Goal: Task Accomplishment & Management: Use online tool/utility

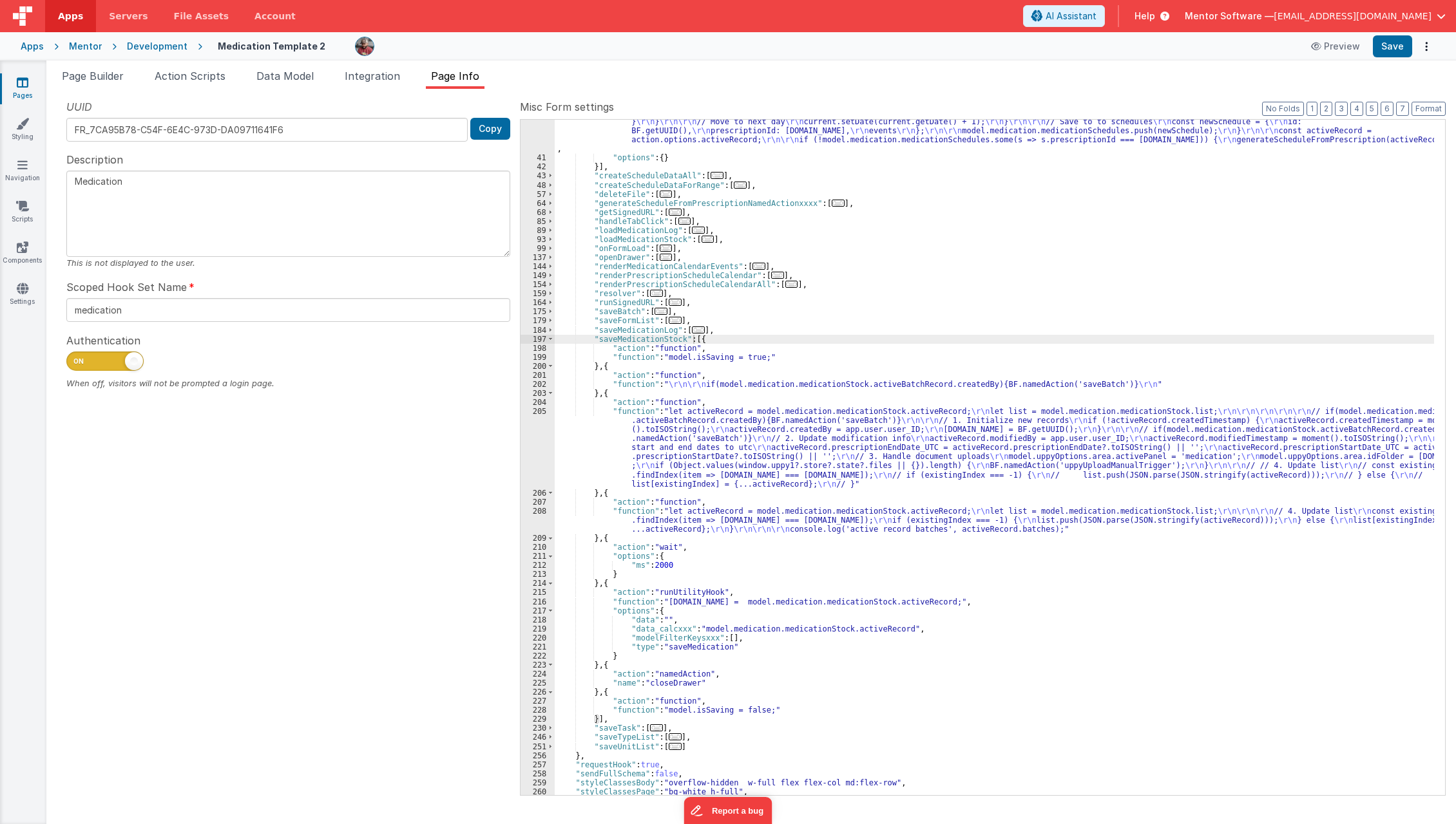
click at [37, 87] on link "Pages" at bounding box center [22, 88] width 46 height 26
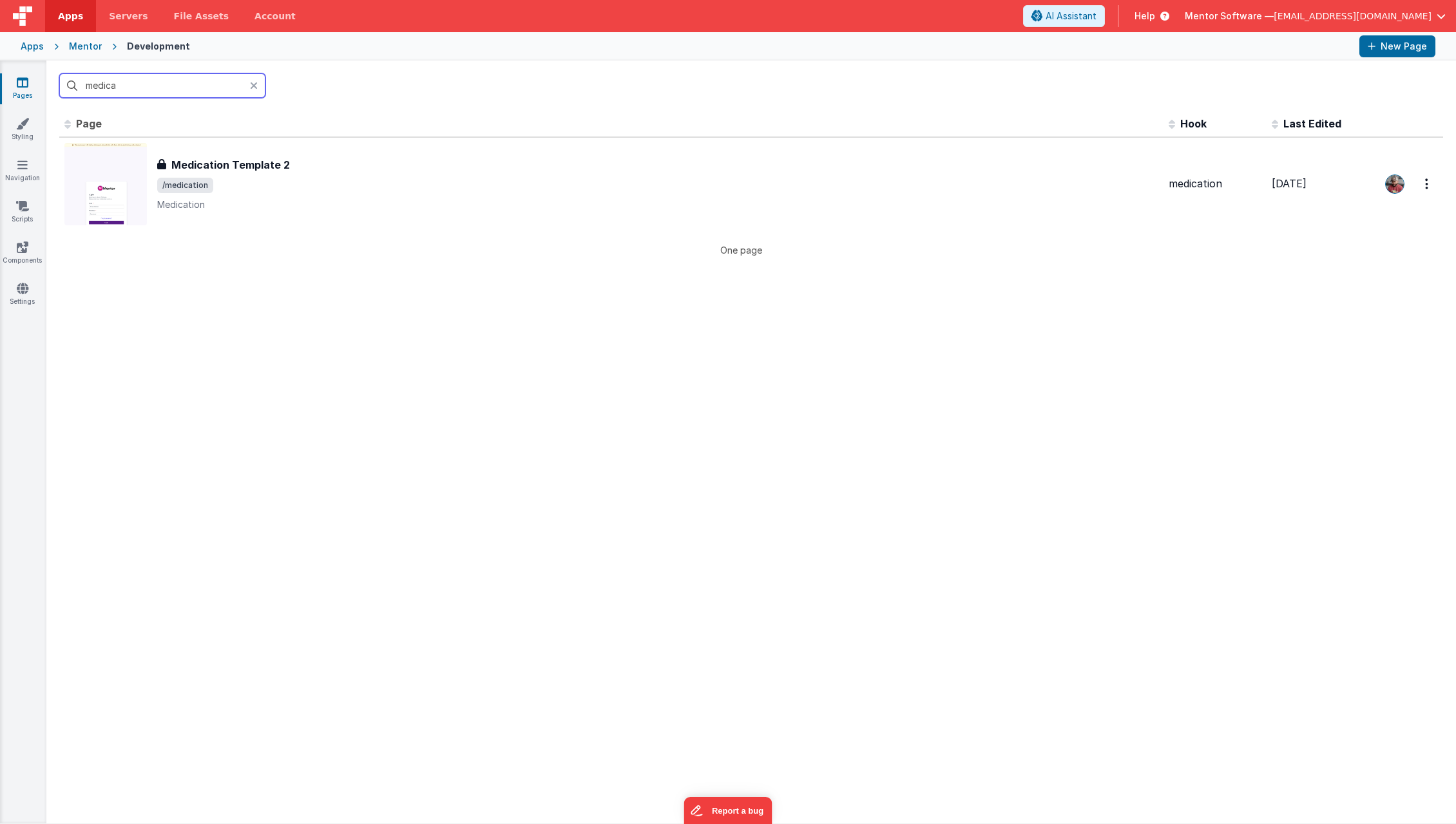
click at [136, 89] on input "medica" at bounding box center [162, 86] width 206 height 25
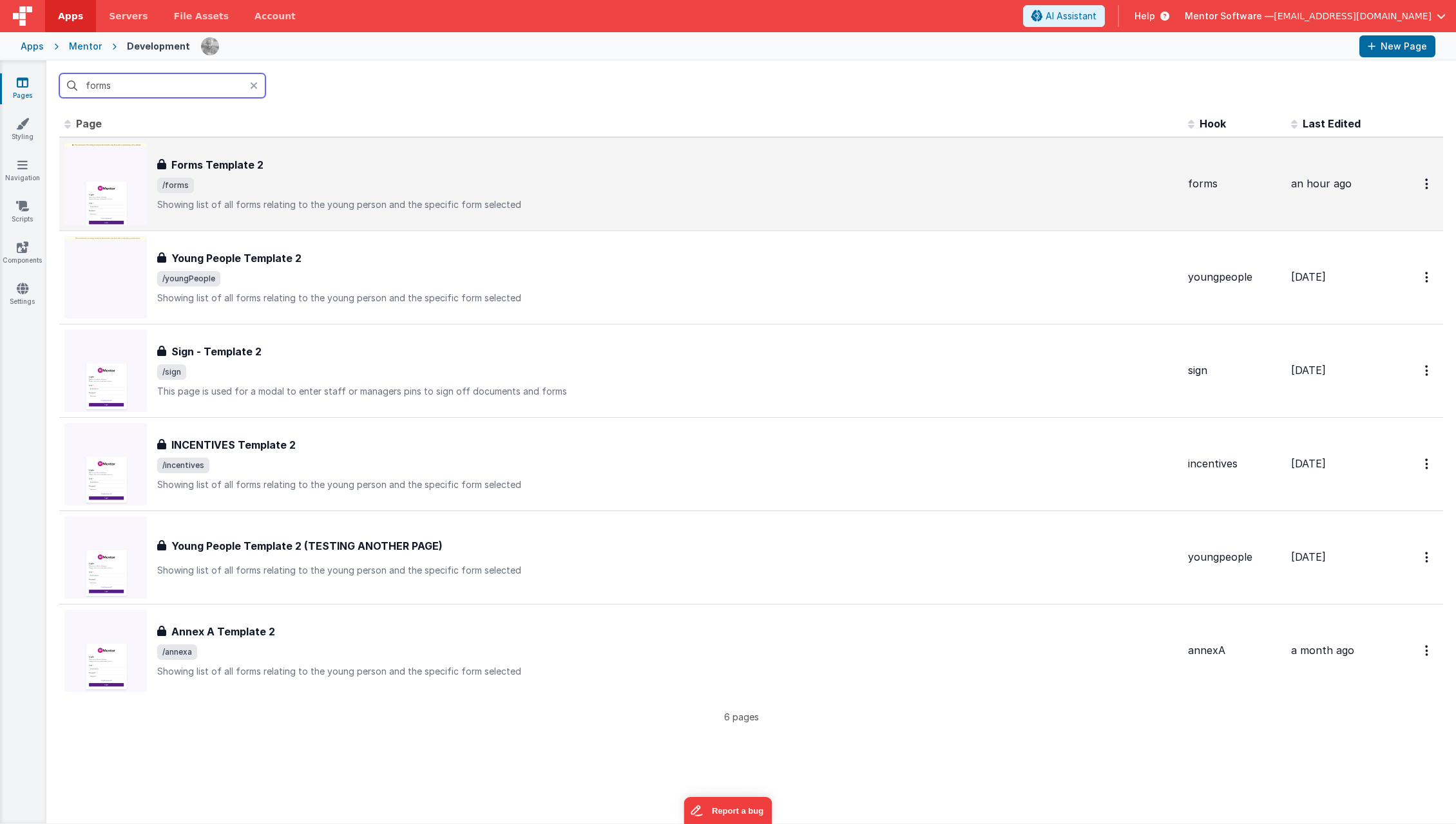
type input "forms"
click at [237, 166] on h3 "Forms Template 2" at bounding box center [217, 164] width 92 height 16
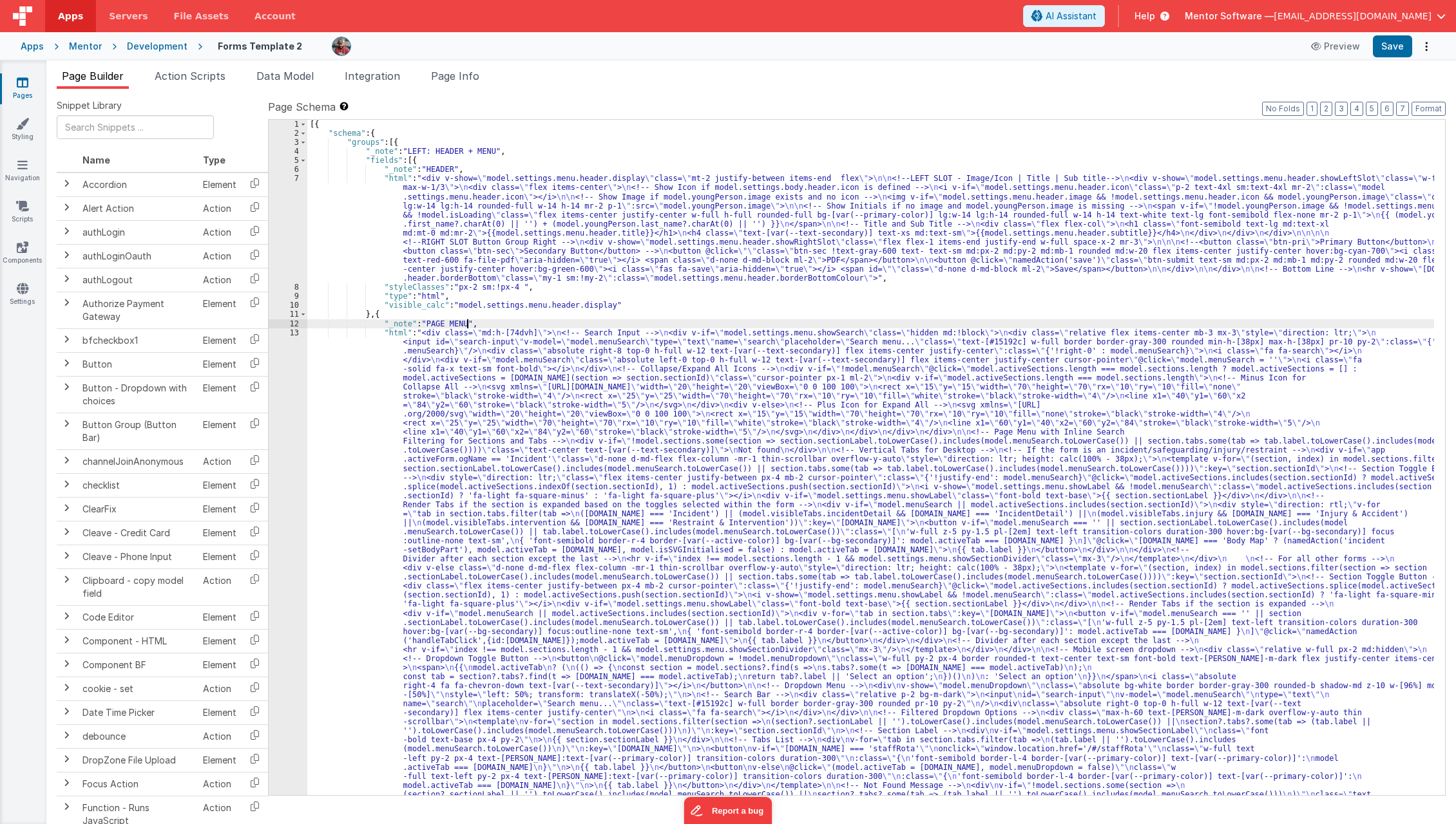
click at [517, 320] on div "[{ "schema" : { "groups" : [{ "_note" : "LEFT: HEADER + MENU" , "fields" : [{ "…" at bounding box center [871, 703] width 1128 height 1166
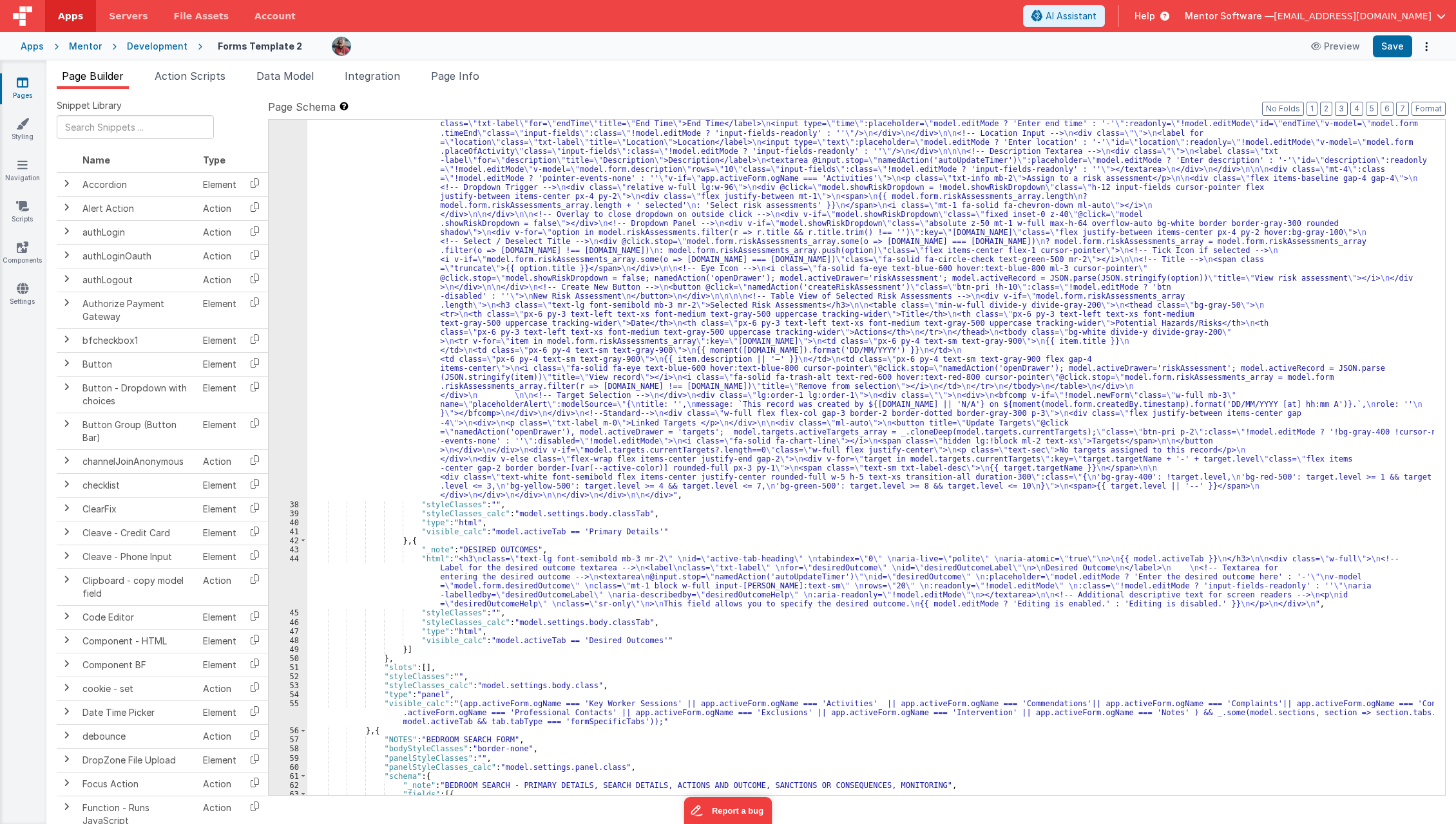
scroll to position [1127, 0]
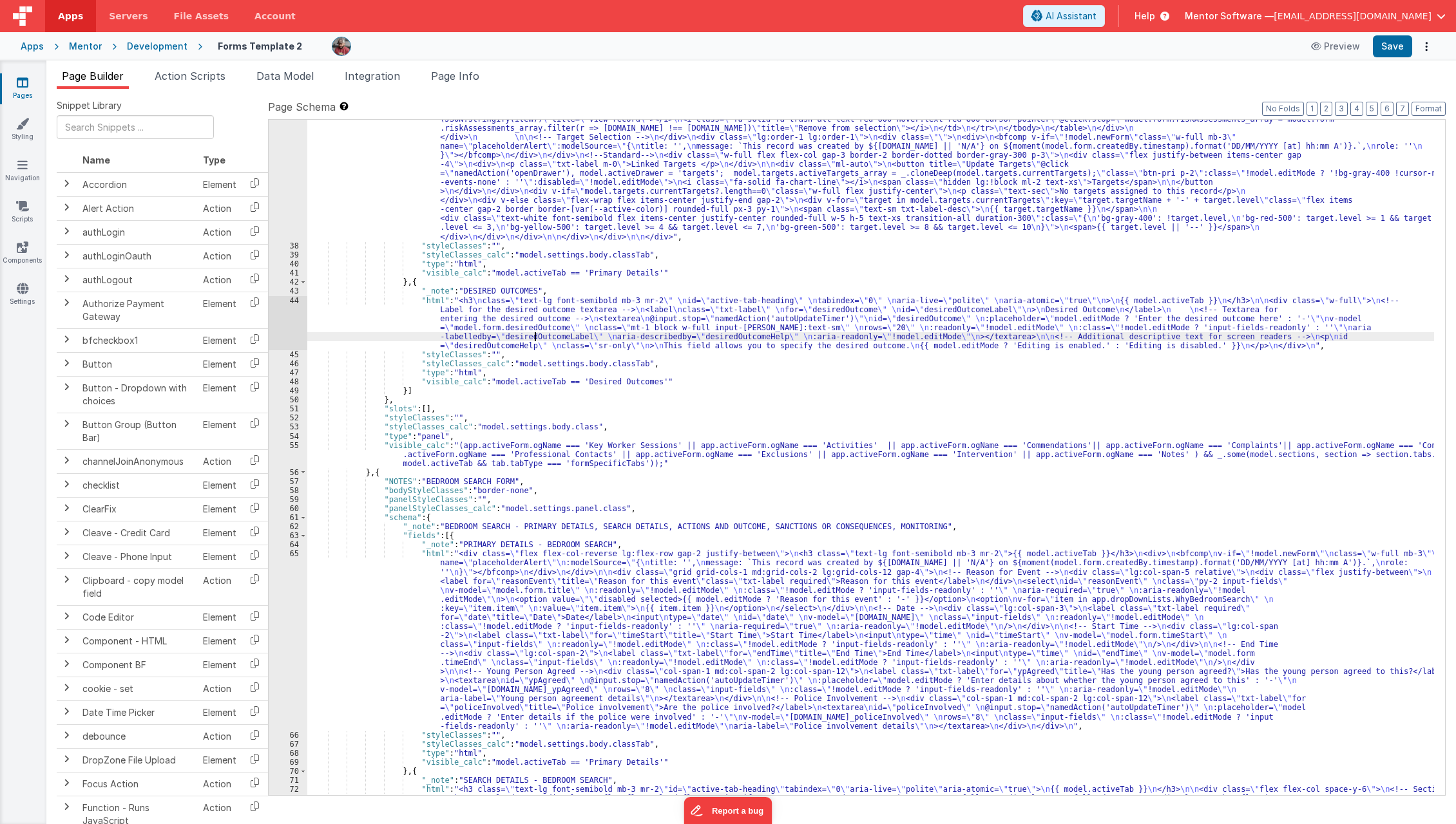
click at [536, 337] on div ""html" : "<div class= \" gap-4 lg:gap-8 grid grid-cols-1 lg:grid-cols-3 \" > \n…" at bounding box center [871, 439] width 1128 height 1302
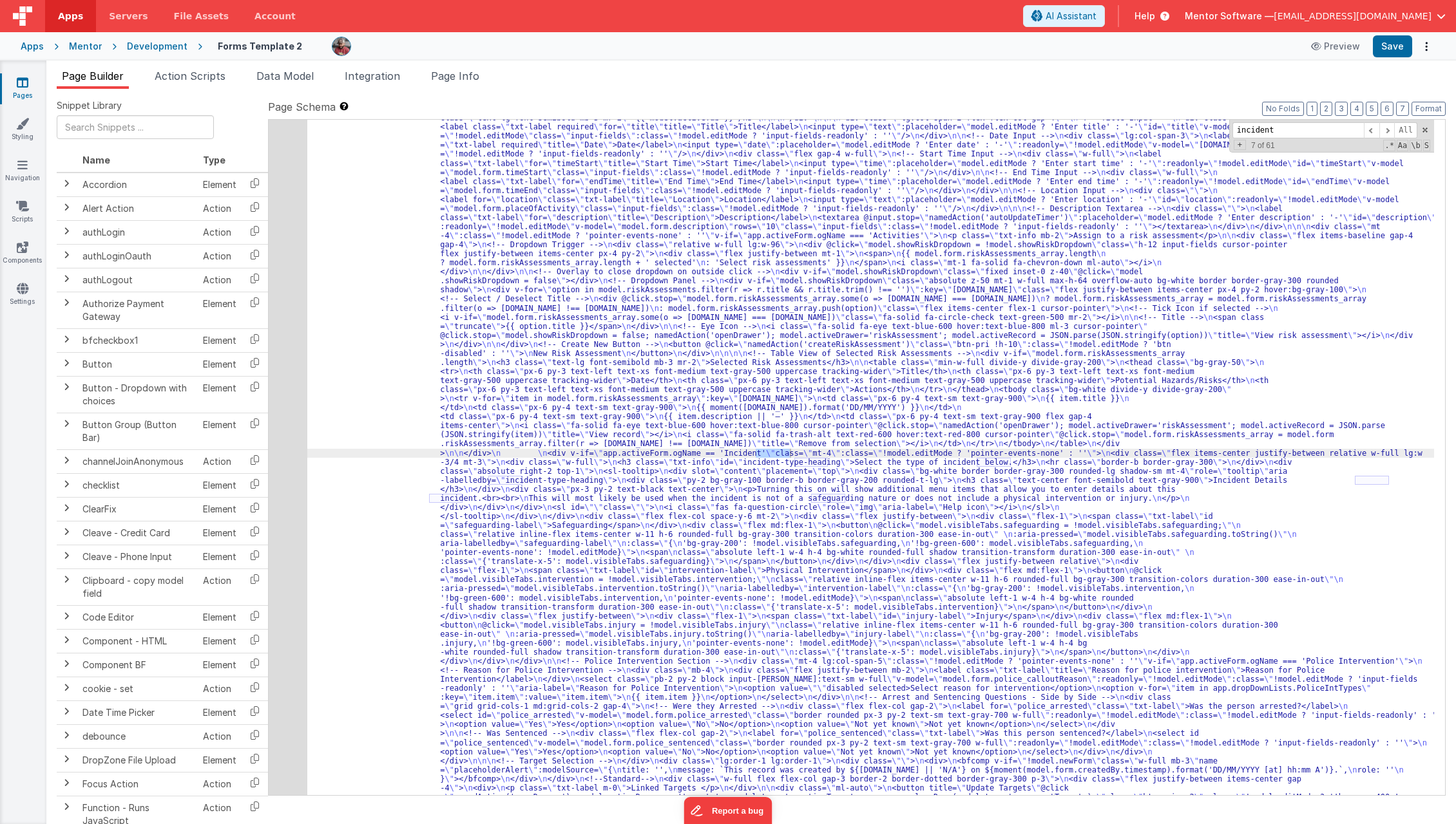
scroll to position [3425, 0]
type input "incident"
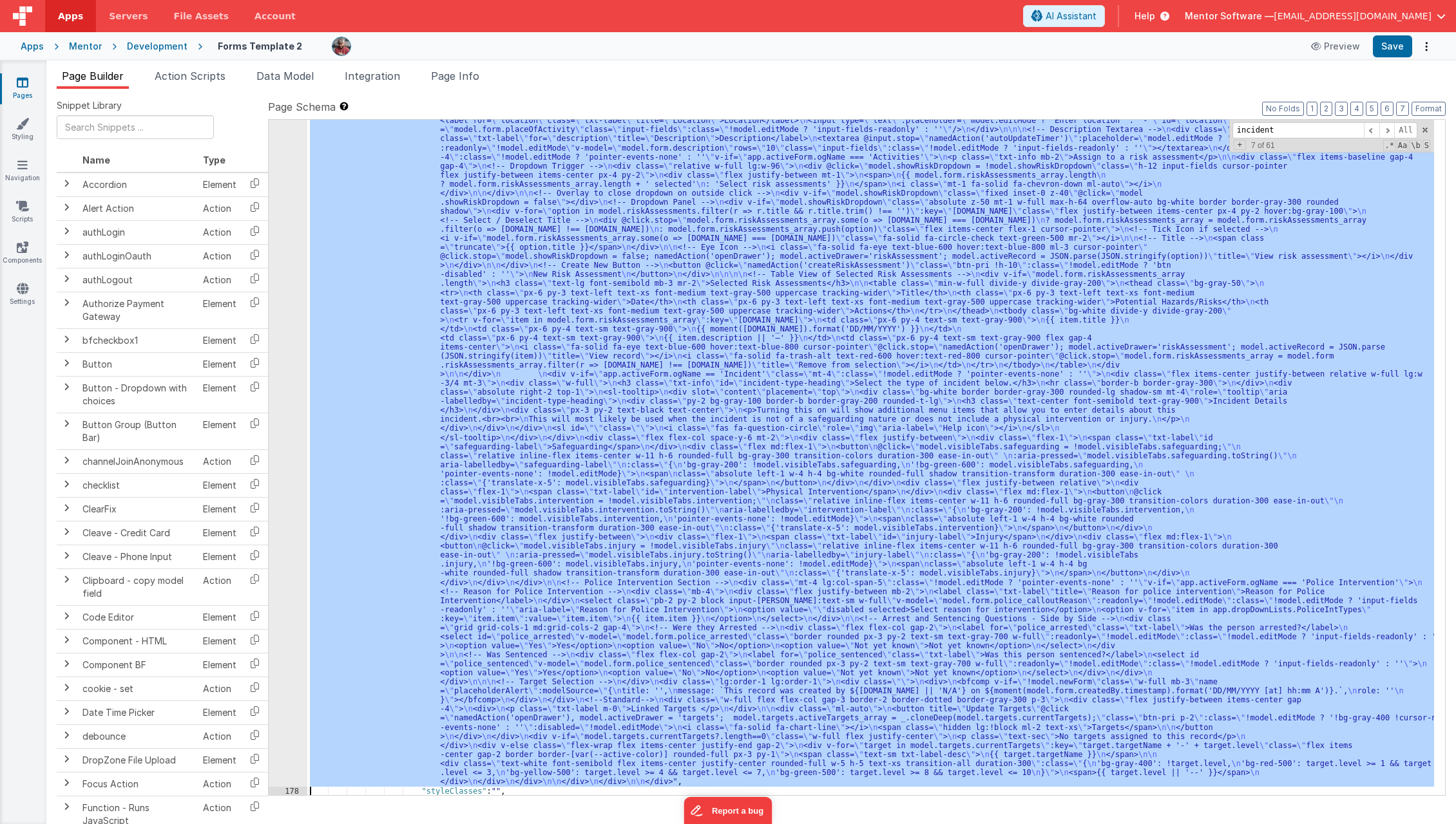
click at [287, 455] on div "177" at bounding box center [288, 406] width 39 height 761
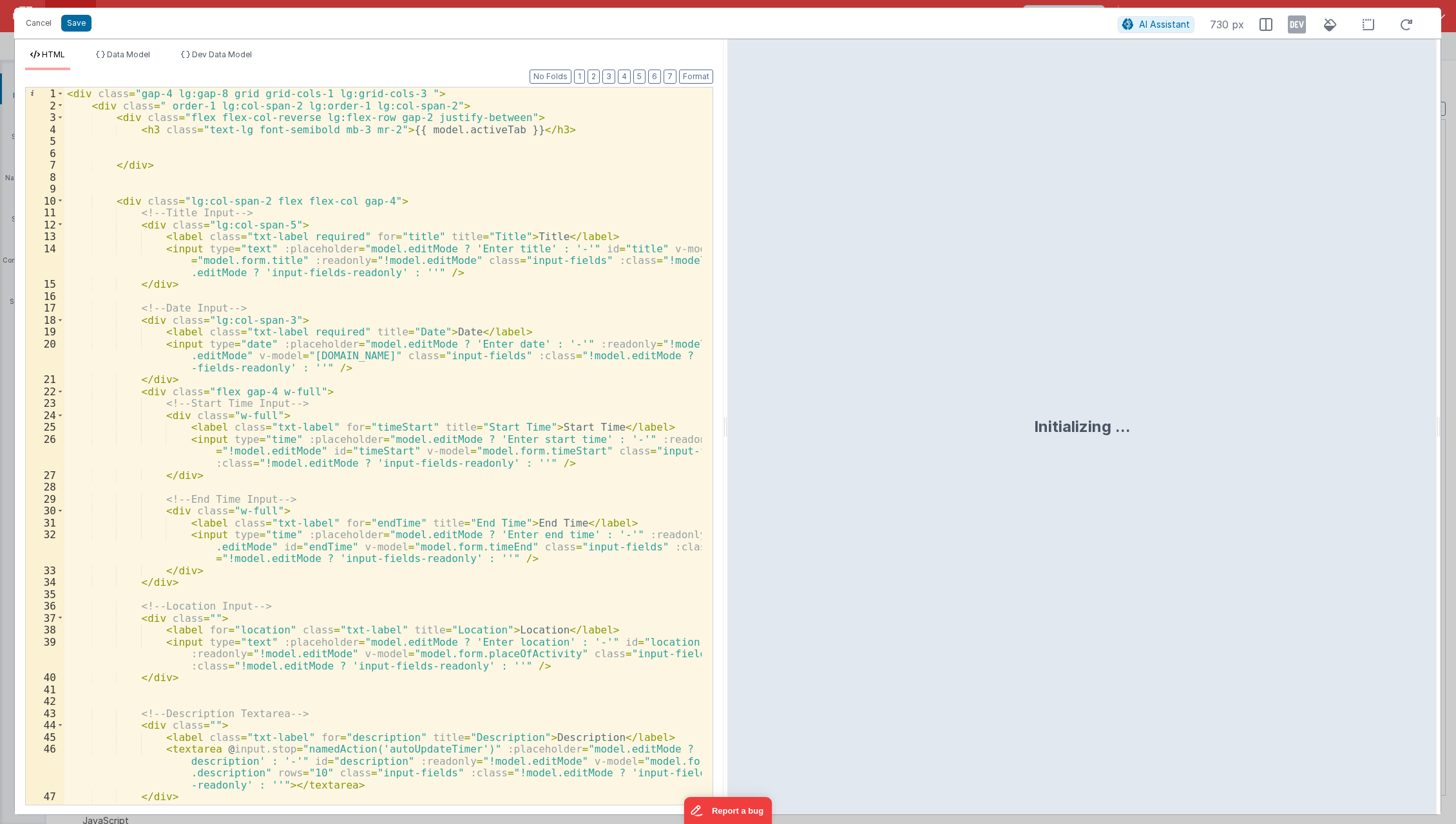
click at [403, 410] on div "< div class = "gap-4 lg:gap-8 grid grid-cols-1 lg:grid-cols-3 " > < div class =…" at bounding box center [384, 459] width 638 height 742
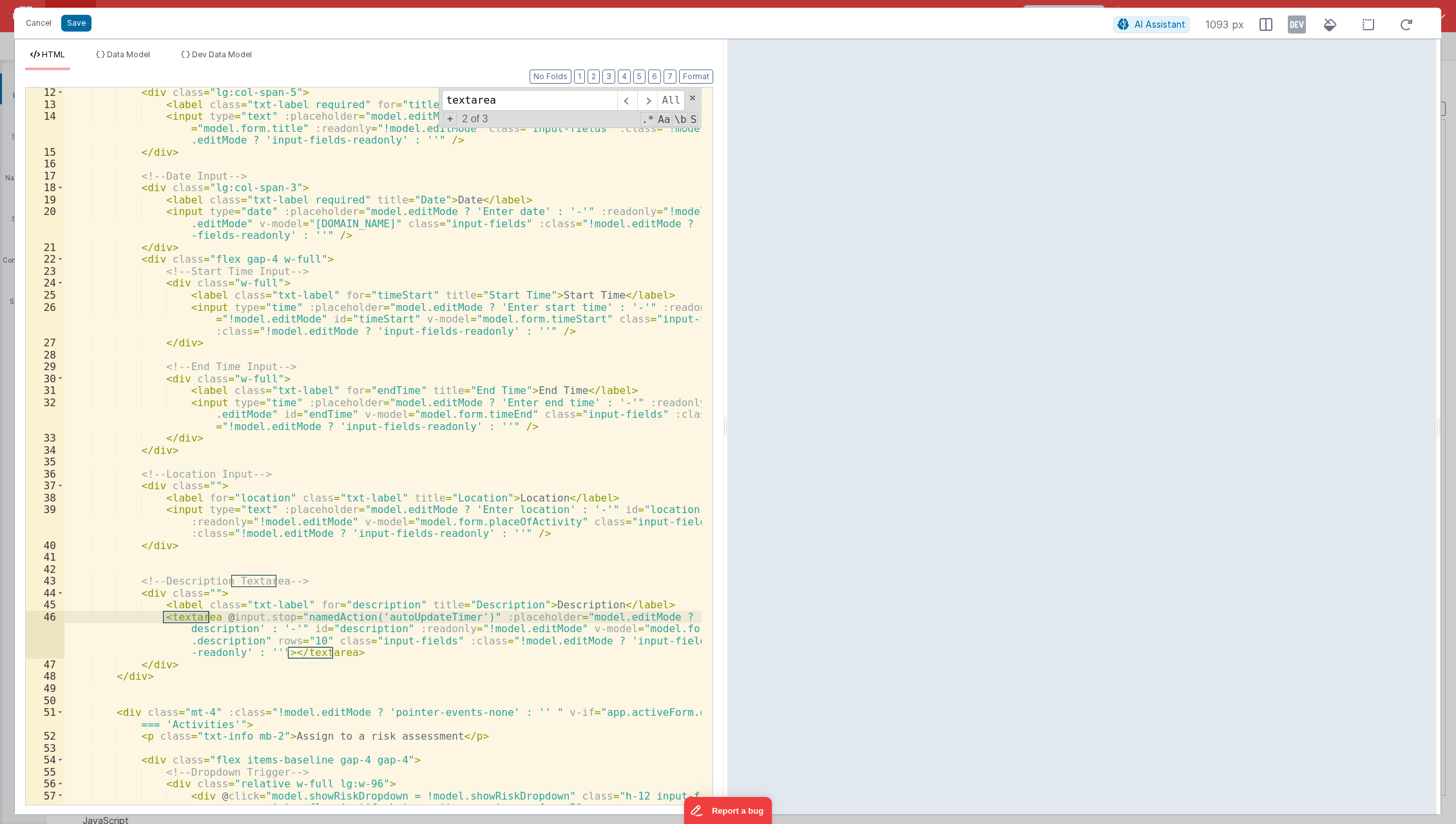
scroll to position [143, 0]
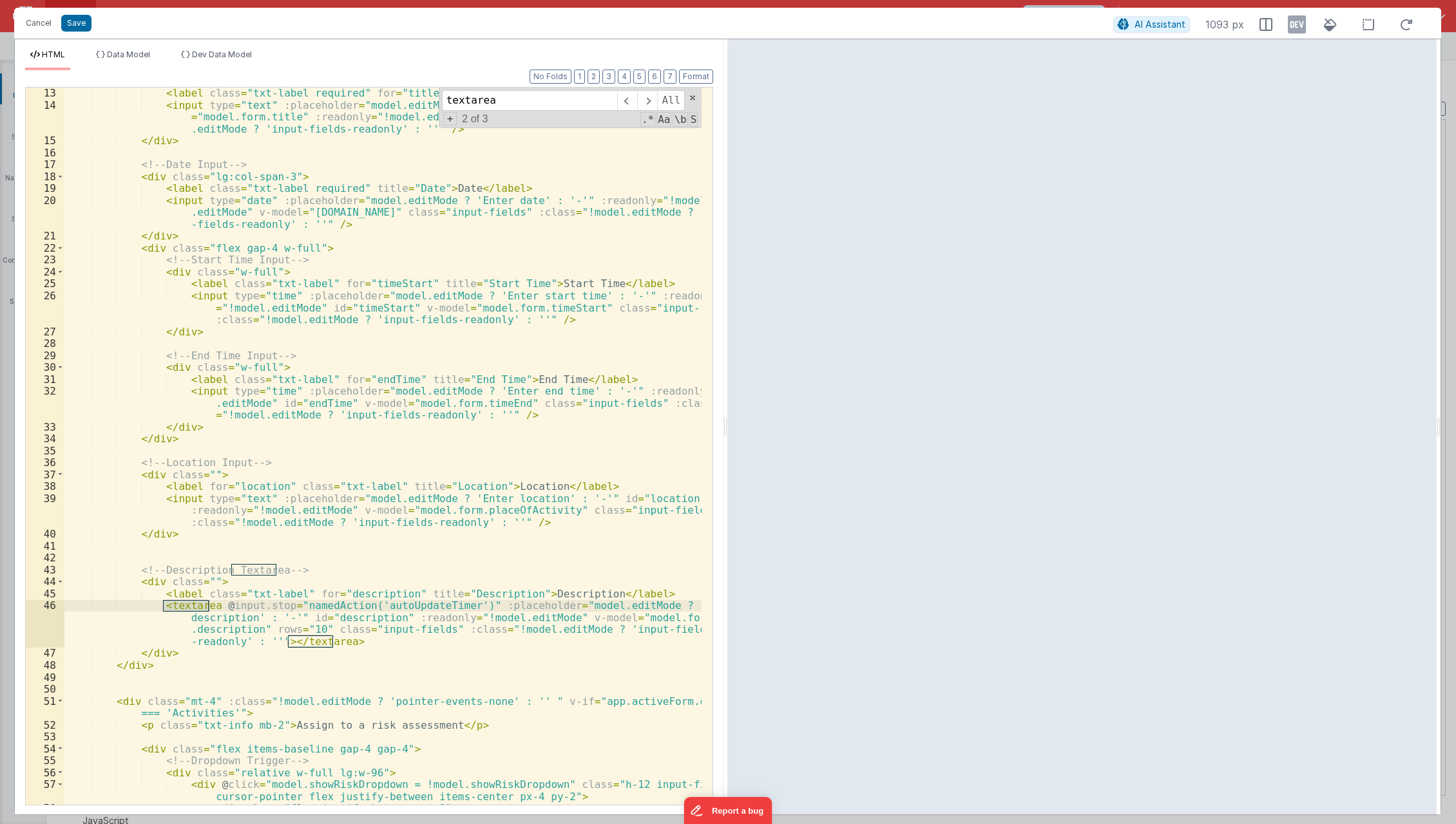
type input "textarea"
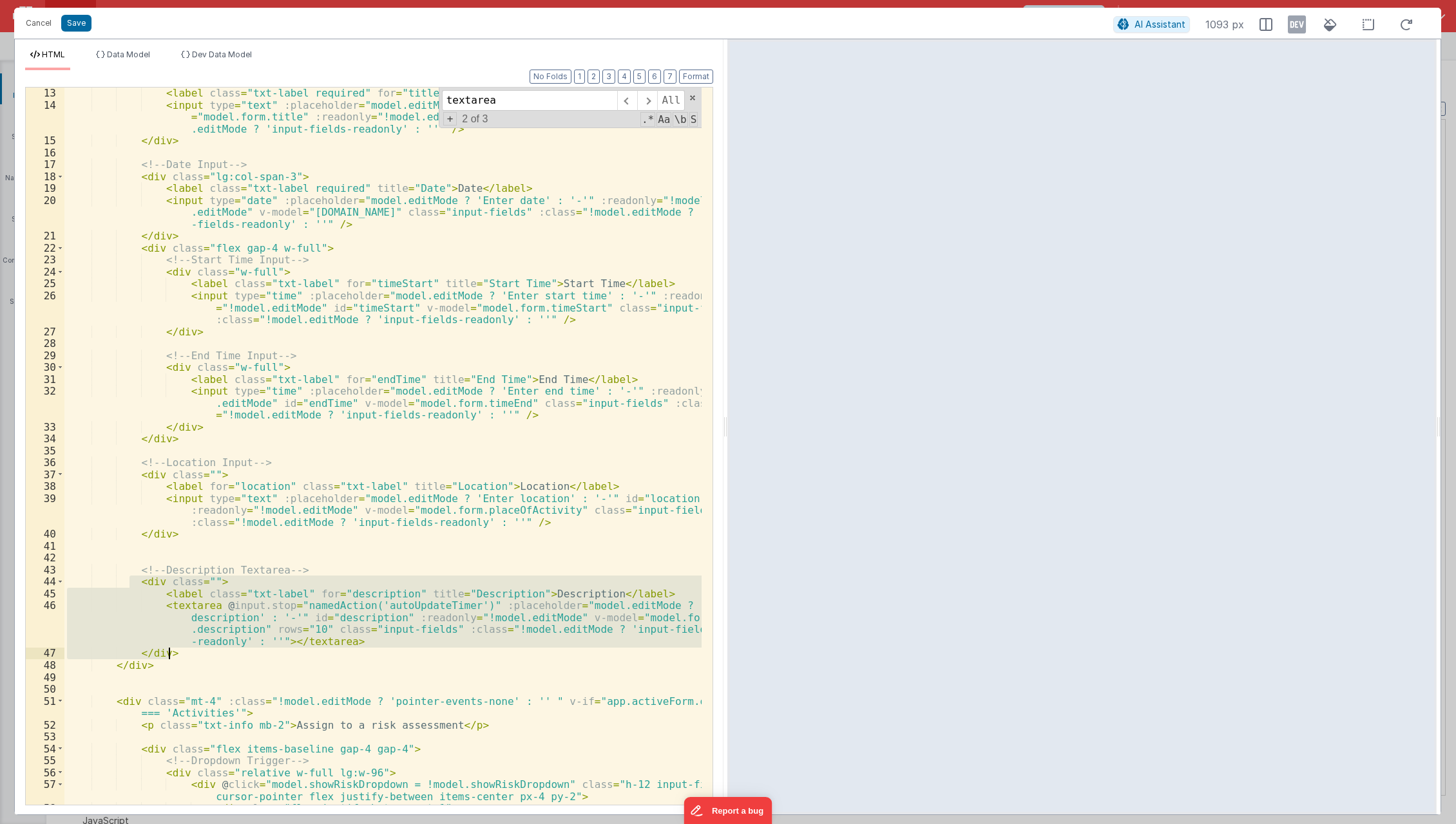
drag, startPoint x: 129, startPoint y: 585, endPoint x: 191, endPoint y: 654, distance: 92.8
click at [191, 654] on div "< label class = "txt-label required" for = "title" title = "Title" > Title </ l…" at bounding box center [384, 458] width 638 height 742
click at [31, 27] on button "Cancel" at bounding box center [38, 23] width 39 height 18
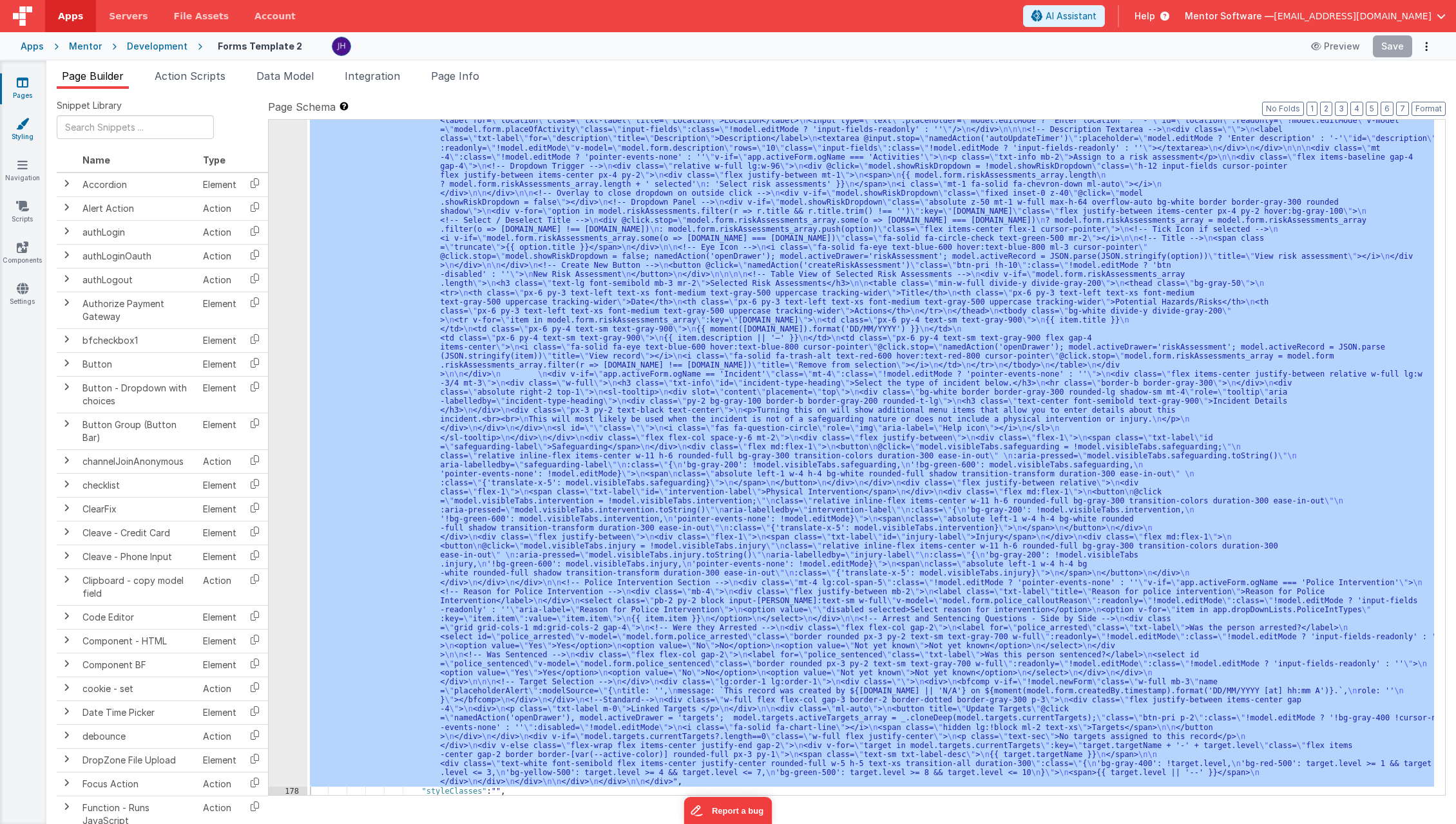
click at [26, 121] on icon at bounding box center [22, 124] width 13 height 13
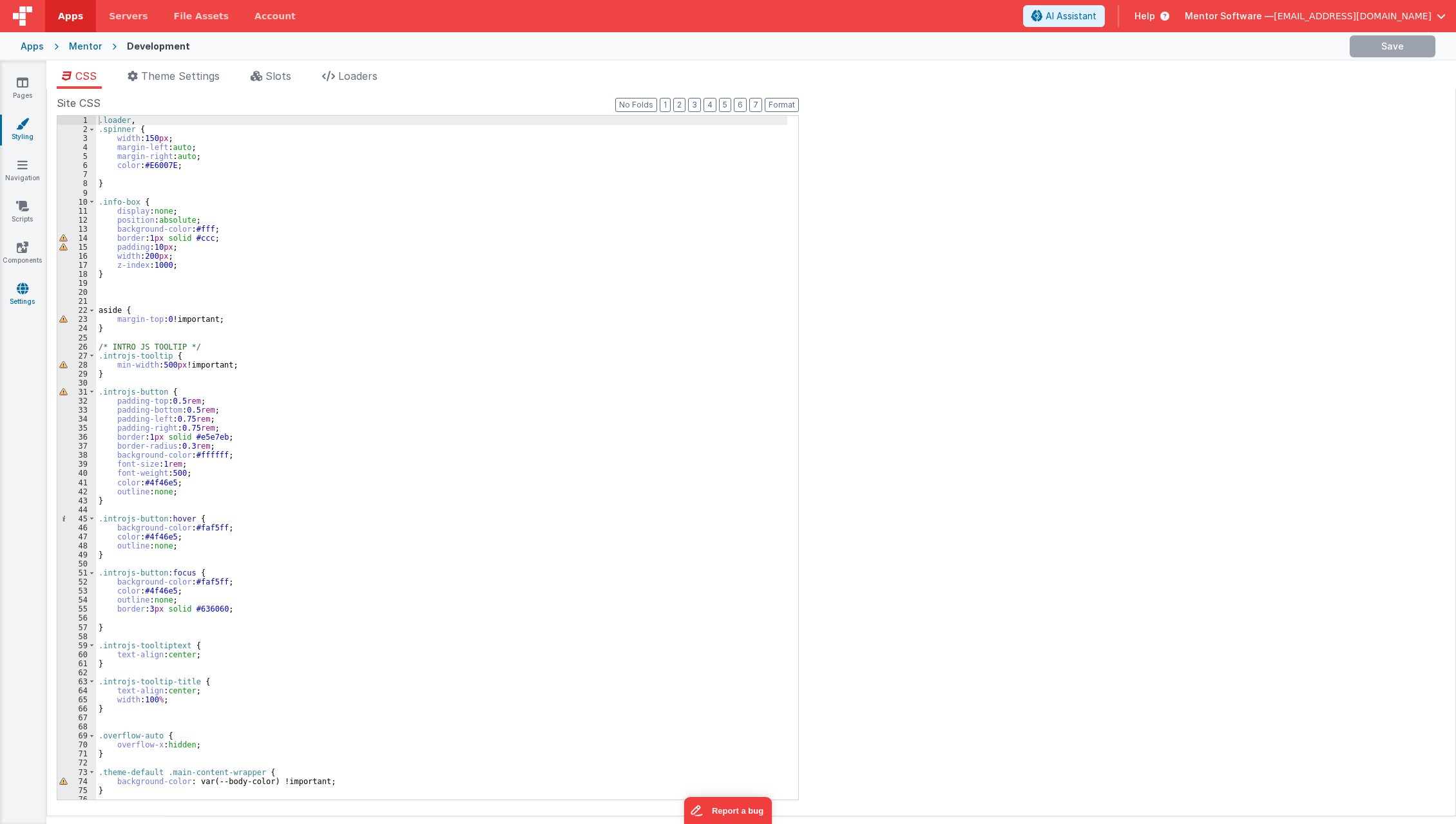
click at [24, 289] on icon at bounding box center [22, 288] width 12 height 13
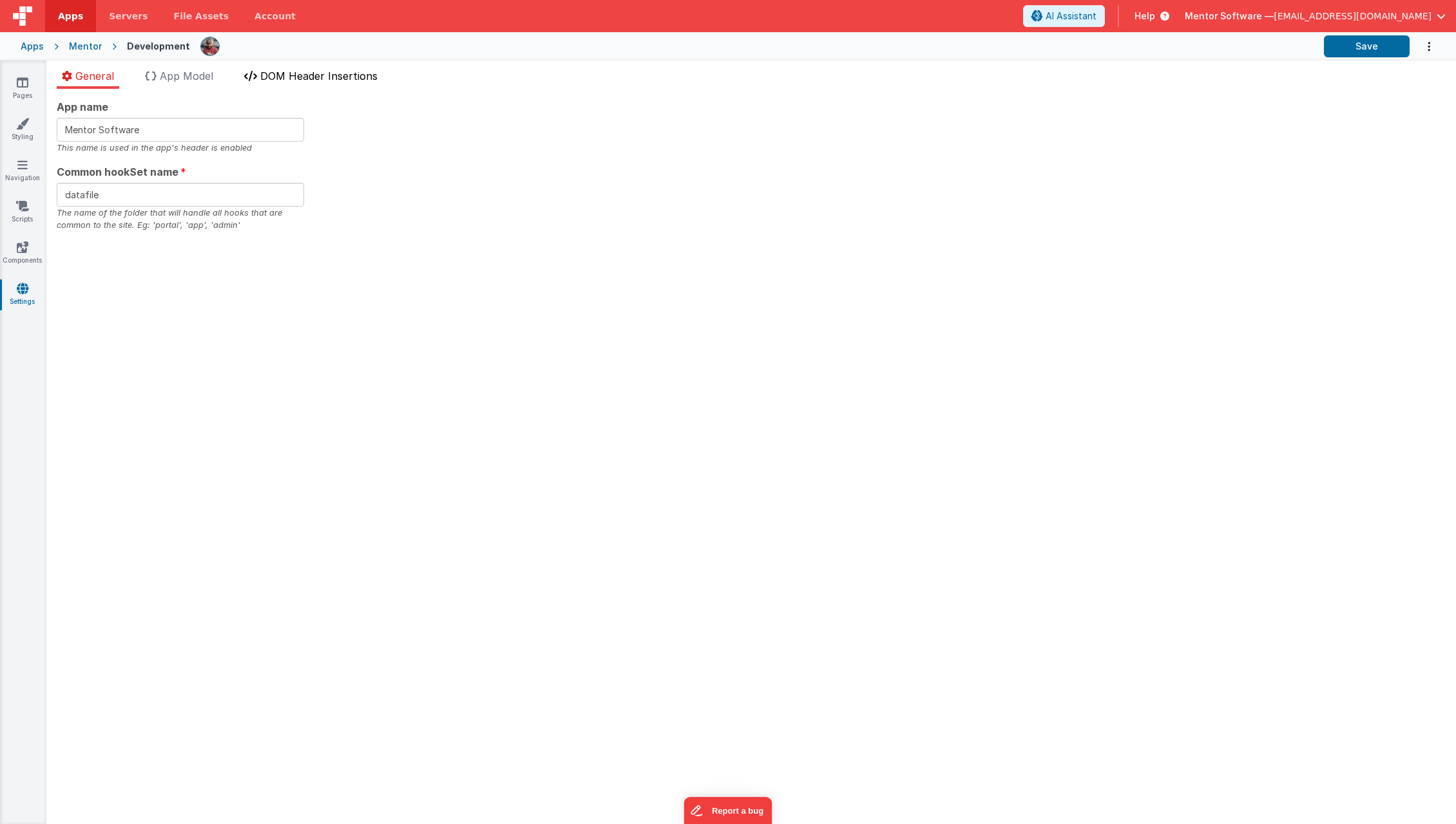
click at [313, 75] on span "DOM Header Insertions" at bounding box center [319, 76] width 117 height 13
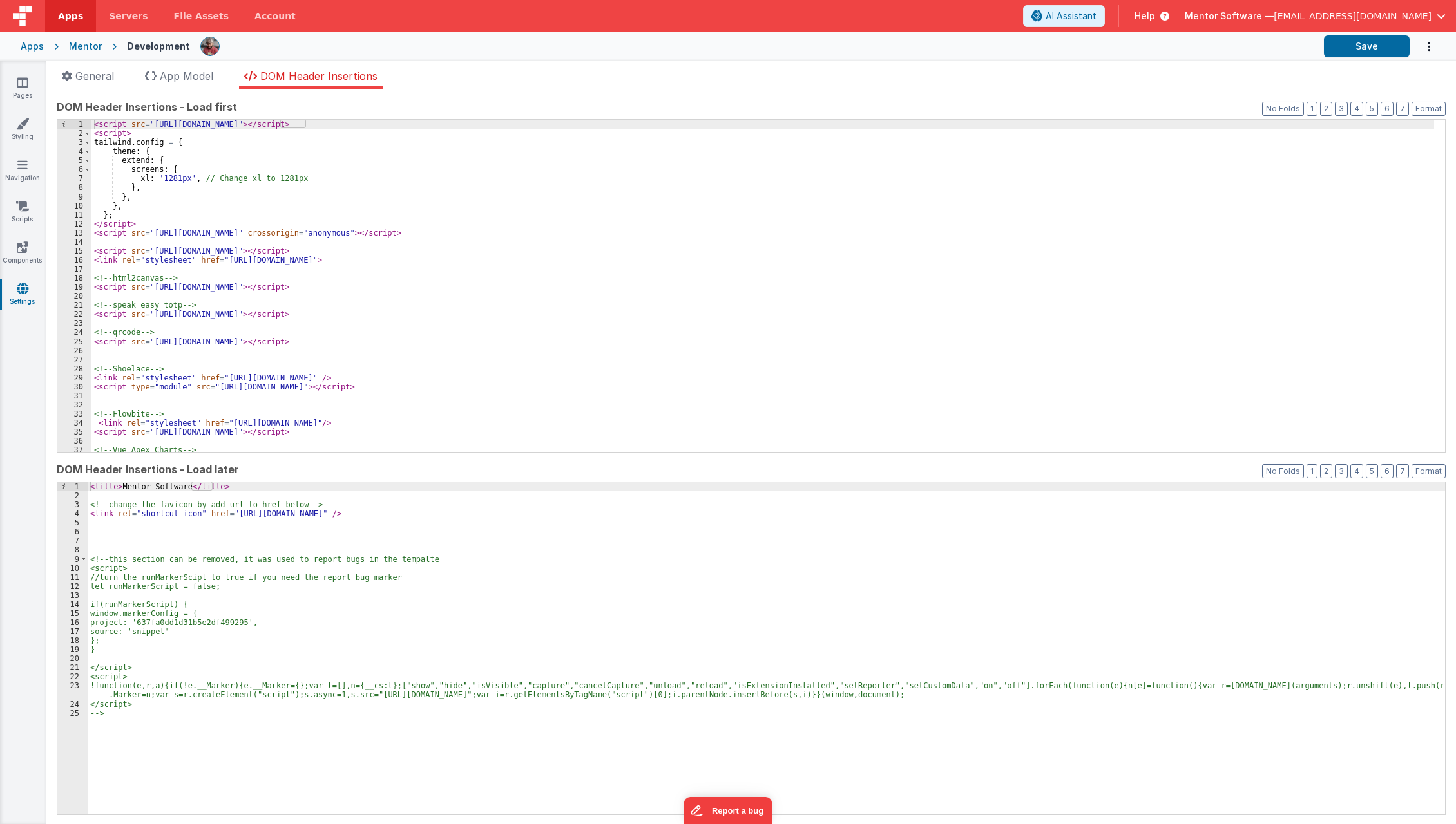
click at [309, 301] on div "< script src = "[URL][DOMAIN_NAME]" > </ script > < script > tailwind . config …" at bounding box center [763, 295] width 1343 height 351
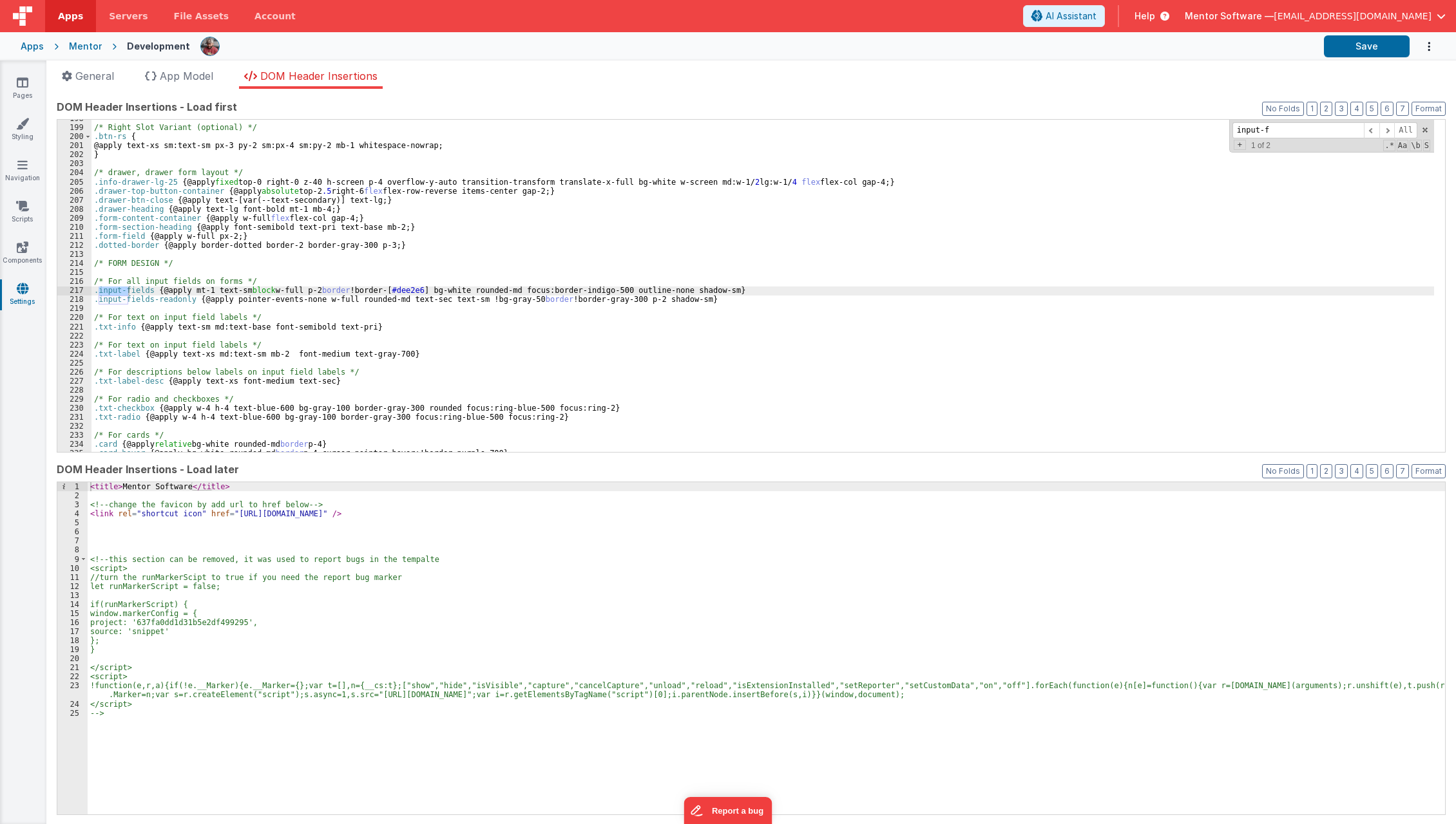
type input "input-f"
click at [309, 301] on div "/* Right Slot Variant (optional) */ .btn-rs { @apply text-xs sm:text-sm px-3 py…" at bounding box center [763, 289] width 1343 height 351
click at [185, 290] on div "/* Right Slot Variant (optional) */ .btn-rs { @apply text-xs sm:text-sm px-3 py…" at bounding box center [763, 289] width 1343 height 351
click at [229, 299] on div "/* Right Slot Variant (optional) */ .btn-rs { @apply text-xs sm:text-sm px-3 py…" at bounding box center [763, 289] width 1343 height 351
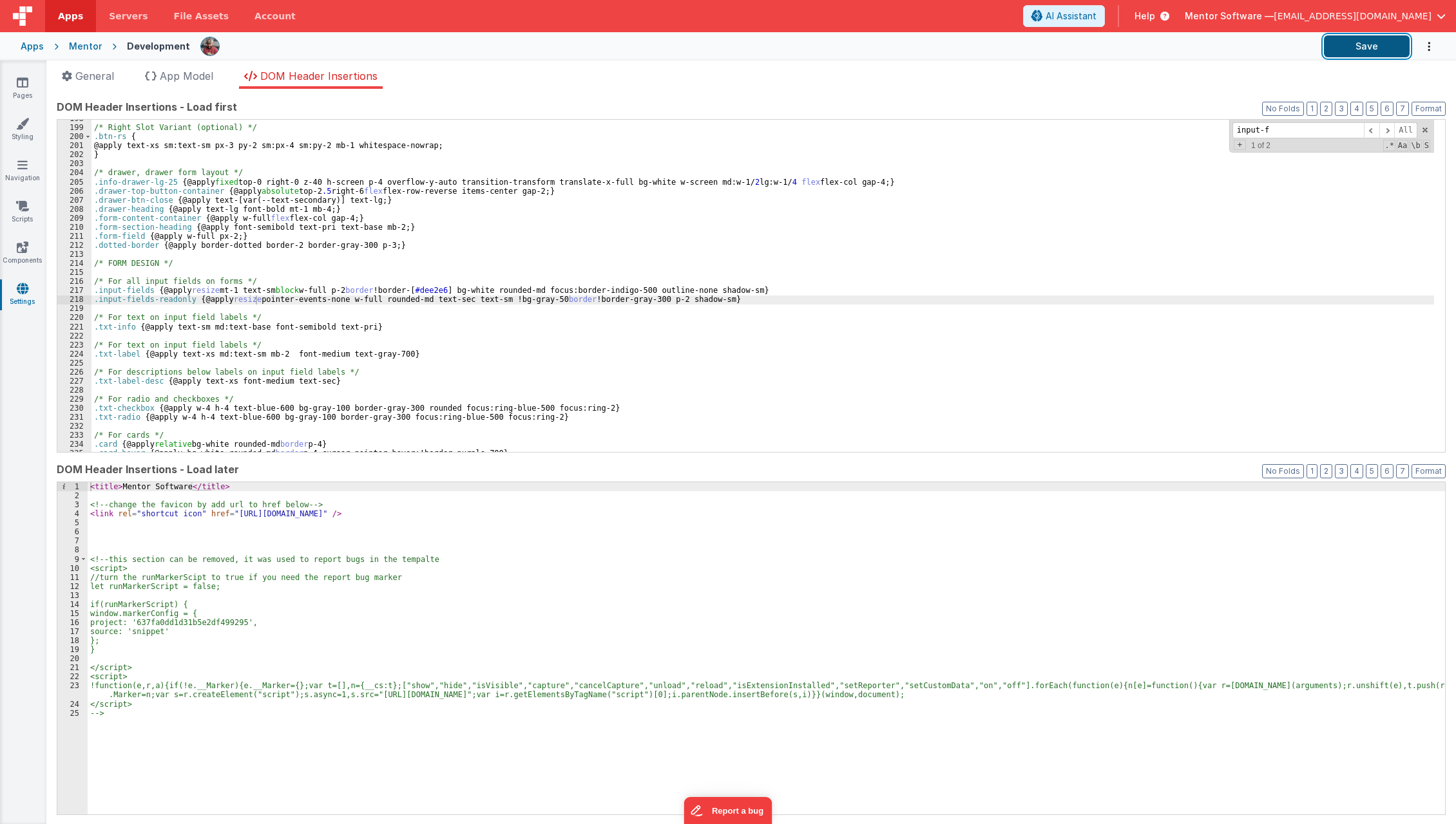
click at [1382, 43] on button "Save" at bounding box center [1367, 46] width 86 height 21
click at [1358, 45] on button "Save" at bounding box center [1367, 46] width 86 height 21
click at [27, 95] on link "Pages" at bounding box center [22, 88] width 46 height 26
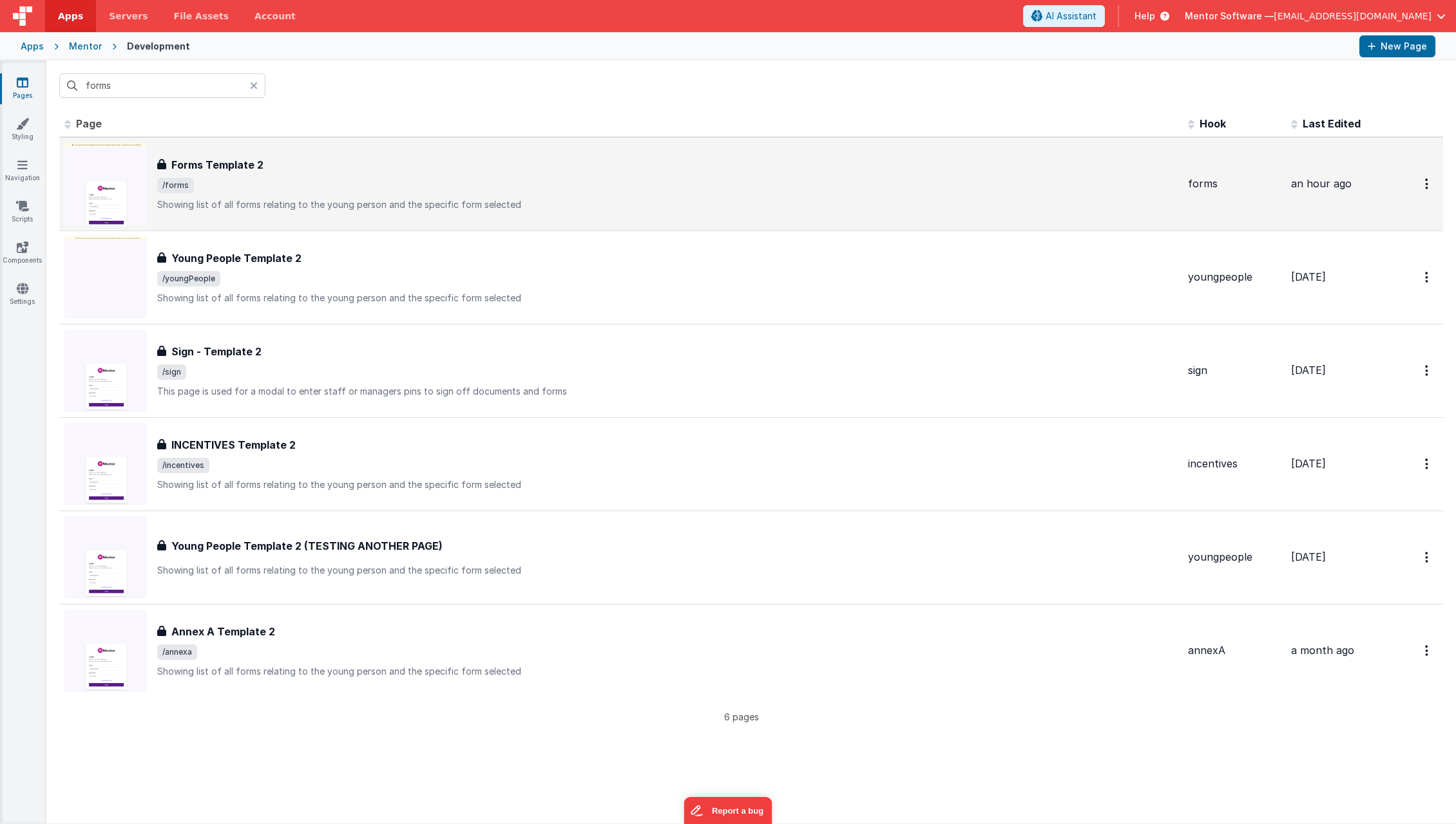
click at [223, 175] on div "Forms Template 2 Forms Template 2 /forms Showing list of all forms relating to …" at bounding box center [667, 183] width 1020 height 54
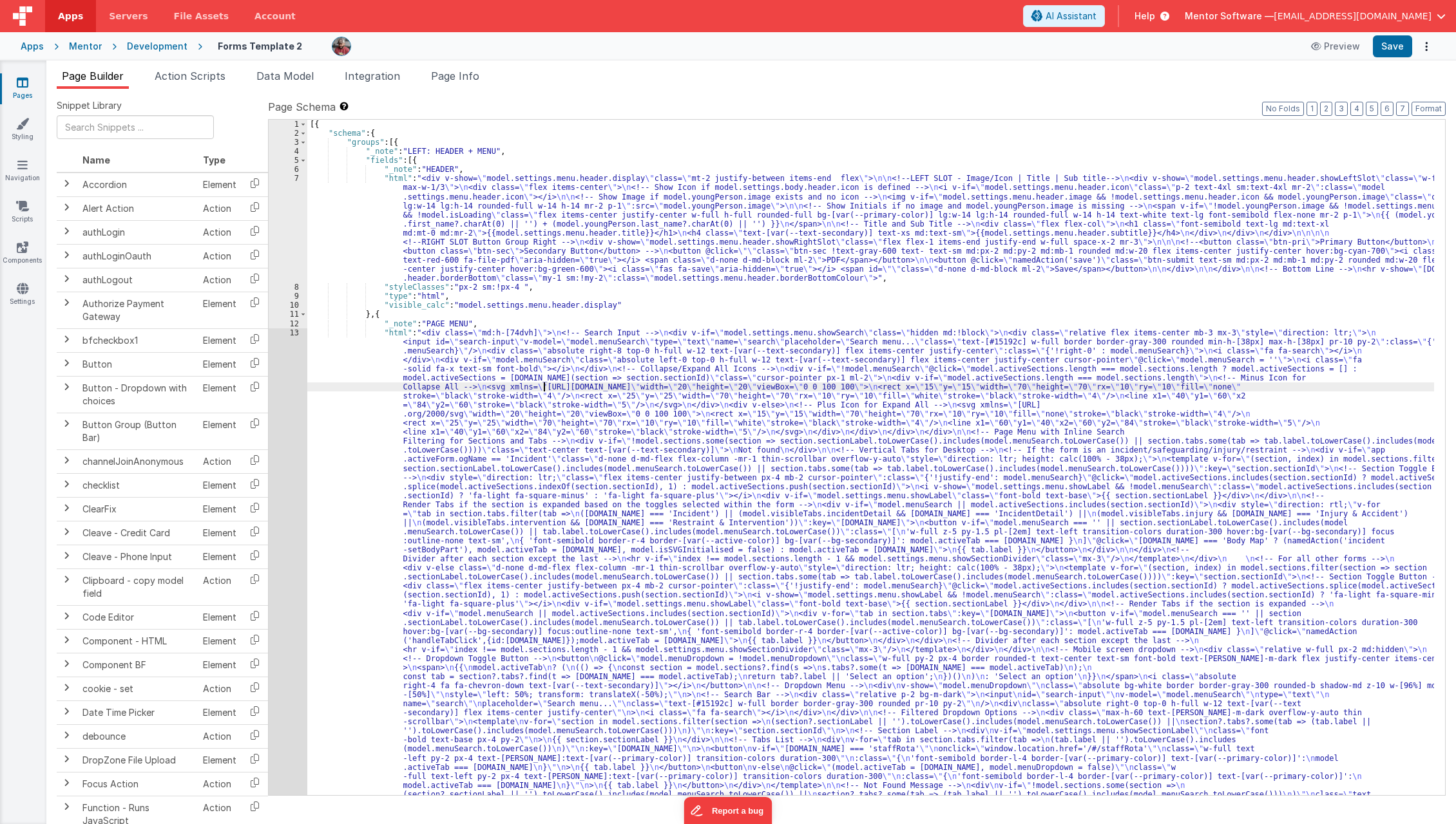
click at [542, 387] on div "[{ "schema" : { "groups" : [{ "_note" : "LEFT: HEADER + MENU" , "fields" : [{ "…" at bounding box center [871, 703] width 1128 height 1166
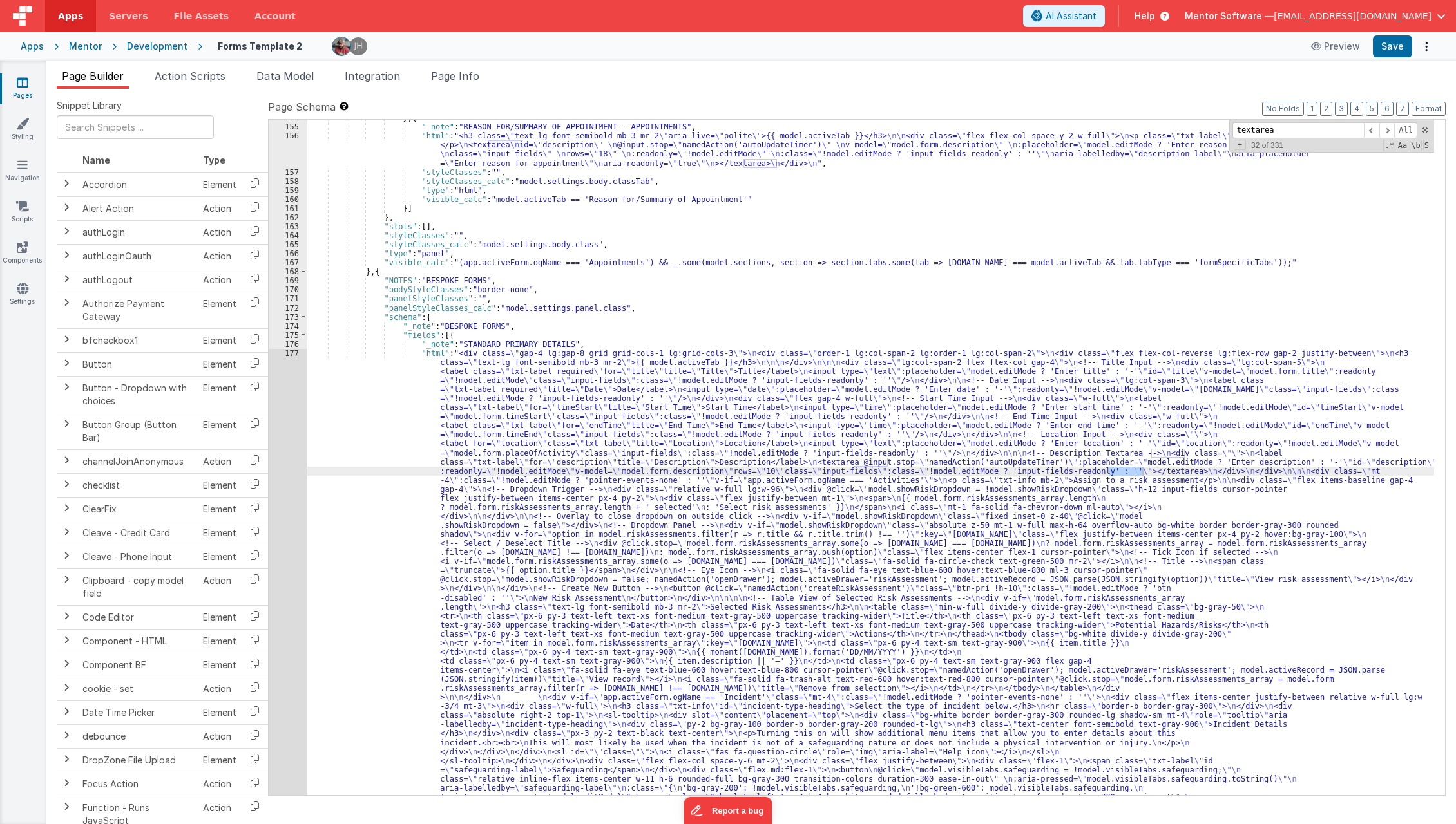
scroll to position [3748, 0]
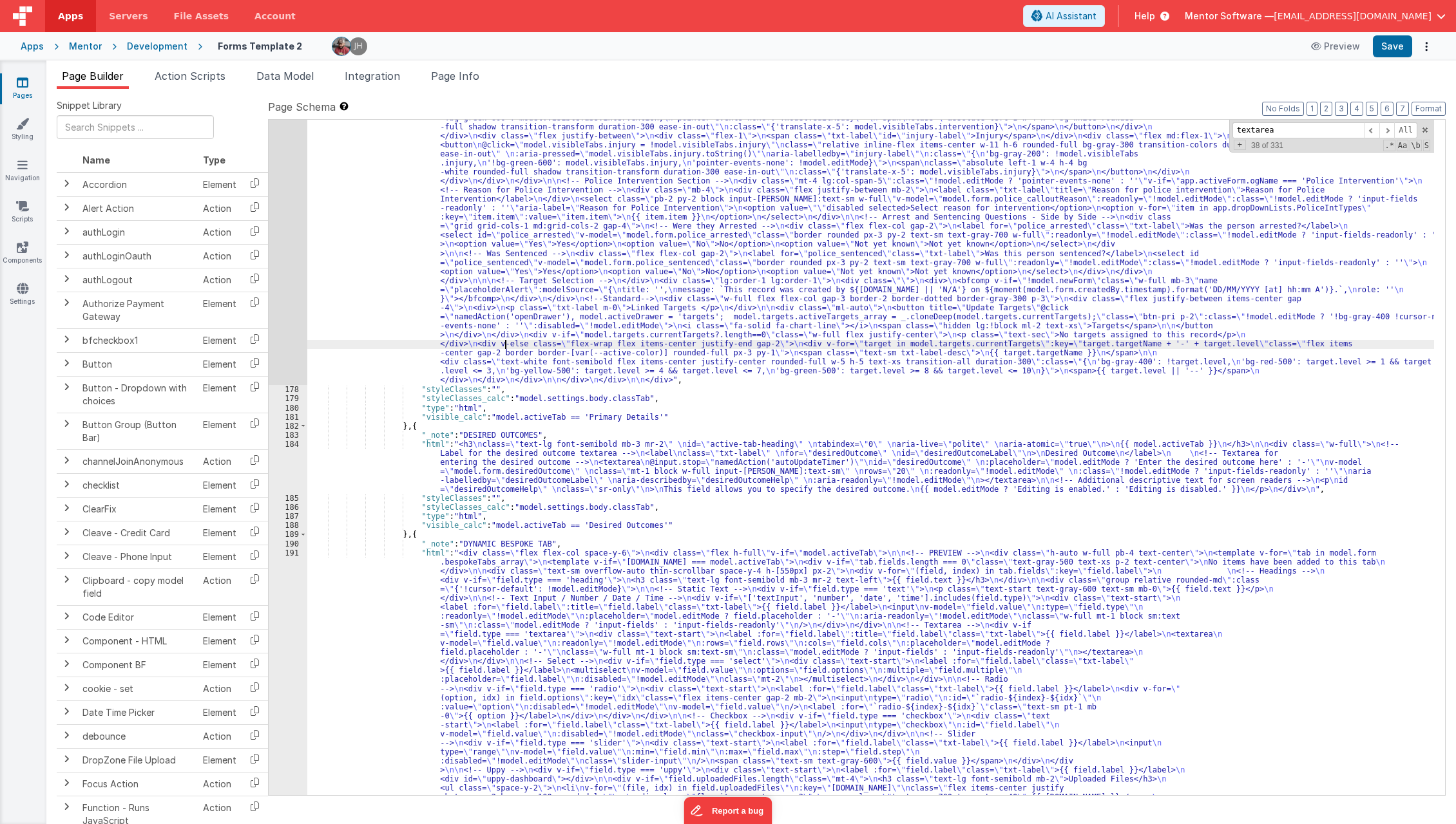
click at [504, 345] on div ""html" : "<div class= \" gap-4 lg:gap-8 grid grid-cols-1 lg:grid-cols-3 \" > \n…" at bounding box center [871, 497] width 1128 height 1746
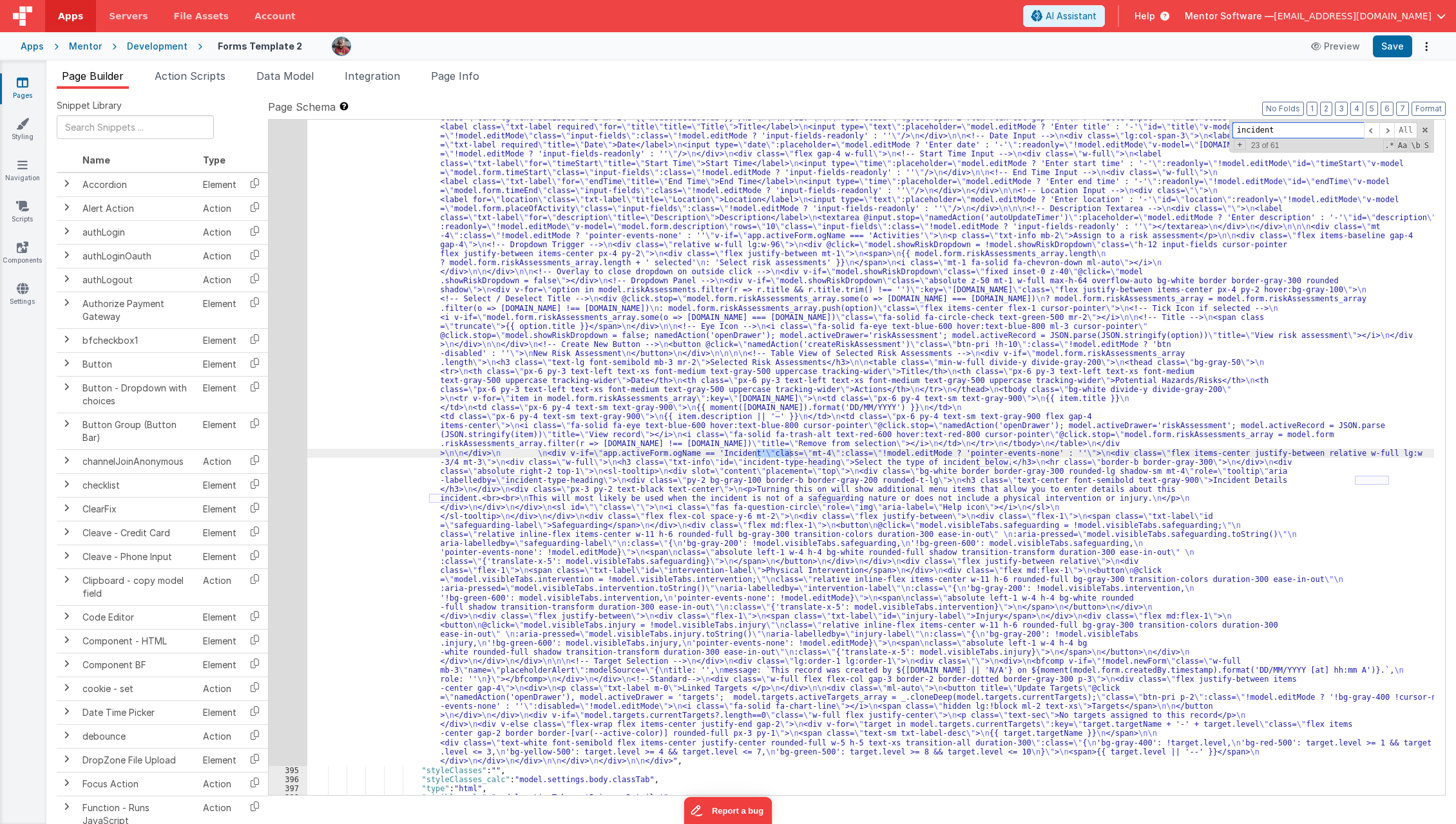
scroll to position [6748, 0]
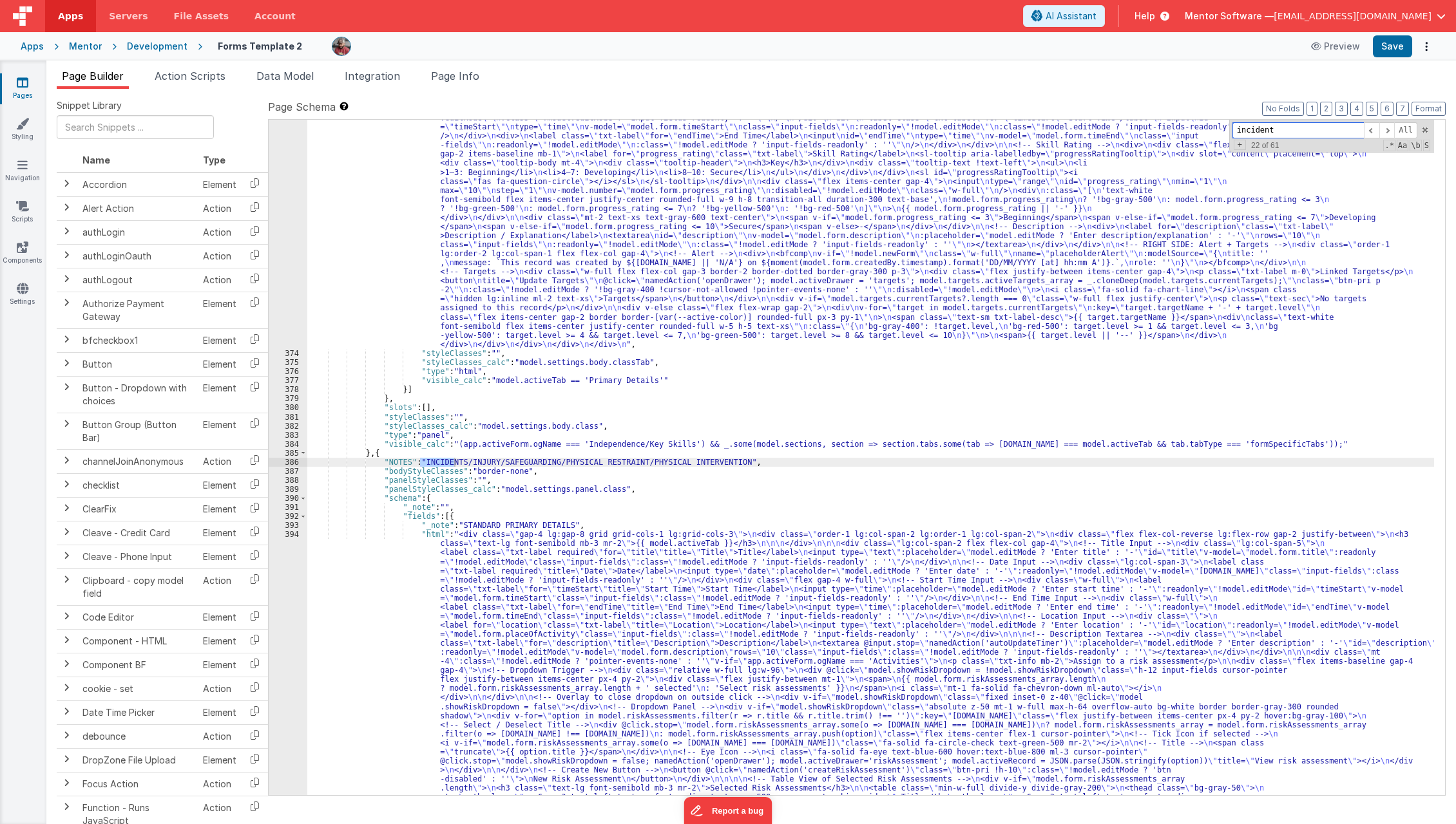
type input "incident"
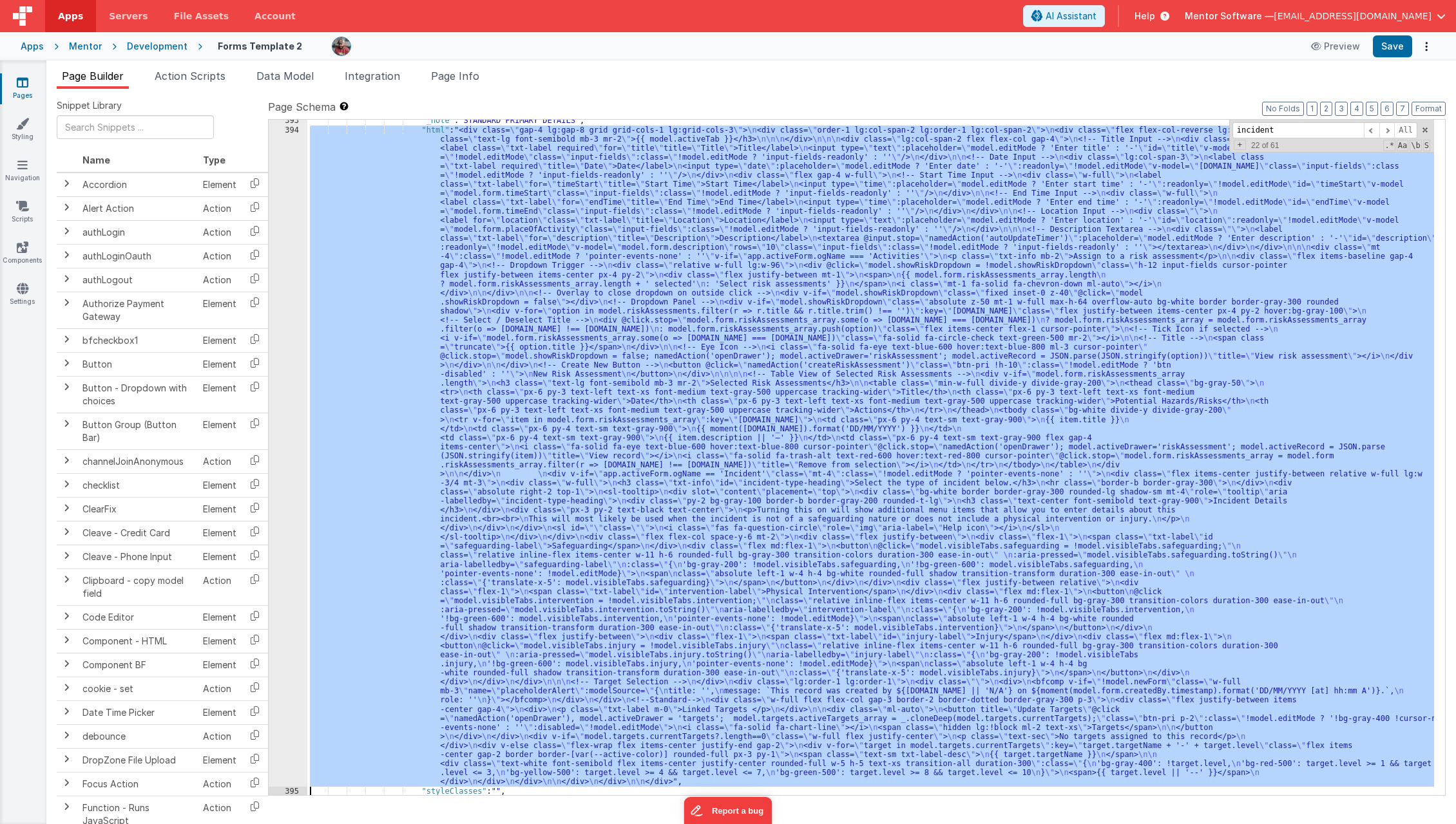
click at [285, 628] on div "394" at bounding box center [288, 456] width 39 height 661
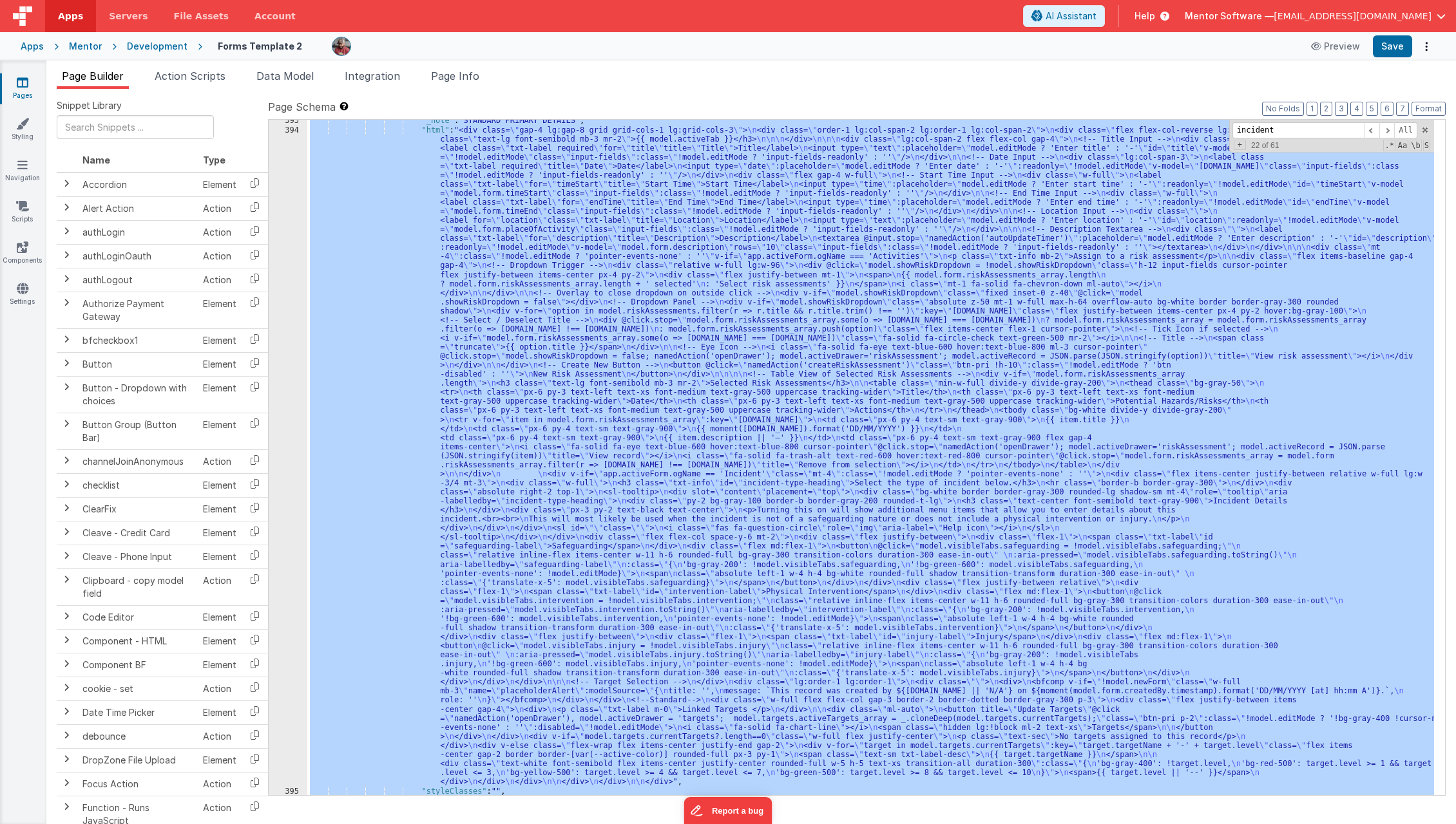
click at [285, 628] on div "394" at bounding box center [288, 456] width 39 height 661
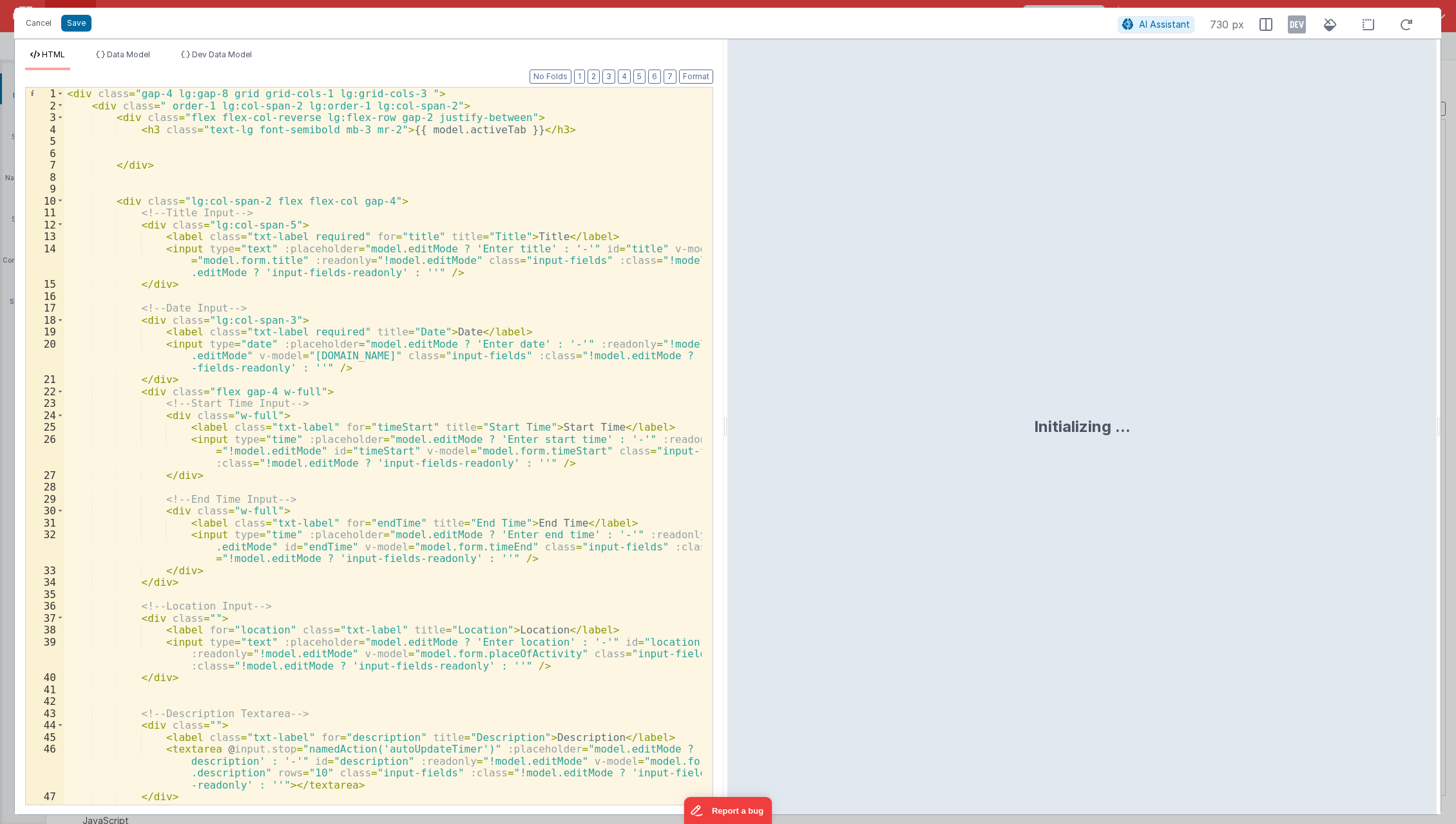
click at [375, 499] on div "< div class = "gap-4 lg:gap-8 grid grid-cols-1 lg:grid-cols-3 " > < div class =…" at bounding box center [384, 459] width 638 height 742
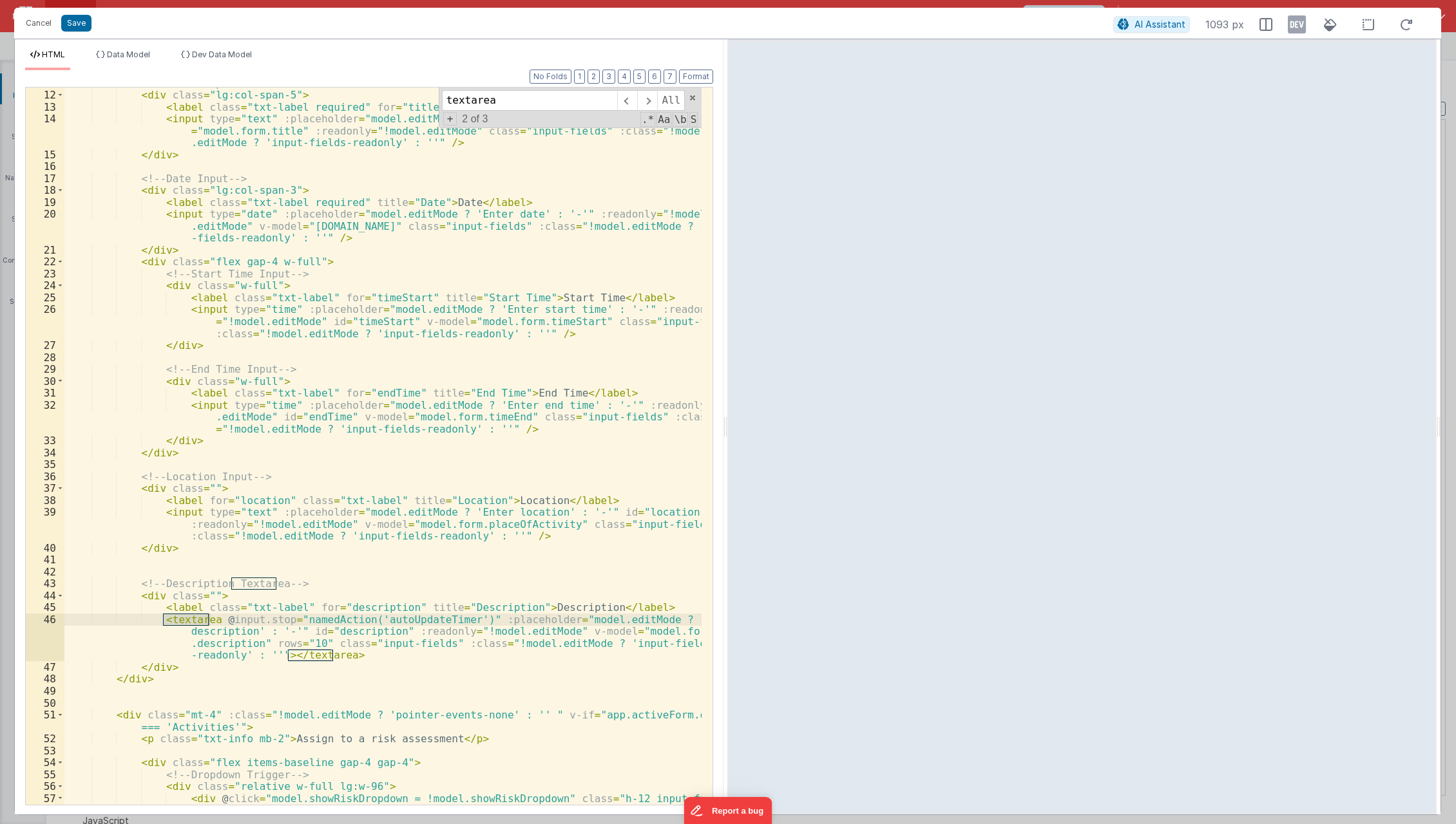
scroll to position [130, 0]
type input "textarea"
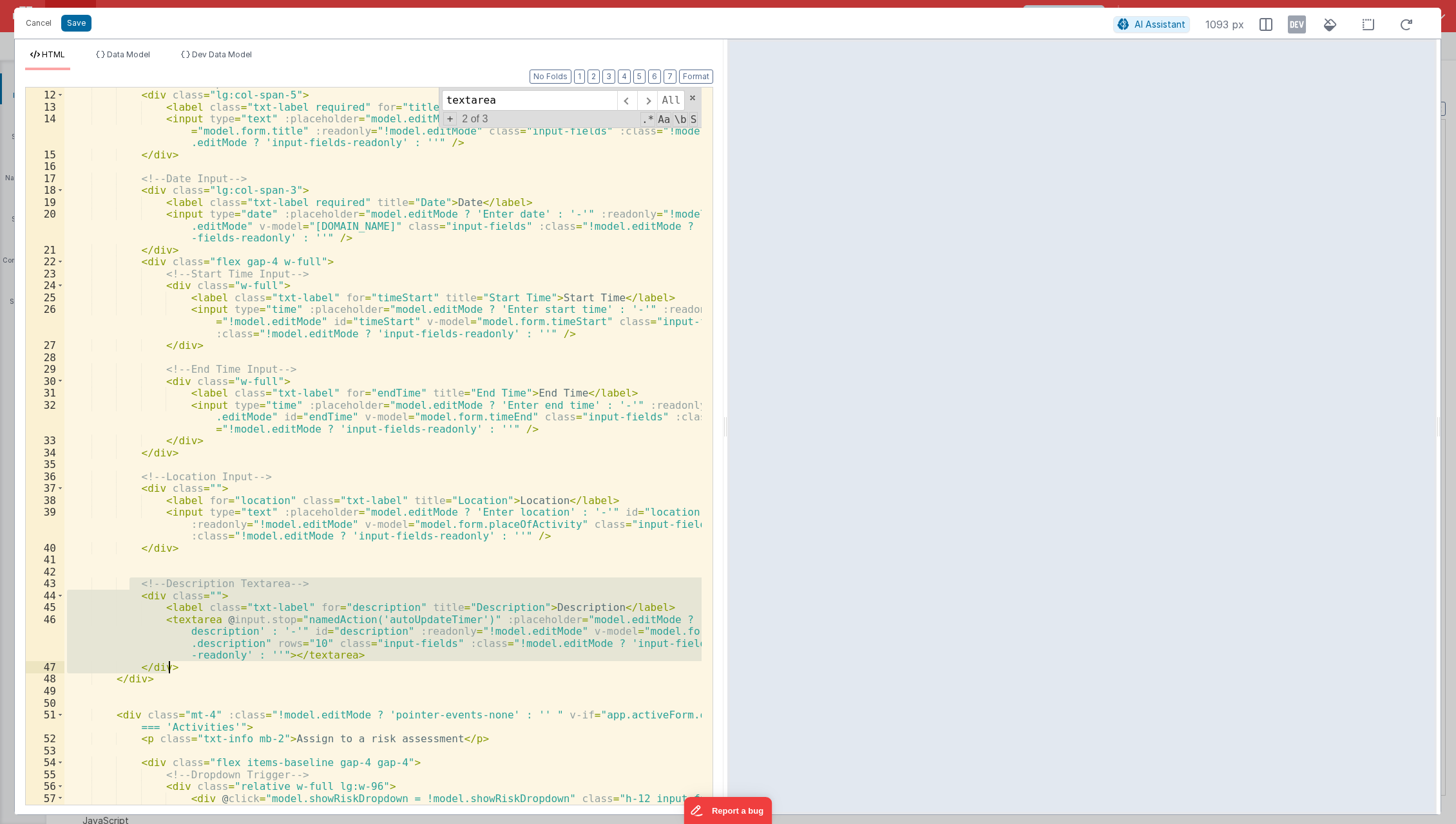
drag, startPoint x: 130, startPoint y: 579, endPoint x: 208, endPoint y: 668, distance: 118.3
click at [208, 668] on div "<!-- Title Input --> < div class = "lg:col-span-5" > < label class = "txt-label…" at bounding box center [384, 455] width 638 height 755
click at [36, 23] on button "Cancel" at bounding box center [38, 23] width 39 height 18
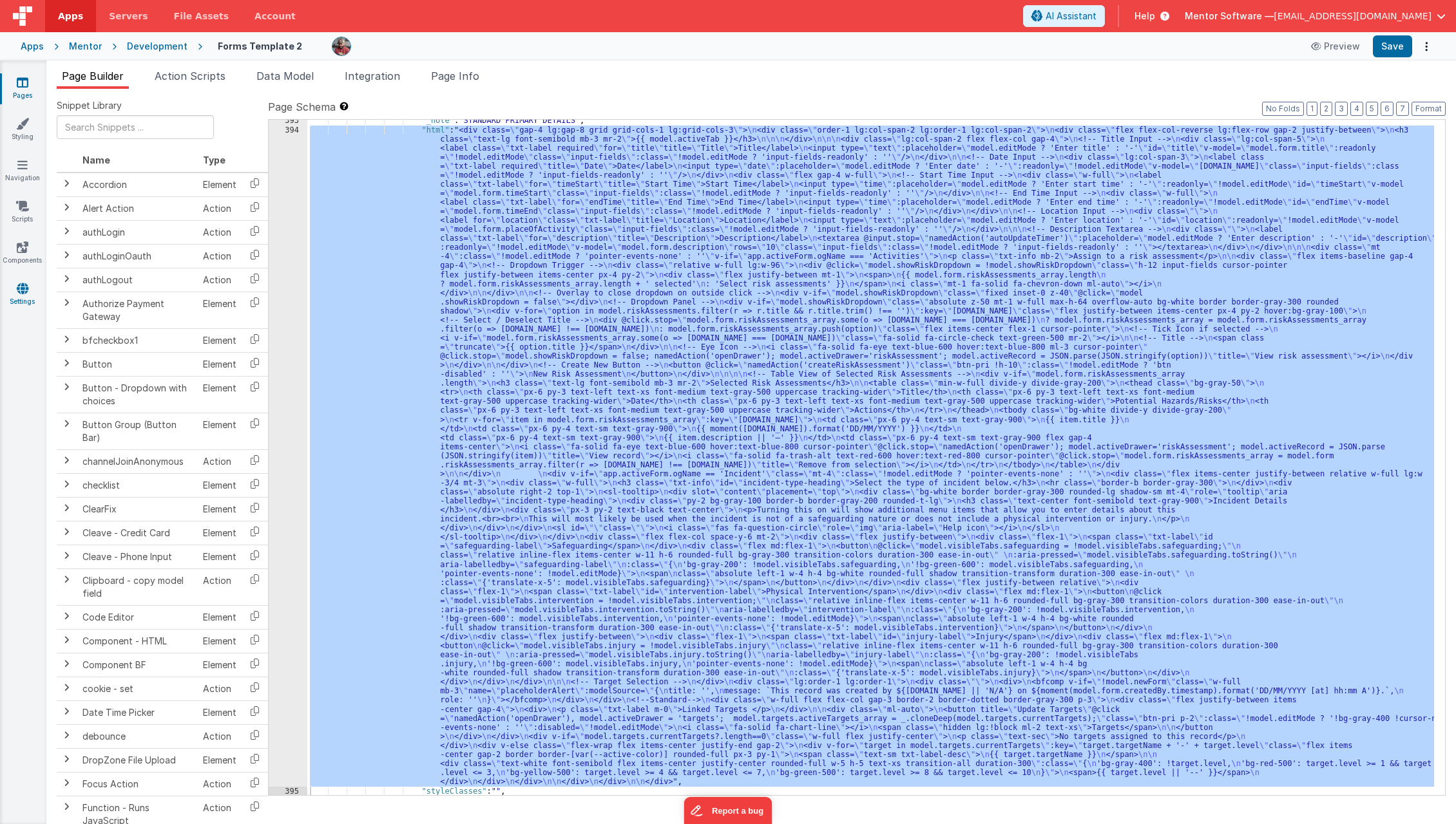
click at [17, 284] on icon at bounding box center [22, 288] width 12 height 13
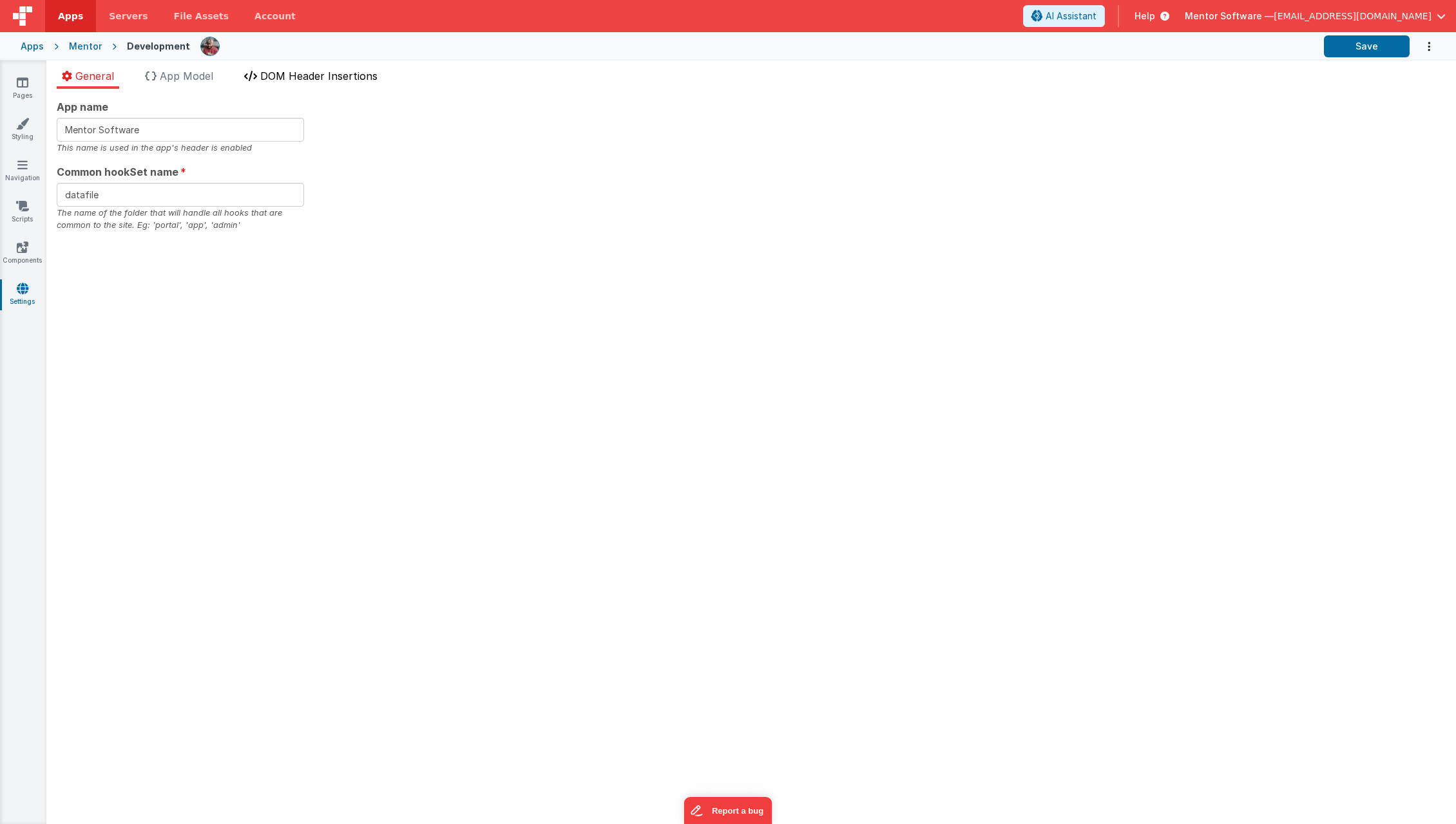
click at [287, 83] on li "DOM Header Insertions" at bounding box center [311, 79] width 144 height 21
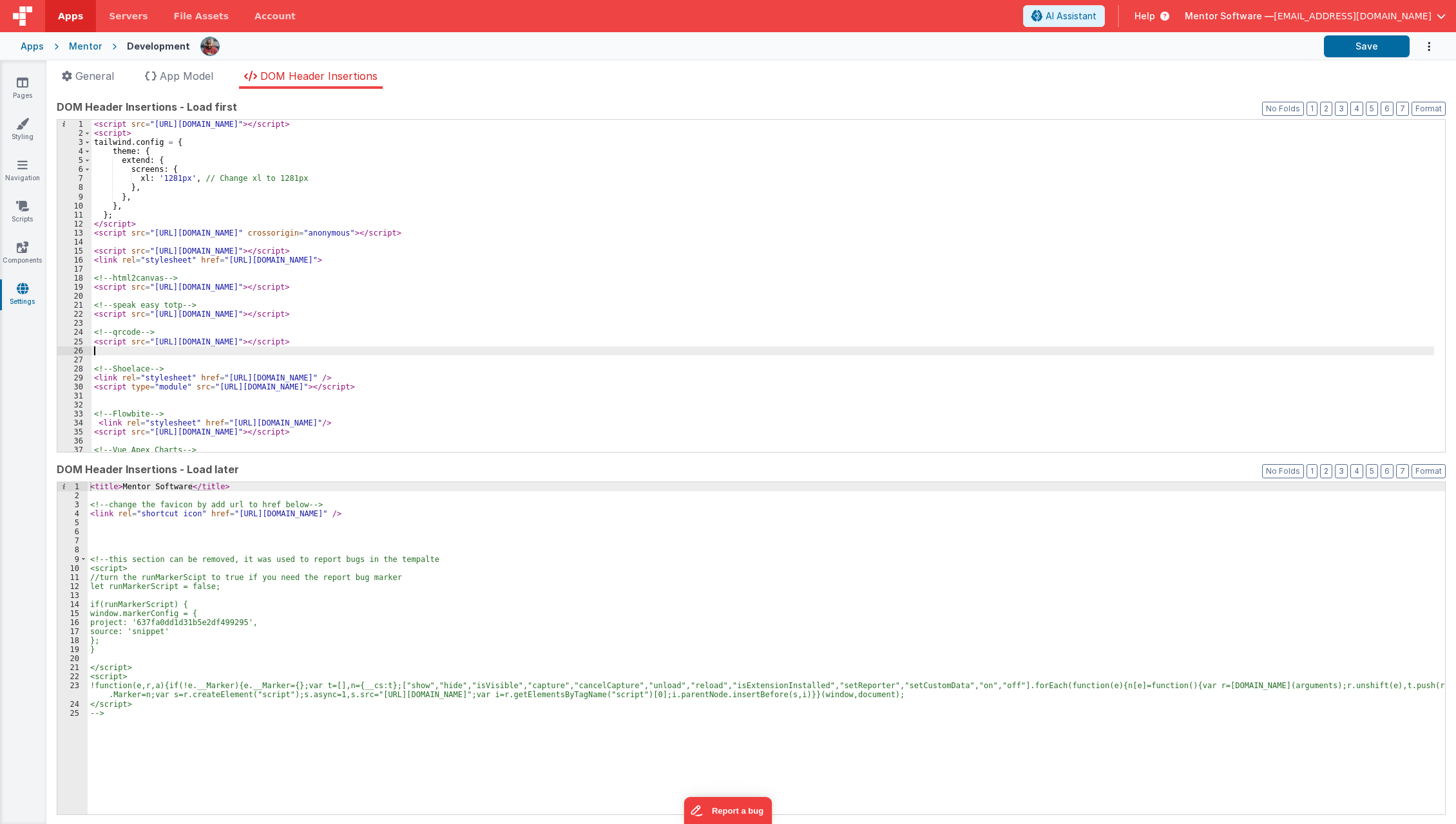
click at [303, 355] on div "< script src = "[URL][DOMAIN_NAME]" > </ script > < script > tailwind . config …" at bounding box center [763, 295] width 1343 height 351
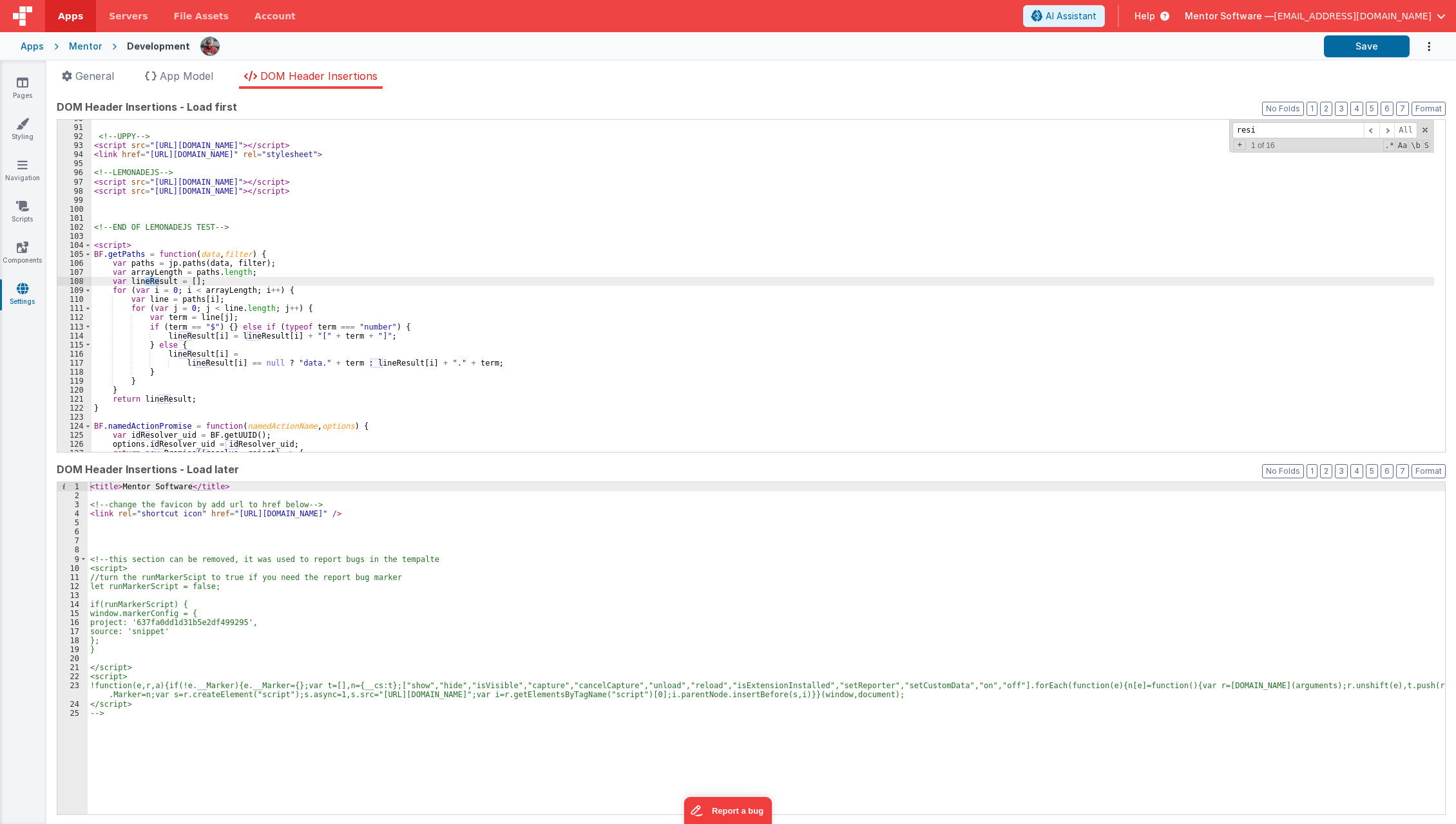
scroll to position [1800, 0]
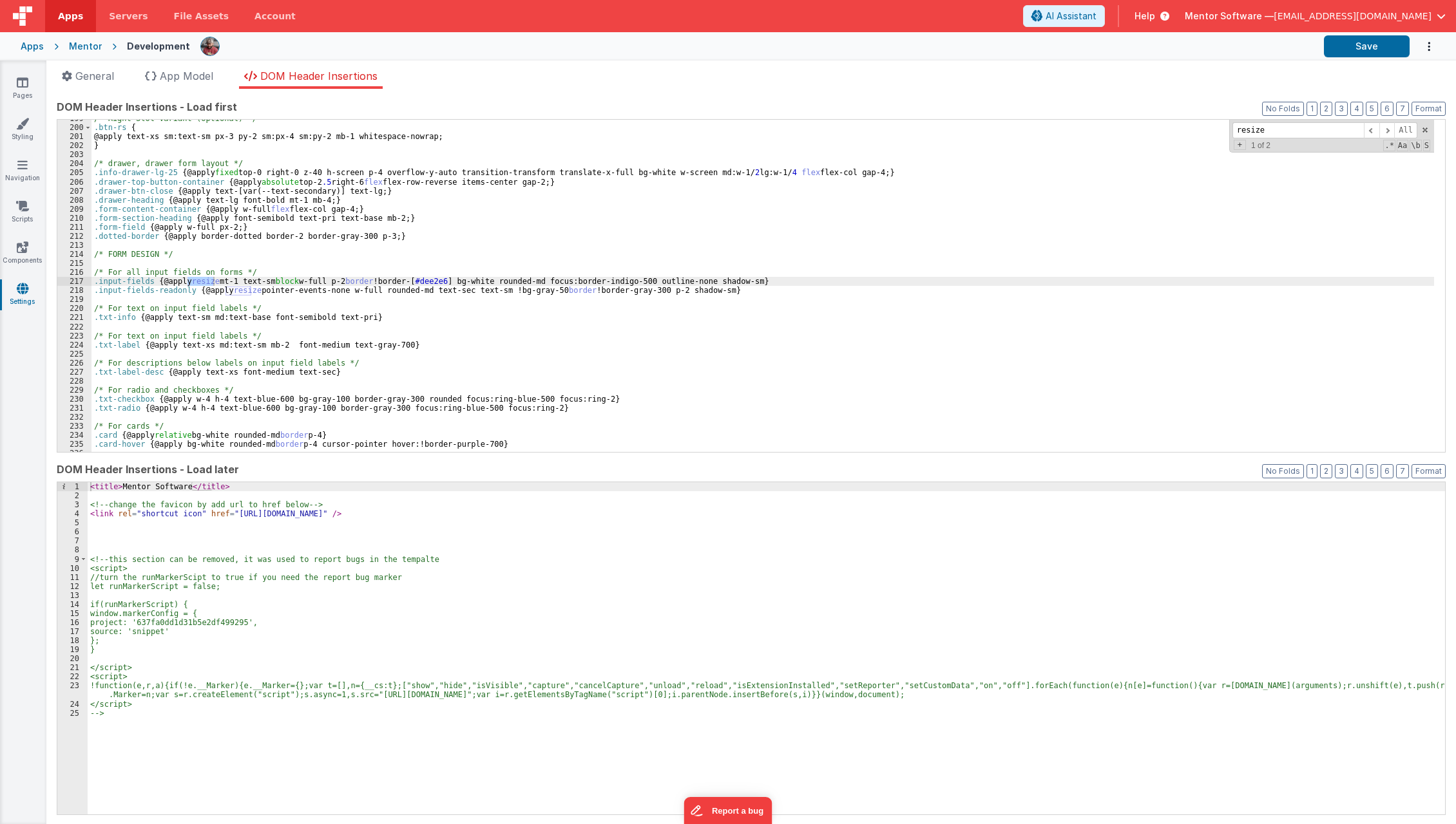
type input "resize"
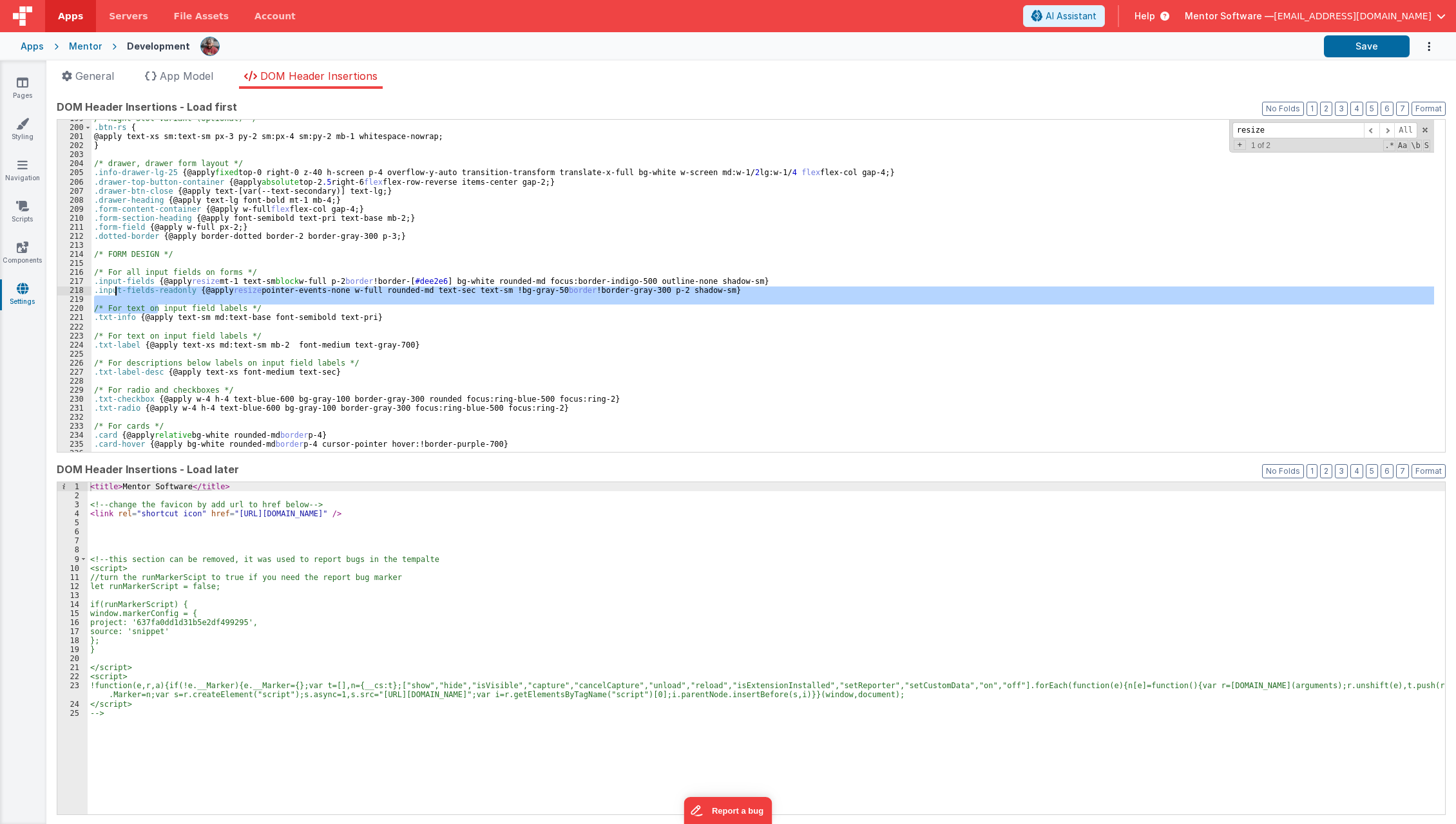
drag, startPoint x: 158, startPoint y: 306, endPoint x: 118, endPoint y: 289, distance: 43.5
click at [118, 289] on div "/* Right Slot Variant (optional) */ .btn-rs { @apply text-xs sm:text-sm px-3 py…" at bounding box center [763, 289] width 1343 height 351
click at [118, 289] on div "/* Right Slot Variant (optional) */ .btn-rs { @apply text-xs sm:text-sm px-3 py…" at bounding box center [763, 286] width 1343 height 332
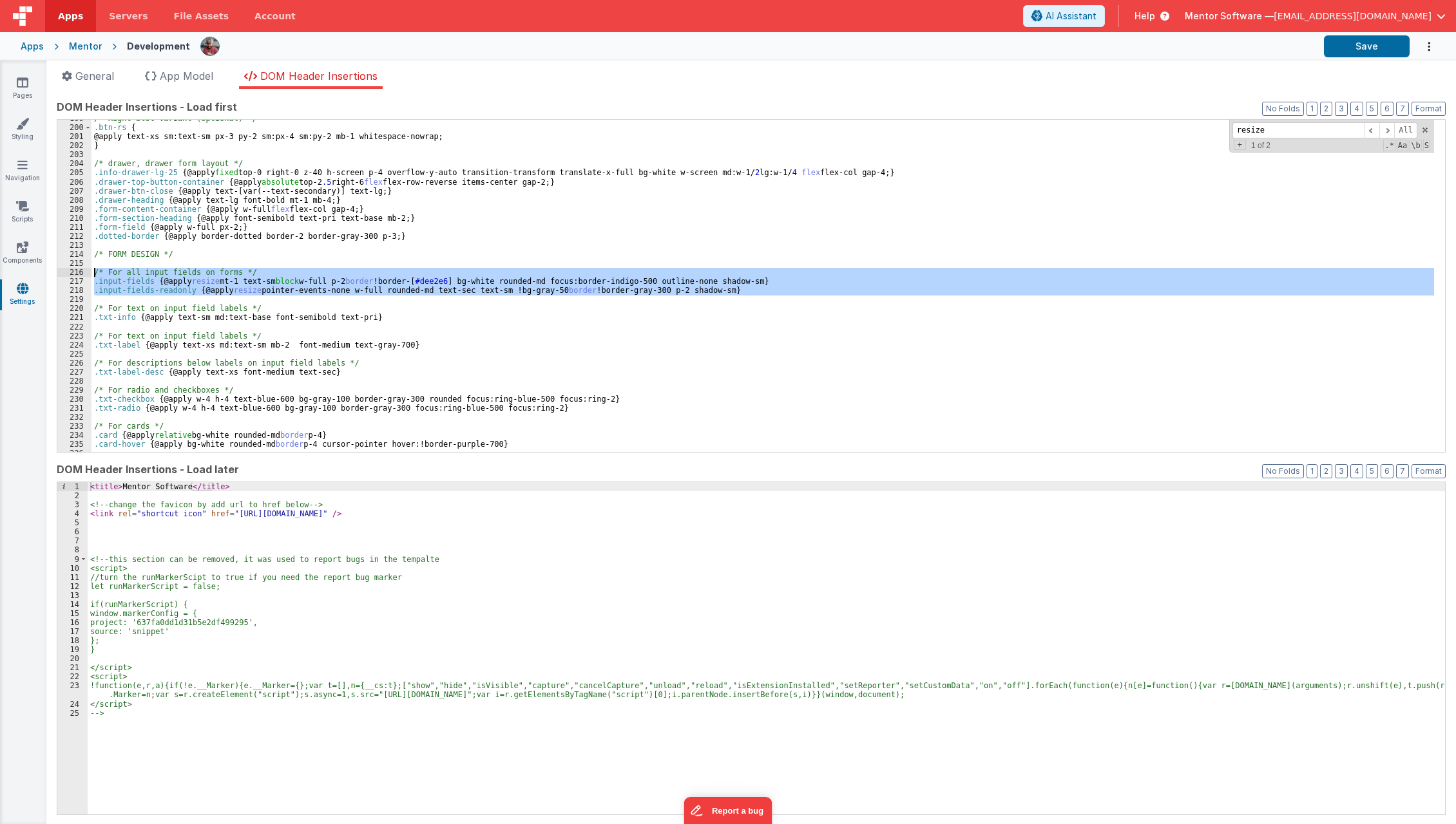
drag, startPoint x: 112, startPoint y: 302, endPoint x: 86, endPoint y: 273, distance: 38.9
click at [86, 273] on div "199 200 201 202 203 204 205 206 207 208 209 210 211 212 213 214 215 216 217 218…" at bounding box center [752, 286] width 1389 height 334
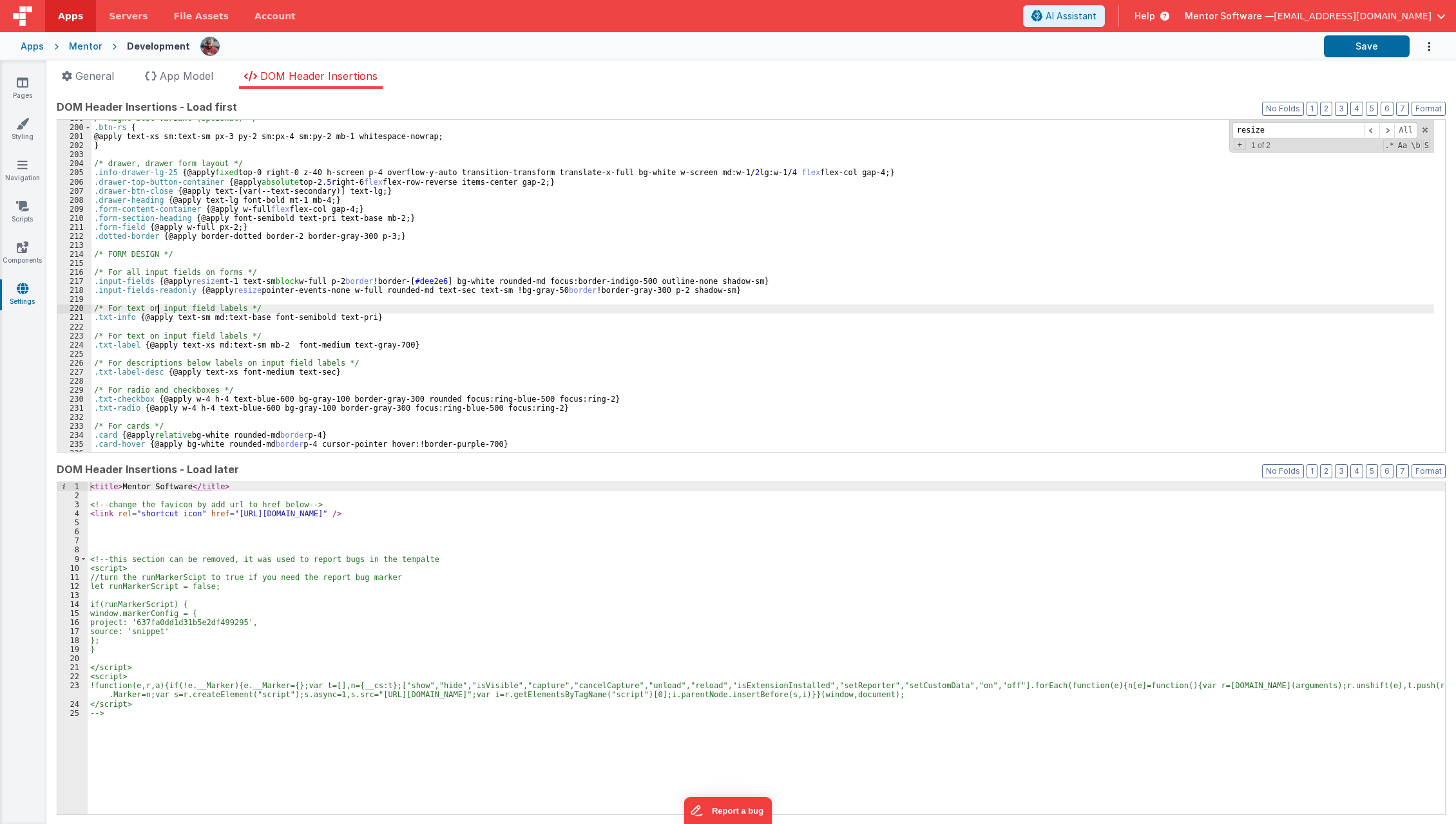
click at [158, 311] on div "/* Right Slot Variant (optional) */ .btn-rs { @apply text-xs sm:text-sm px-3 py…" at bounding box center [763, 289] width 1343 height 351
click at [171, 301] on div "/* Right Slot Variant (optional) */ .btn-rs { @apply text-xs sm:text-sm px-3 py…" at bounding box center [763, 289] width 1343 height 351
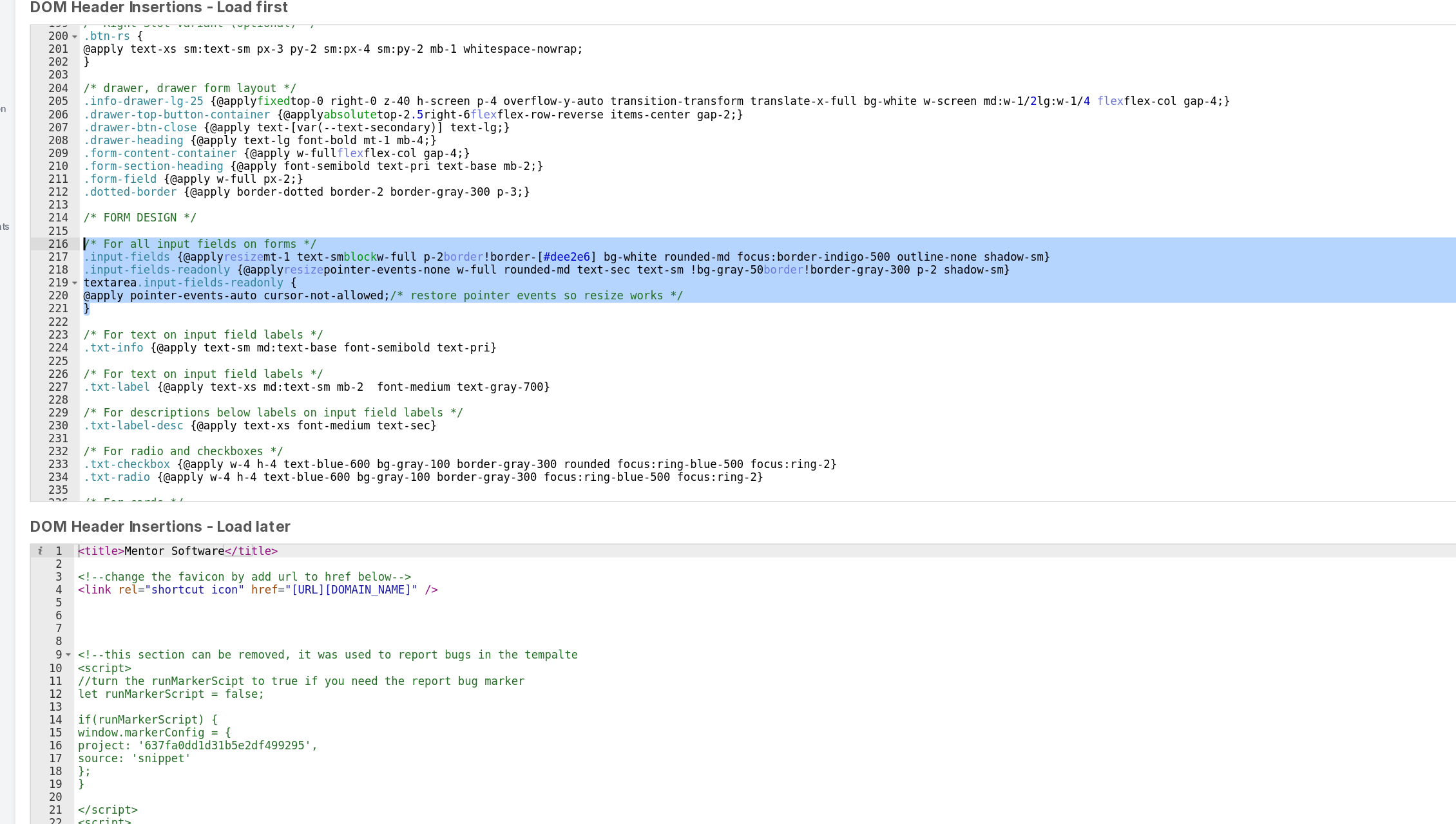
drag, startPoint x: 117, startPoint y: 317, endPoint x: 79, endPoint y: 271, distance: 59.7
click at [79, 271] on div "199 200 201 202 203 204 205 206 207 208 209 210 211 212 213 214 215 216 217 218…" at bounding box center [752, 286] width 1389 height 334
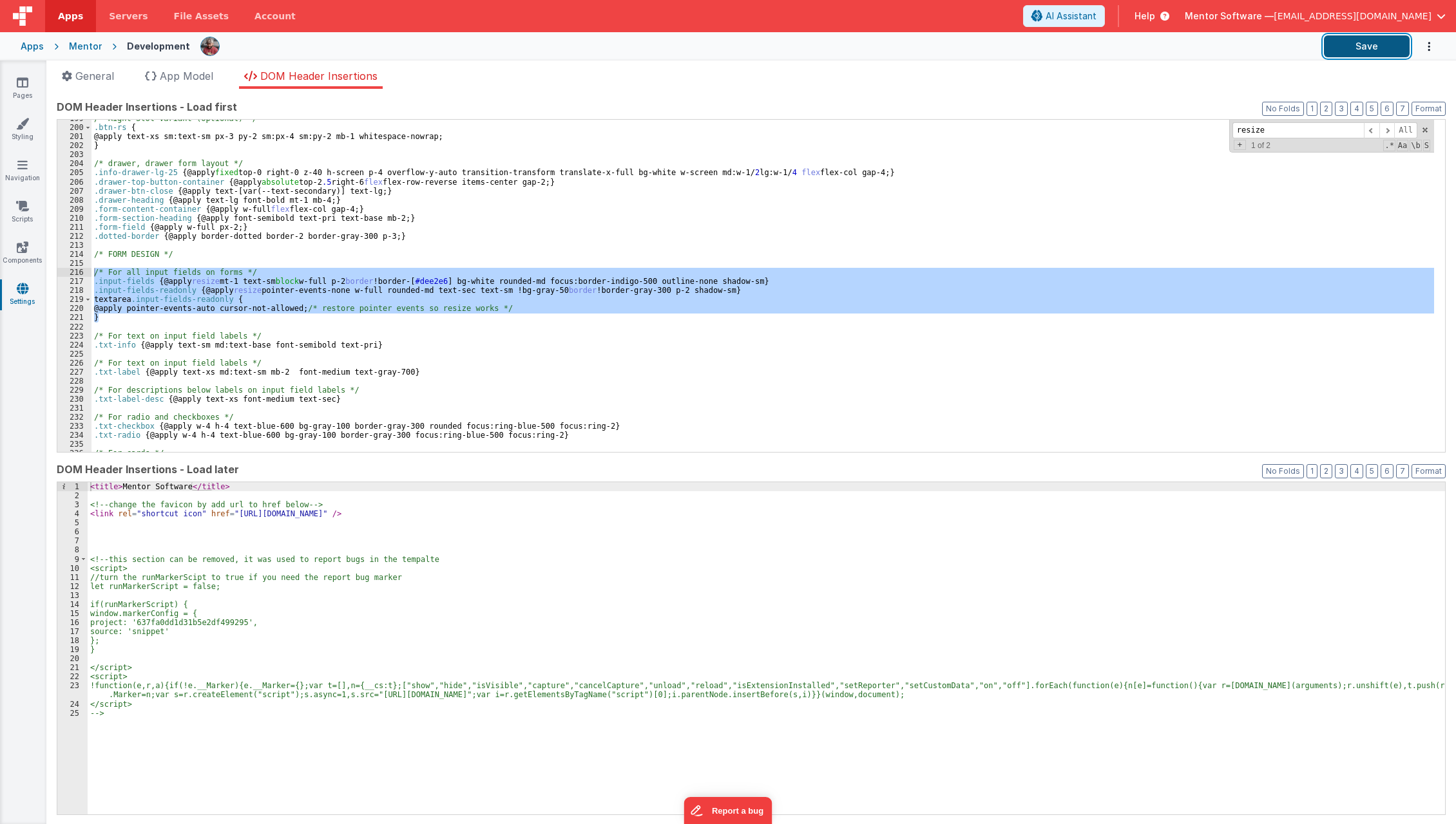
click at [1362, 51] on button "Save" at bounding box center [1367, 46] width 86 height 21
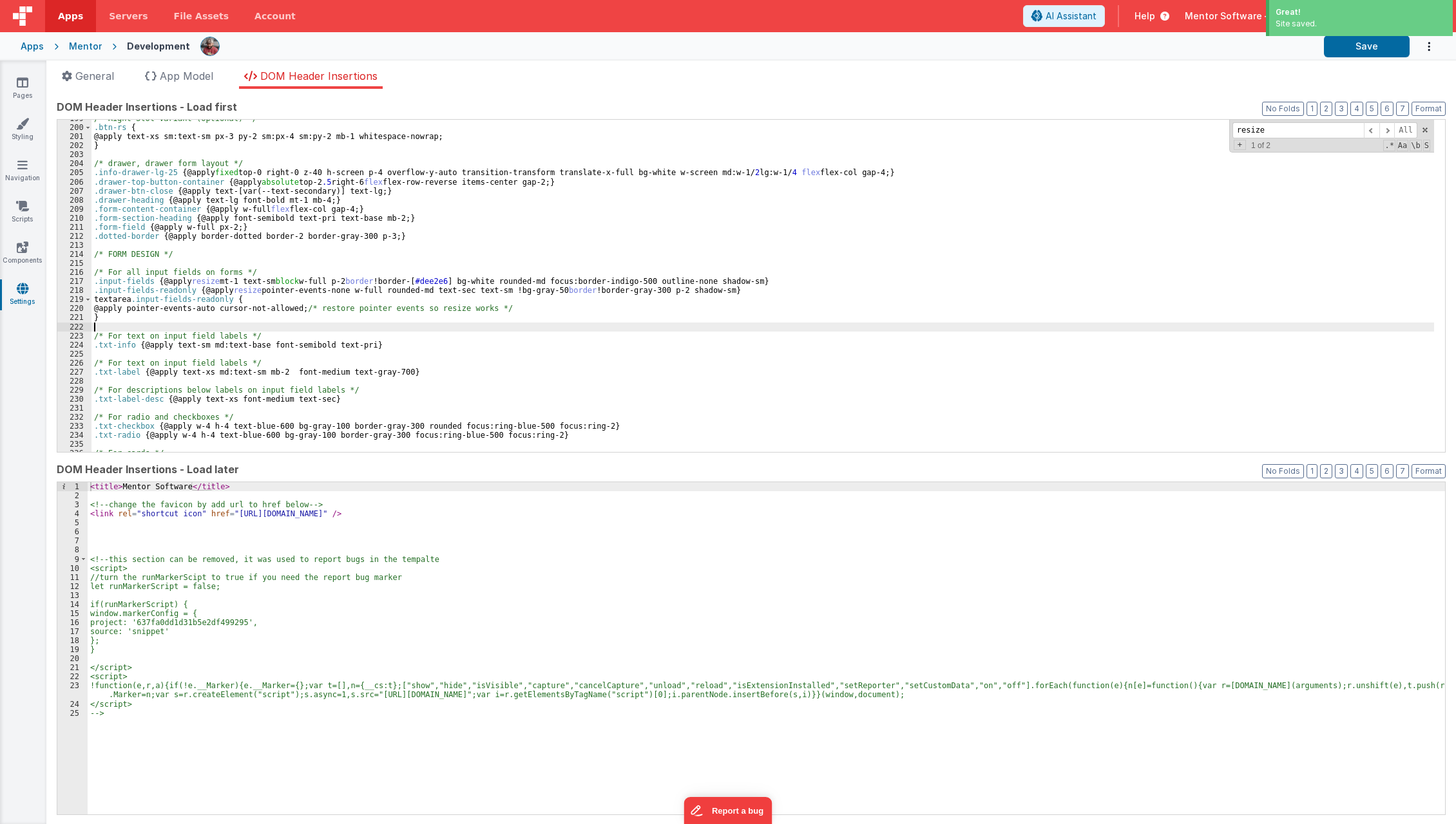
click at [142, 326] on div "/* Right Slot Variant (optional) */ .btn-rs { @apply text-xs sm:text-sm px-3 py…" at bounding box center [763, 289] width 1343 height 351
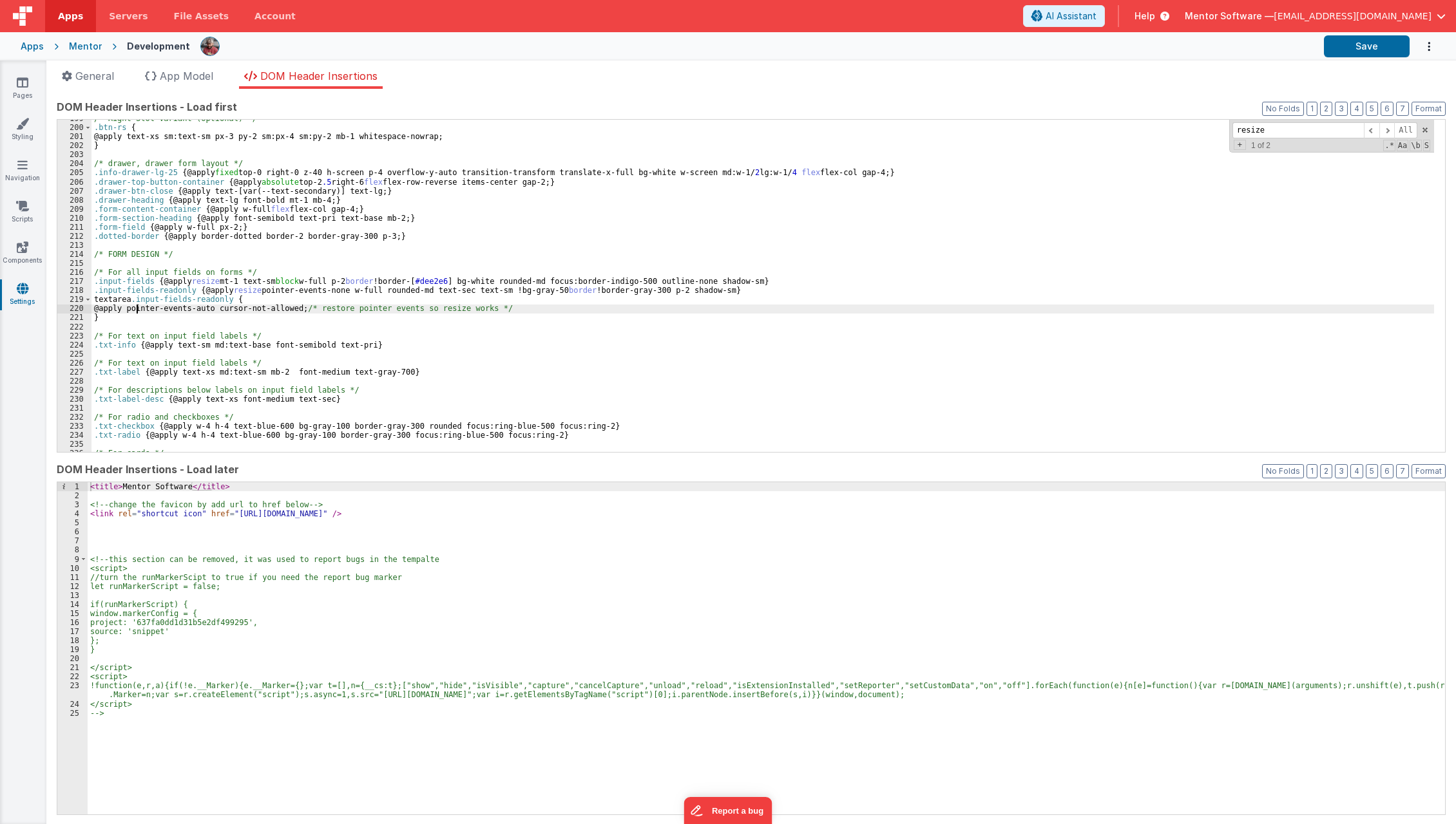
click at [135, 311] on div "/* Right Slot Variant (optional) */ .btn-rs { @apply text-xs sm:text-sm px-3 py…" at bounding box center [763, 289] width 1343 height 351
click at [220, 291] on div "/* Right Slot Variant (optional) */ .btn-rs { @apply text-xs sm:text-sm px-3 py…" at bounding box center [763, 289] width 1343 height 351
click at [134, 311] on div "/* Right Slot Variant (optional) */ .btn-rs { @apply text-xs sm:text-sm px-3 py…" at bounding box center [763, 289] width 1343 height 351
click at [307, 312] on div "/* Right Slot Variant (optional) */ .btn-rs { @apply text-xs sm:text-sm px-3 py…" at bounding box center [763, 289] width 1343 height 351
click at [1383, 40] on button "Save" at bounding box center [1367, 46] width 86 height 21
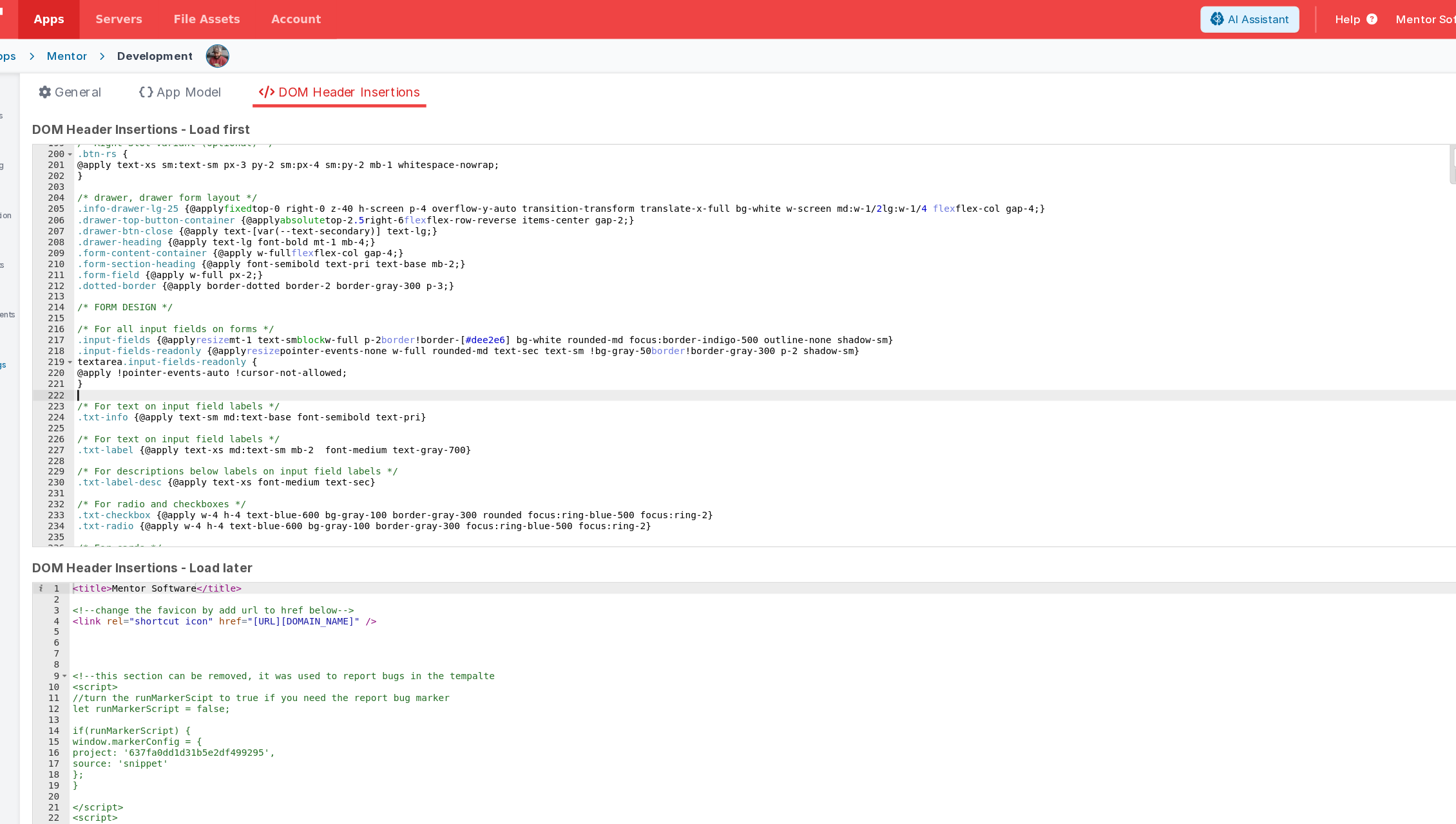
click at [174, 269] on div "/* Right Slot Variant (optional) */ .btn-rs { @apply text-xs sm:text-sm px-3 py…" at bounding box center [763, 289] width 1343 height 351
click at [196, 332] on div "/* Right Slot Variant (optional) */ .btn-rs { @apply text-xs sm:text-sm px-3 py…" at bounding box center [763, 289] width 1343 height 351
click at [136, 325] on div "/* Right Slot Variant (optional) */ .btn-rs { @apply text-xs sm:text-sm px-3 py…" at bounding box center [763, 289] width 1343 height 351
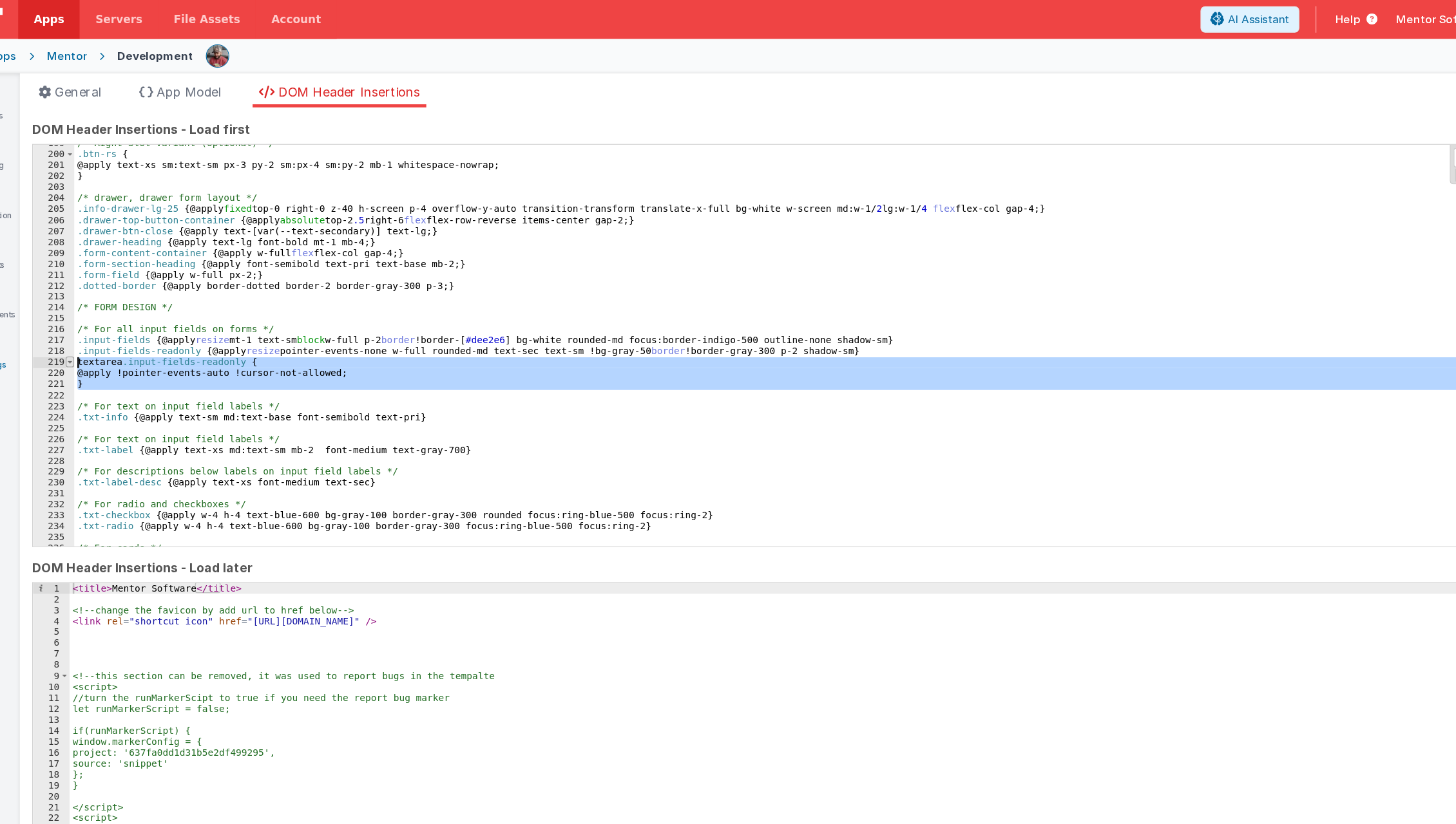
drag, startPoint x: 136, startPoint y: 326, endPoint x: 84, endPoint y: 298, distance: 59.1
click at [84, 298] on div "199 200 201 202 203 204 205 206 207 208 209 210 211 212 213 214 215 216 217 218…" at bounding box center [752, 286] width 1389 height 334
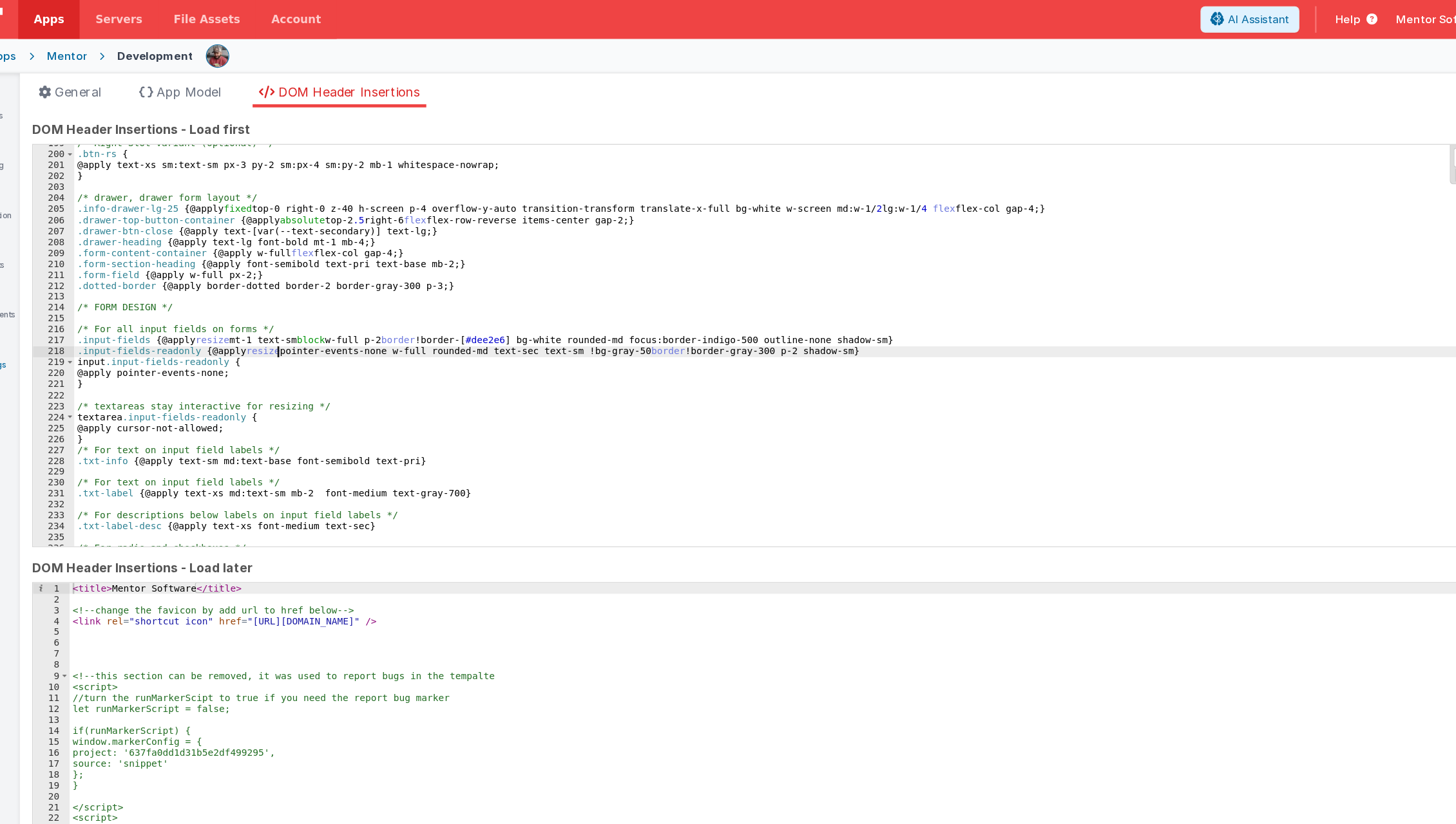
click at [260, 290] on div "/* Right Slot Variant (optional) */ .btn-rs { @apply text-xs sm:text-sm px-3 py…" at bounding box center [763, 289] width 1343 height 351
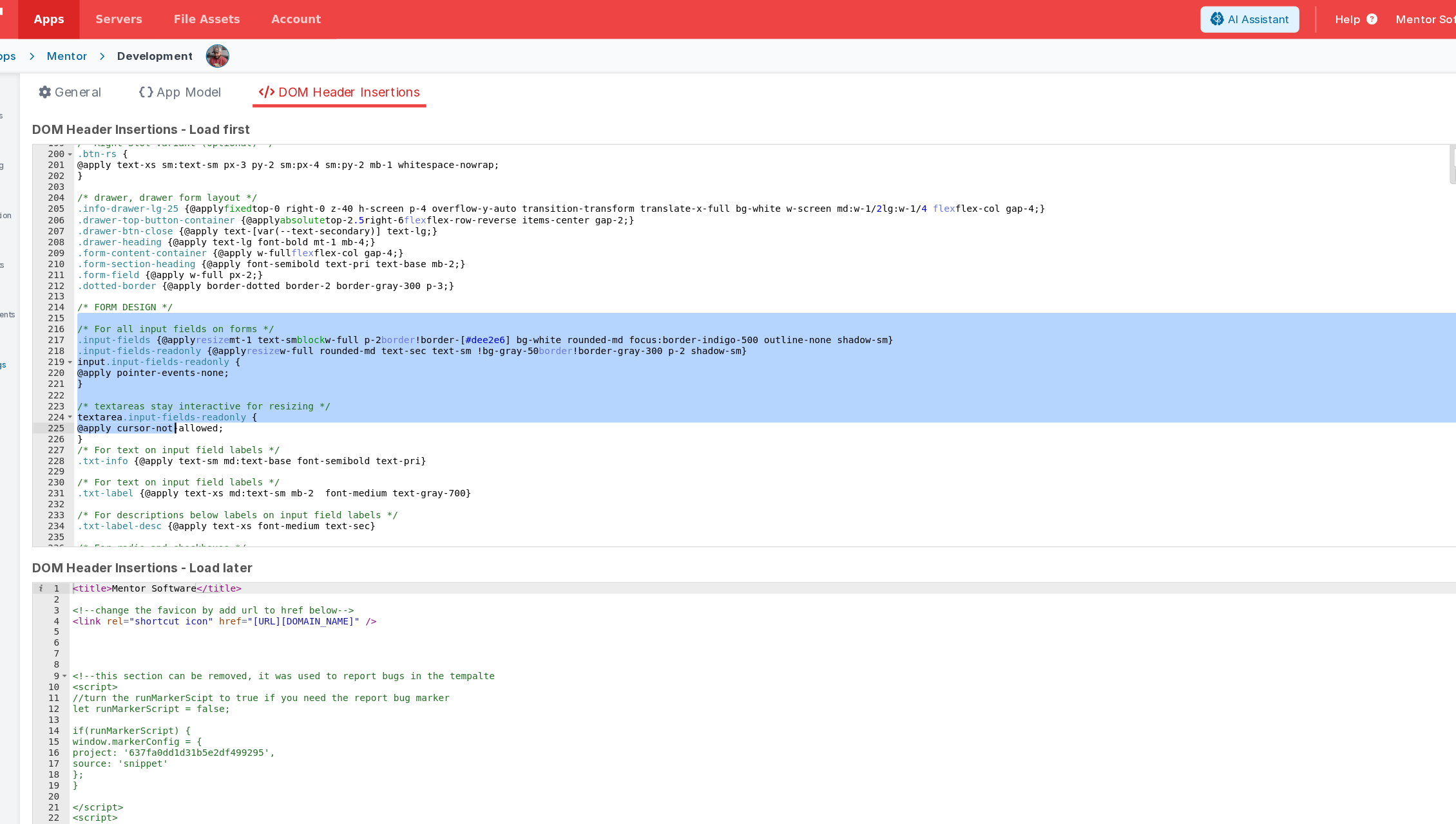
drag, startPoint x: 130, startPoint y: 264, endPoint x: 176, endPoint y: 356, distance: 102.9
click at [176, 356] on div "/* Right Slot Variant (optional) */ .btn-rs { @apply text-xs sm:text-sm px-3 py…" at bounding box center [763, 289] width 1343 height 351
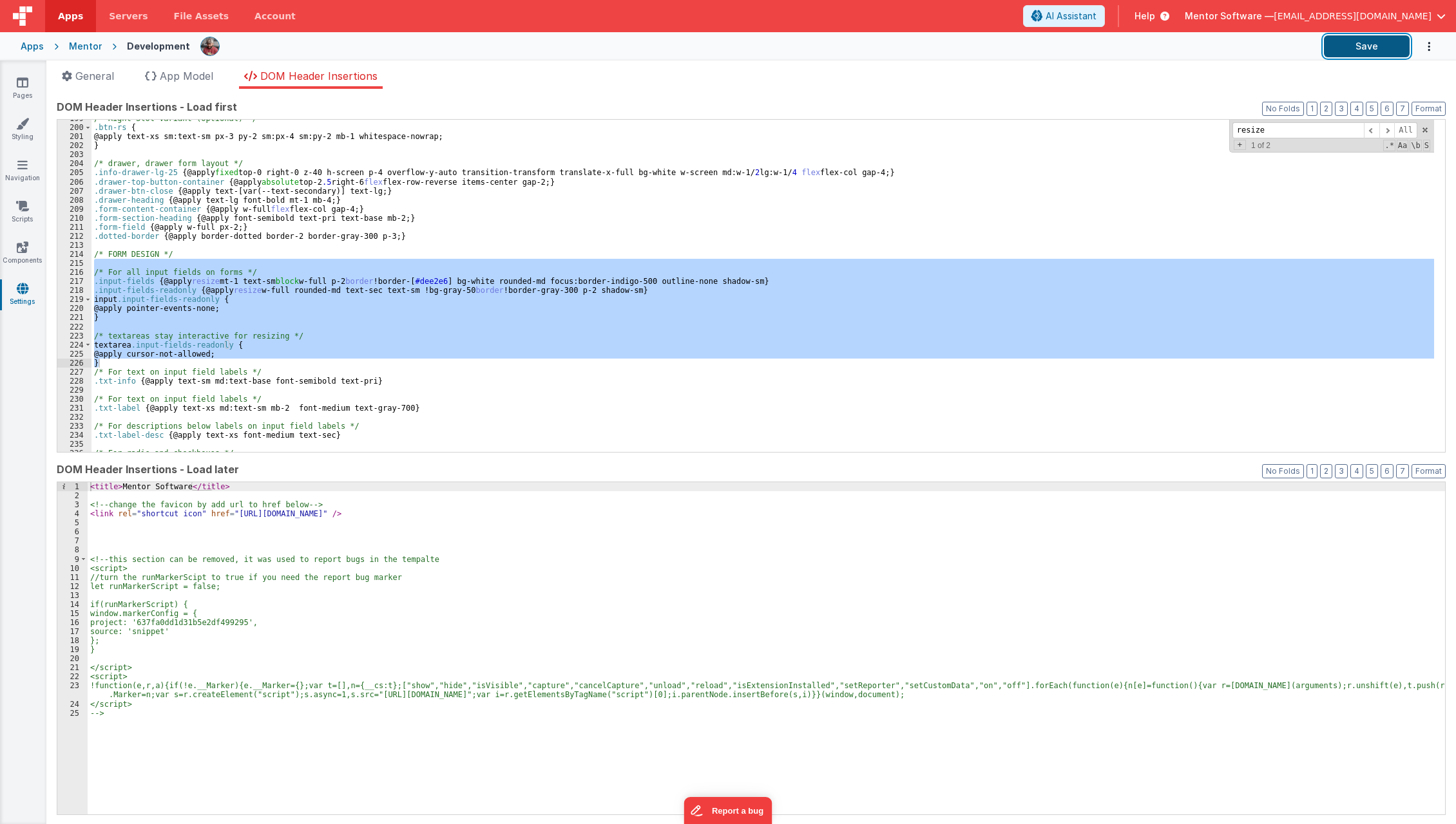
click at [1361, 45] on button "Save" at bounding box center [1367, 46] width 86 height 21
click at [802, 284] on div "/* Right Slot Variant (optional) */ .btn-rs { @apply text-xs sm:text-sm px-3 py…" at bounding box center [763, 286] width 1343 height 332
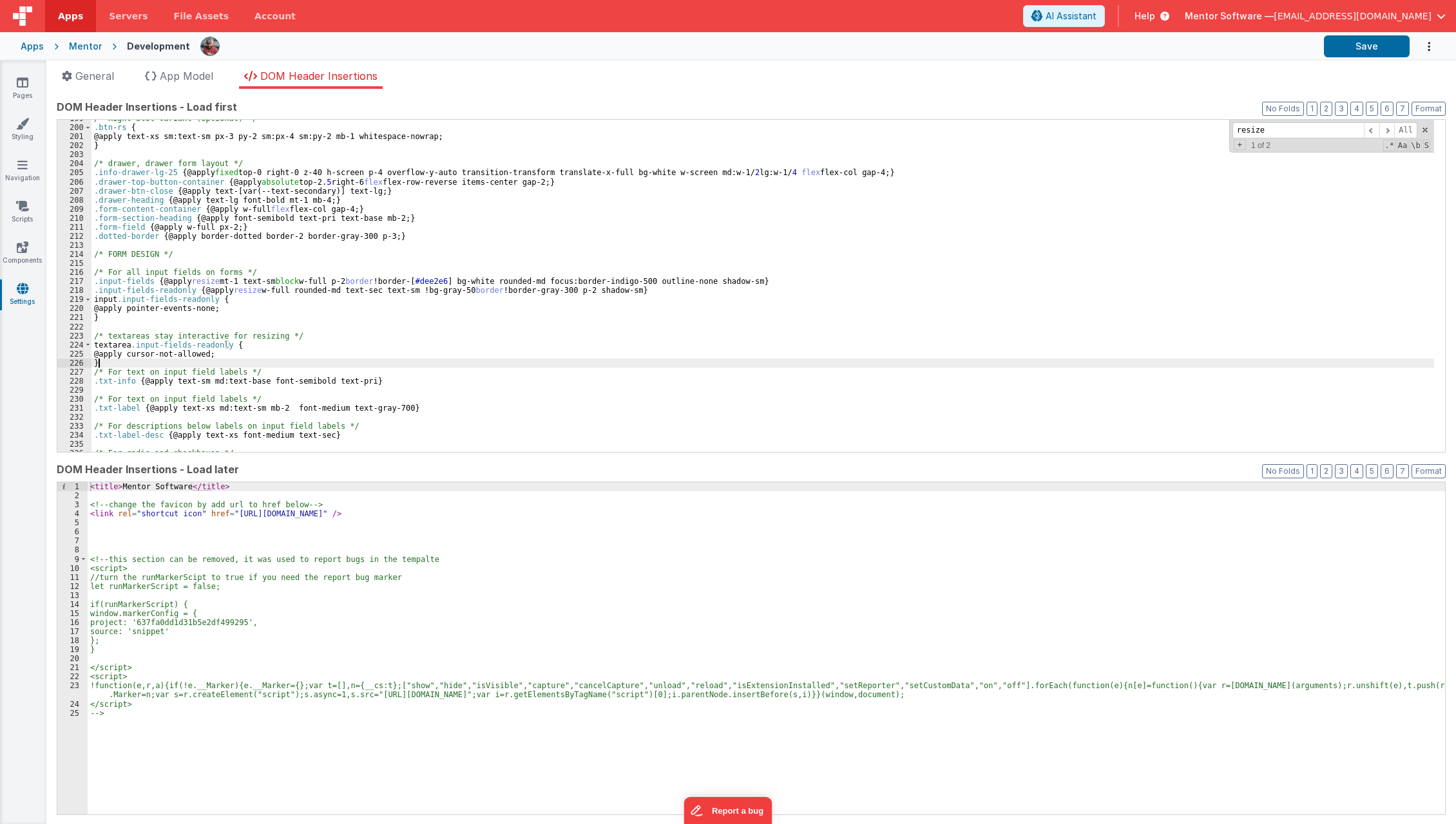
click at [485, 360] on div "/* Right Slot Variant (optional) */ .btn-rs { @apply text-xs sm:text-sm px-3 py…" at bounding box center [763, 289] width 1343 height 351
click at [134, 313] on div "/* Right Slot Variant (optional) */ .btn-rs { @apply text-xs sm:text-sm px-3 py…" at bounding box center [763, 289] width 1343 height 351
click at [153, 311] on div "/* Right Slot Variant (optional) */ .btn-rs { @apply text-xs sm:text-sm px-3 py…" at bounding box center [763, 289] width 1343 height 351
click at [360, 355] on div "/* Right Slot Variant (optional) */ .btn-rs { @apply text-xs sm:text-sm px-3 py…" at bounding box center [763, 289] width 1343 height 351
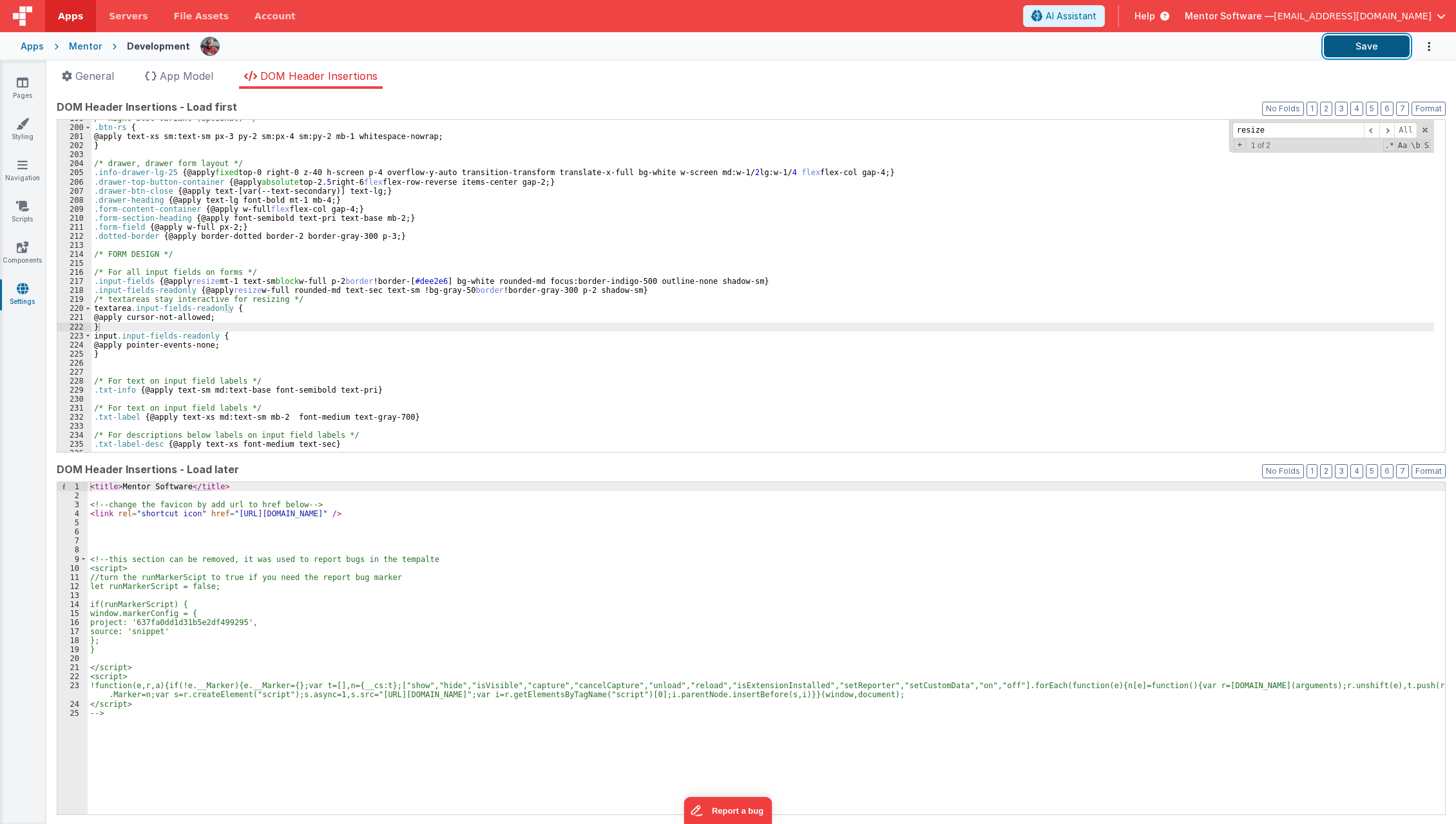
click at [1392, 48] on button "Save" at bounding box center [1367, 46] width 86 height 21
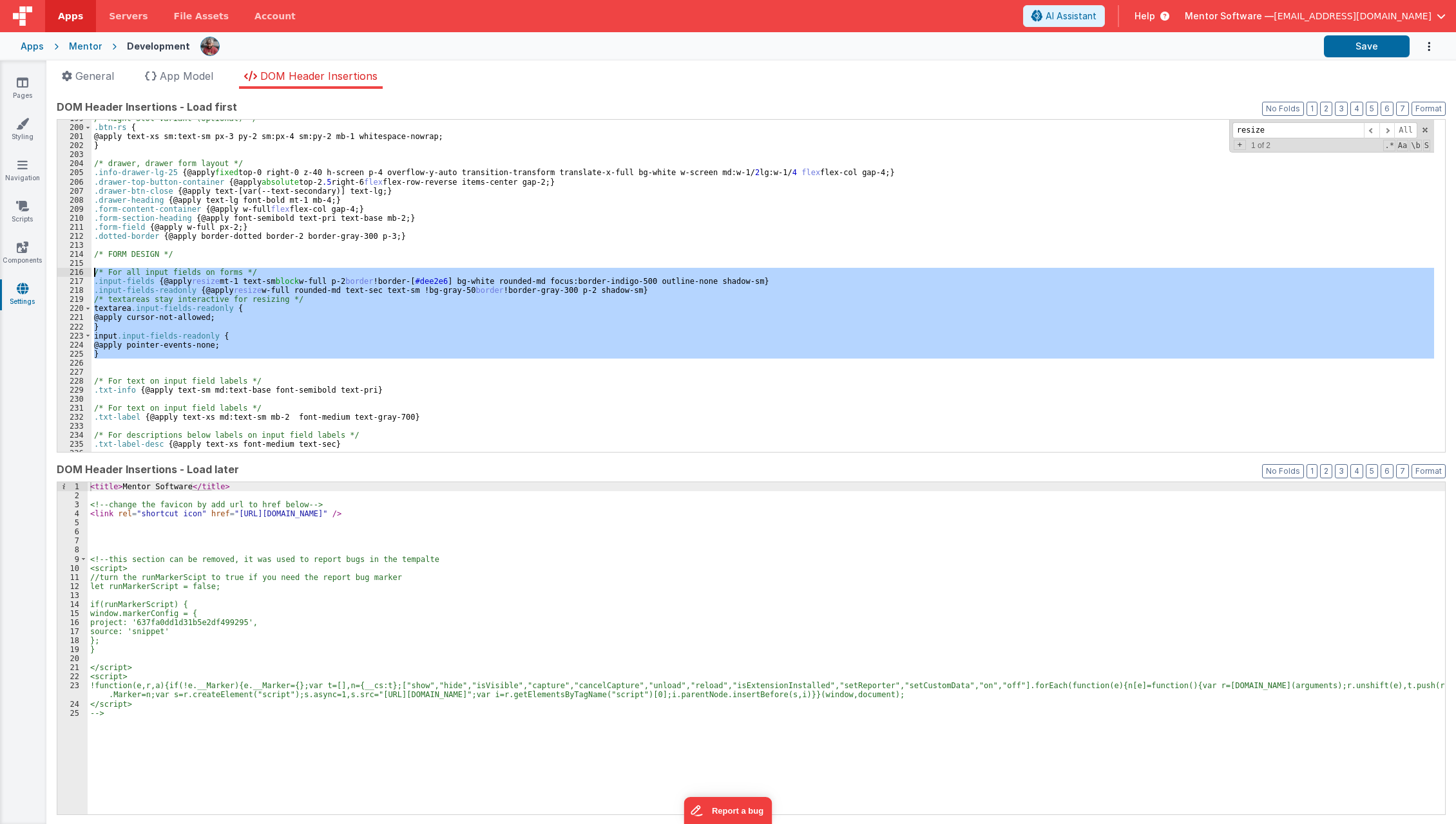
drag, startPoint x: 145, startPoint y: 364, endPoint x: 73, endPoint y: 271, distance: 117.6
click at [73, 271] on div "199 200 201 202 203 204 205 206 207 208 209 210 211 212 213 214 215 216 217 218…" at bounding box center [752, 286] width 1389 height 334
click at [147, 349] on div "/* Right Slot Variant (optional) */ .btn-rs { @apply text-xs sm:text-sm px-3 py…" at bounding box center [763, 286] width 1343 height 332
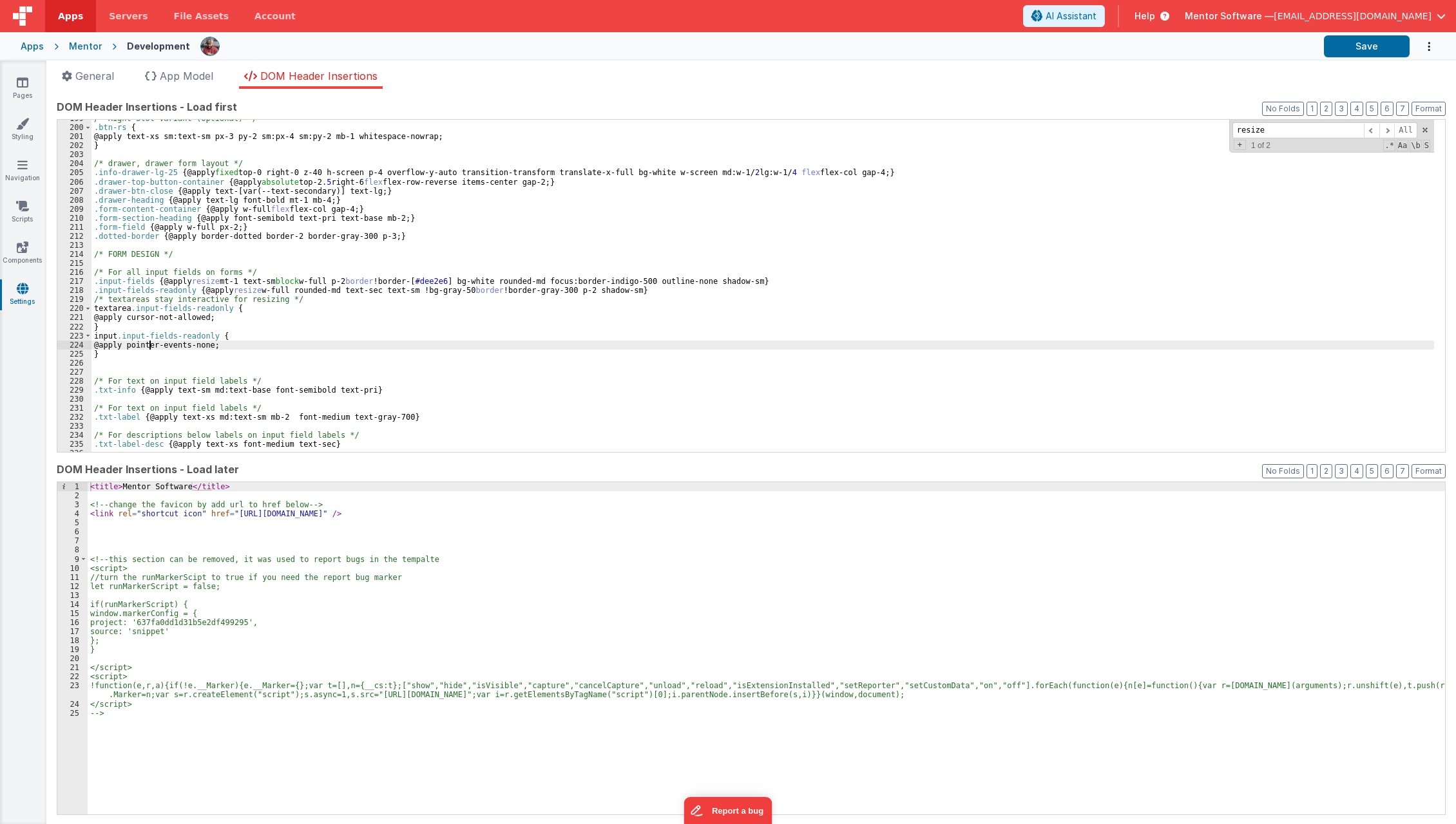
click at [145, 364] on div "/* Right Slot Variant (optional) */ .btn-rs { @apply text-xs sm:text-sm px-3 py…" at bounding box center [763, 289] width 1343 height 351
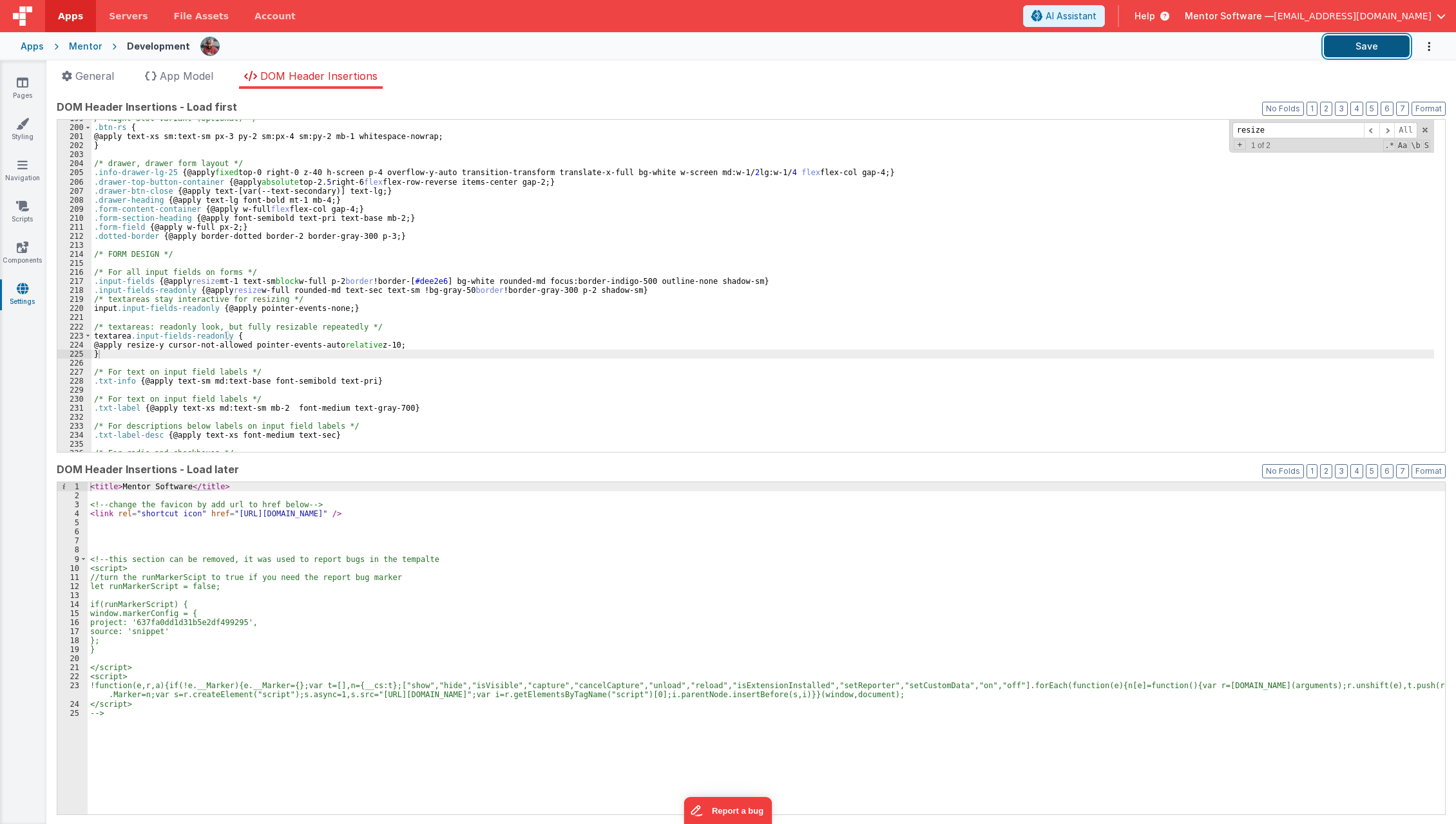
click at [1333, 45] on button "Save" at bounding box center [1367, 46] width 86 height 21
click at [165, 344] on div "/* Right Slot Variant (optional) */ .btn-rs { @apply text-xs sm:text-sm px-3 py…" at bounding box center [763, 289] width 1343 height 351
click at [1371, 45] on button "Save" at bounding box center [1367, 46] width 86 height 21
click at [20, 244] on icon at bounding box center [22, 247] width 12 height 13
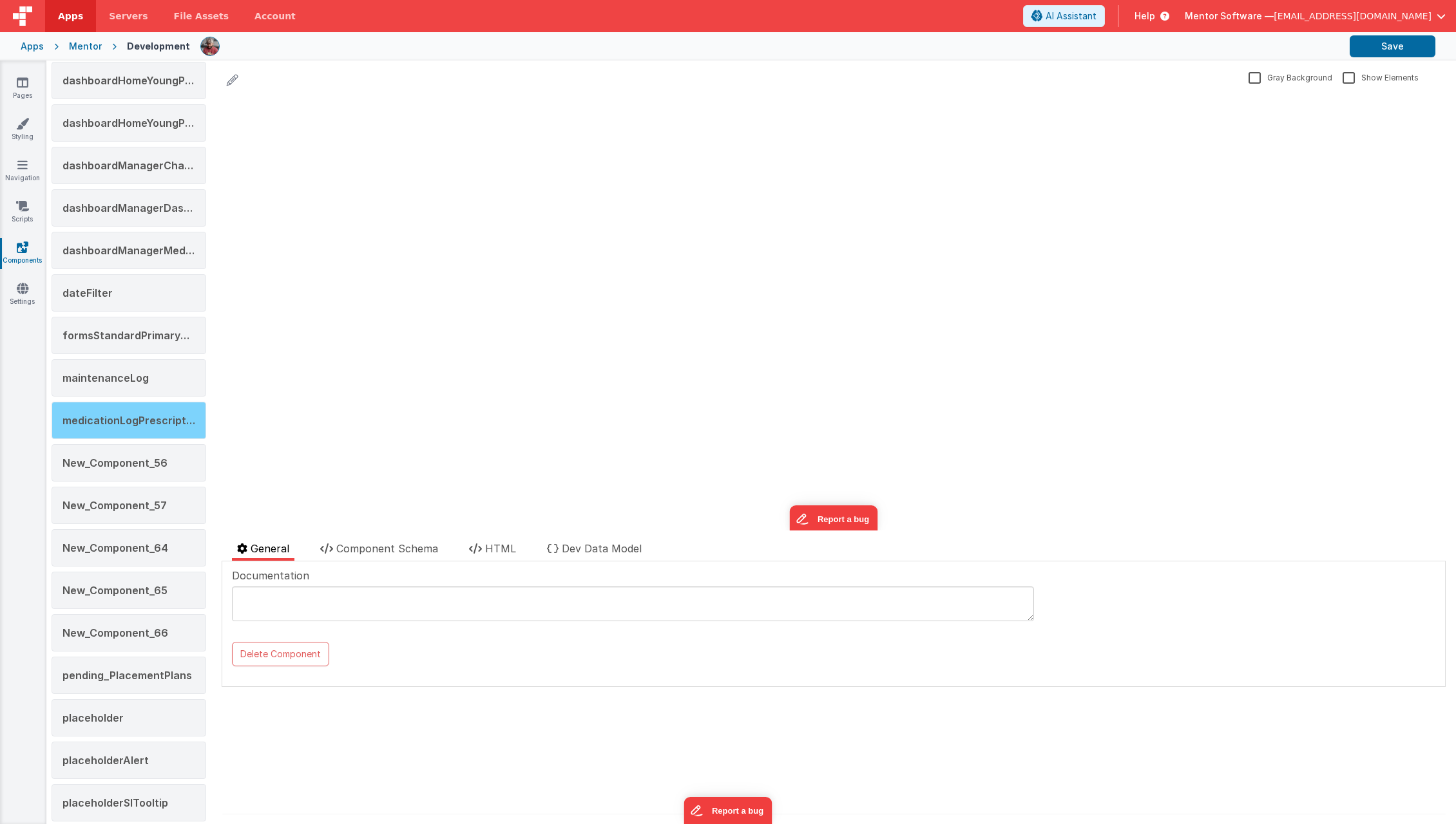
click at [146, 420] on span "medicationLogPrescription" at bounding box center [132, 421] width 139 height 13
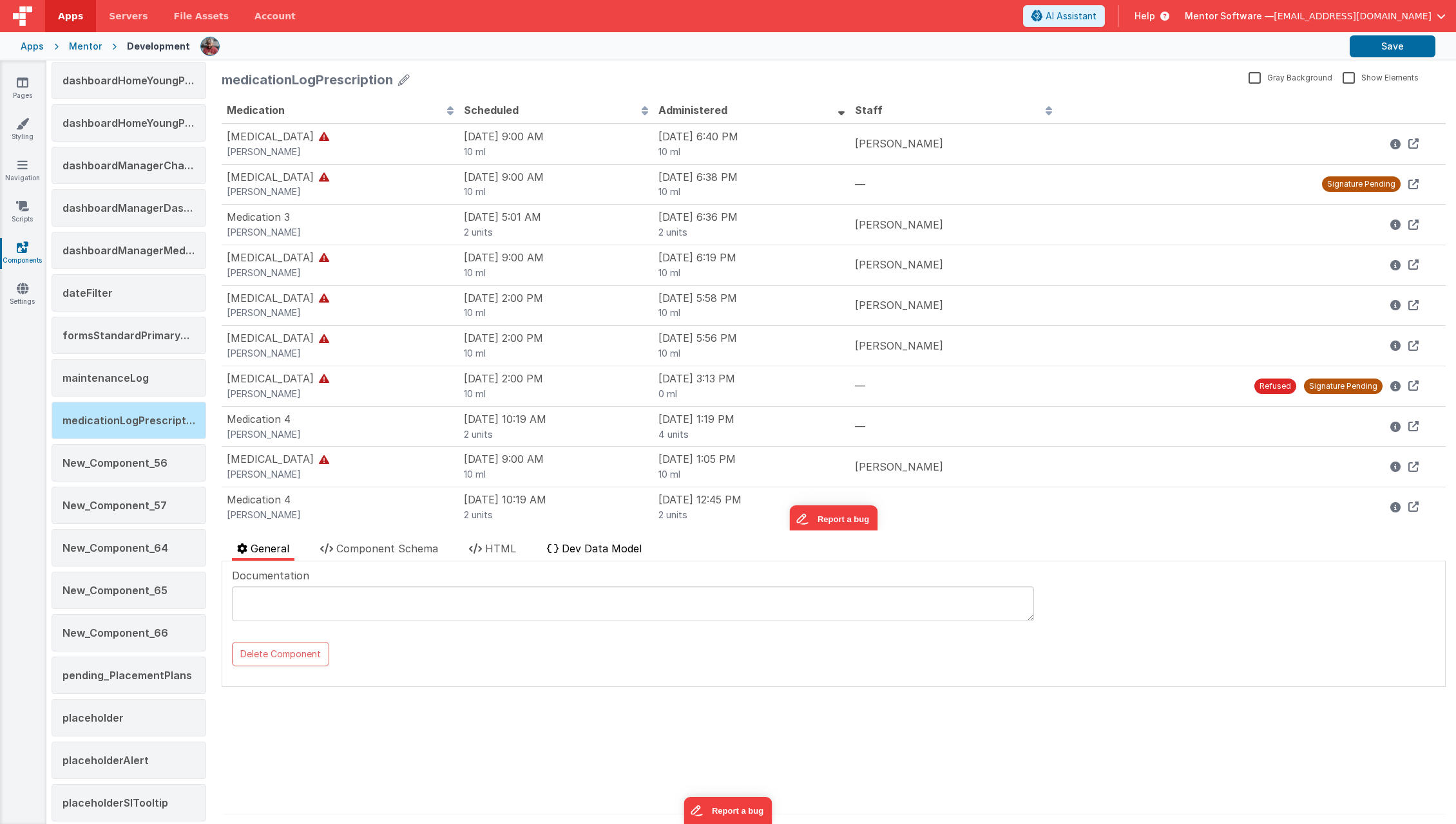
click at [571, 550] on span "Dev Data Model" at bounding box center [602, 549] width 80 height 13
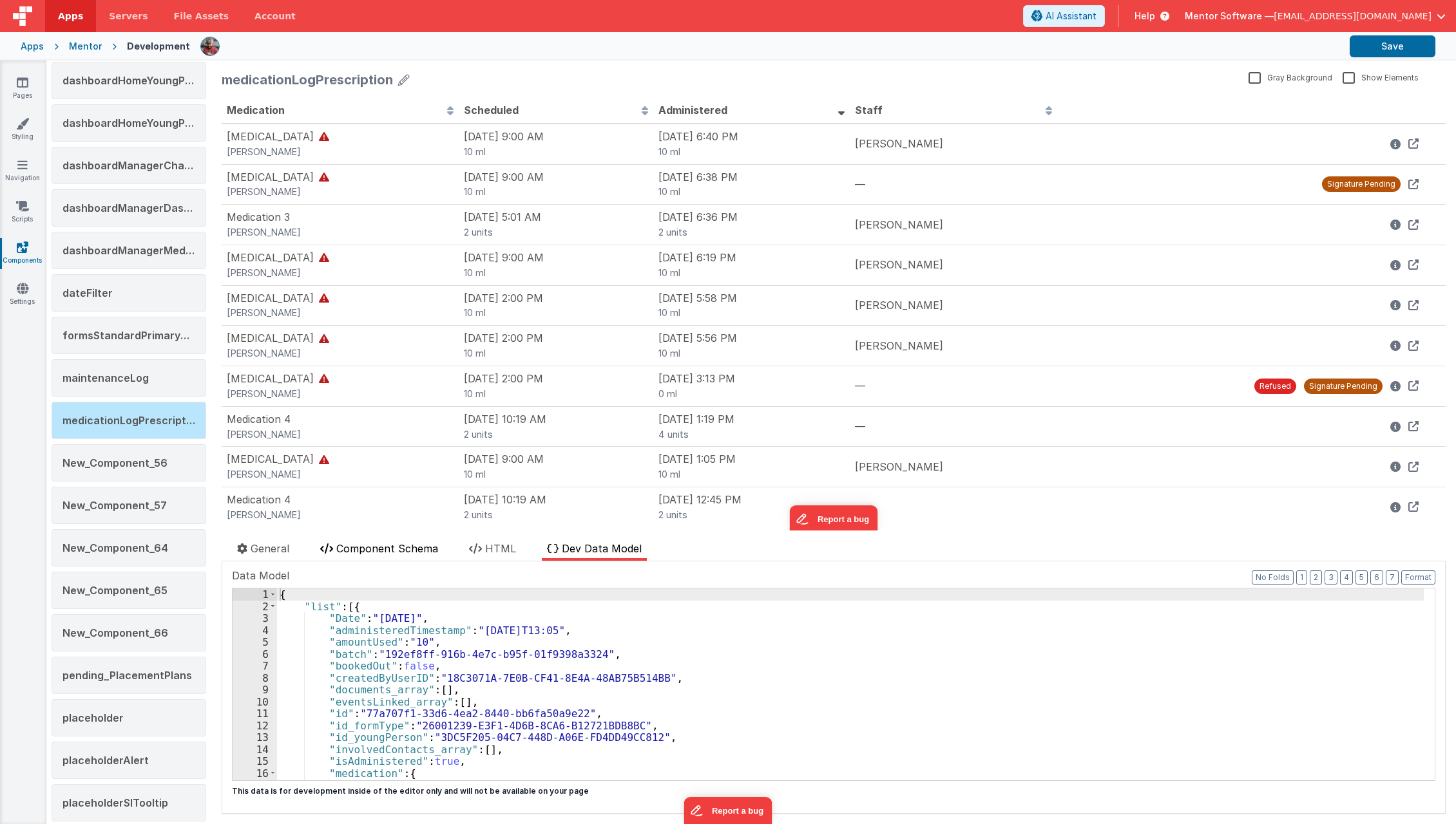
click at [422, 550] on span "Component Schema" at bounding box center [387, 549] width 102 height 13
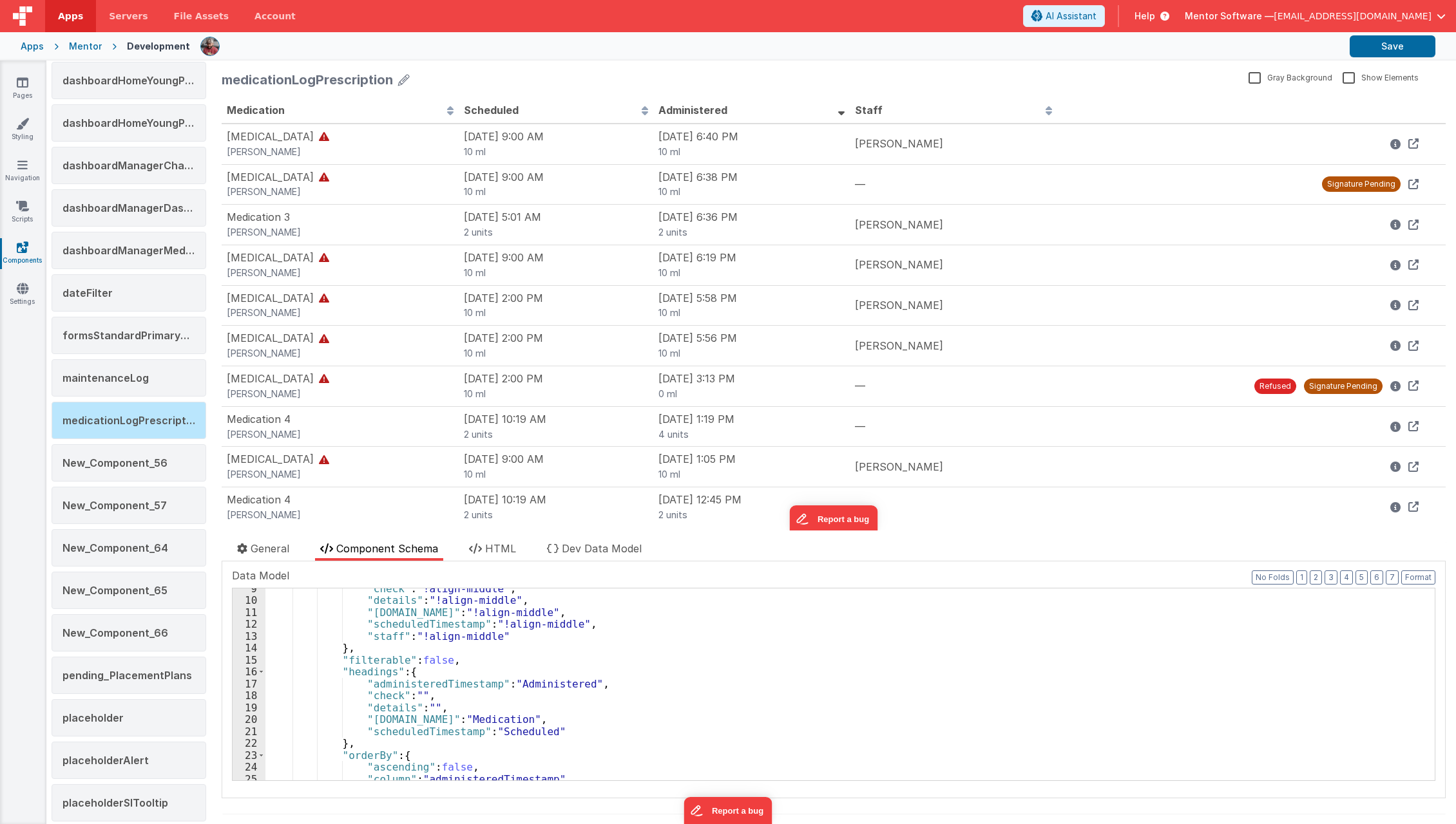
scroll to position [106, 0]
click at [573, 729] on div ""check" : "!align-middle" , "details" : "!align-middle" , "[DOMAIN_NAME]" : "!a…" at bounding box center [844, 687] width 1158 height 217
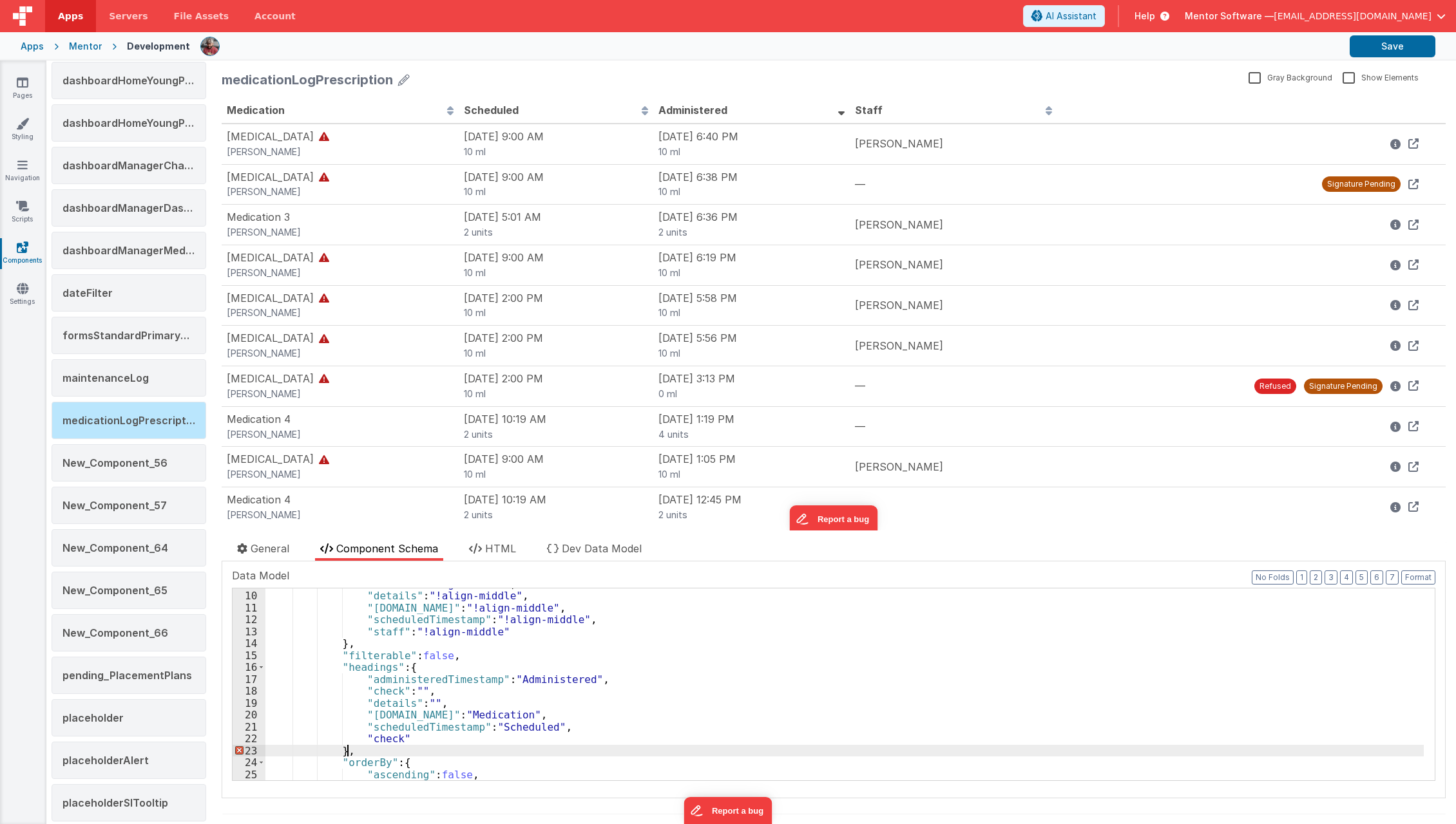
click at [843, 749] on div ""check" : "!align-middle" , "details" : "!align-middle" , "[DOMAIN_NAME]" : "!a…" at bounding box center [844, 687] width 1158 height 217
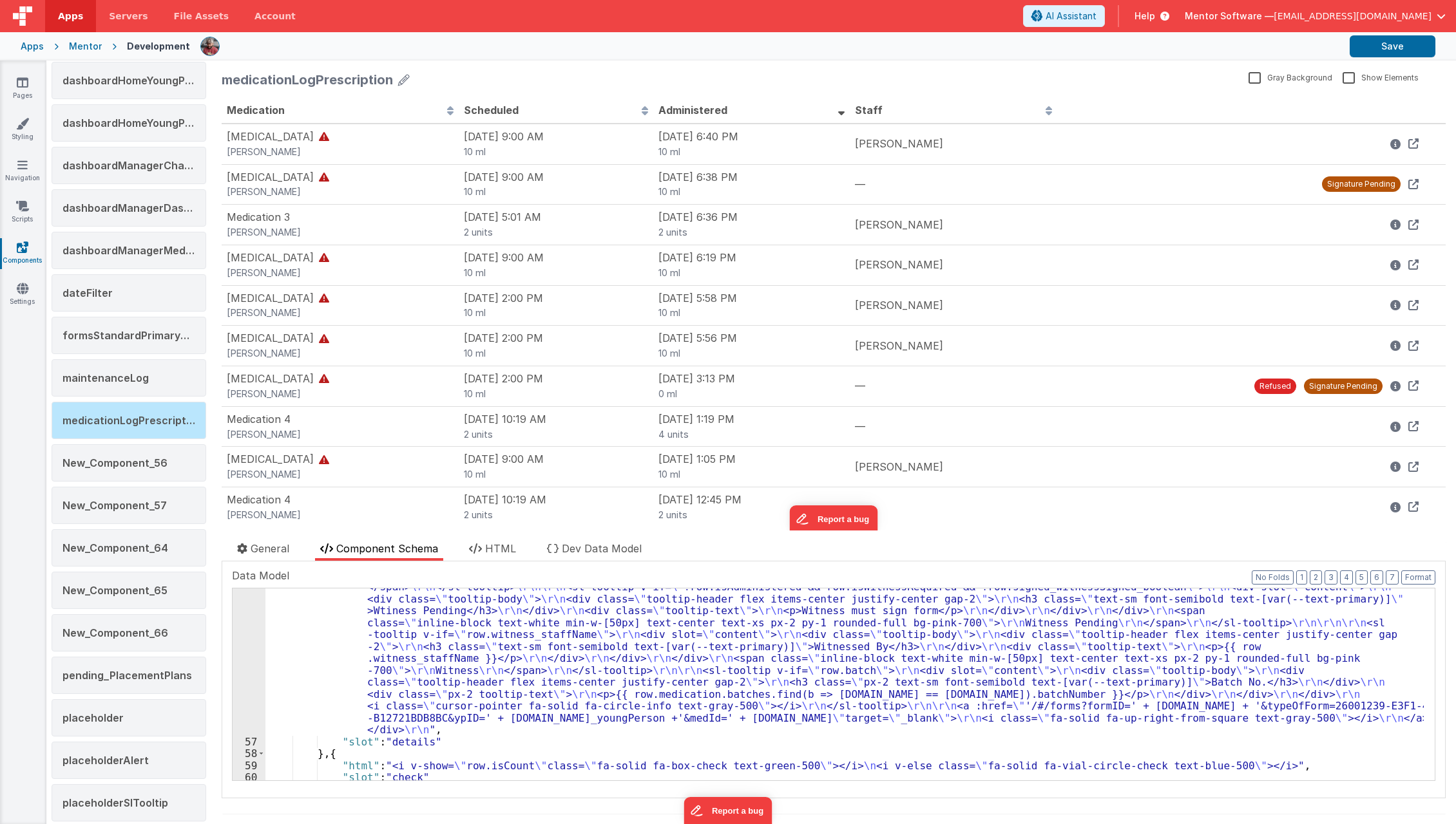
scroll to position [818, 0]
click at [813, 669] on div ""html" : "<div class= \" flex gap-3 items-center w-full justify-end \" > \r\n\r…" at bounding box center [844, 724] width 1158 height 431
click at [406, 765] on div ""html" : "<div class= \" flex gap-3 items-center w-full justify-end \" > \r\n\r…" at bounding box center [844, 724] width 1158 height 431
click at [235, 768] on div "59" at bounding box center [249, 766] width 33 height 12
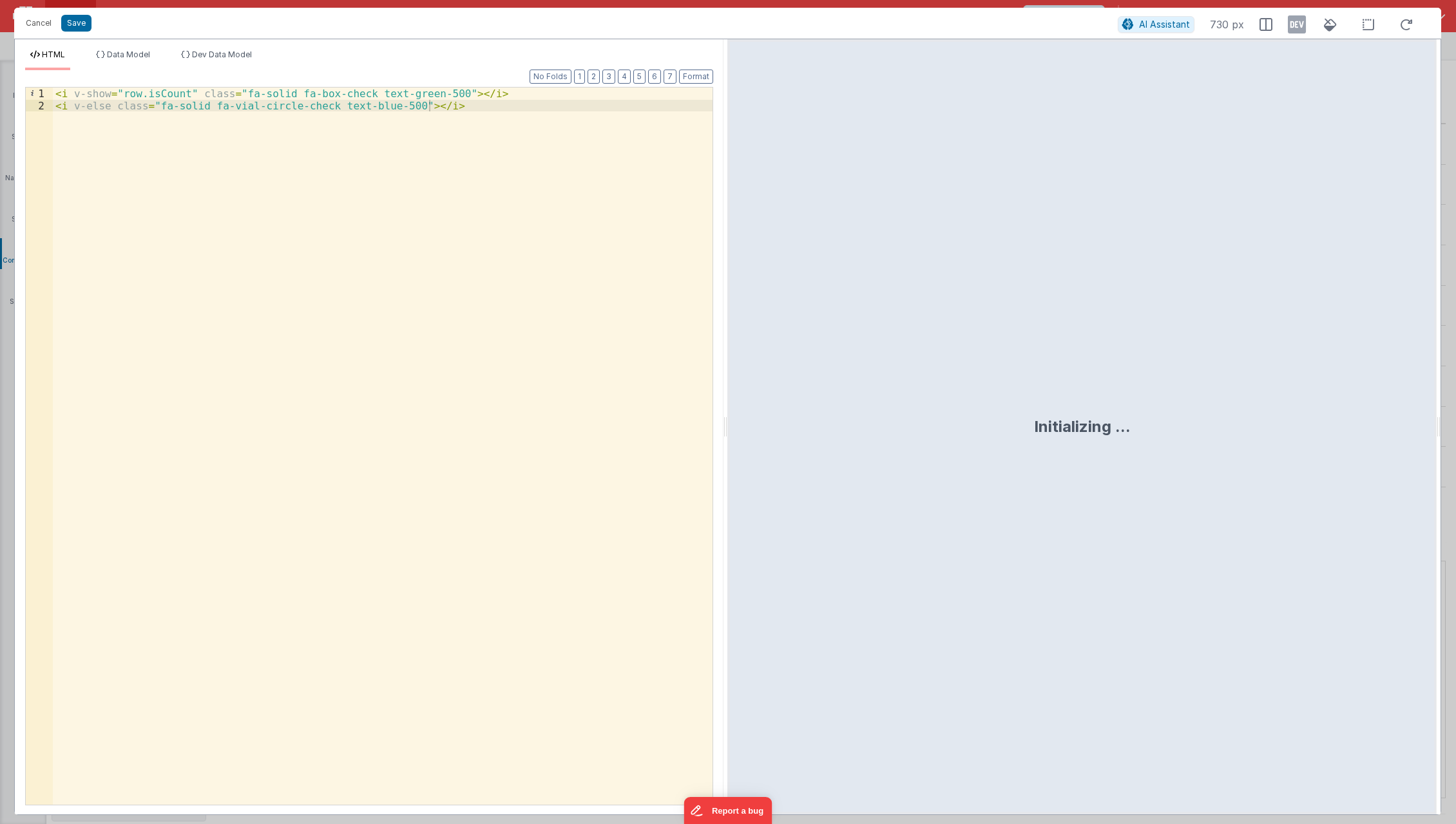
click at [169, 150] on div "< i v-show = "row.isCount" class = "fa-solid fa-box-check text-green-500" > </ …" at bounding box center [383, 459] width 661 height 742
click at [154, 136] on div "< i v-show = "row.isCount" class = "fa-solid fa-box-check text-green-500" > </ …" at bounding box center [383, 459] width 661 height 742
click at [156, 98] on div "< i v-show = "row.isCount" class = "fa-solid fa-box-check text-green-500" > </ …" at bounding box center [383, 459] width 661 height 742
click at [147, 174] on div "< i v-show = "row.isCount" class = "fa-solid fa-box-check text-green-500" > </ …" at bounding box center [383, 459] width 661 height 742
click at [143, 142] on div "< i v-show = "row.isCount" class = "fa-solid fa-box-check text-green-500" > </ …" at bounding box center [383, 459] width 661 height 742
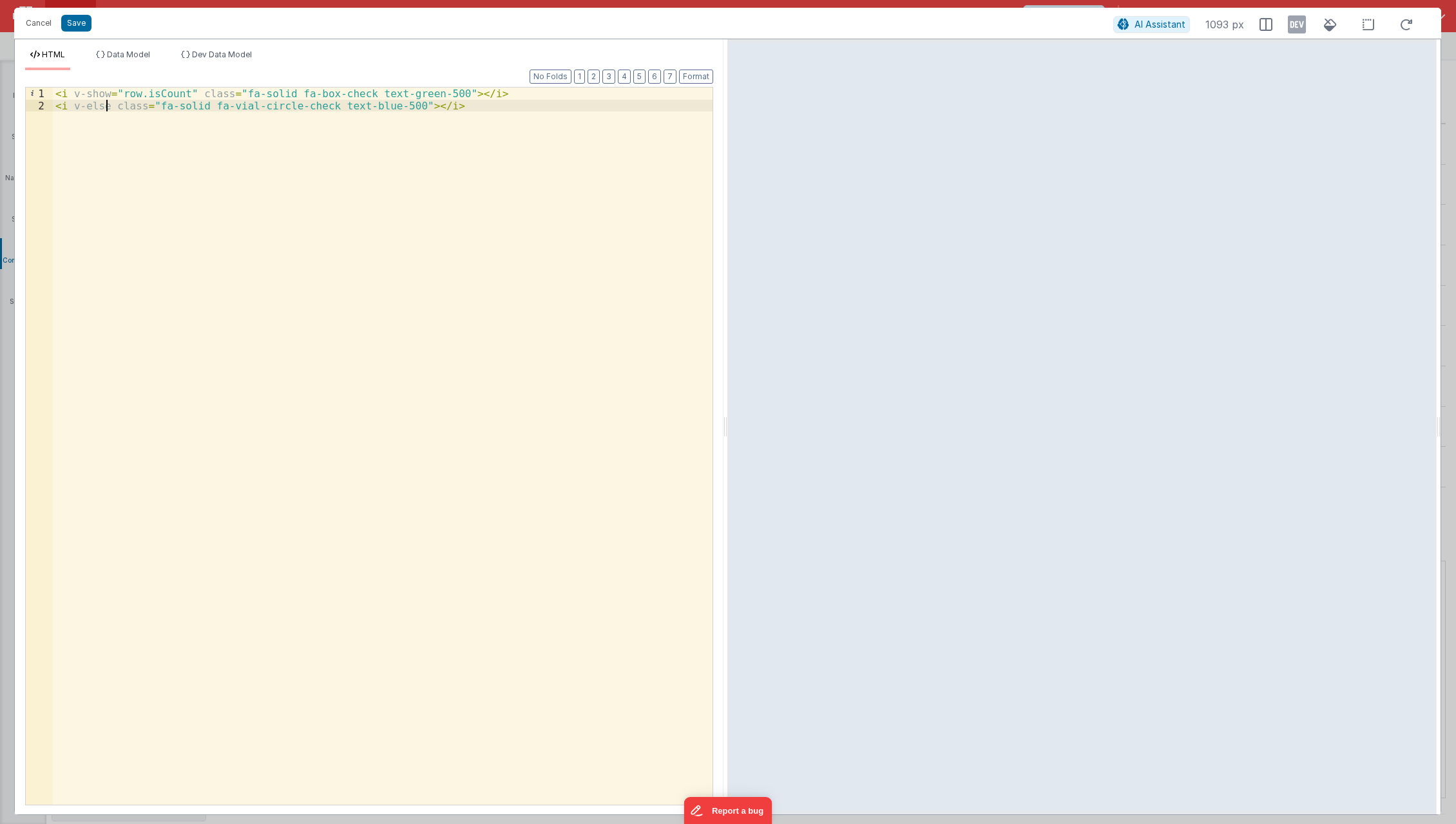
click at [108, 101] on div "< i v-show = "row.isCount" class = "fa-solid fa-box-check text-green-500" > </ …" at bounding box center [383, 459] width 661 height 742
click at [134, 212] on div "< i v-show = "row.isCount" class = "fa-solid fa-box-check text-green-500" > </ …" at bounding box center [383, 459] width 661 height 742
click at [79, 26] on button "Save" at bounding box center [76, 23] width 31 height 17
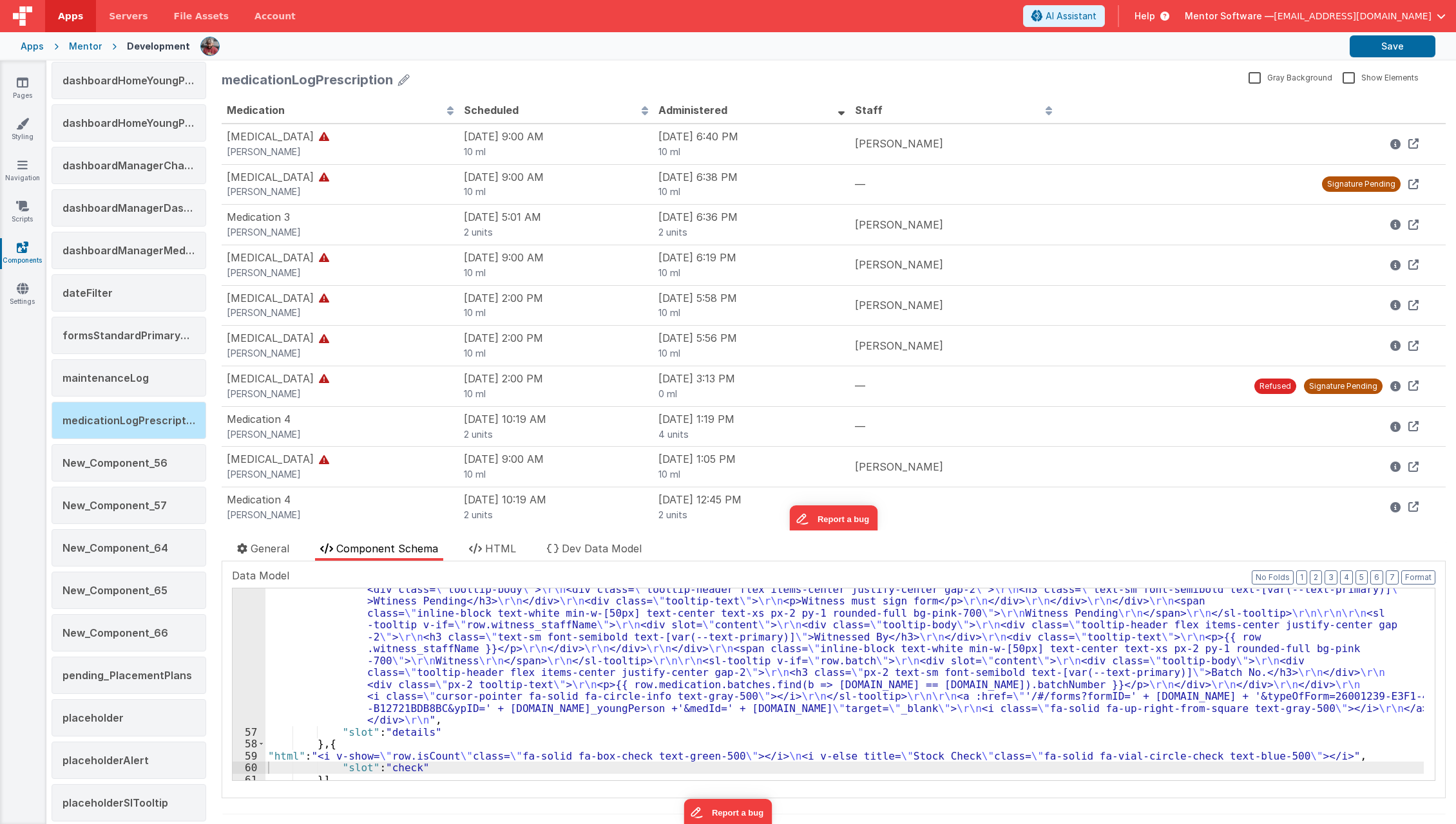
scroll to position [827, 0]
click at [353, 670] on div ""html" : "<div class= \" flex gap-3 items-center w-full justify-end \" > \r\n\r…" at bounding box center [844, 715] width 1158 height 431
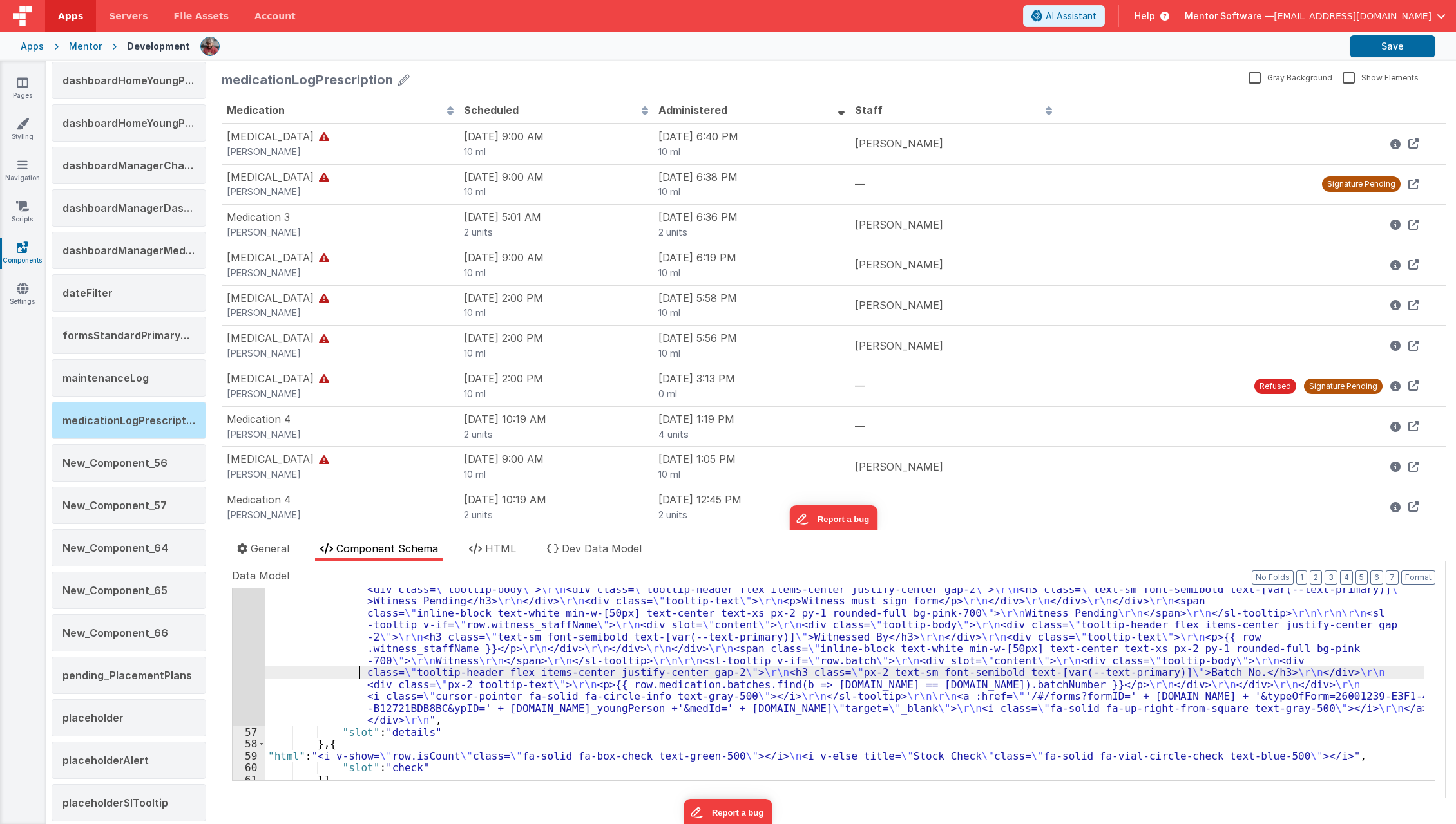
click at [246, 664] on div "56" at bounding box center [249, 613] width 33 height 226
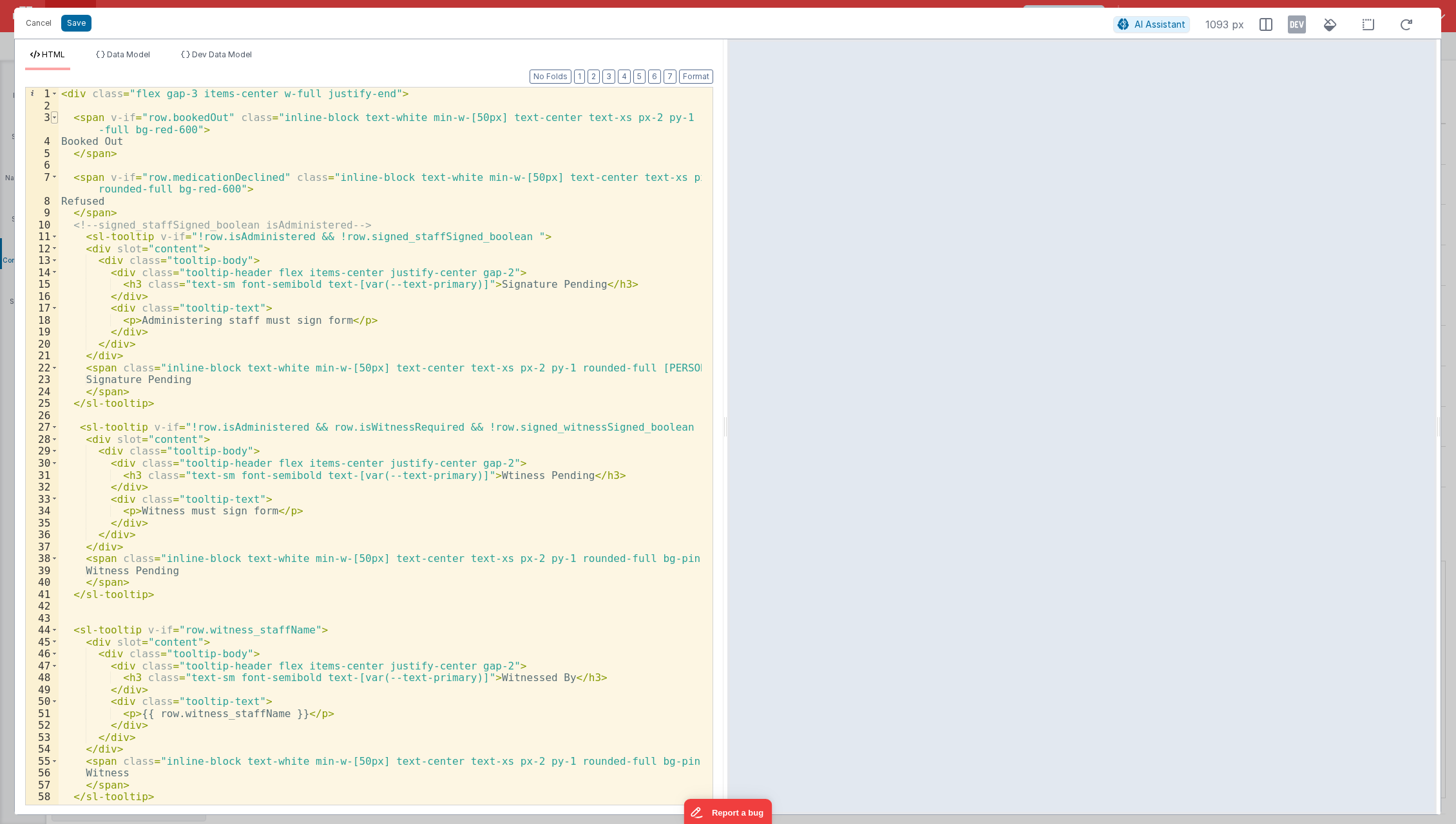
click at [54, 117] on span at bounding box center [55, 117] width 7 height 12
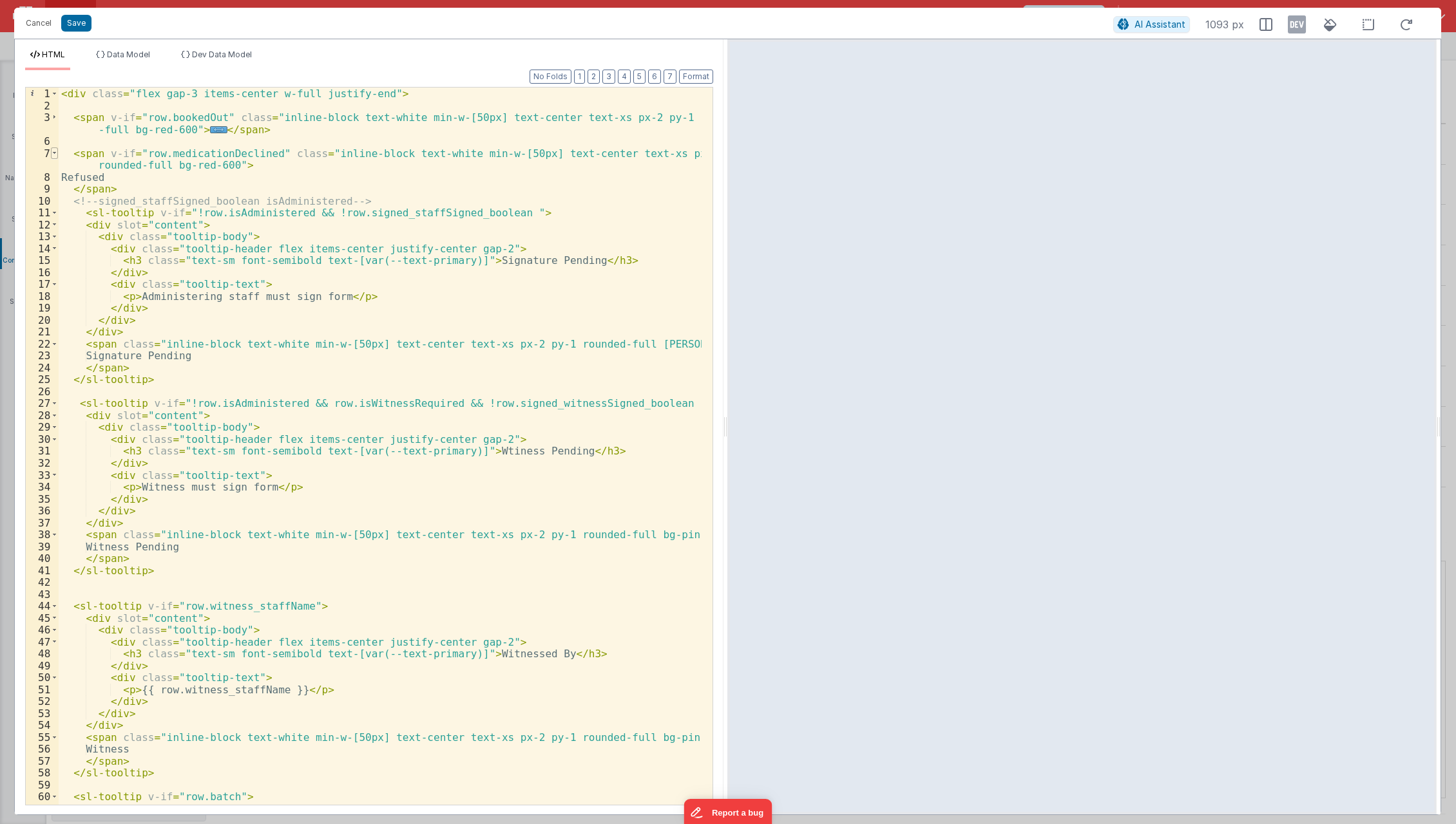
click at [51, 152] on span at bounding box center [55, 153] width 7 height 12
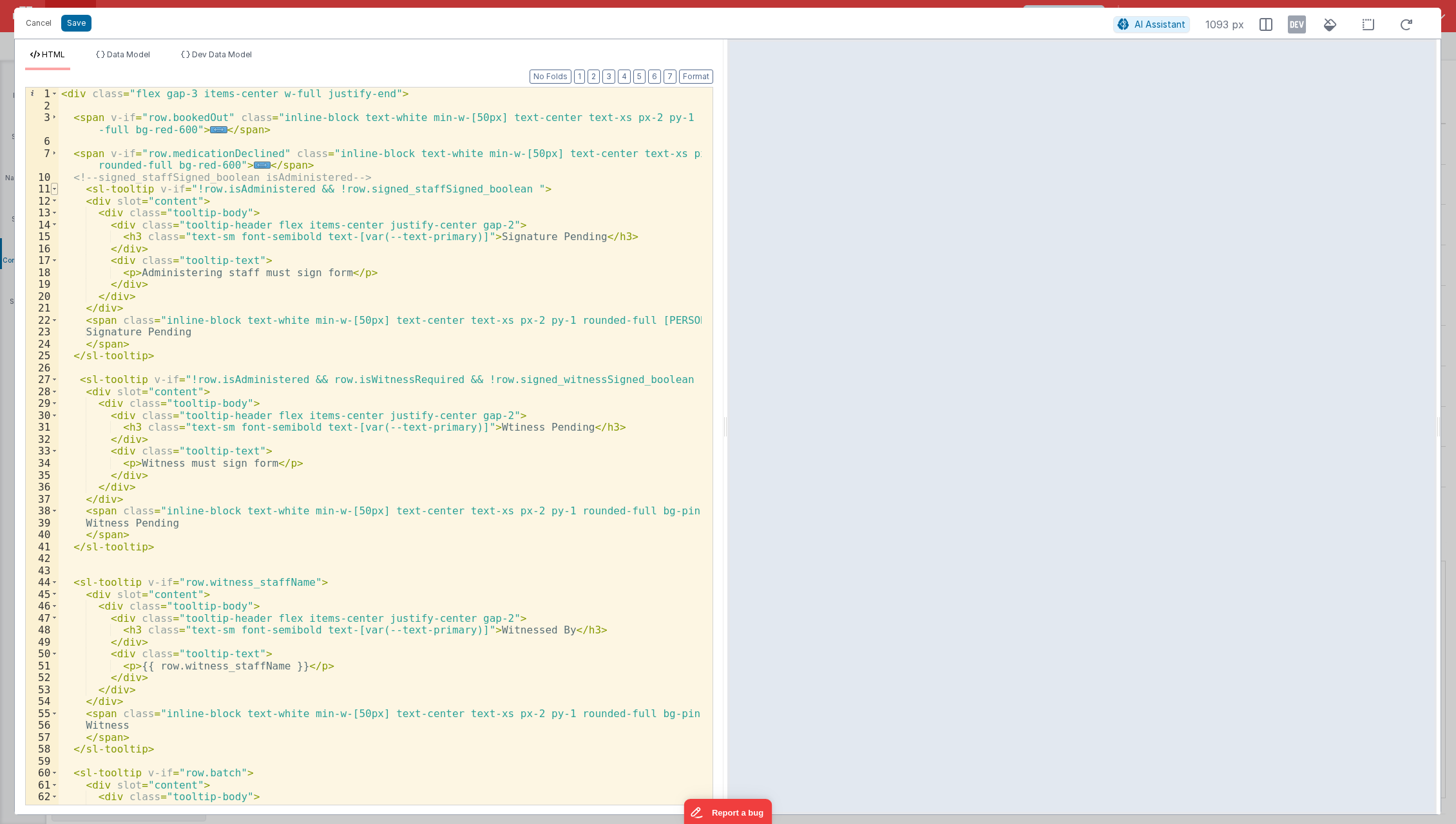
click at [53, 193] on span at bounding box center [55, 188] width 7 height 12
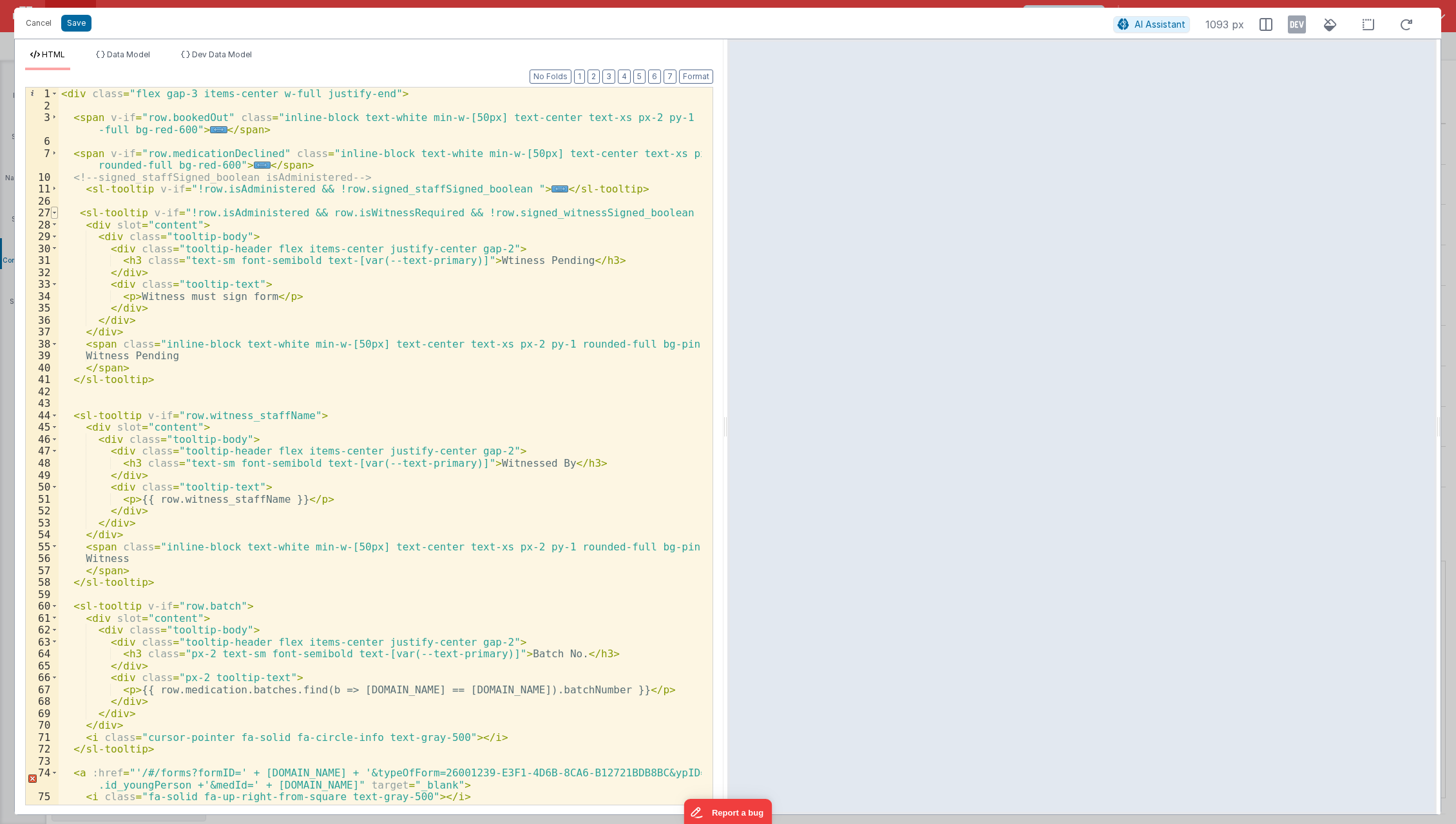
click at [51, 213] on span at bounding box center [55, 212] width 7 height 12
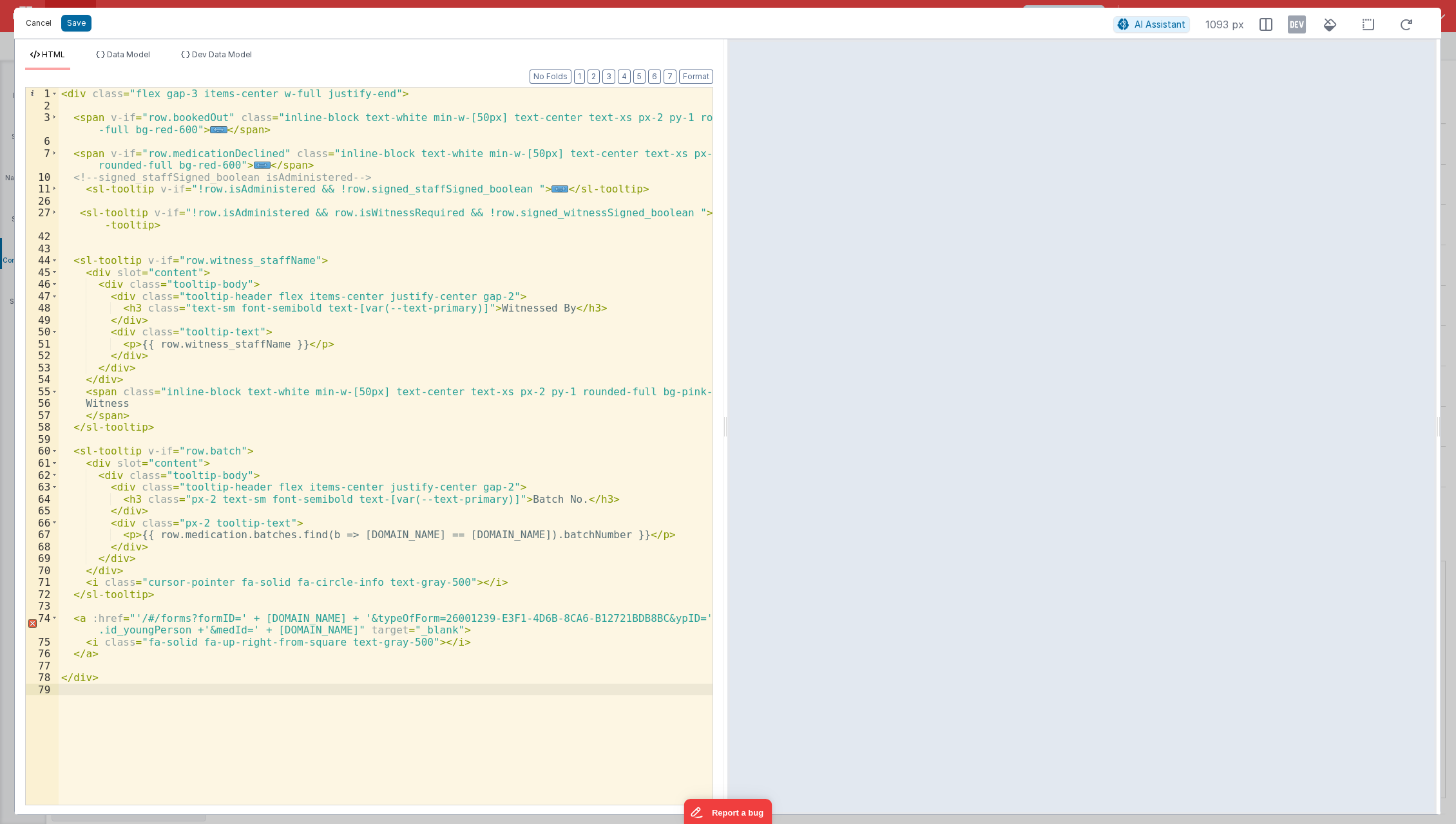
click at [38, 27] on button "Cancel" at bounding box center [38, 23] width 39 height 18
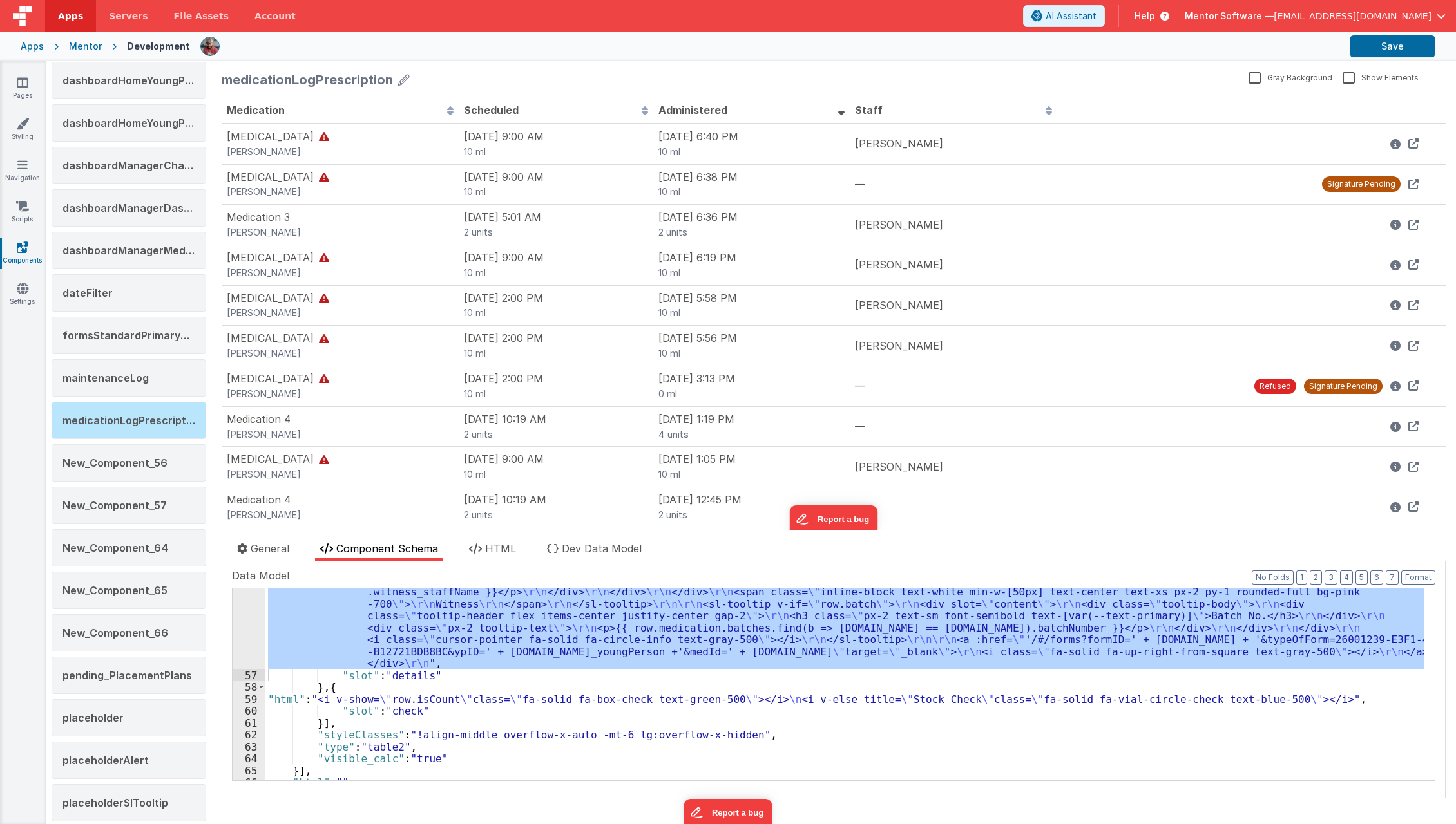
scroll to position [887, 0]
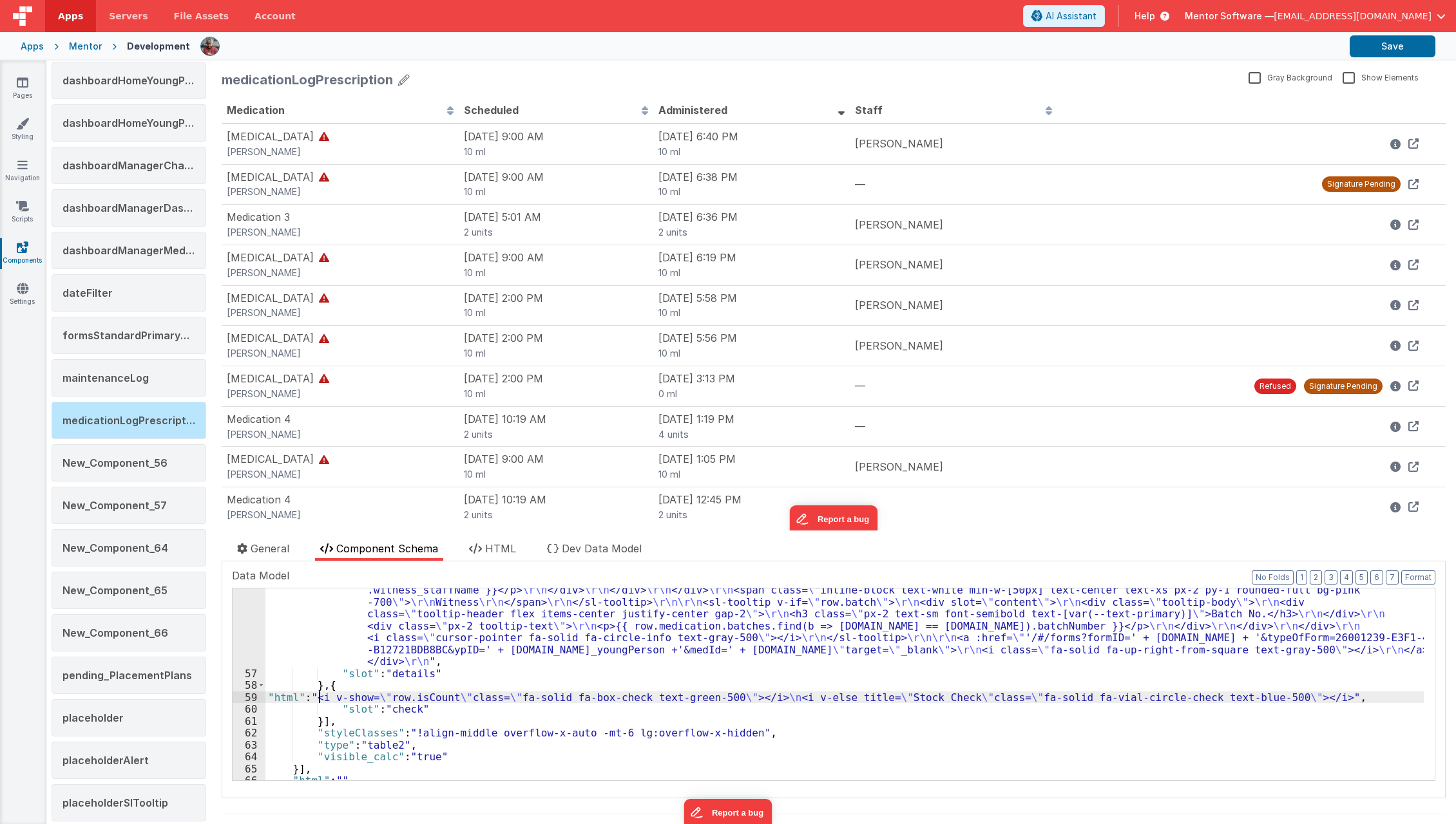
click at [320, 694] on div ""html" : "<div class= \" flex gap-3 items-center w-full justify-end \" > \r\n\r…" at bounding box center [844, 656] width 1158 height 431
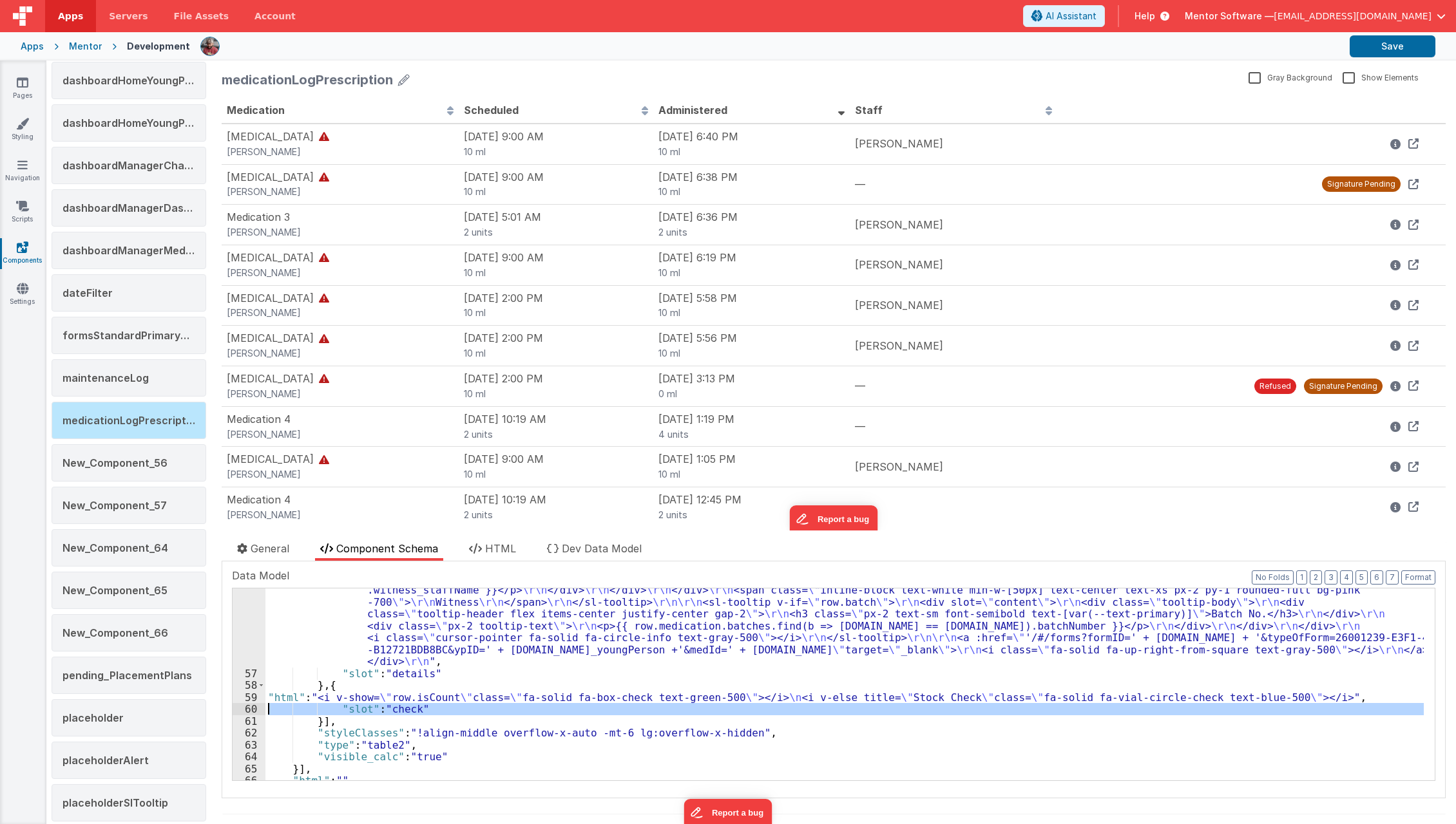
click at [244, 703] on div "60" at bounding box center [249, 709] width 33 height 12
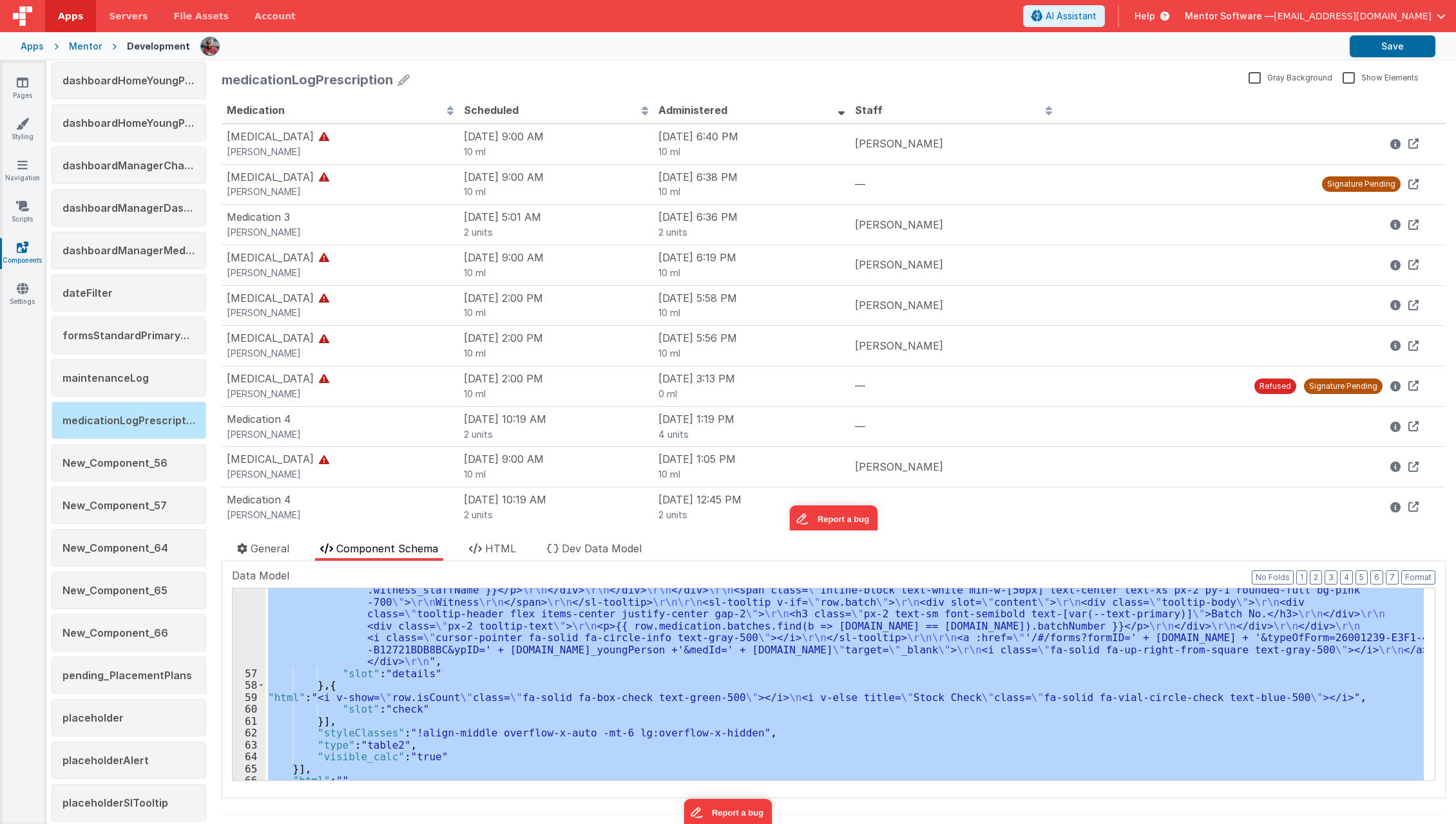
click at [244, 703] on div "60" at bounding box center [249, 709] width 33 height 12
click at [244, 699] on div "59" at bounding box center [249, 698] width 33 height 12
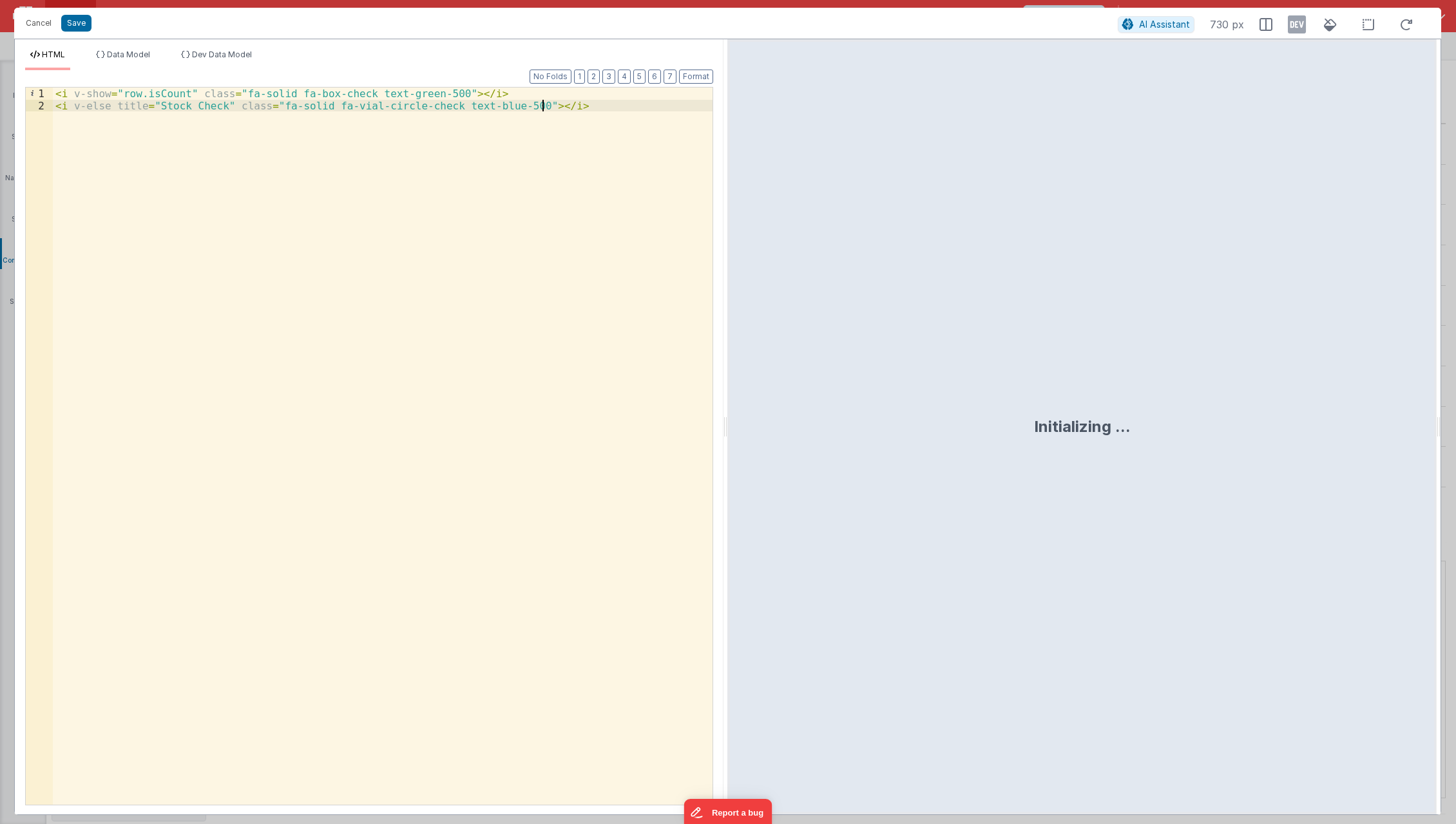
click at [255, 525] on div "< i v-show = "row.isCount" class = "fa-solid fa-box-check text-green-500" > </ …" at bounding box center [383, 459] width 661 height 742
click at [117, 102] on div "< i v-show = "row.isCount" class = "fa-solid fa-box-check text-green-500" > </ …" at bounding box center [383, 459] width 661 height 742
click at [109, 107] on div "< i v-show = "row.isCount" class = "fa-solid fa-box-check text-green-500" > </ …" at bounding box center [383, 459] width 661 height 742
click at [221, 107] on div "< i v-show = "row.isCount" class = "fa-solid fa-box-check text-green-500" > </ …" at bounding box center [383, 459] width 661 height 742
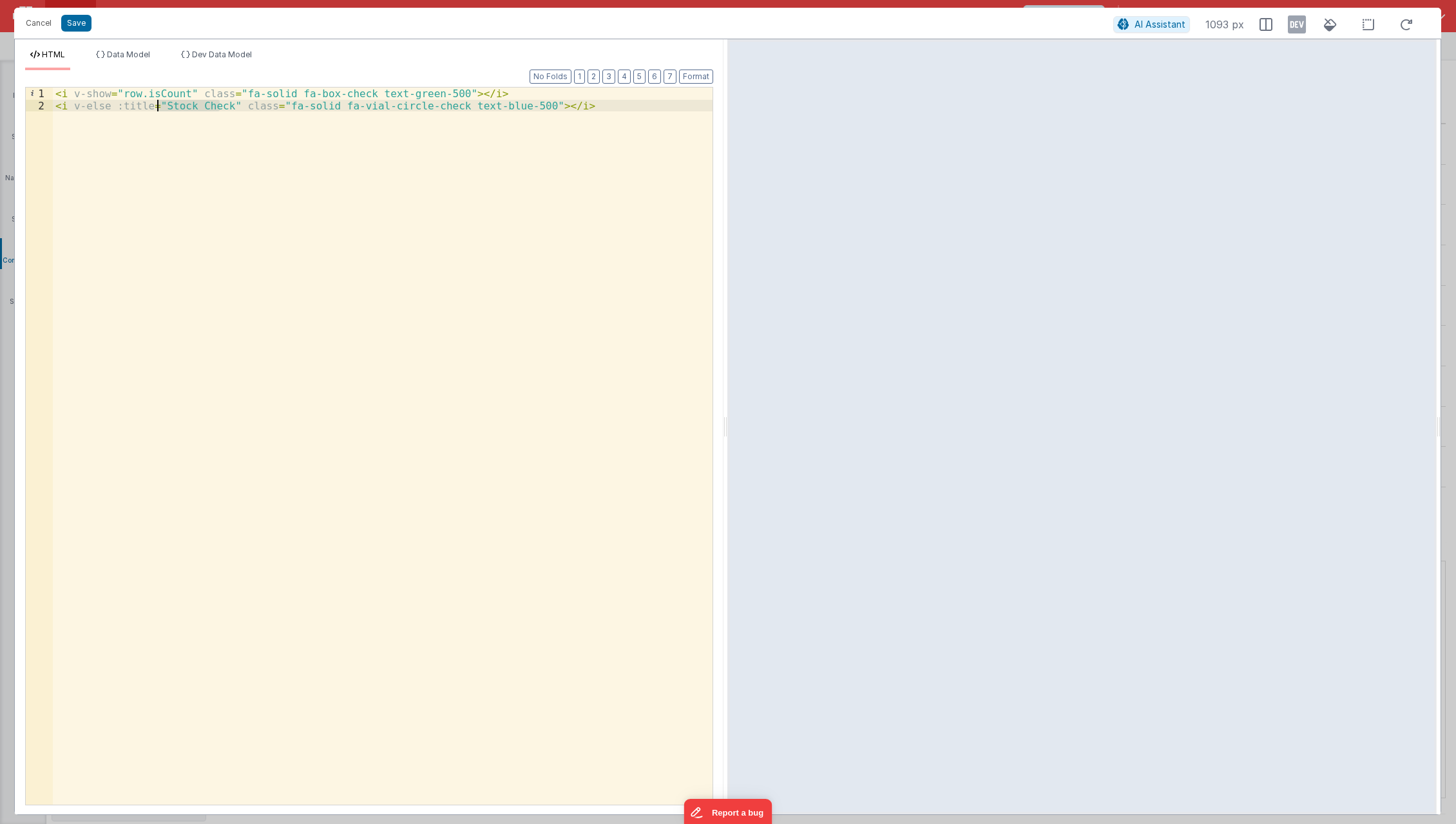
click at [217, 108] on div "< i v-show = "row.isCount" class = "fa-solid fa-box-check text-green-500" > </ …" at bounding box center [383, 446] width 660 height 717
click at [381, 102] on div "< i v-show = "row.isCount" class = "fa-solid fa-box-check text-green-500" > </ …" at bounding box center [383, 459] width 661 height 742
click at [260, 103] on div "< i v-show = "row.isCount" class = "fa-solid fa-box-check text-green-500" > </ …" at bounding box center [383, 459] width 661 height 742
click at [431, 106] on div "< i v-show = "row.isCount" class = "fa-solid fa-box-check text-green-500" > </ …" at bounding box center [383, 459] width 661 height 742
click at [292, 112] on div "< i v-show = "row.isCount" class = "fa-solid fa-box-check text-green-500" > </ …" at bounding box center [383, 459] width 661 height 742
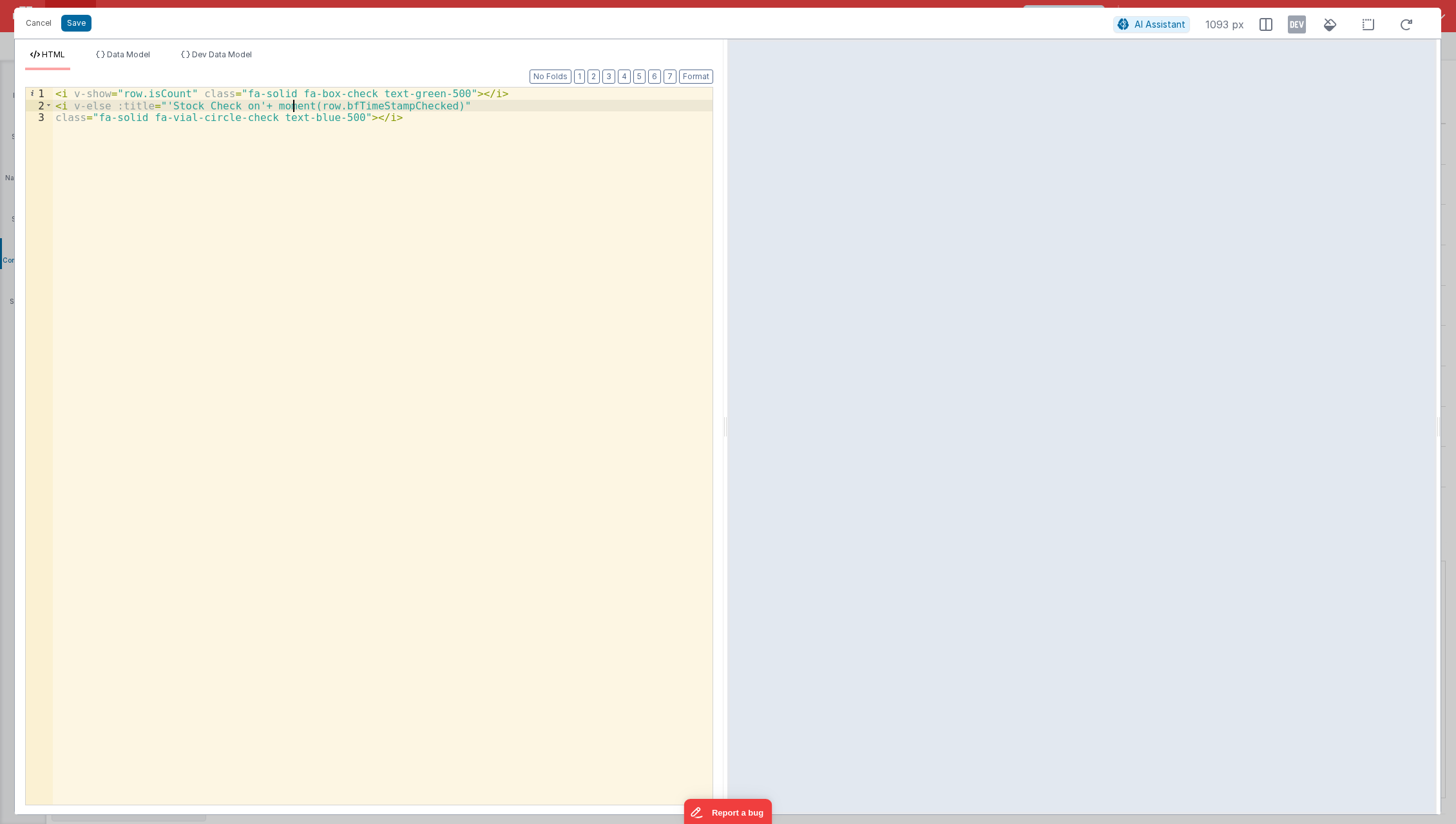
click at [292, 106] on div "< i v-show = "row.isCount" class = "fa-solid fa-box-check text-green-500" > </ …" at bounding box center [383, 459] width 661 height 742
click at [451, 103] on div "< i v-show = "row.isCount" class = "fa-solid fa-box-check text-green-500" > </ …" at bounding box center [383, 459] width 661 height 742
click at [494, 102] on div "< i v-show = "row.isCount" class = "fa-solid fa-box-check text-green-500" > </ …" at bounding box center [383, 459] width 661 height 742
click at [604, 102] on div "< i v-show = "row.isCount" class = "fa-solid fa-box-check text-green-500" > </ …" at bounding box center [383, 459] width 661 height 742
click at [586, 225] on div "< i v-show = "row.isCount" class = "fa-solid fa-box-check text-green-500" > </ …" at bounding box center [383, 459] width 661 height 742
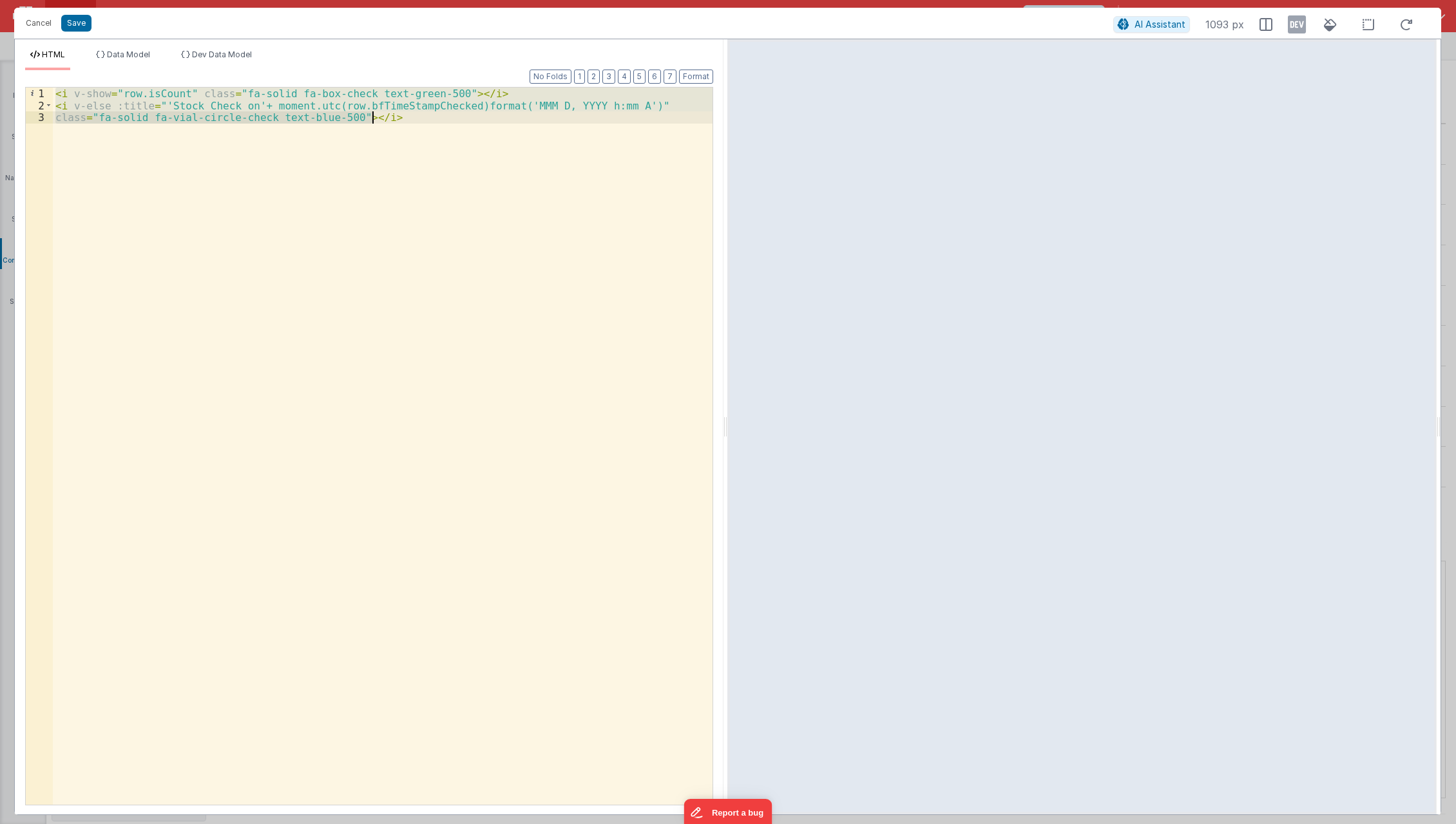
click at [184, 302] on div "< i v-show = "row.isCount" class = "fa-solid fa-box-check text-green-500" > </ …" at bounding box center [383, 446] width 660 height 717
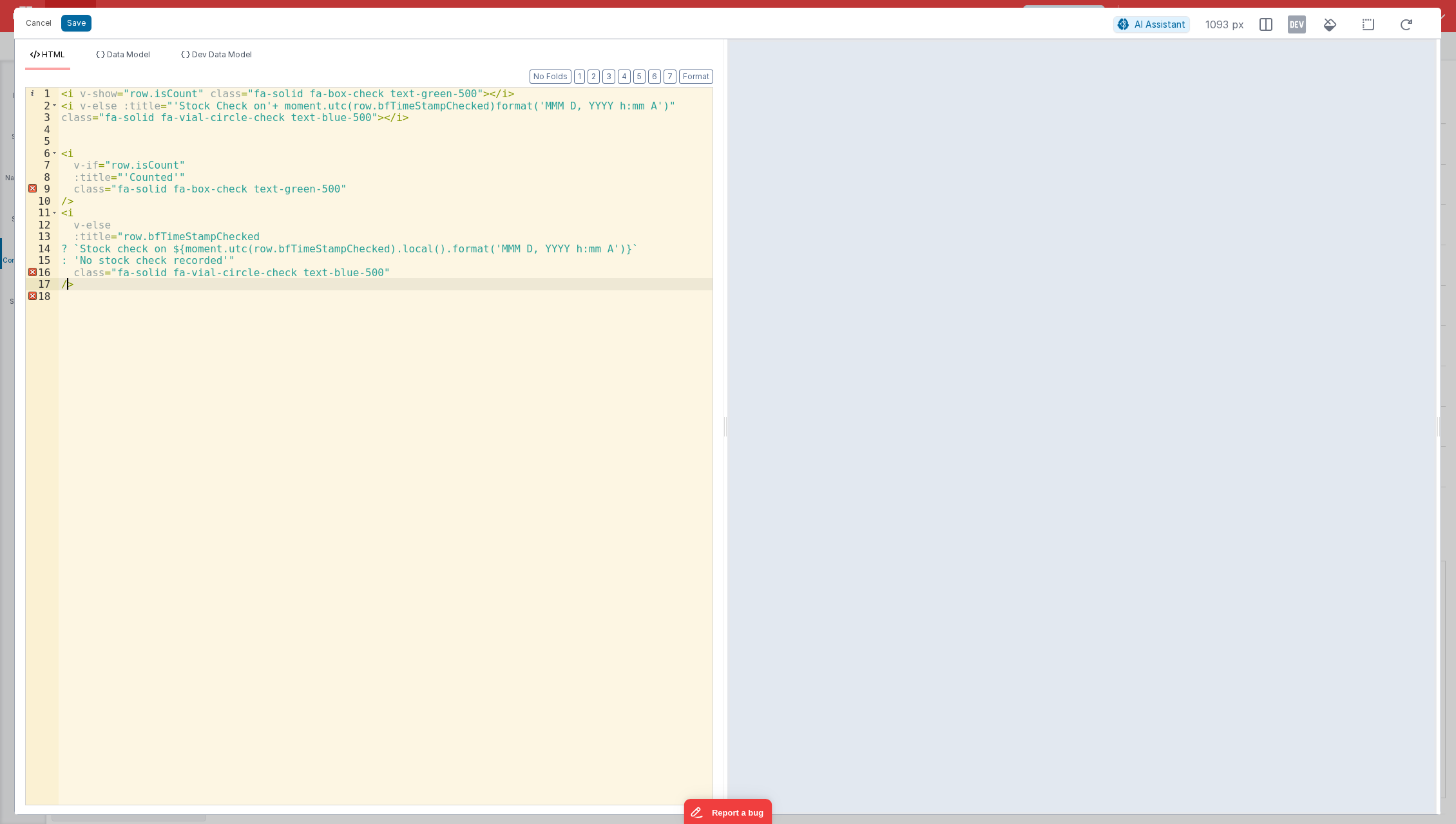
click at [65, 283] on div "< i v-show = "row.isCount" class = "fa-solid fa-box-check text-green-500" > </ …" at bounding box center [386, 459] width 655 height 742
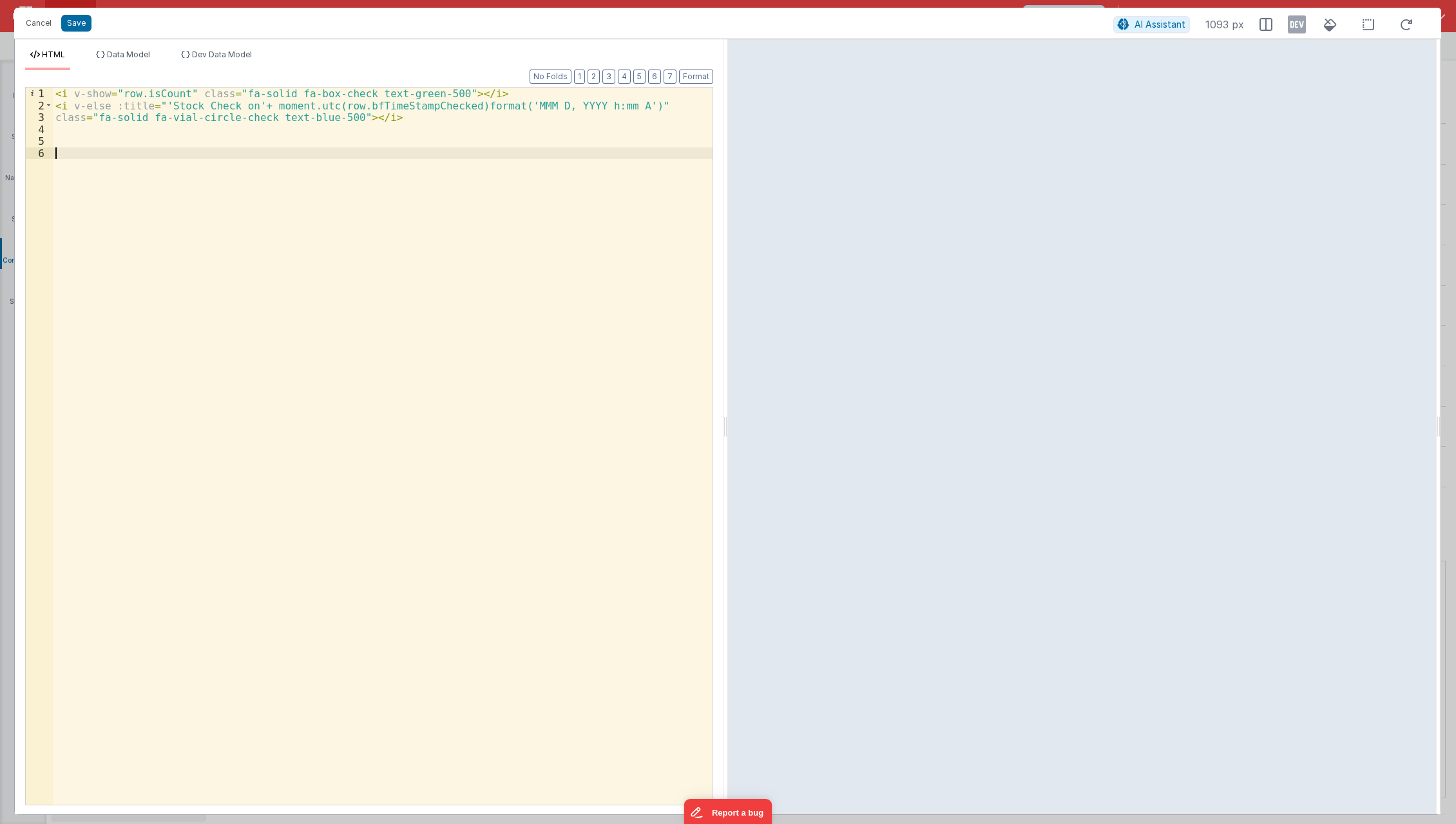
click at [136, 194] on div "< i v-show = "row.isCount" class = "fa-solid fa-box-check text-green-500" > </ …" at bounding box center [383, 459] width 661 height 742
click at [451, 493] on div "< i v-show = "row.isCount" class = "fa-solid fa-box-check text-green-500" > </ …" at bounding box center [383, 459] width 661 height 742
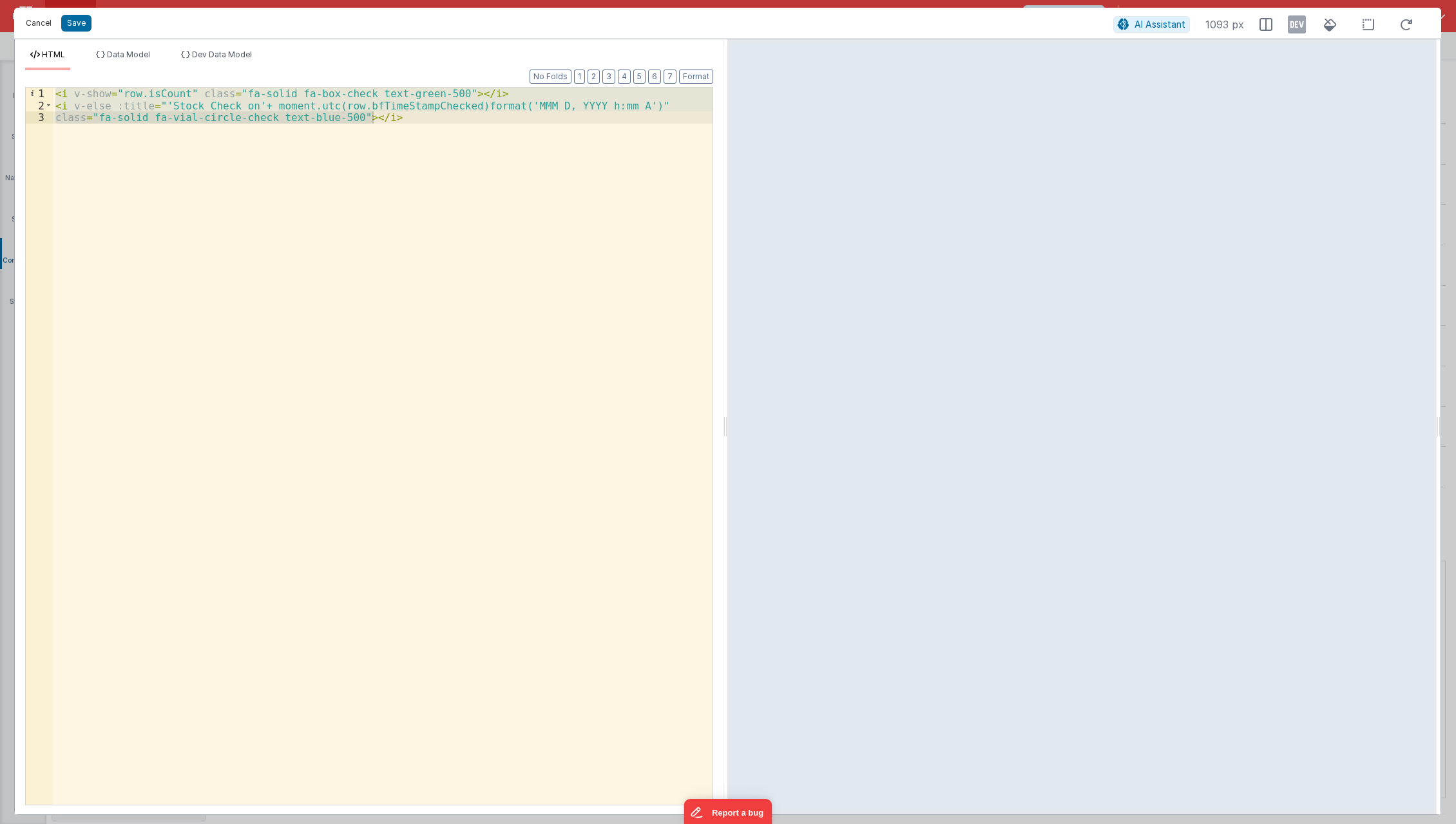
click at [29, 25] on button "Cancel" at bounding box center [38, 23] width 39 height 18
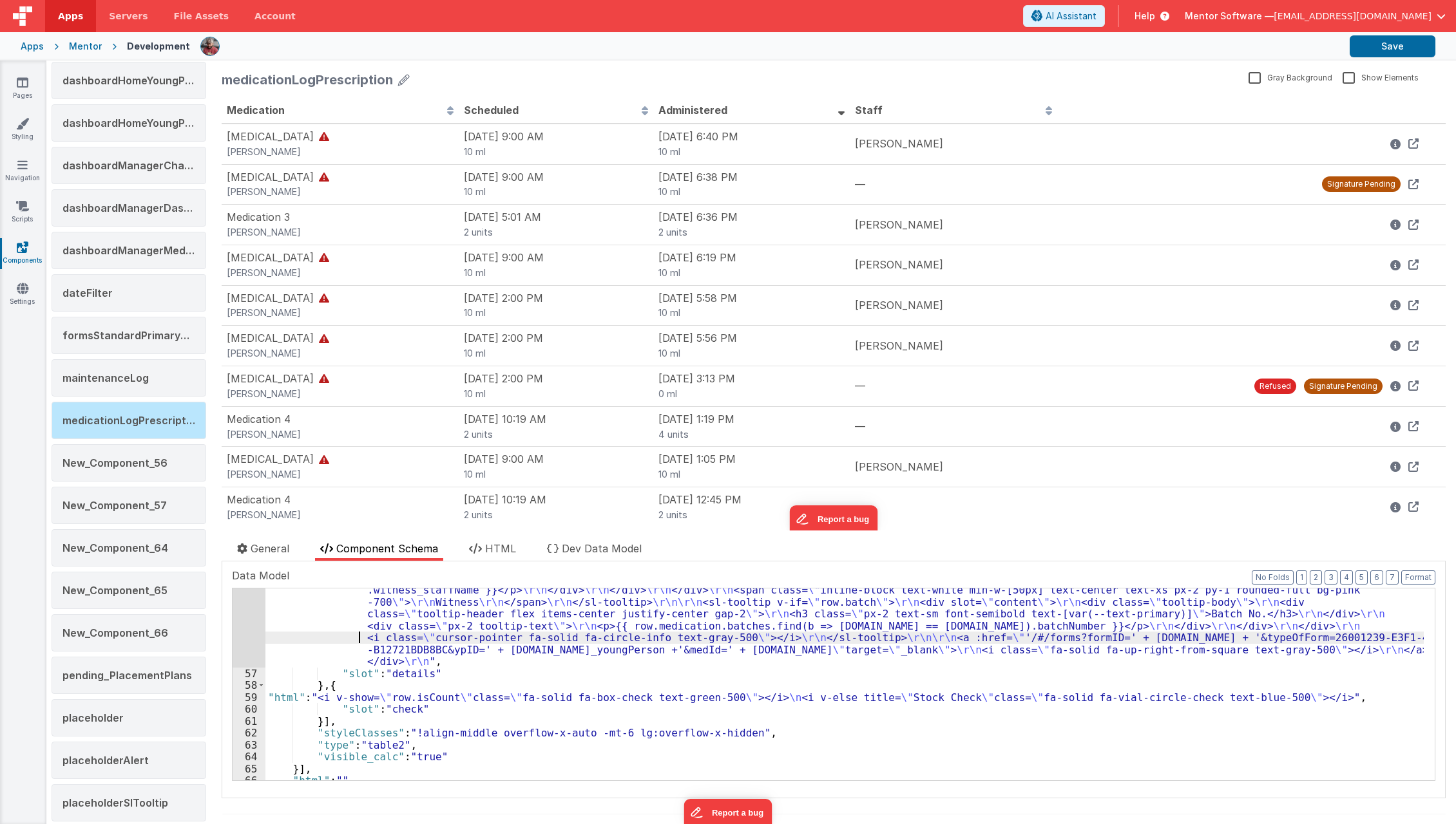
click at [358, 641] on div ""html" : "<div class= \" flex gap-3 items-center w-full justify-end \" > \r\n\r…" at bounding box center [844, 656] width 1158 height 431
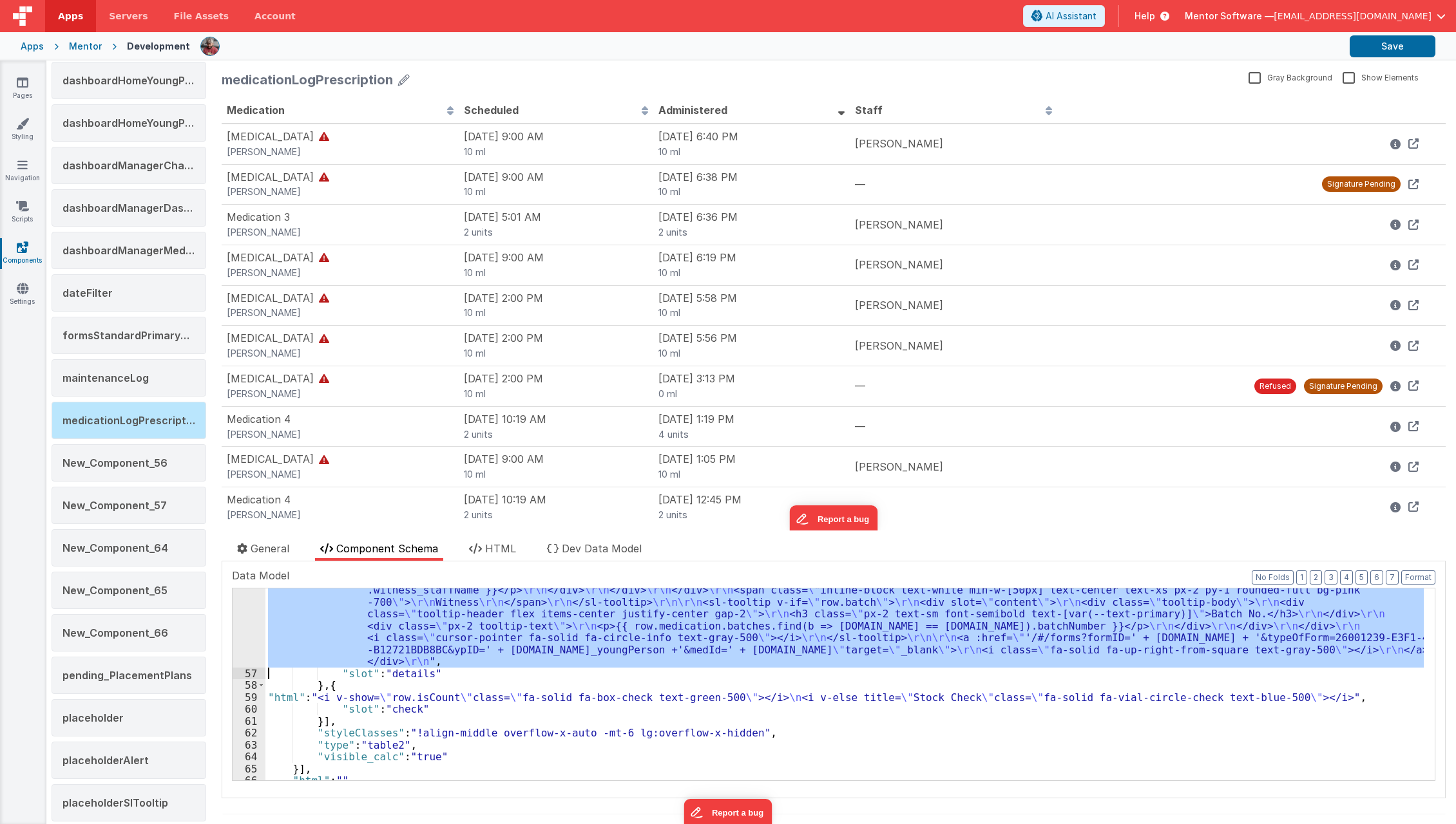
click at [244, 639] on div "56" at bounding box center [249, 555] width 33 height 226
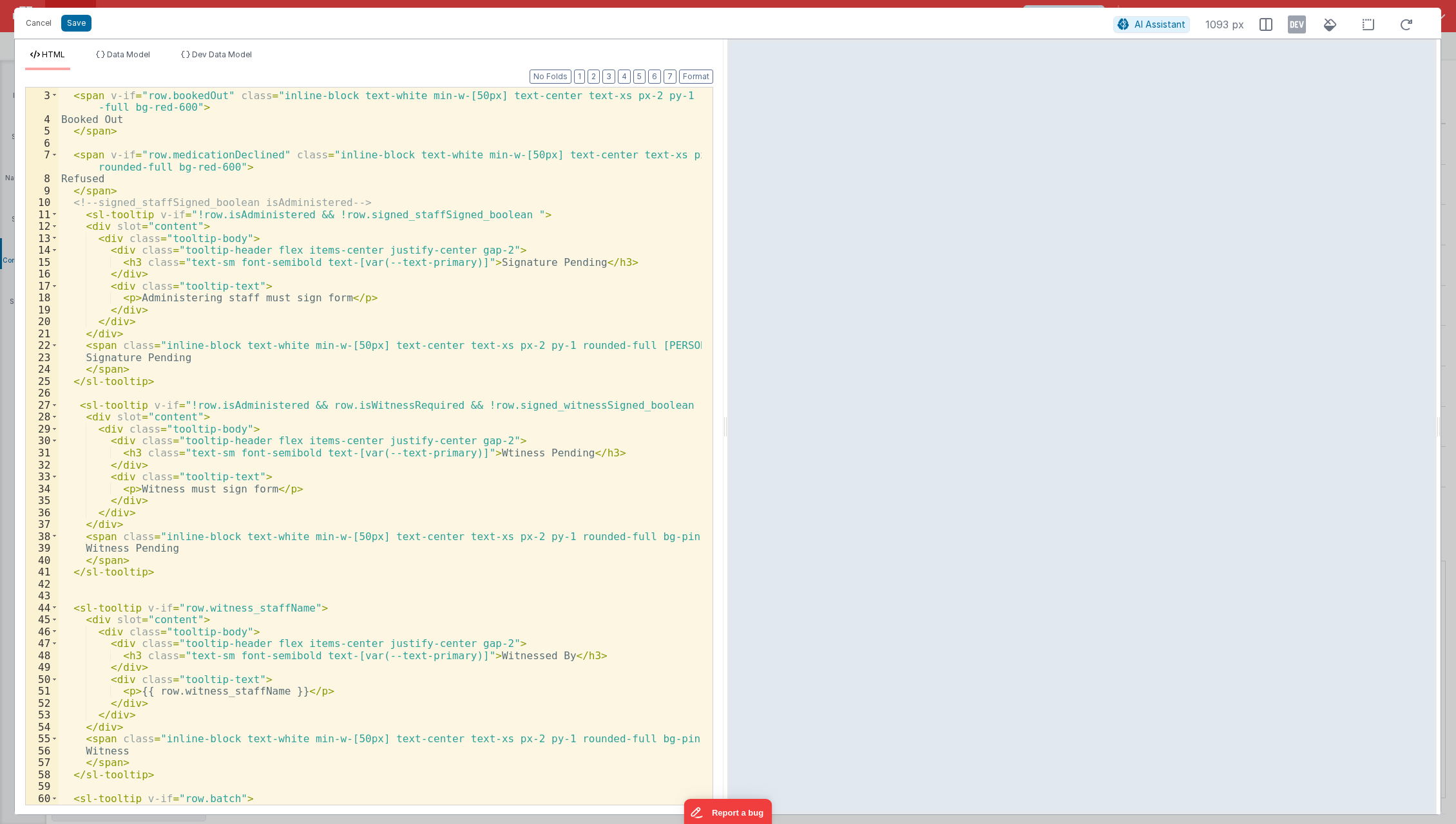
scroll to position [0, 0]
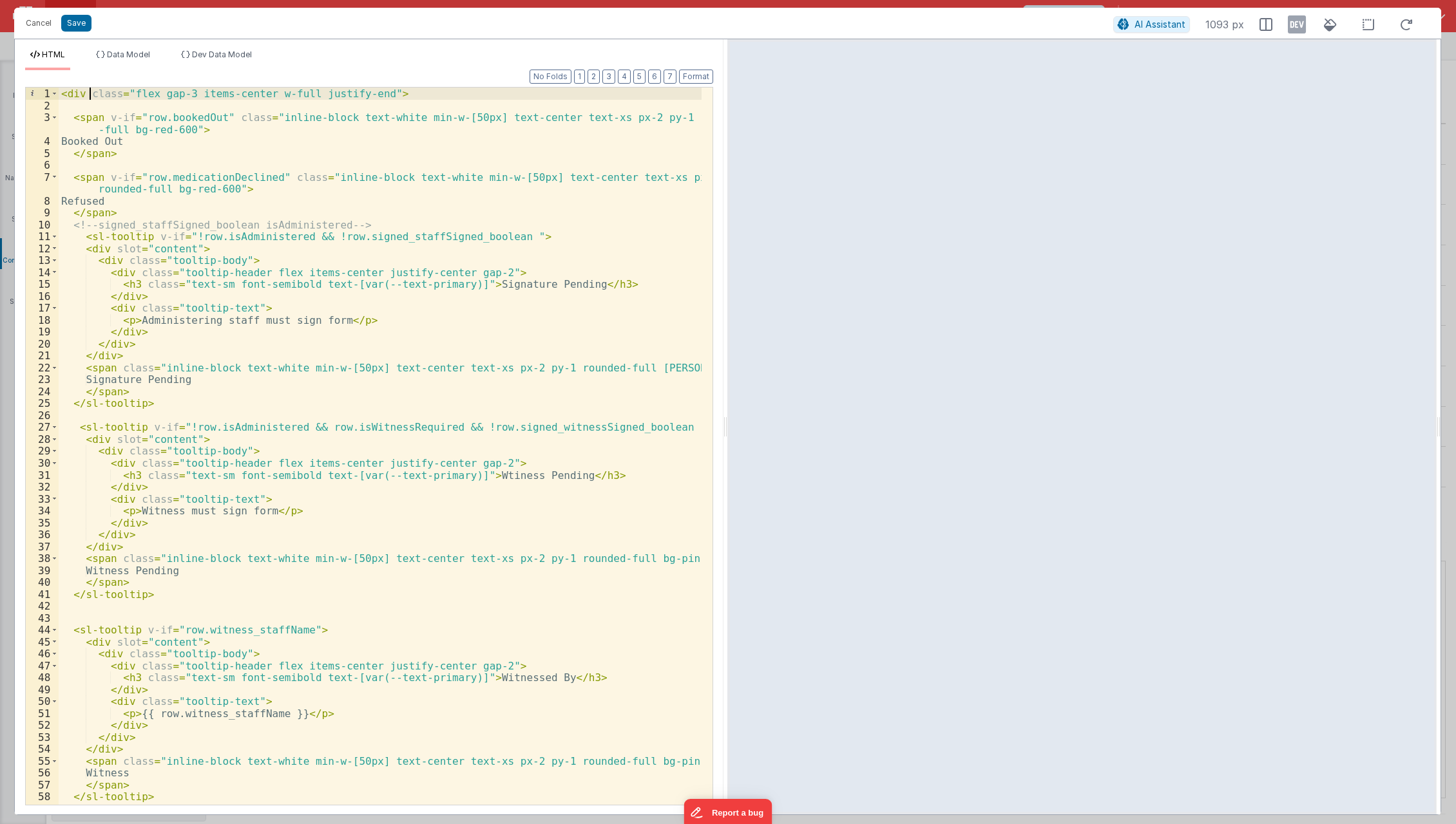
click at [90, 98] on div "< div class = "flex gap-3 items-center w-full justify-end" > < span v-if = "row…" at bounding box center [380, 459] width 644 height 742
click at [88, 103] on div "< div v-if = "" class = "flex gap-3 items-center w-full justify-end" > < span v…" at bounding box center [380, 459] width 644 height 742
paste textarea
click at [122, 95] on div "< div v-if = "" class = "flex gap-3 items-center w-full justify-end" > < span v…" at bounding box center [380, 459] width 644 height 742
click at [198, 181] on div "< div v-if = "!row.isCount" class = "flex gap-3 items-center w-full justify-end…" at bounding box center [380, 459] width 644 height 742
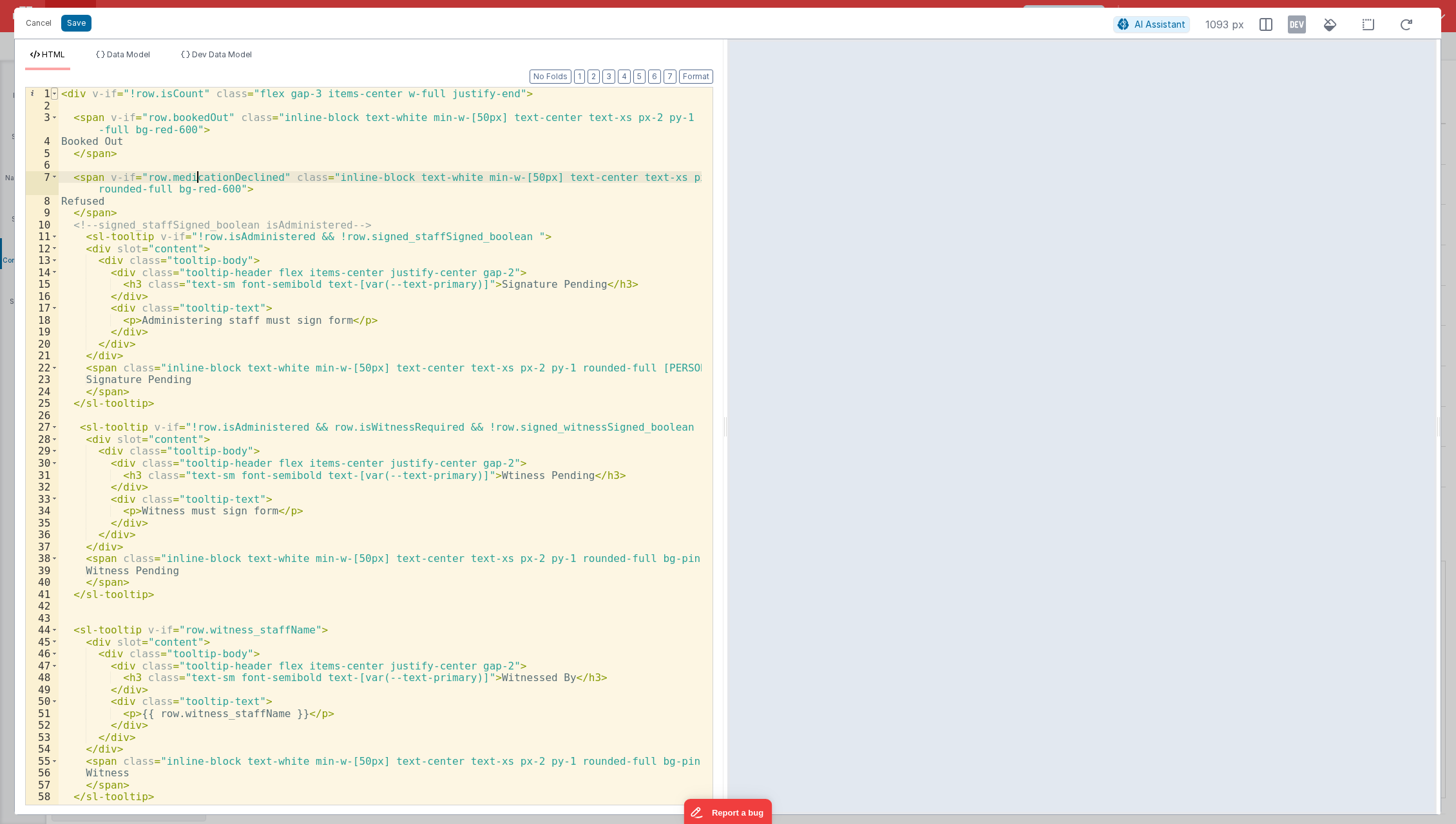
click at [51, 93] on span at bounding box center [55, 93] width 7 height 12
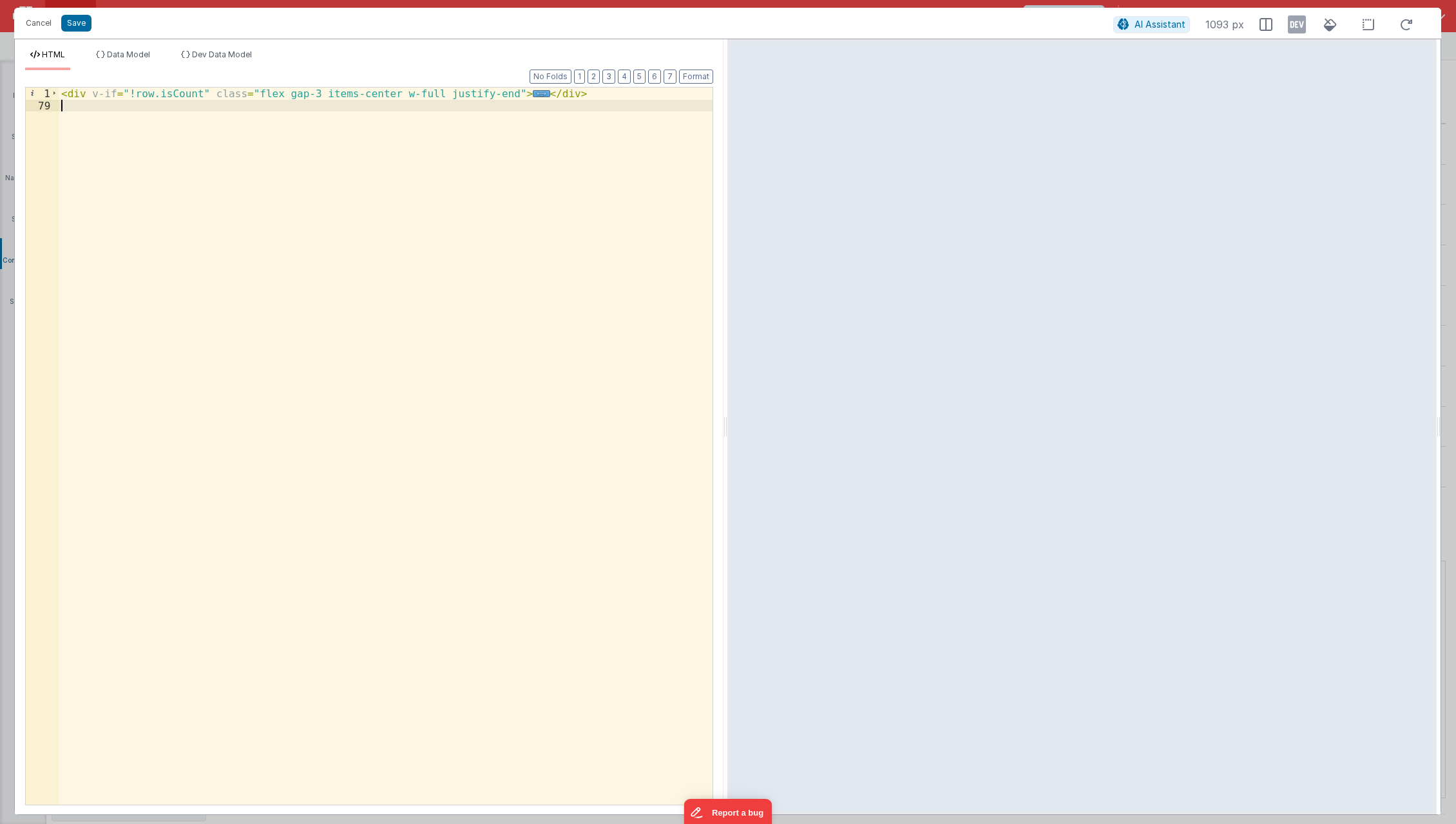
click at [65, 130] on div "< div v-if = "!row.isCount" class = "flex gap-3 items-center w-full justify-end…" at bounding box center [386, 459] width 655 height 742
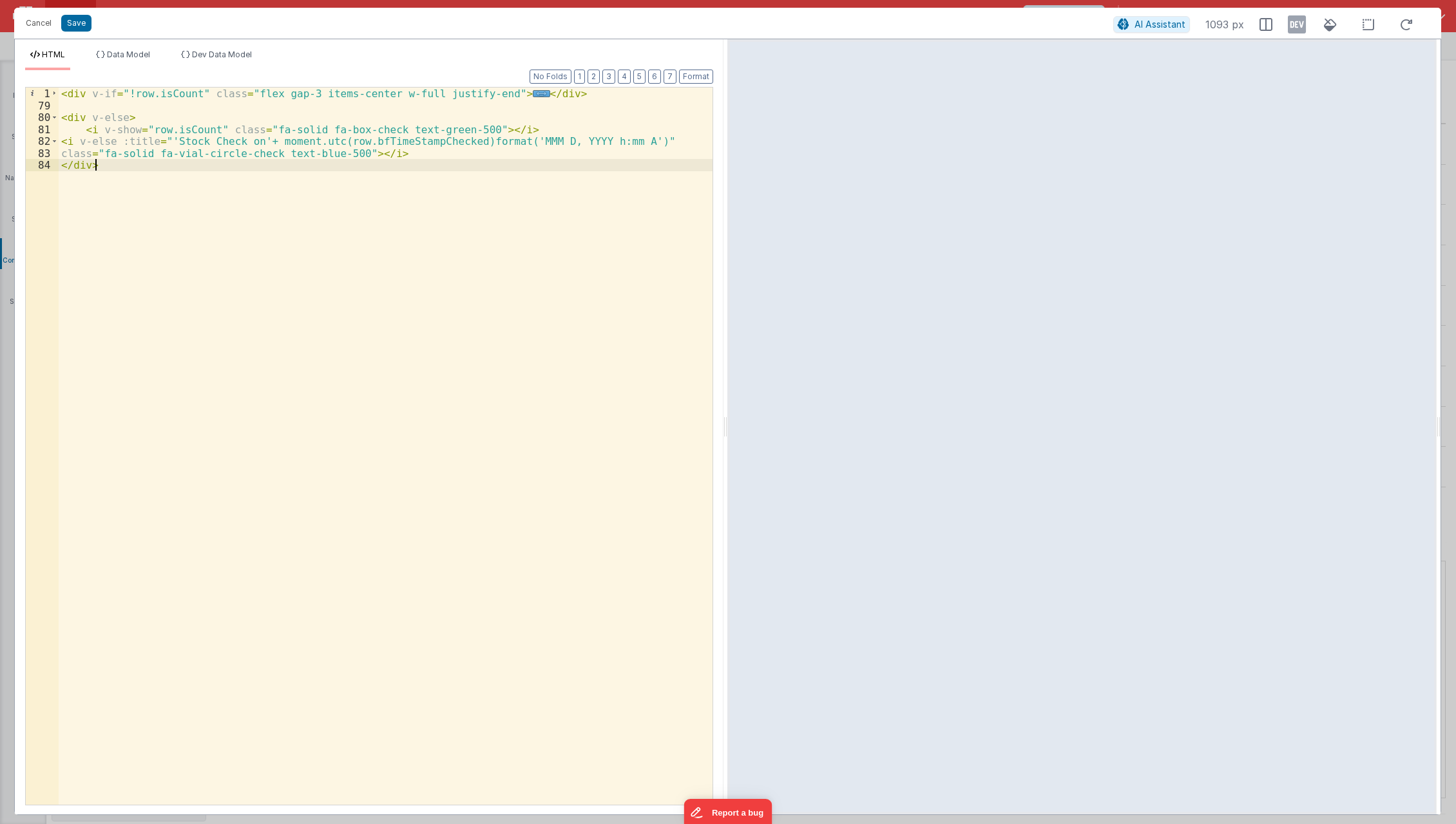
click at [149, 241] on div "< div v-if = "!row.isCount" class = "flex gap-3 items-center w-full justify-end…" at bounding box center [386, 459] width 655 height 742
click at [184, 130] on div "< div v-if = "!row.isCount" class = "flex gap-3 items-center w-full justify-end…" at bounding box center [386, 459] width 655 height 742
click at [165, 197] on div "< div v-if = "!row.isCount" class = "flex gap-3 items-center w-full justify-end…" at bounding box center [386, 459] width 655 height 742
click at [63, 130] on div "< div v-if = "!row.isCount" class = "flex gap-3 items-center w-full justify-end…" at bounding box center [386, 459] width 655 height 742
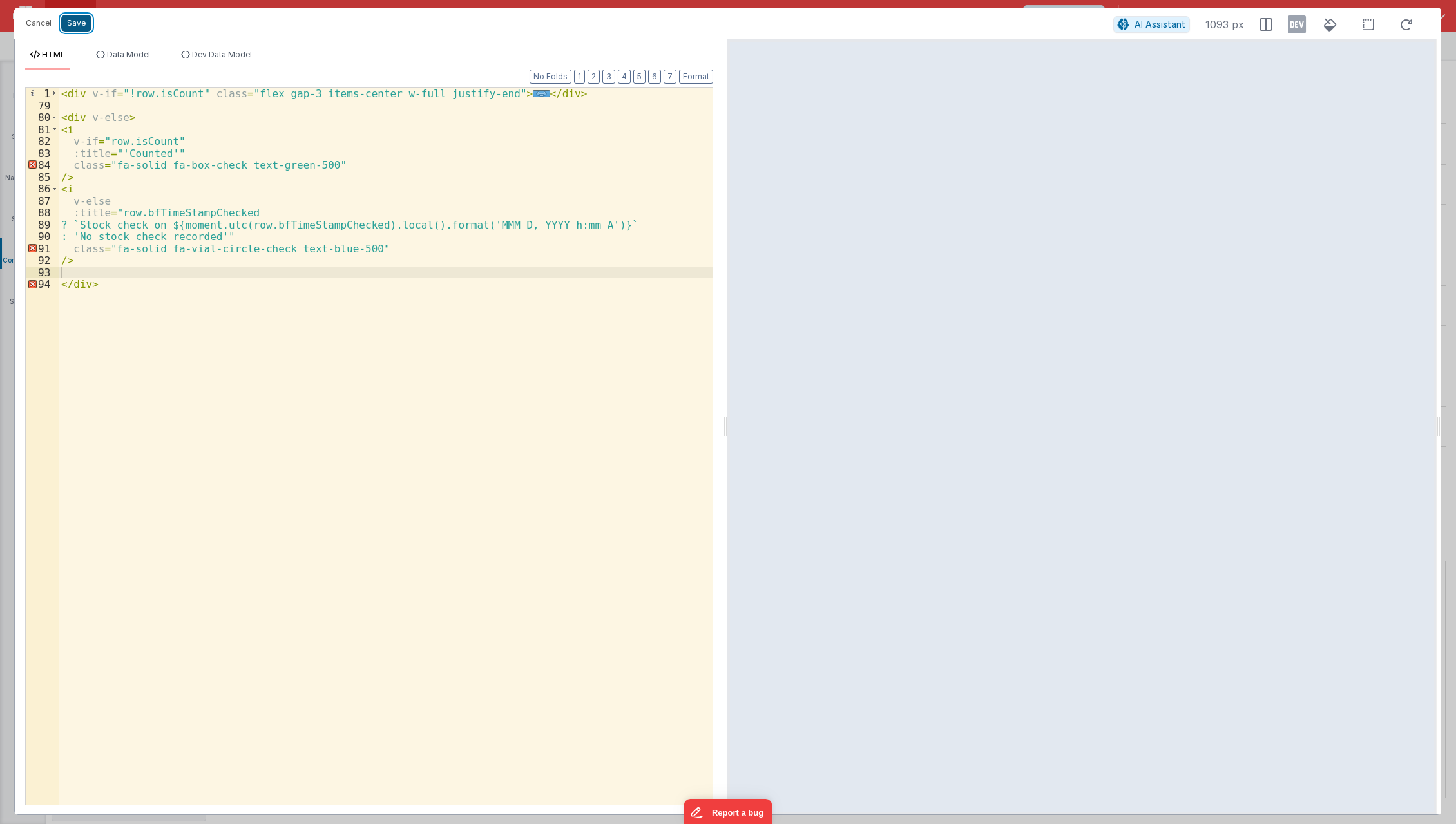
click at [80, 29] on button "Save" at bounding box center [76, 23] width 31 height 17
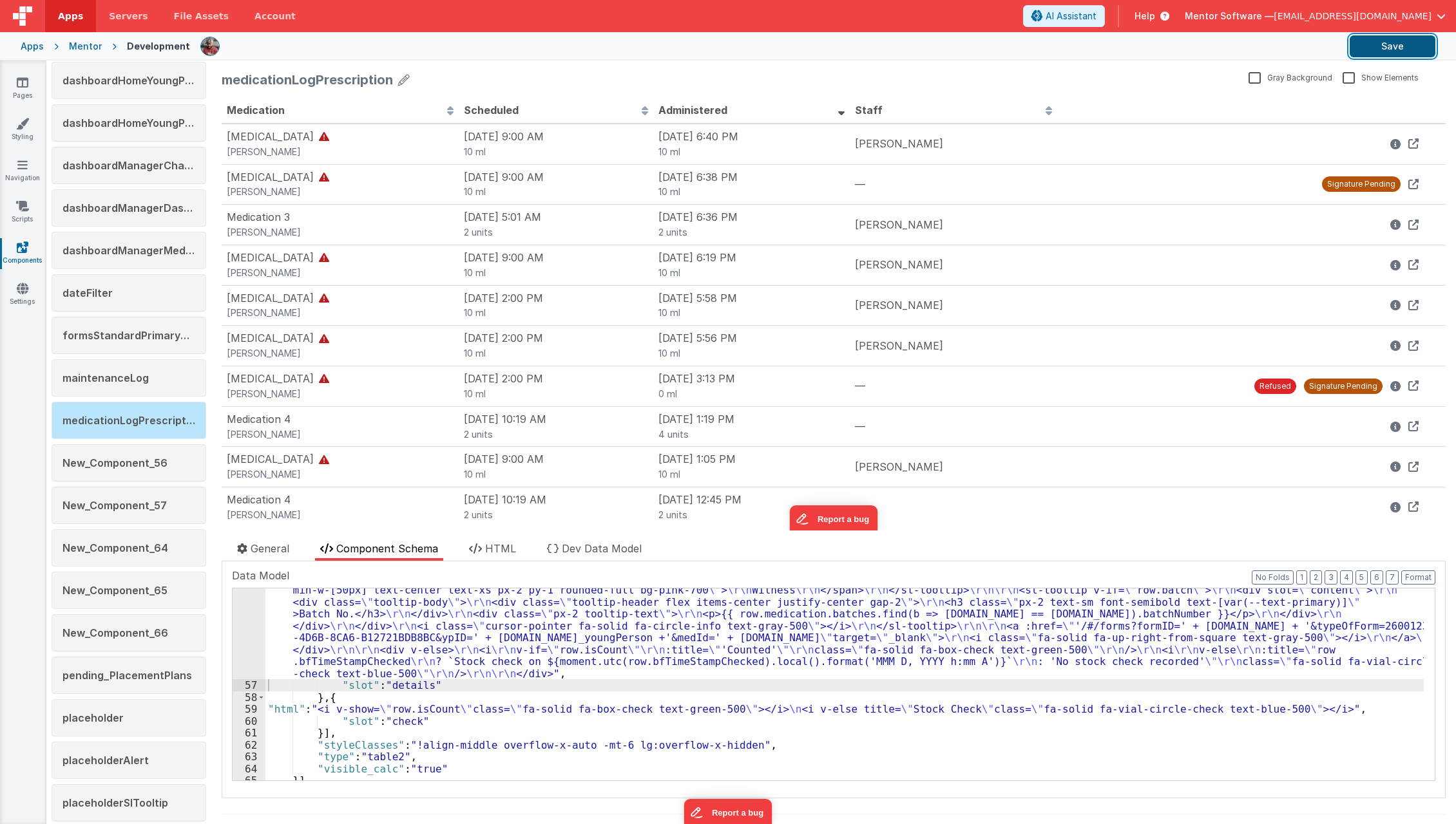
click at [1399, 45] on button "Save" at bounding box center [1393, 46] width 86 height 21
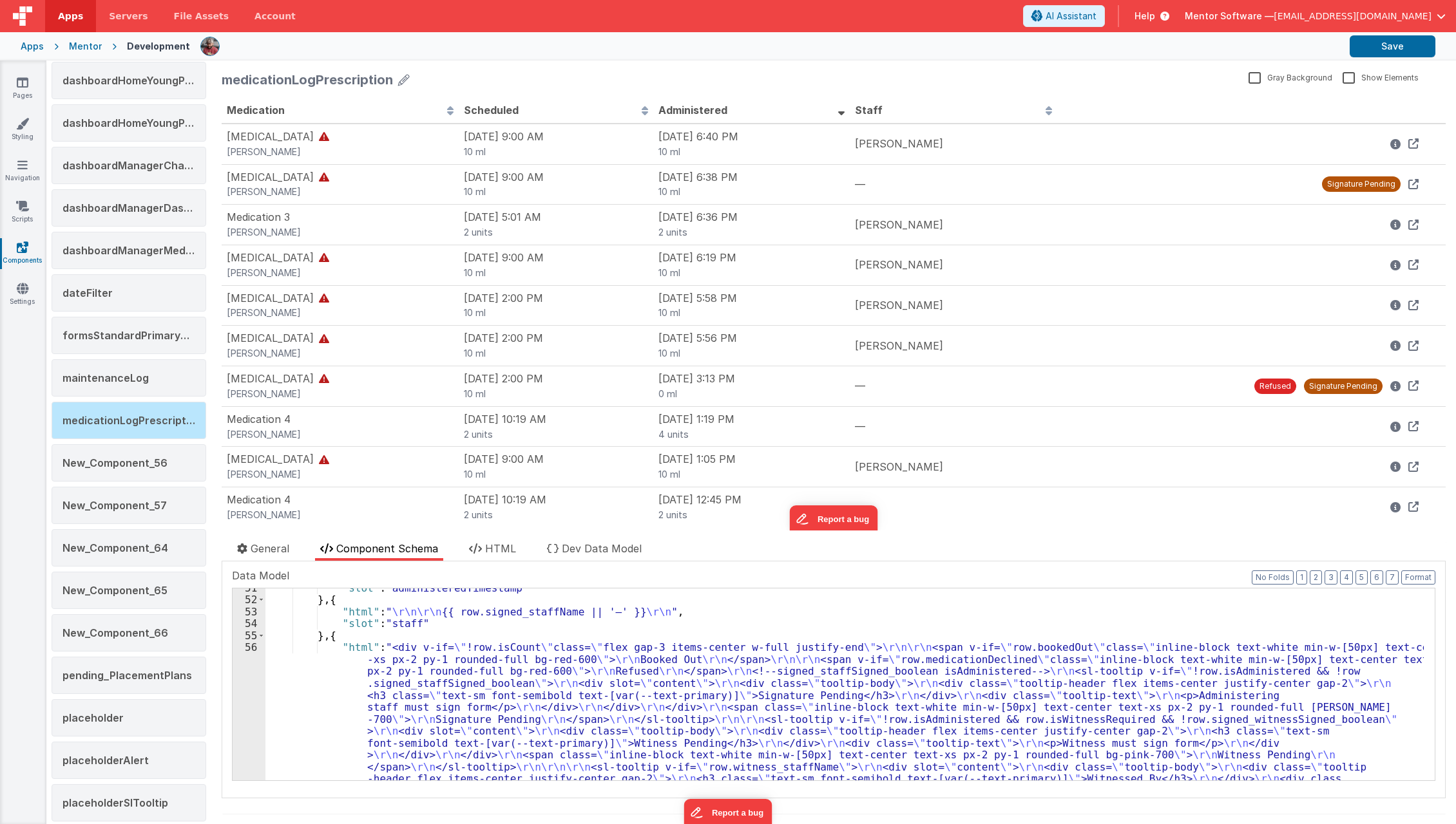
scroll to position [810, 0]
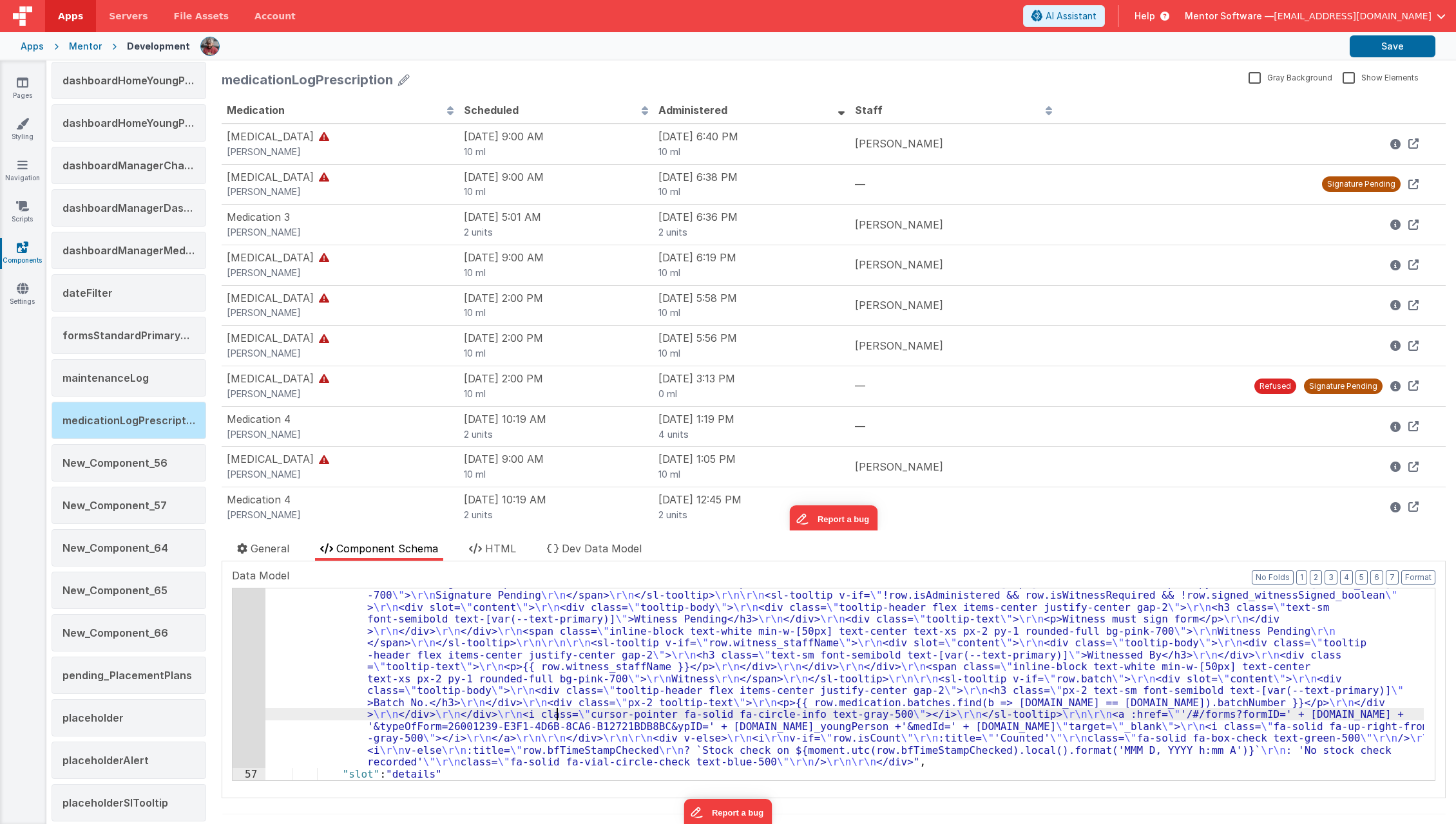
click at [556, 708] on div ""html" : "<div v-if= \" !row.isCount \" class= \" flex gap-3 items-center w-ful…" at bounding box center [844, 745] width 1158 height 455
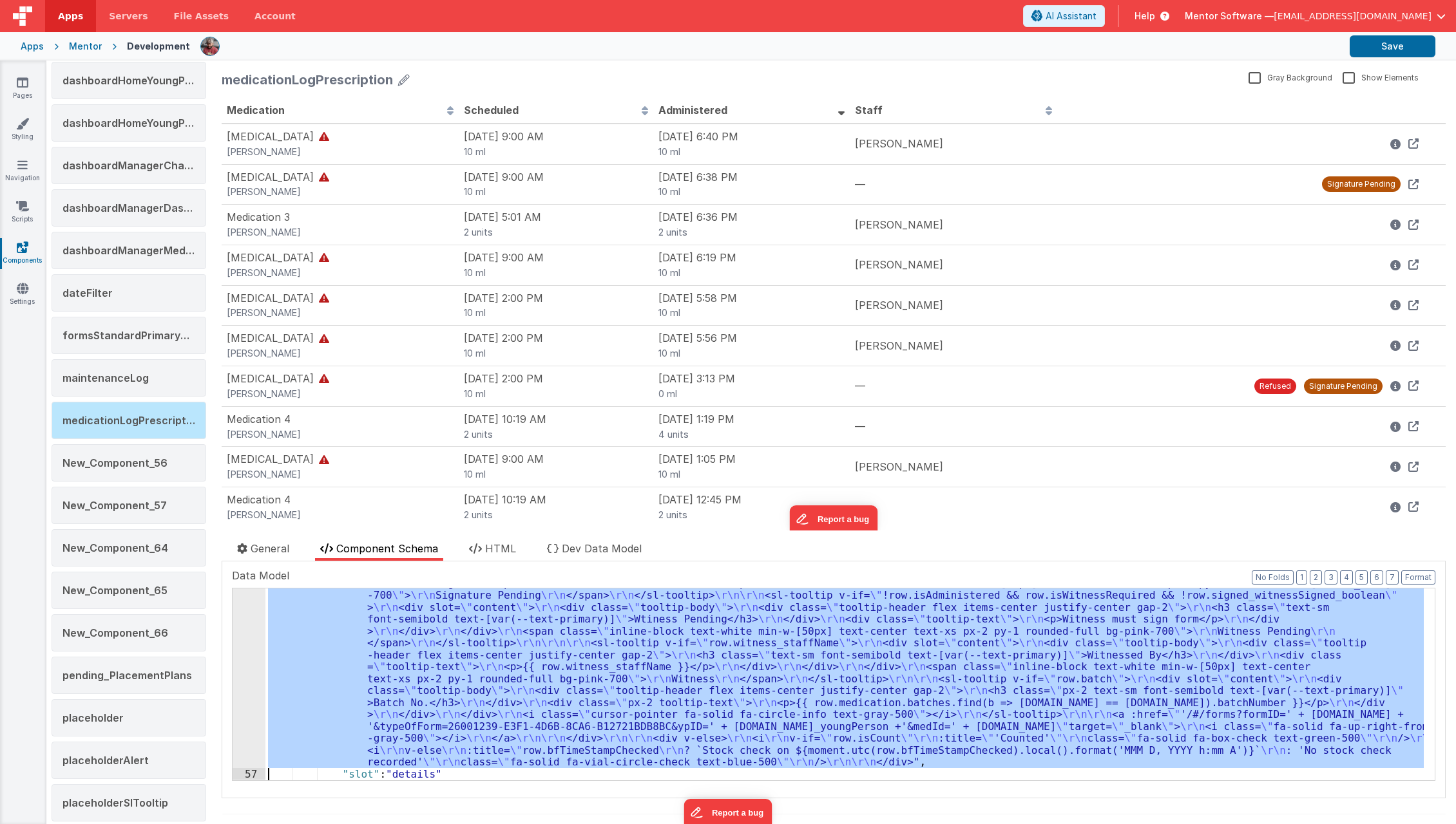
click at [243, 716] on div "56" at bounding box center [249, 643] width 33 height 250
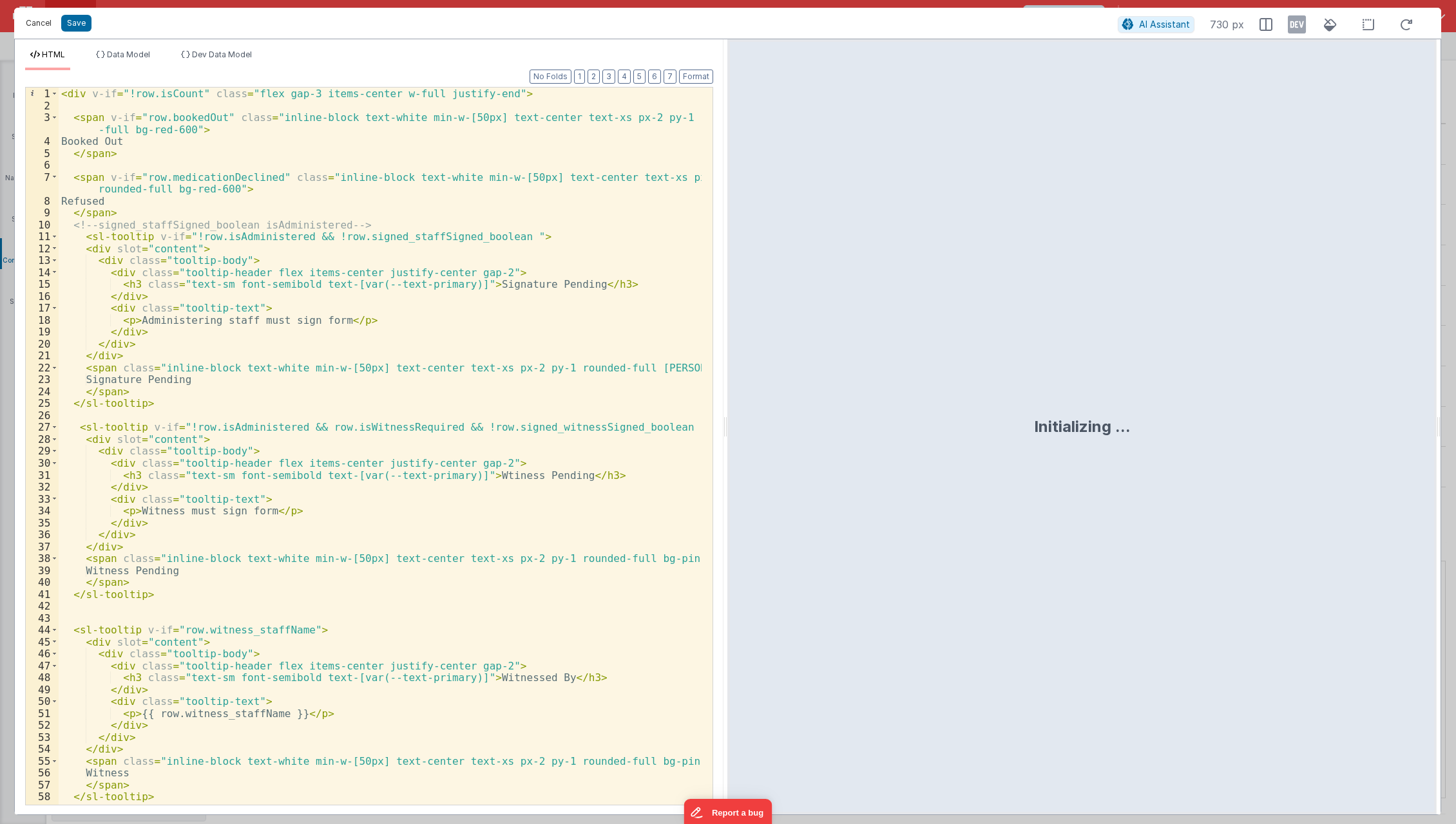
click at [45, 29] on button "Cancel" at bounding box center [38, 23] width 39 height 18
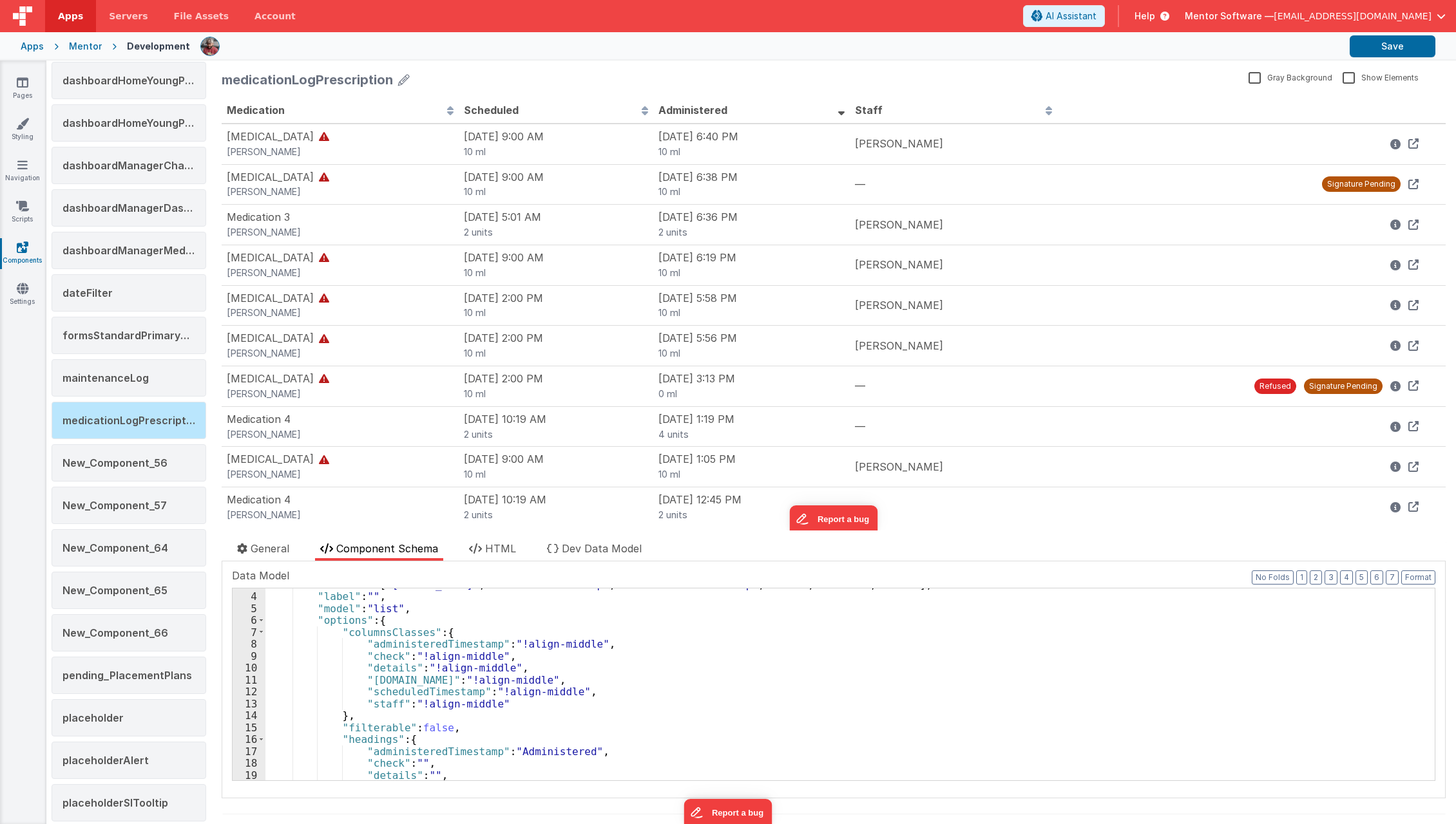
scroll to position [0, 0]
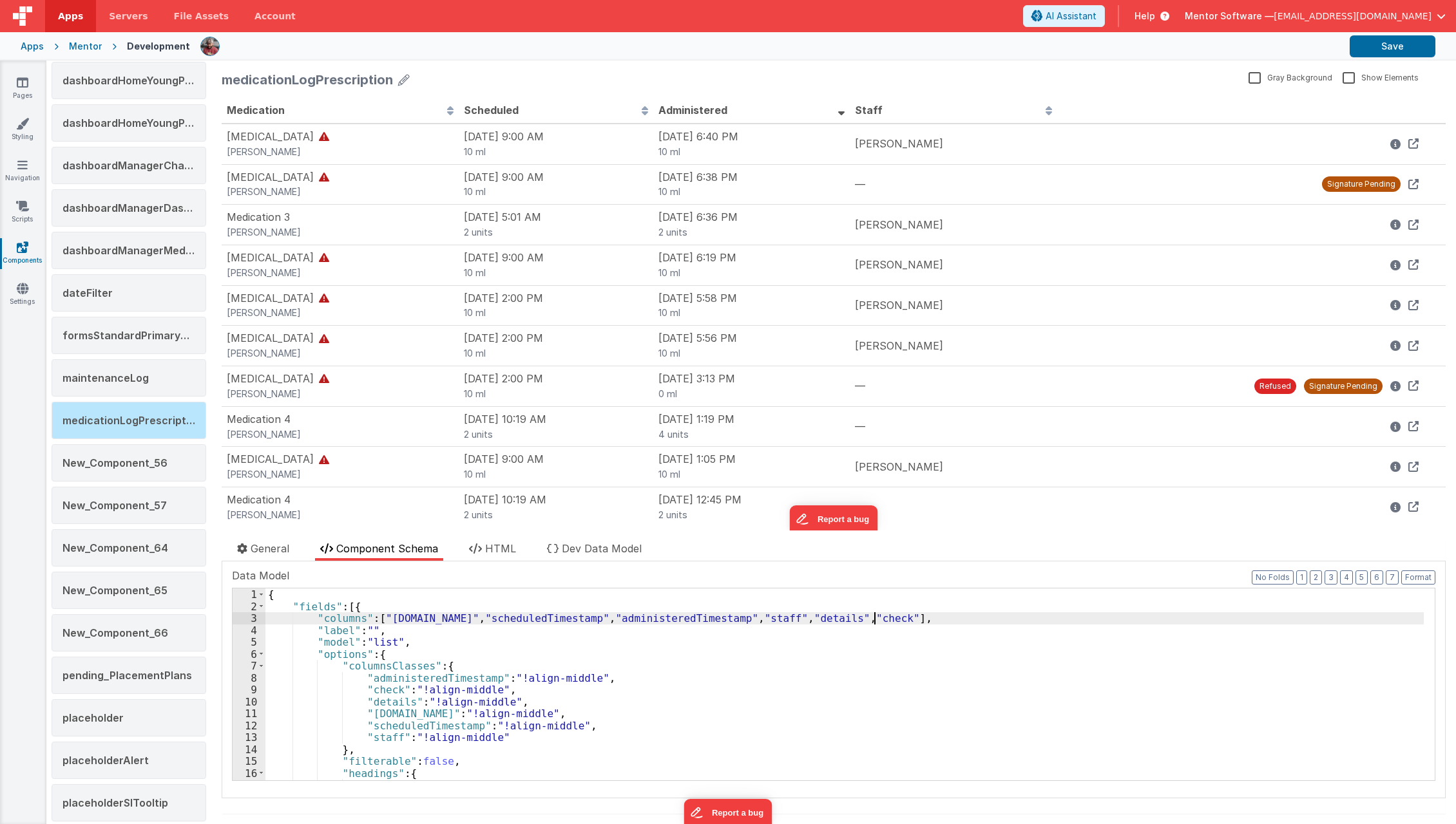
click at [875, 620] on div "{ "fields" : [{ "columns" : [ "[DOMAIN_NAME]" , "scheduledTimestamp" , "adminis…" at bounding box center [844, 697] width 1158 height 217
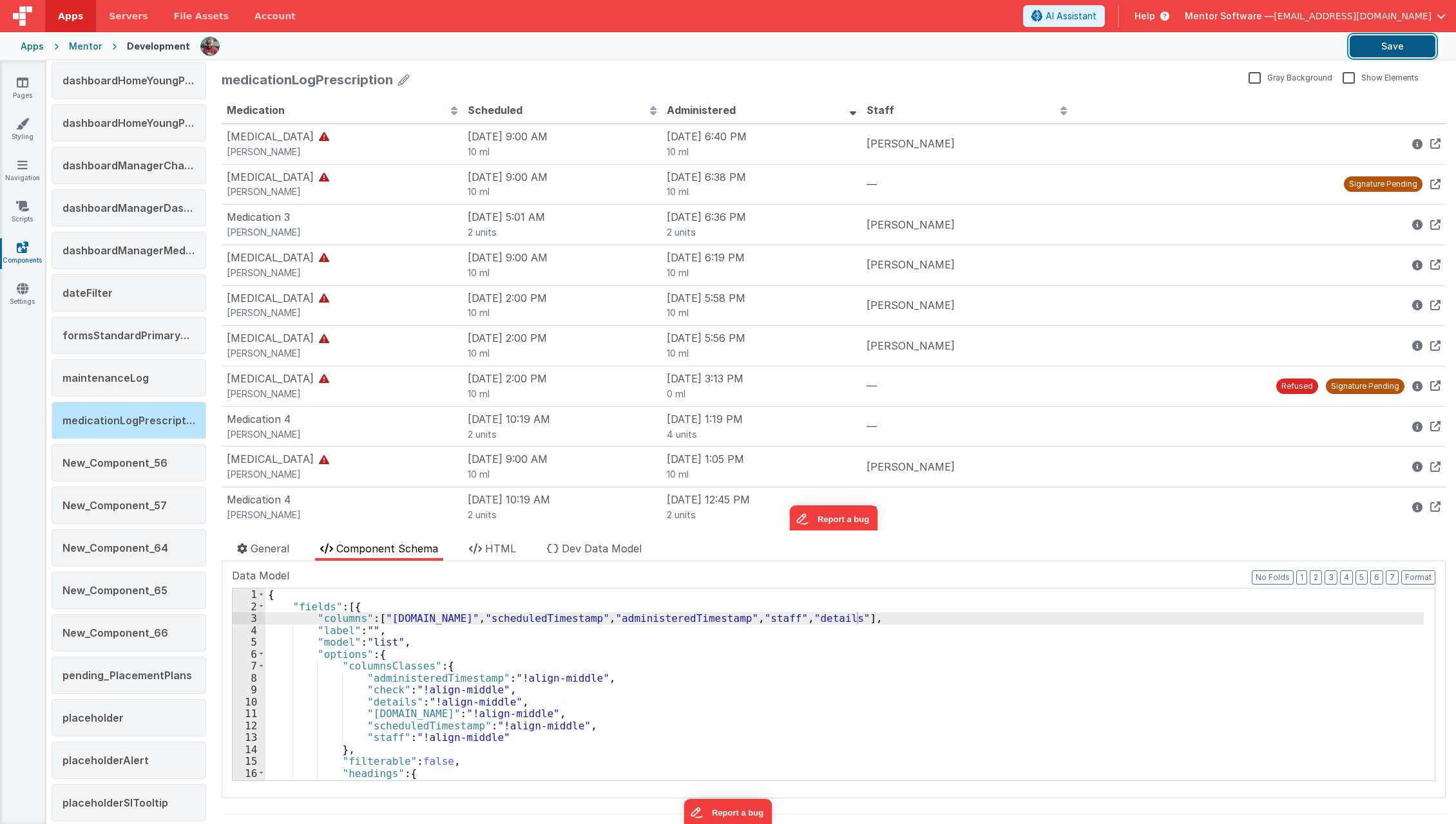
click at [1384, 52] on button "Save" at bounding box center [1393, 46] width 86 height 21
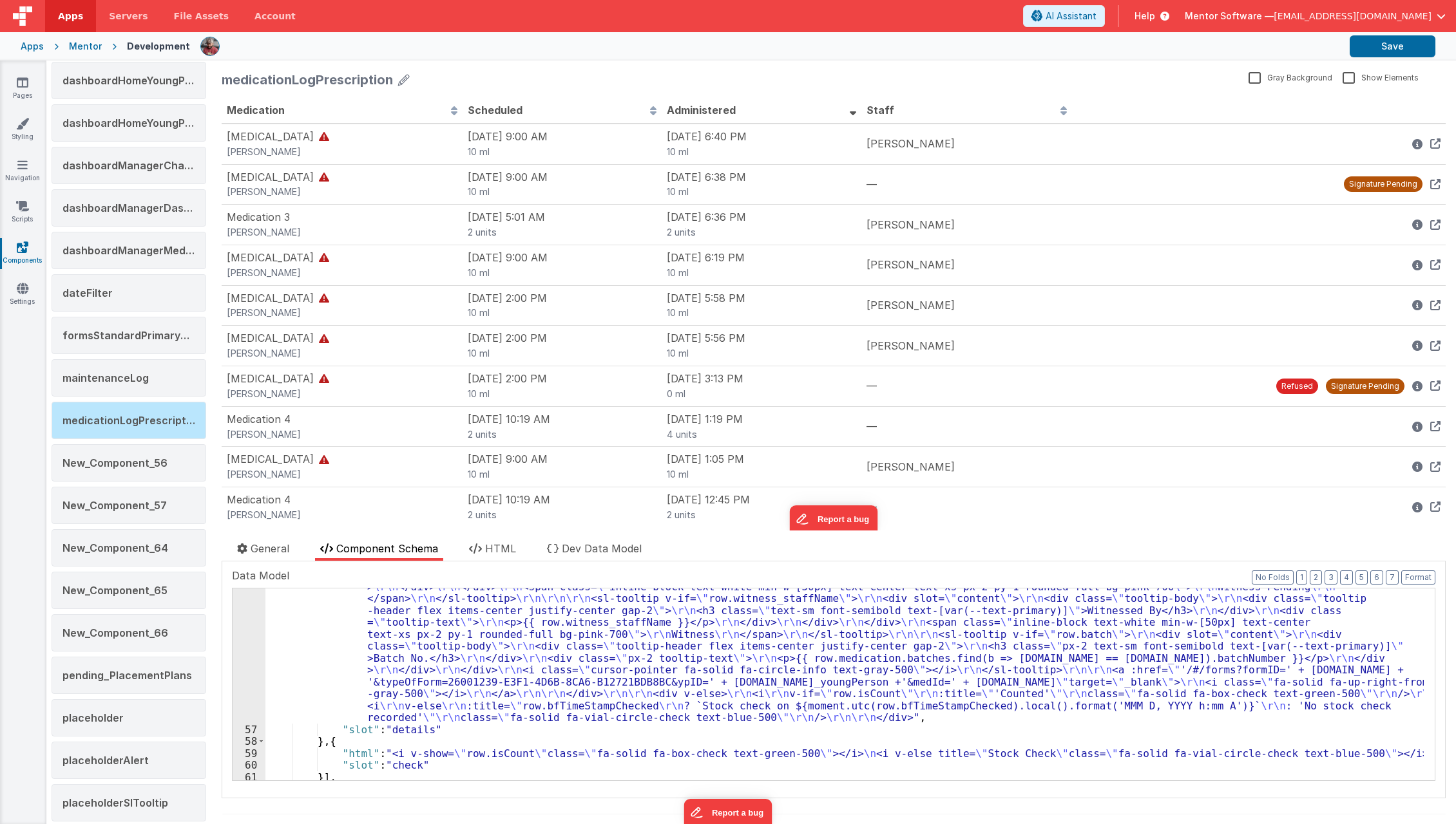
scroll to position [826, 0]
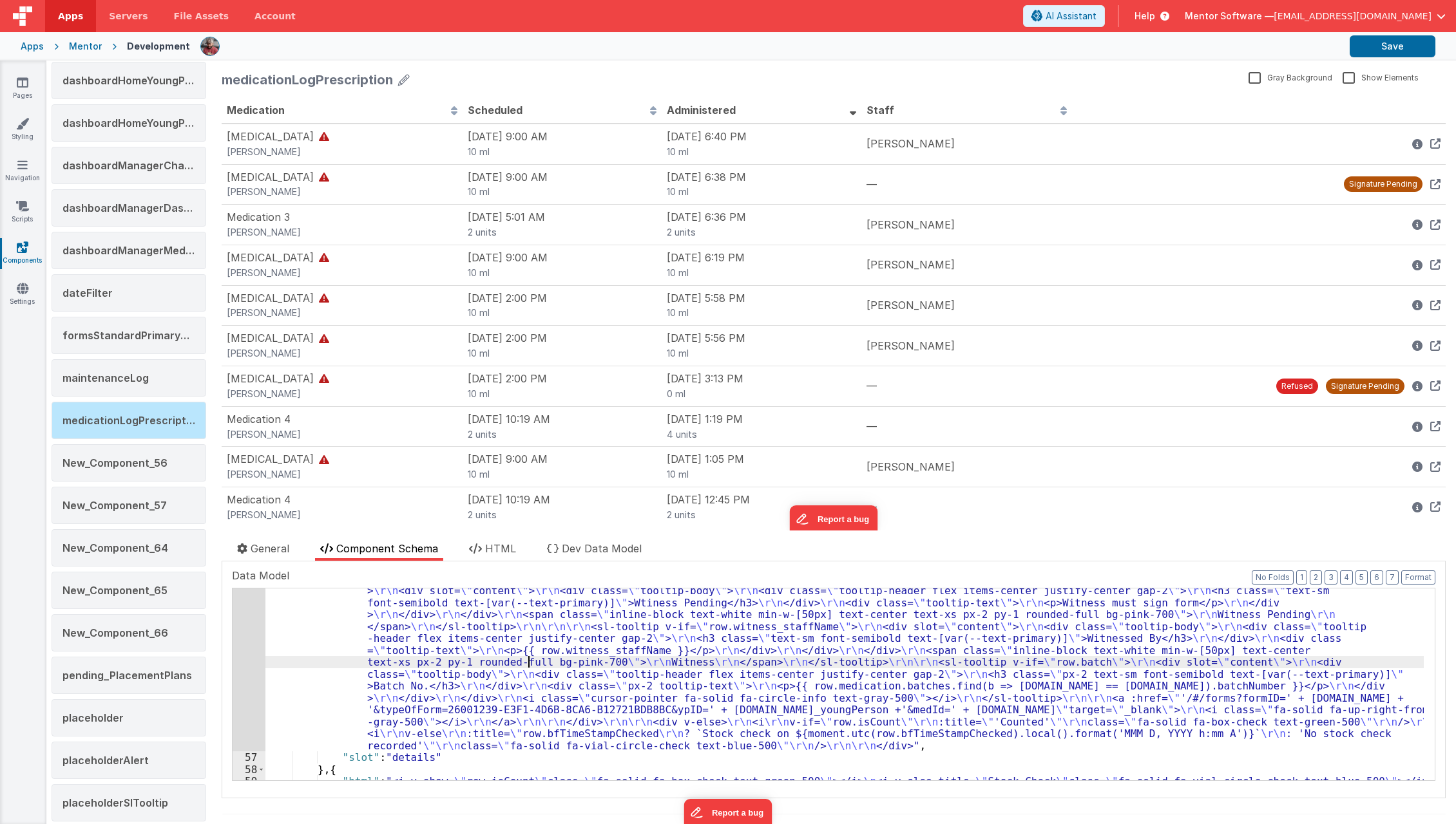
click at [527, 661] on div ""html" : "<div v-if= \" !row.isCount \" class= \" flex gap-3 items-center w-ful…" at bounding box center [844, 728] width 1158 height 455
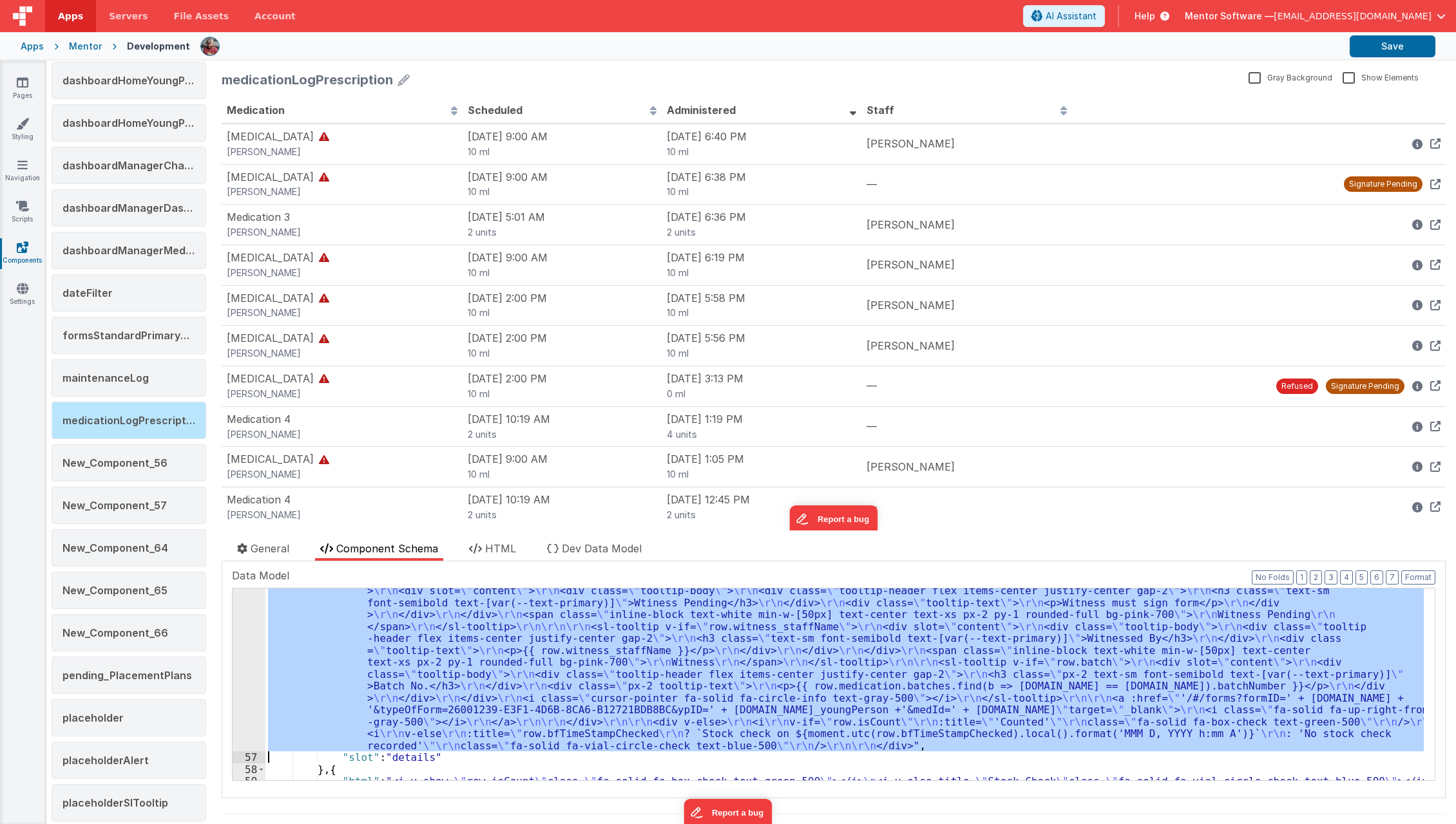
click at [237, 688] on div "56" at bounding box center [249, 626] width 33 height 250
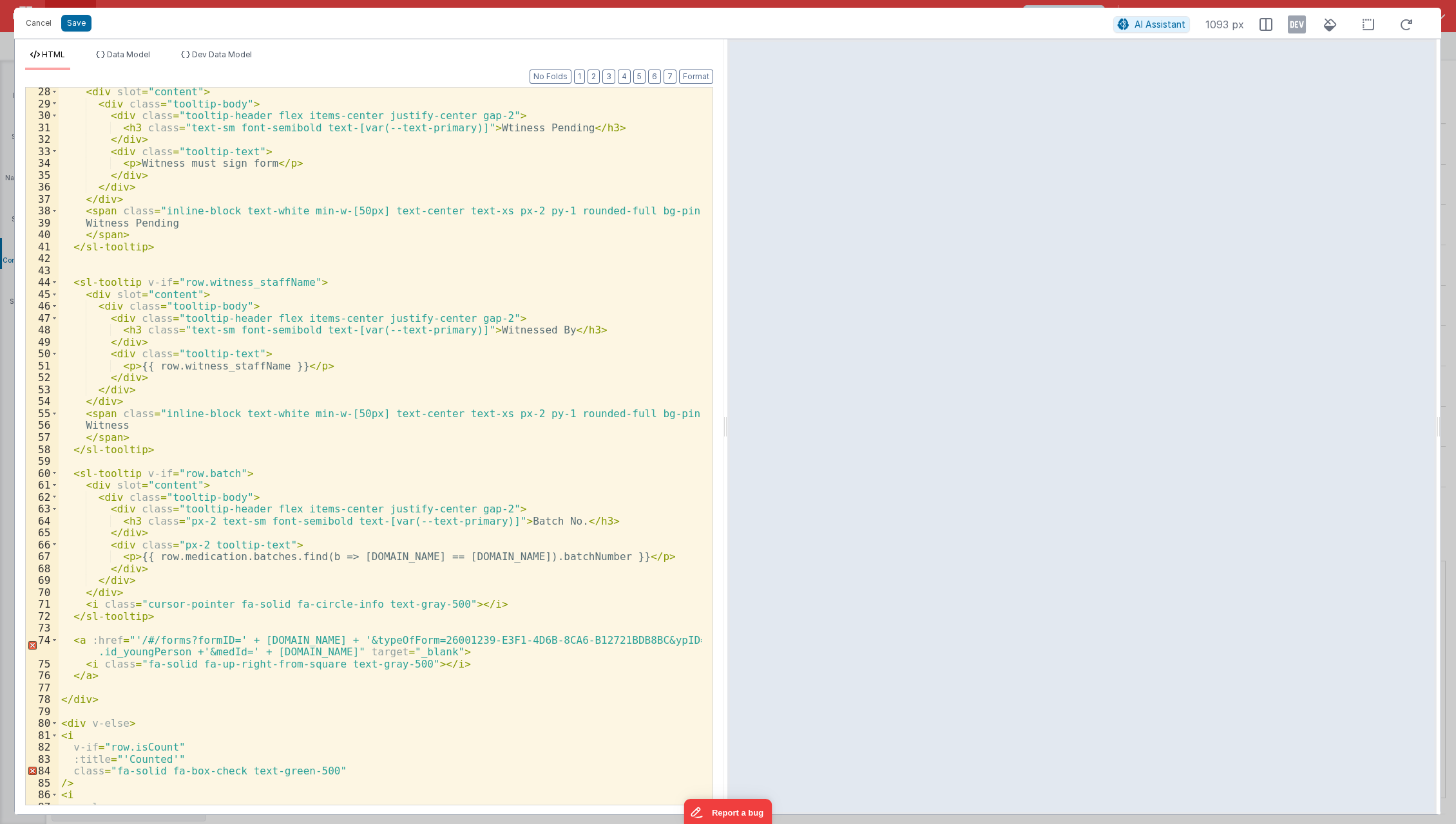
scroll to position [351, 0]
click at [165, 240] on div "< div slot = "content" > < div class = "tooltip-body" > < div class = "tooltip-…" at bounding box center [380, 452] width 644 height 742
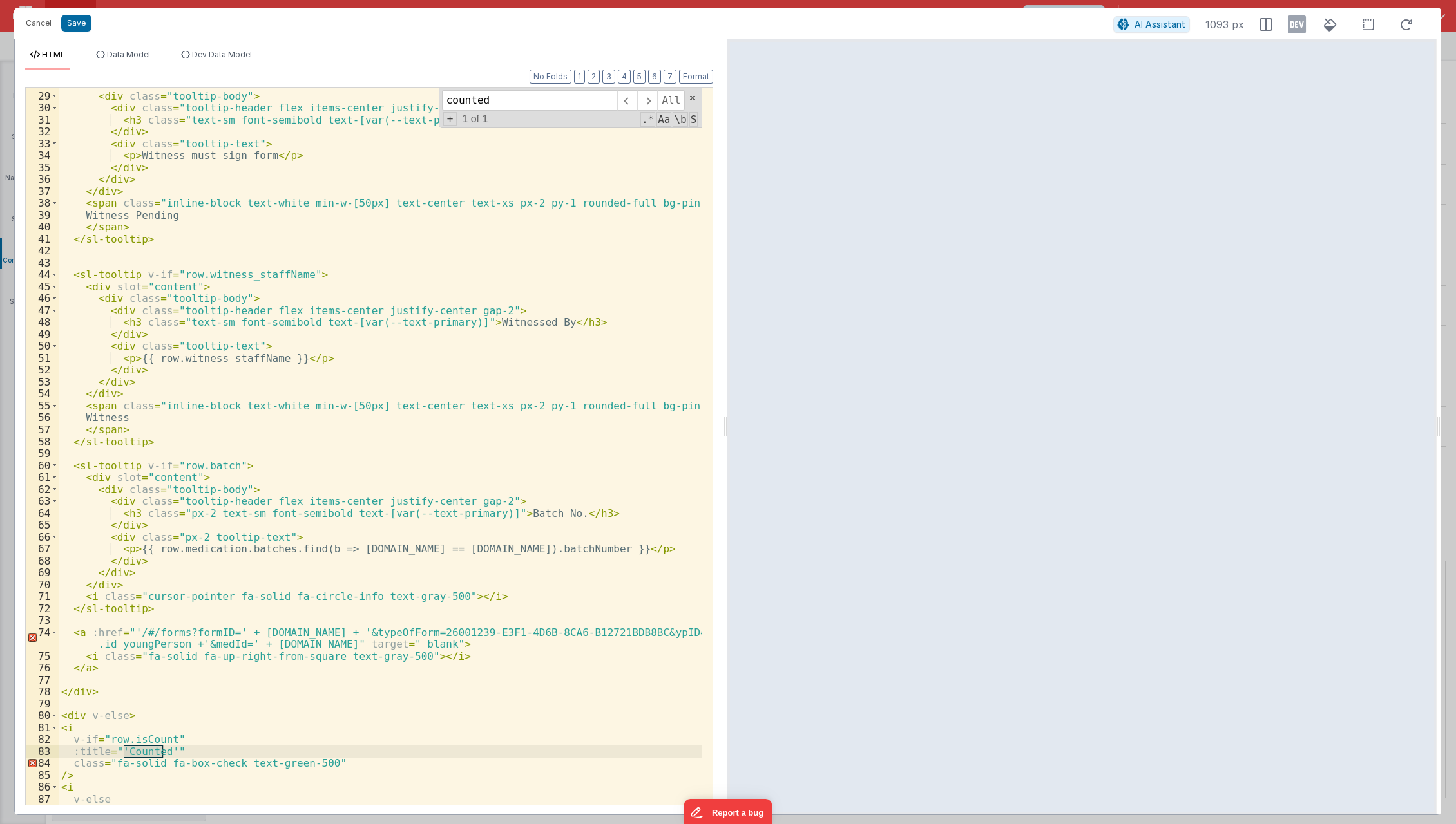
scroll to position [438, 0]
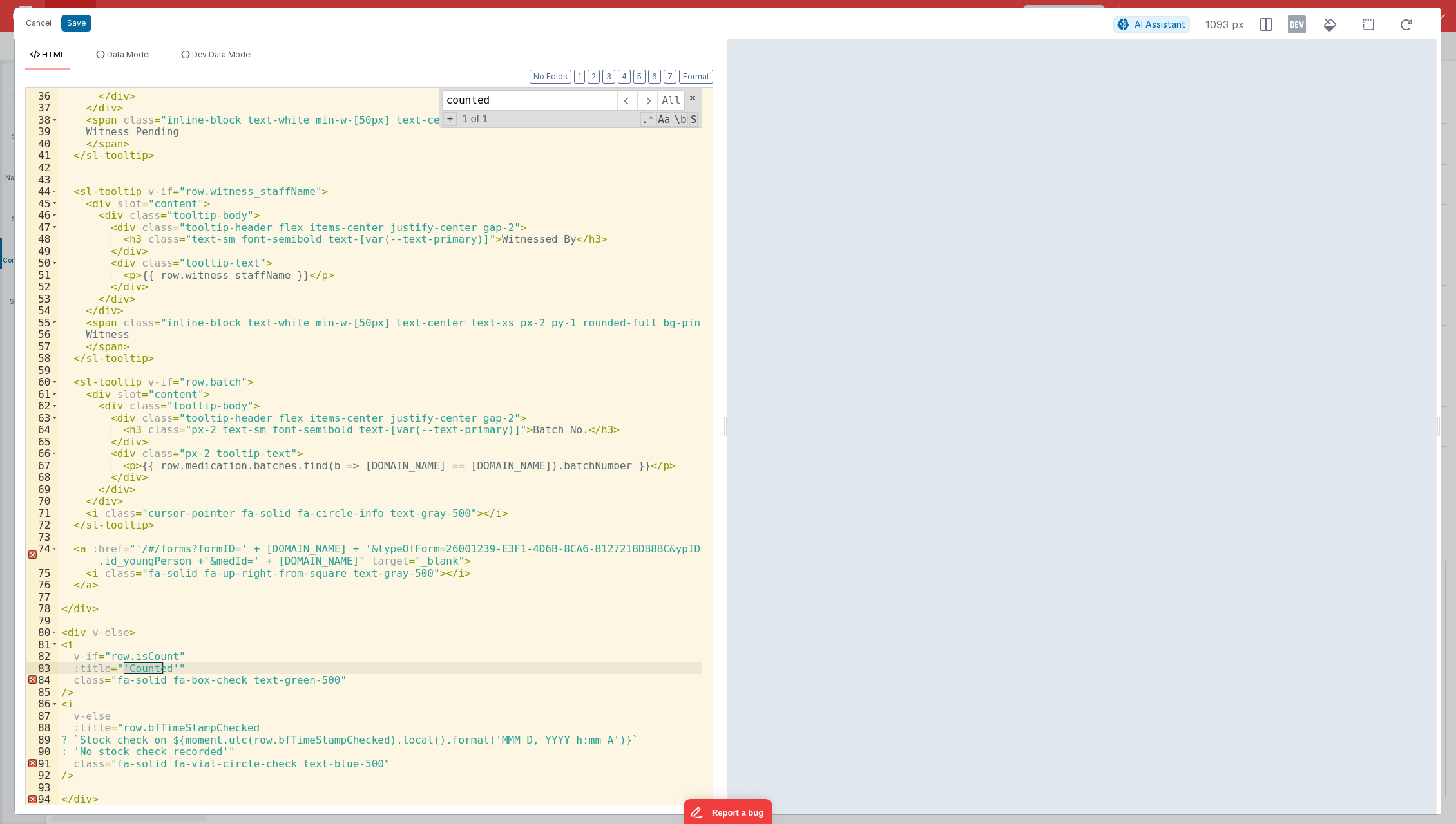
type input "counted"
click at [68, 728] on div "</ div > </ div > </ div > < span class = "inline-block text-white min-w-[50px]…" at bounding box center [380, 449] width 644 height 742
click at [173, 669] on div "</ div > </ div > </ div > < span class = "inline-block text-white min-w-[50px]…" at bounding box center [380, 449] width 644 height 742
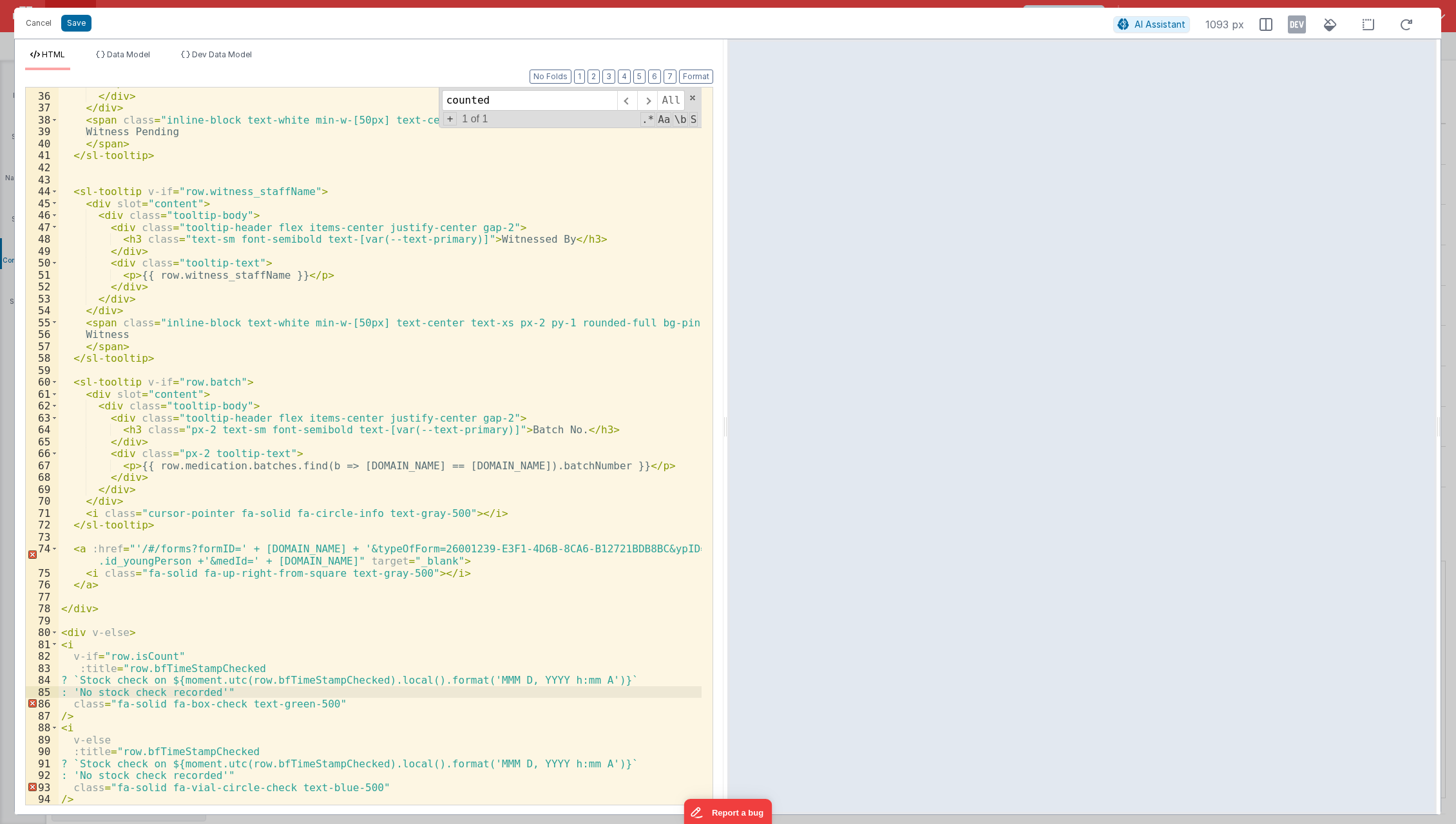
scroll to position [462, 0]
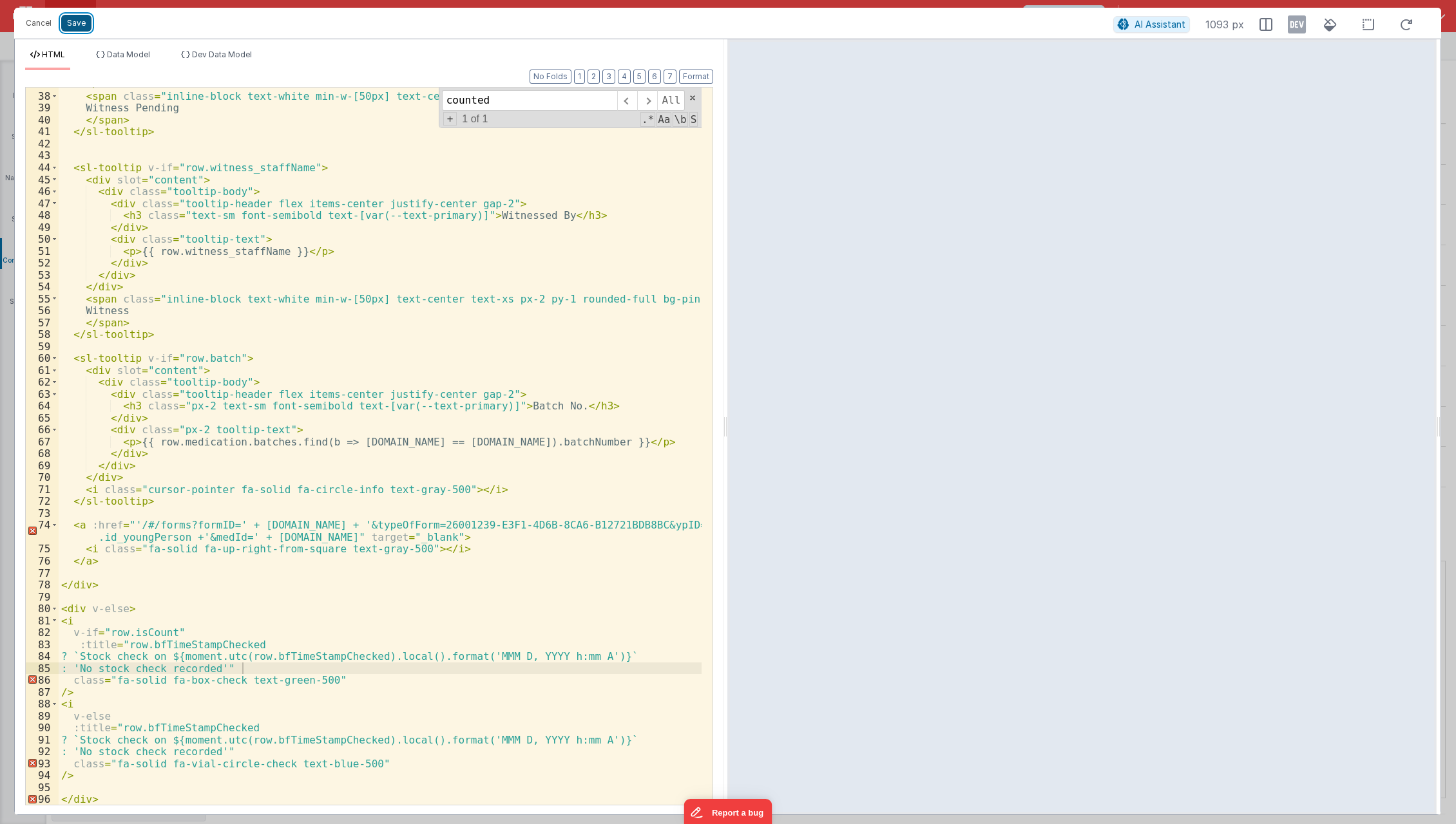
click at [84, 23] on button "Save" at bounding box center [76, 23] width 31 height 17
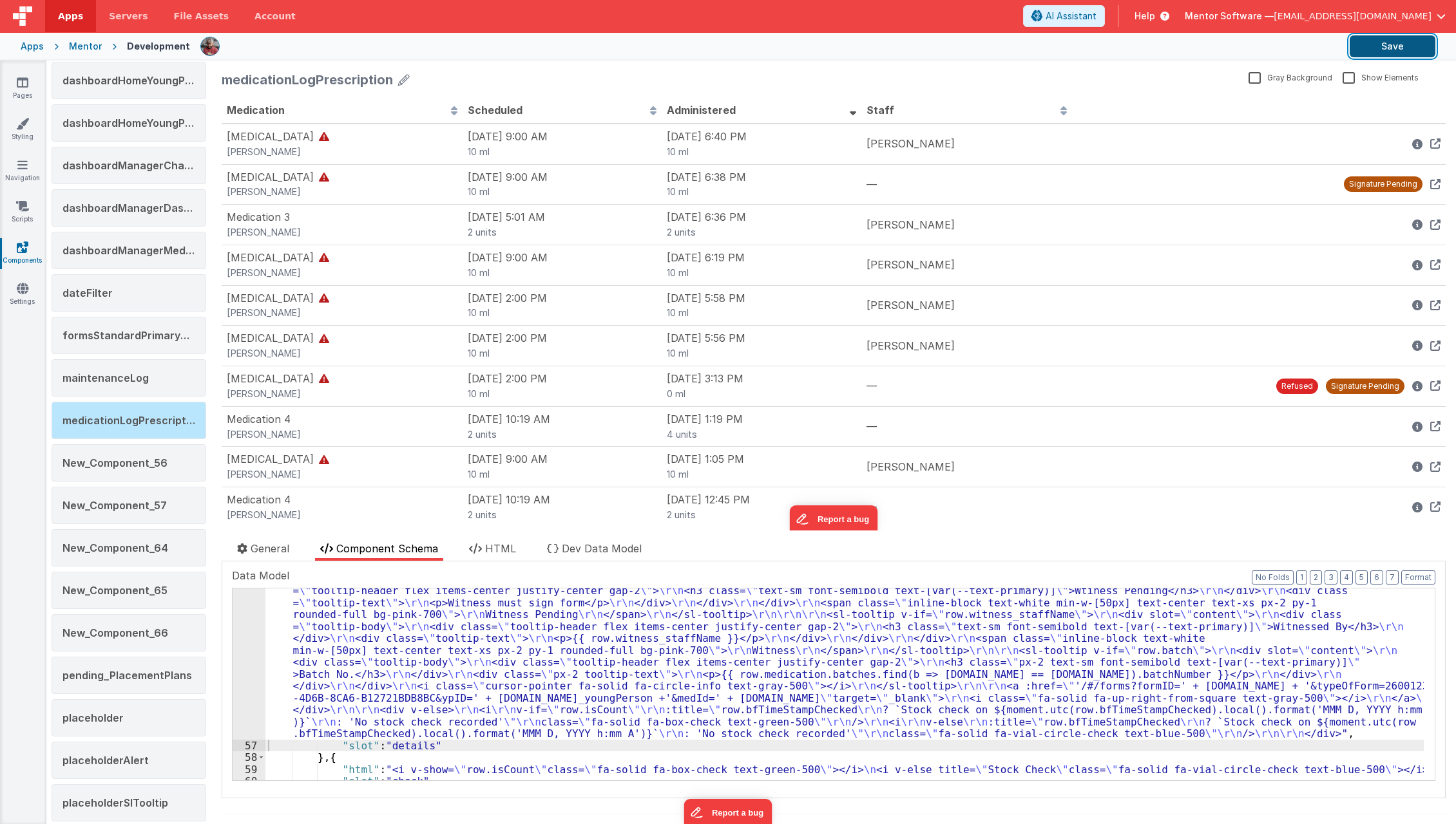
click at [1366, 52] on button "Save" at bounding box center [1393, 46] width 86 height 21
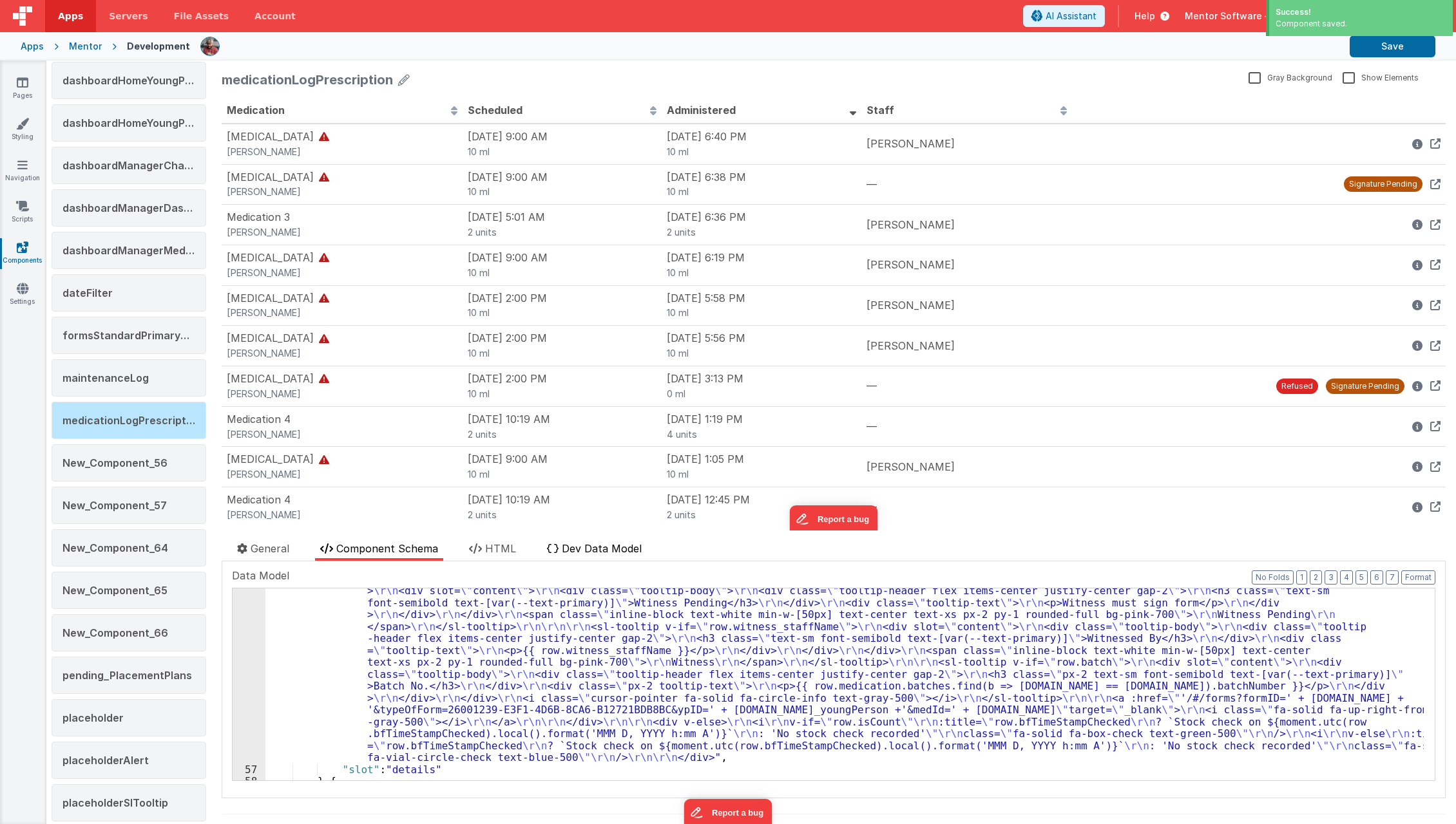
drag, startPoint x: 620, startPoint y: 533, endPoint x: 612, endPoint y: 554, distance: 22.5
click at [612, 554] on div "medicationLogPrescription Gray Background Show Elements General Component Schem…" at bounding box center [834, 442] width 1245 height 764
click at [612, 554] on span "Dev Data Model" at bounding box center [602, 549] width 80 height 13
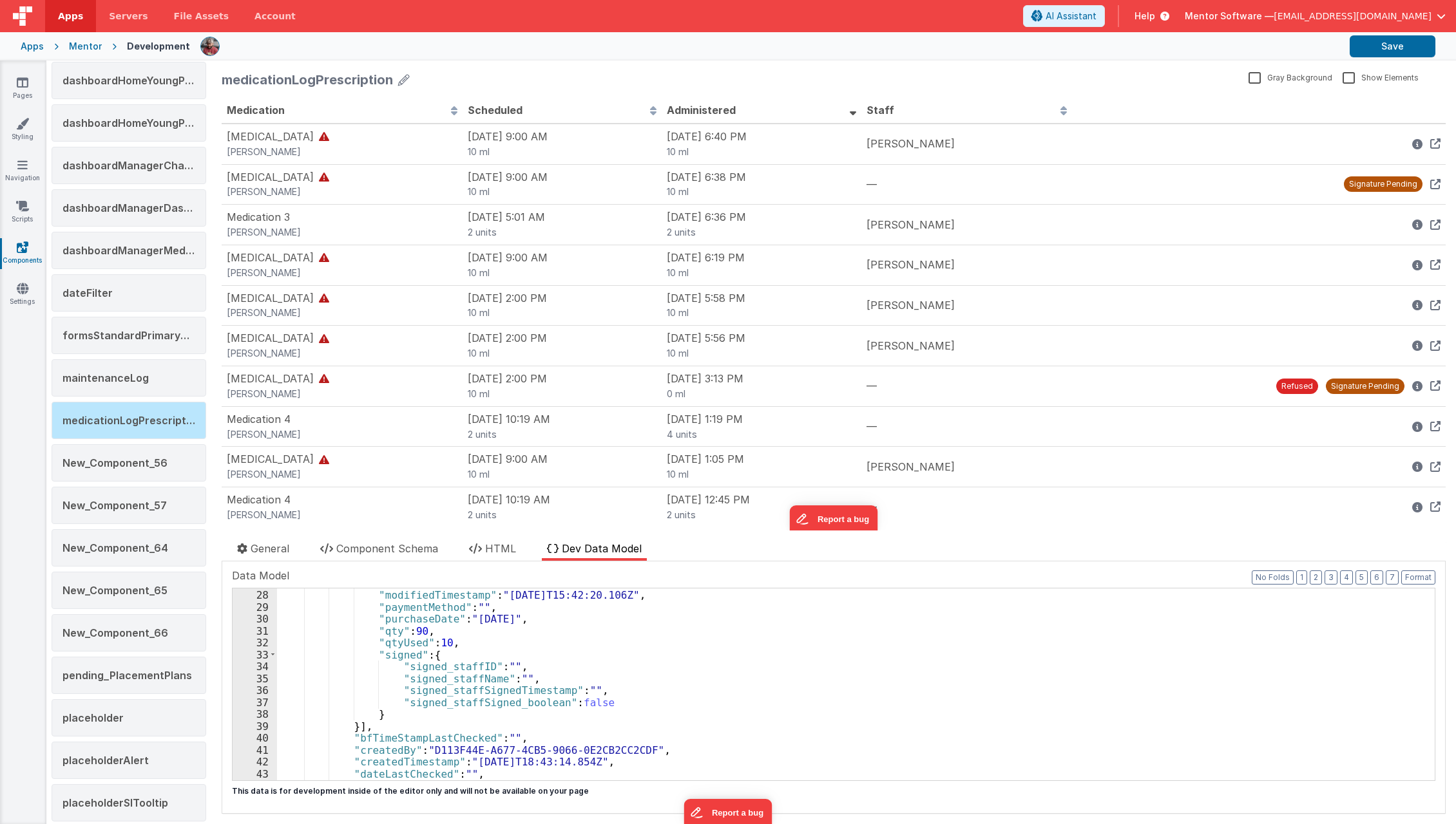
scroll to position [0, 0]
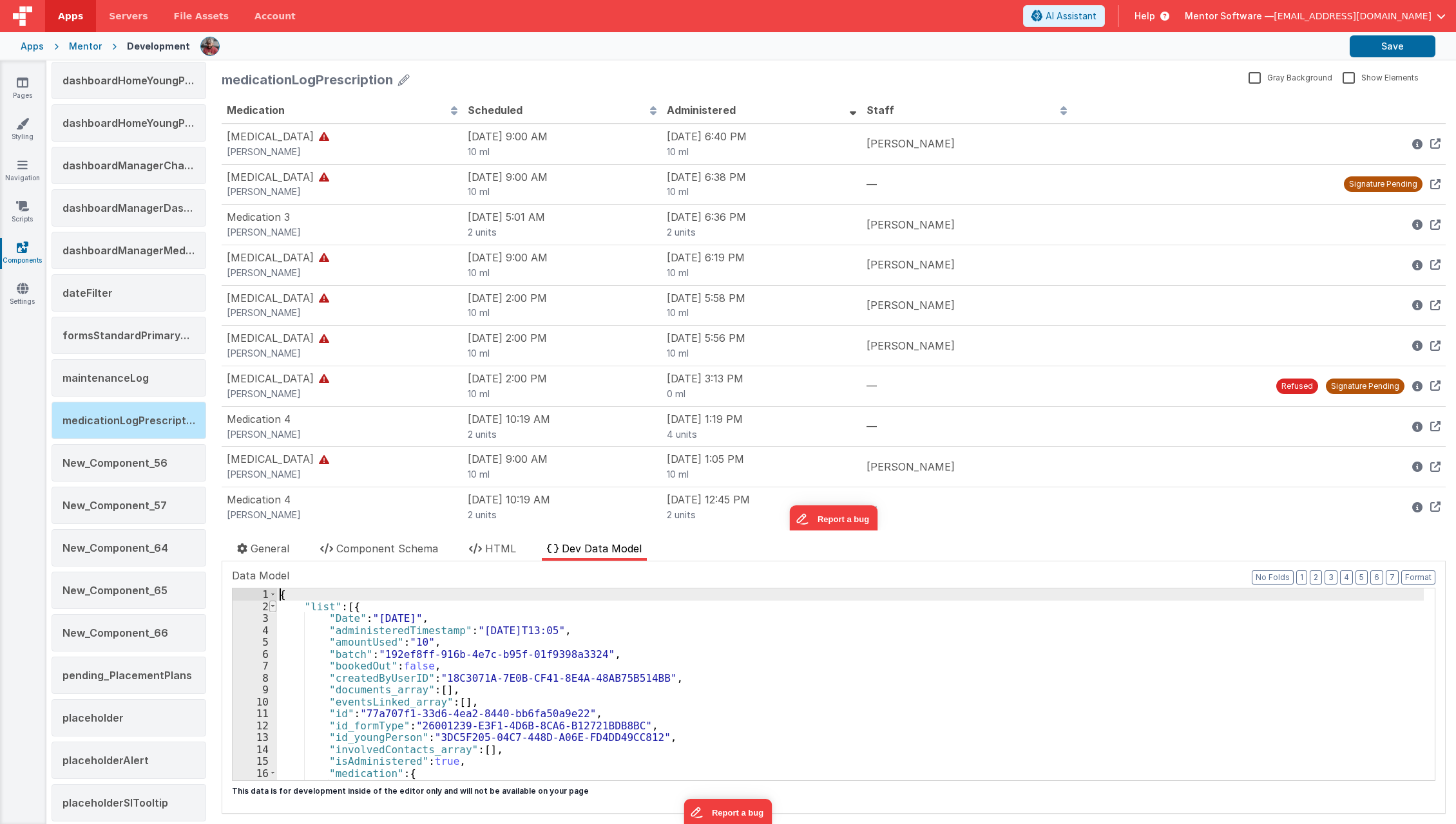
click at [271, 603] on span at bounding box center [273, 607] width 7 height 12
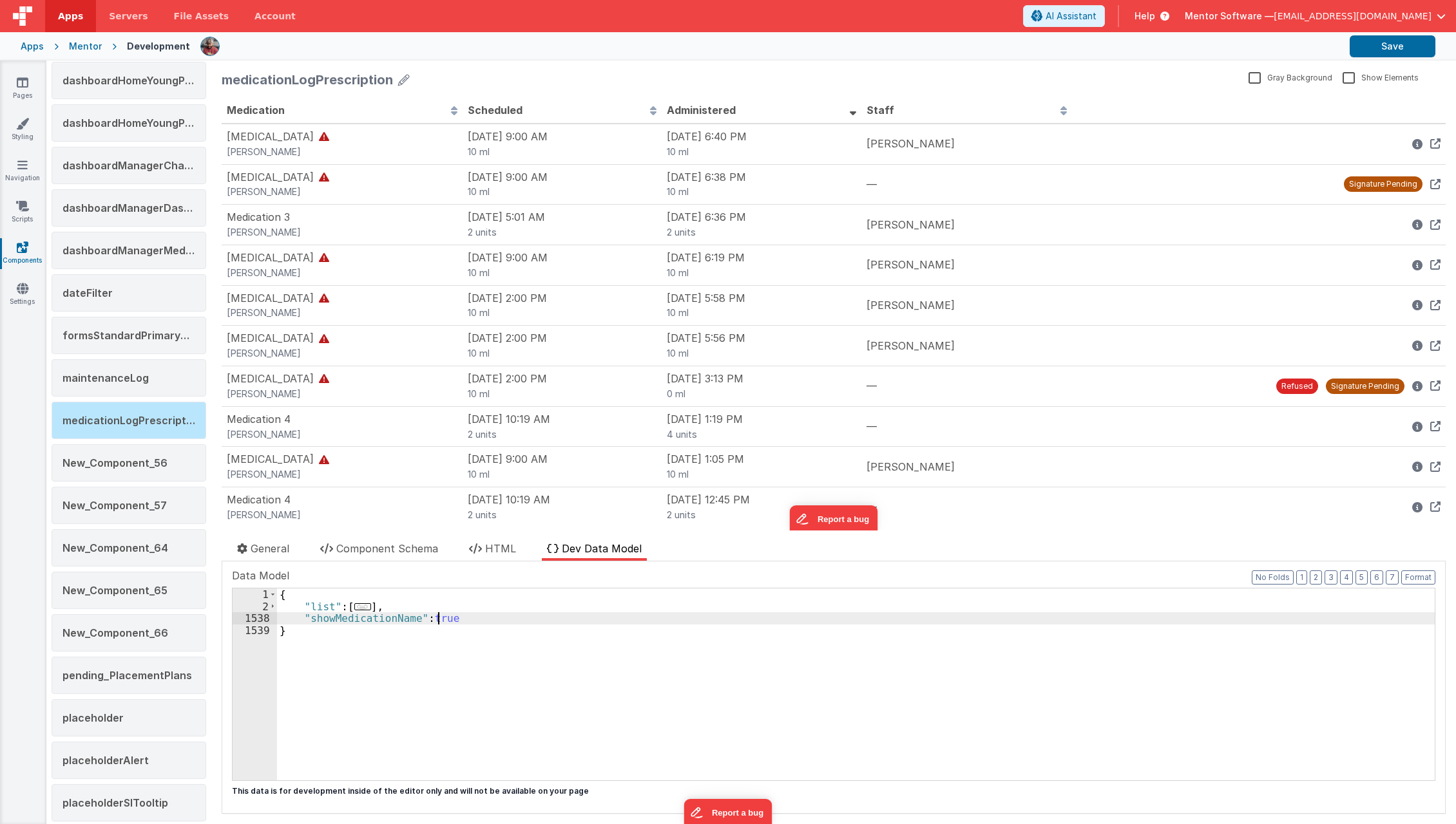
click at [437, 617] on div "{ "list" : [ ... ] , "showMedicationName" : true }" at bounding box center [856, 697] width 1158 height 217
click at [359, 611] on span "..." at bounding box center [363, 607] width 17 height 7
click at [363, 602] on div "{ "list" : [ ... ] , "showMedicationName" : true }" at bounding box center [856, 697] width 1158 height 217
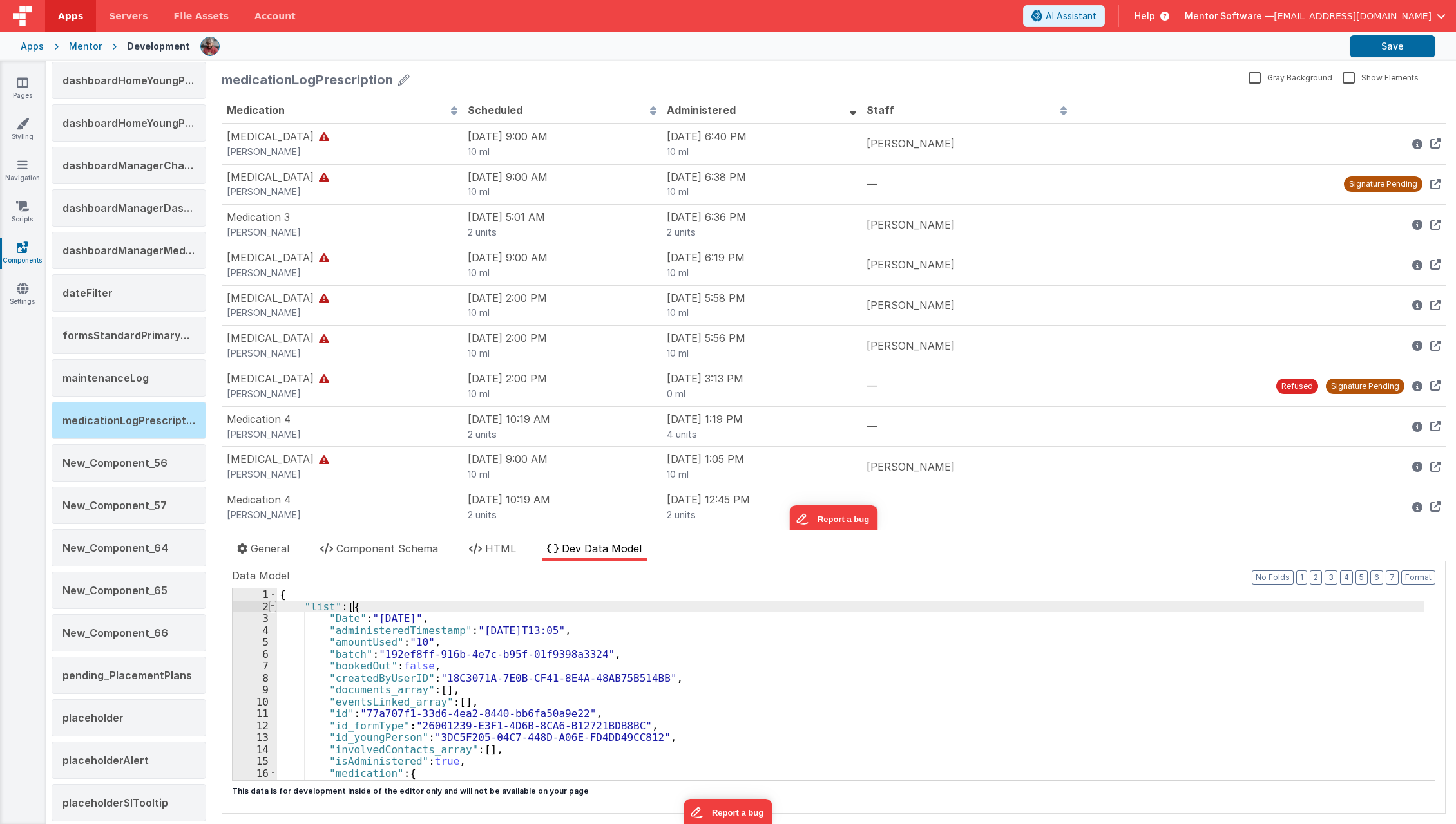
click at [272, 606] on span at bounding box center [273, 607] width 7 height 12
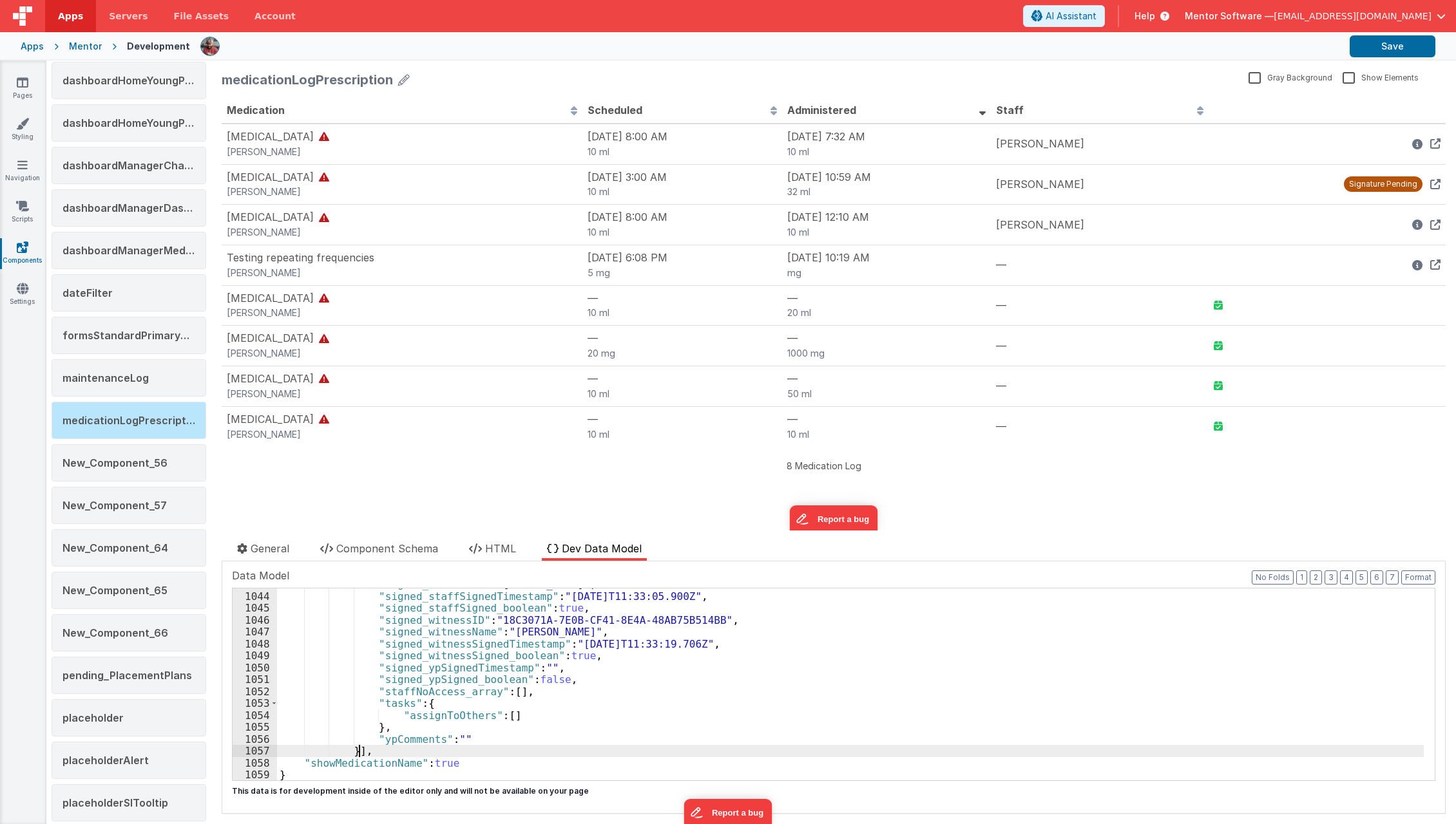
scroll to position [12438, 0]
click at [418, 545] on span "Component Schema" at bounding box center [387, 549] width 102 height 13
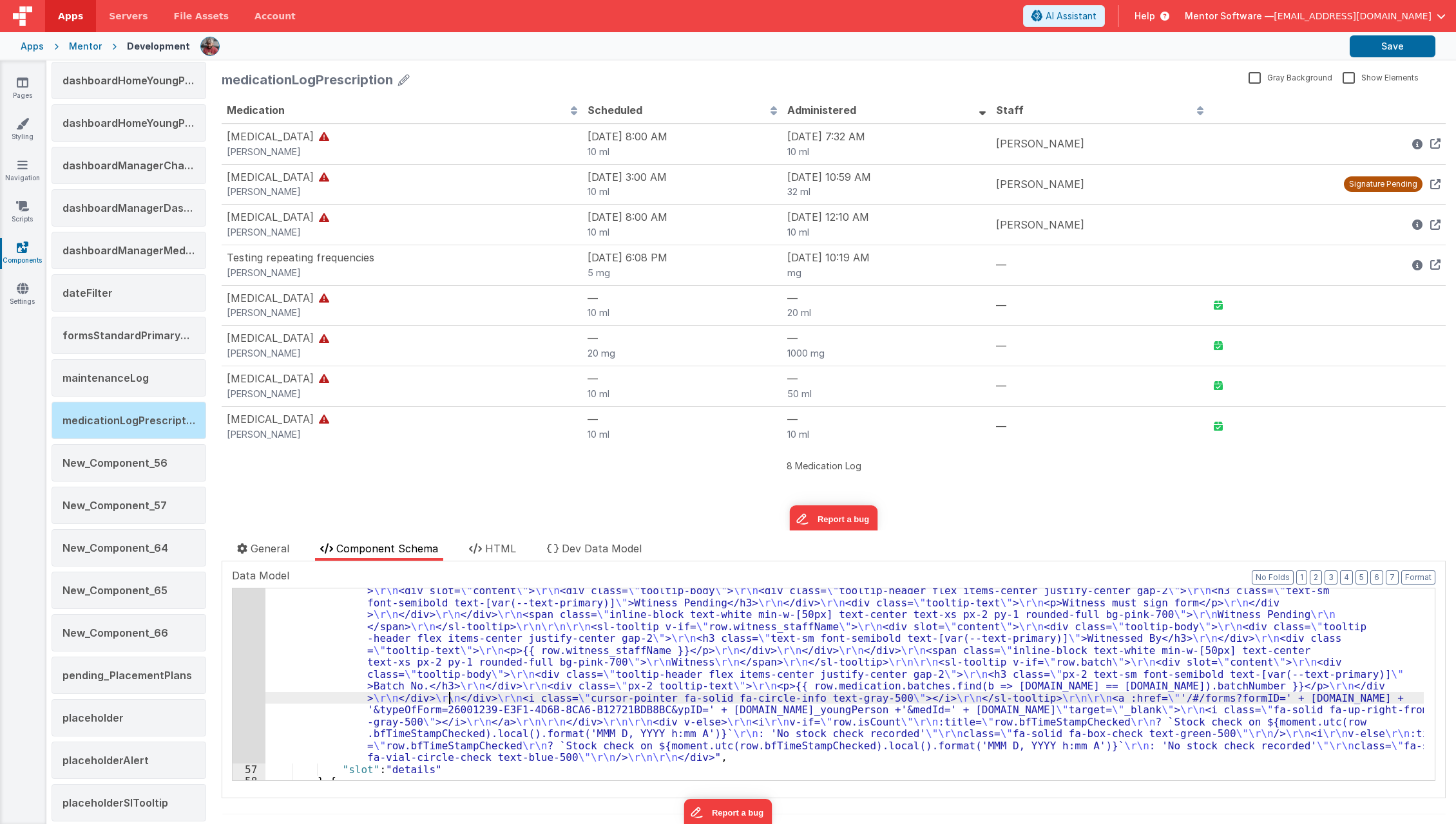
click at [451, 699] on div ""html" : "<div v-if= \" !row.isCount \" class= \" flex gap-3 items-center w-ful…" at bounding box center [844, 734] width 1158 height 467
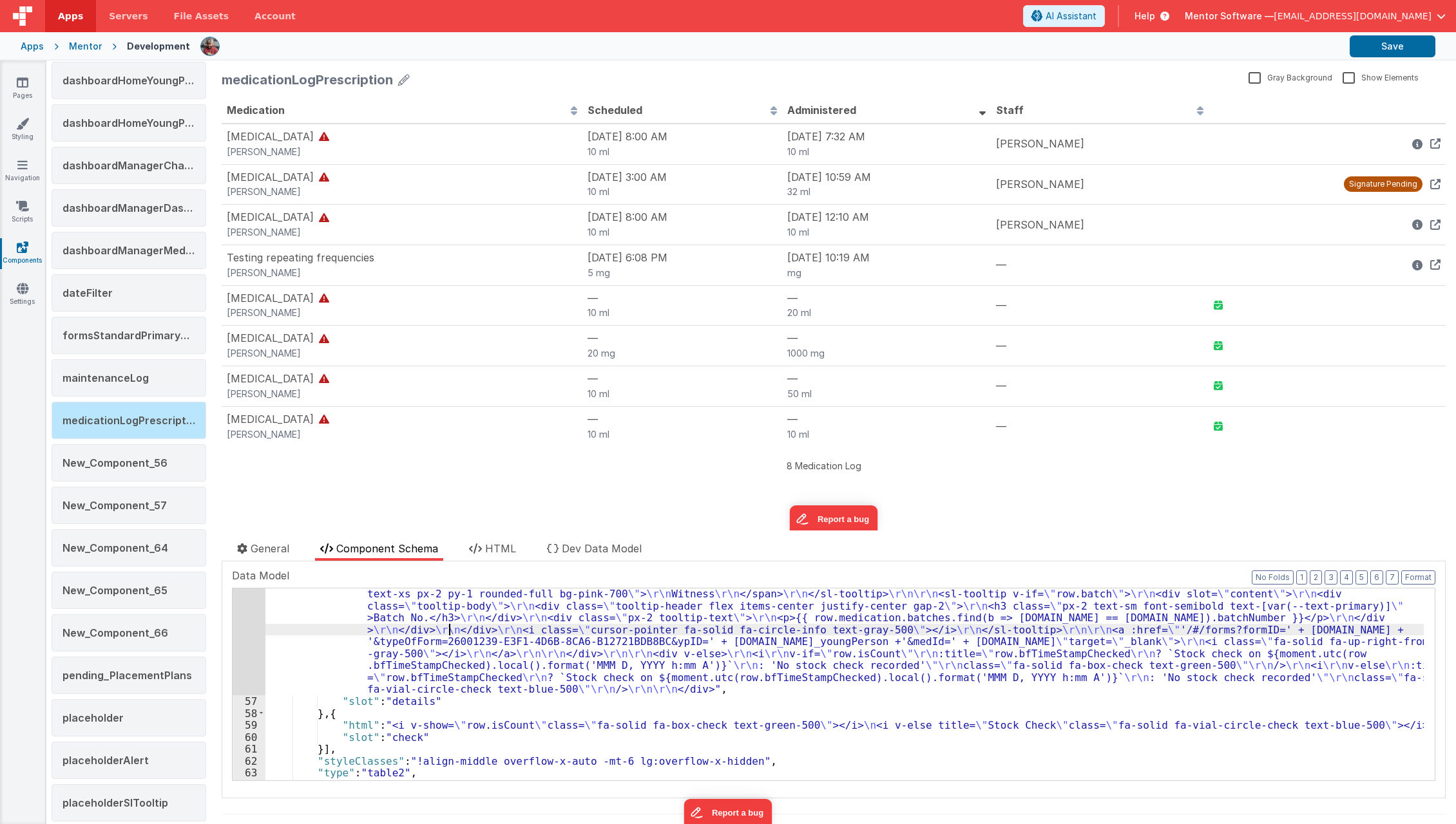
scroll to position [917, 0]
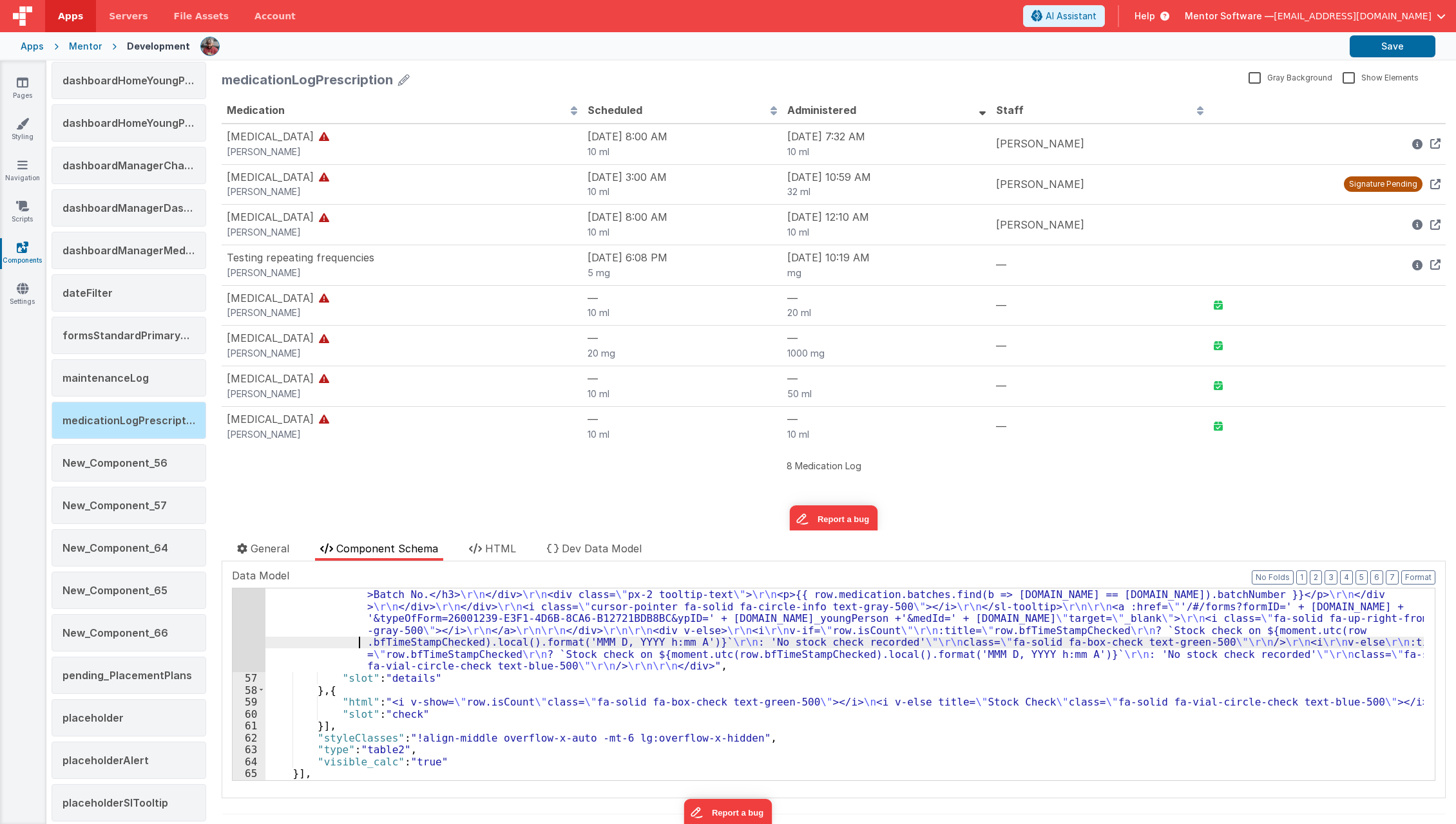
click at [314, 645] on div ""html" : "<div v-if= \" !row.isCount \" class= \" flex gap-3 items-center w-ful…" at bounding box center [844, 643] width 1158 height 467
click at [241, 645] on div "56" at bounding box center [249, 541] width 33 height 262
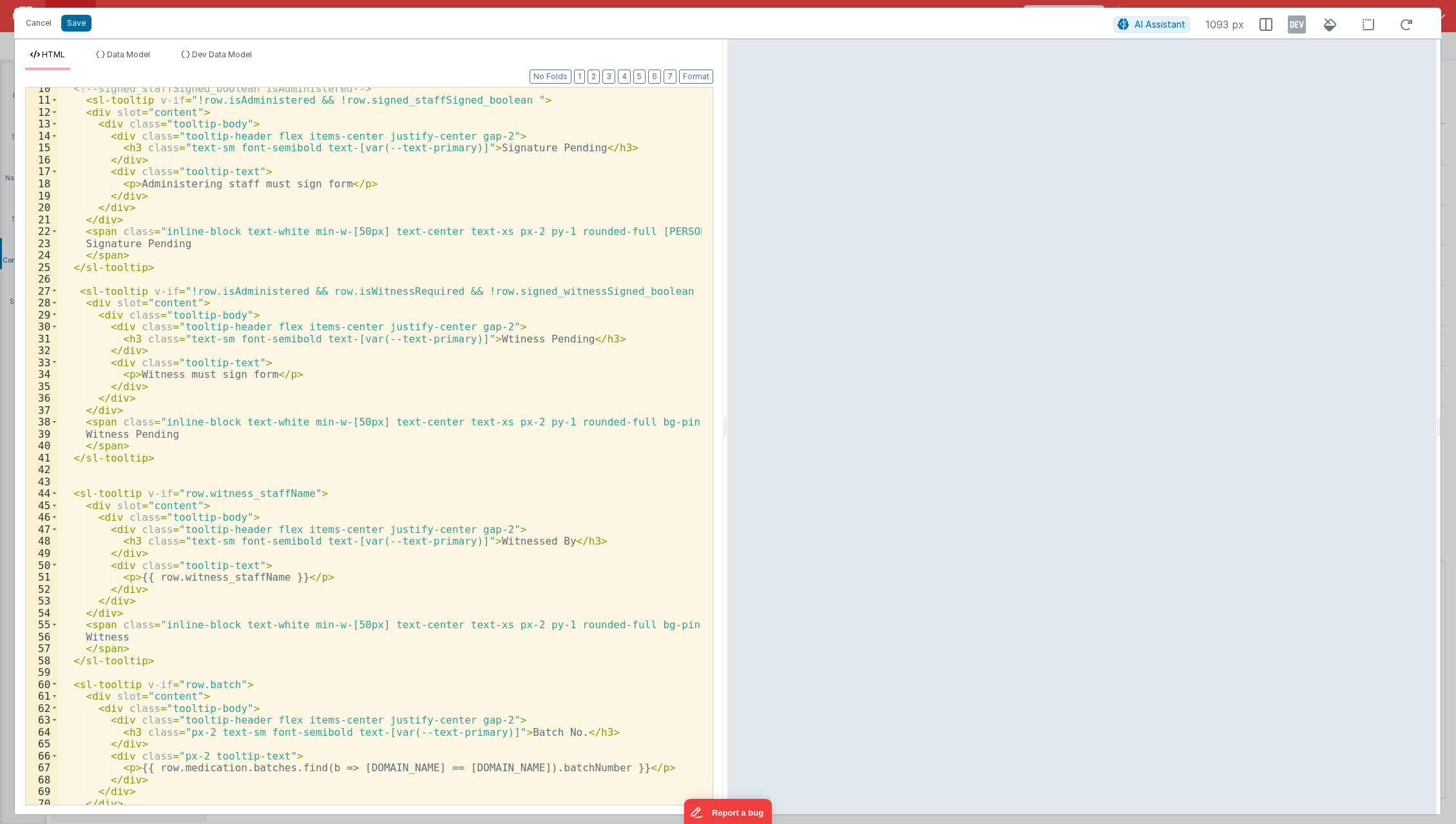
scroll to position [0, 0]
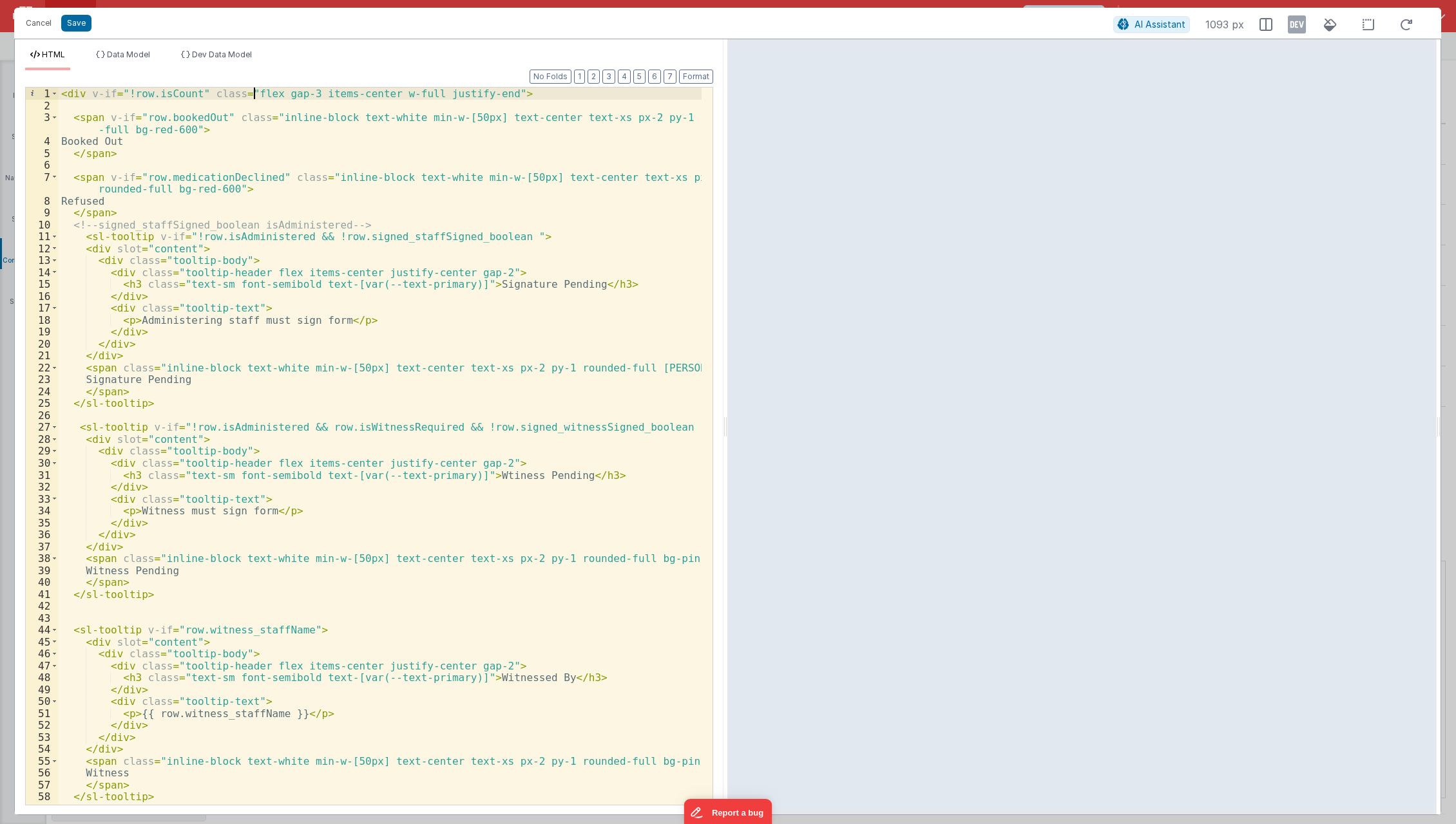
click at [251, 97] on div "< div v-if = "!row.isCount" class = "flex gap-3 items-center w-full justify-end…" at bounding box center [380, 459] width 644 height 742
click at [200, 93] on div "< div v-if = "!row.isCount" class = "flex gap-3 items-center w-full justify-end…" at bounding box center [380, 459] width 644 height 742
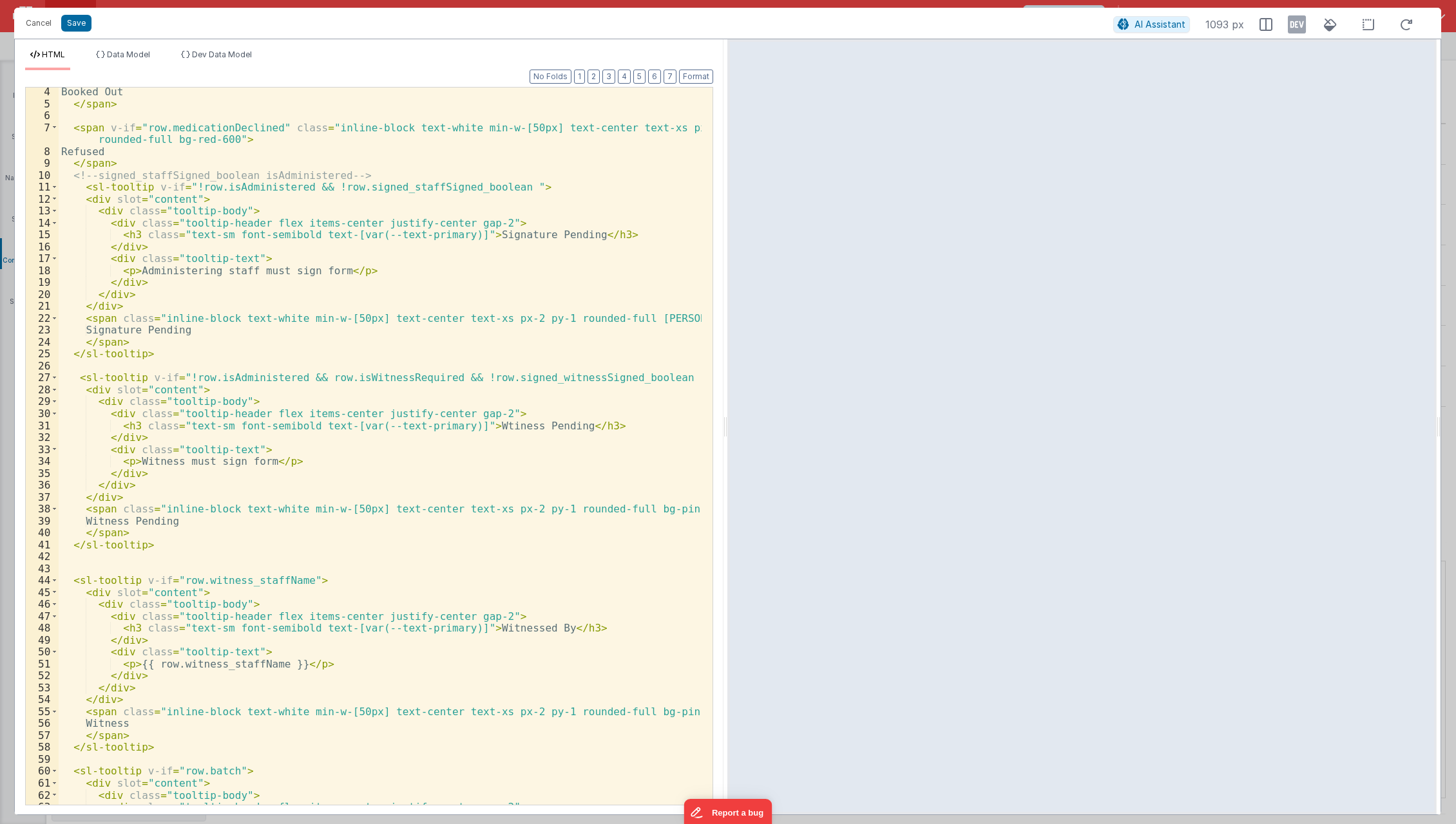
scroll to position [462, 0]
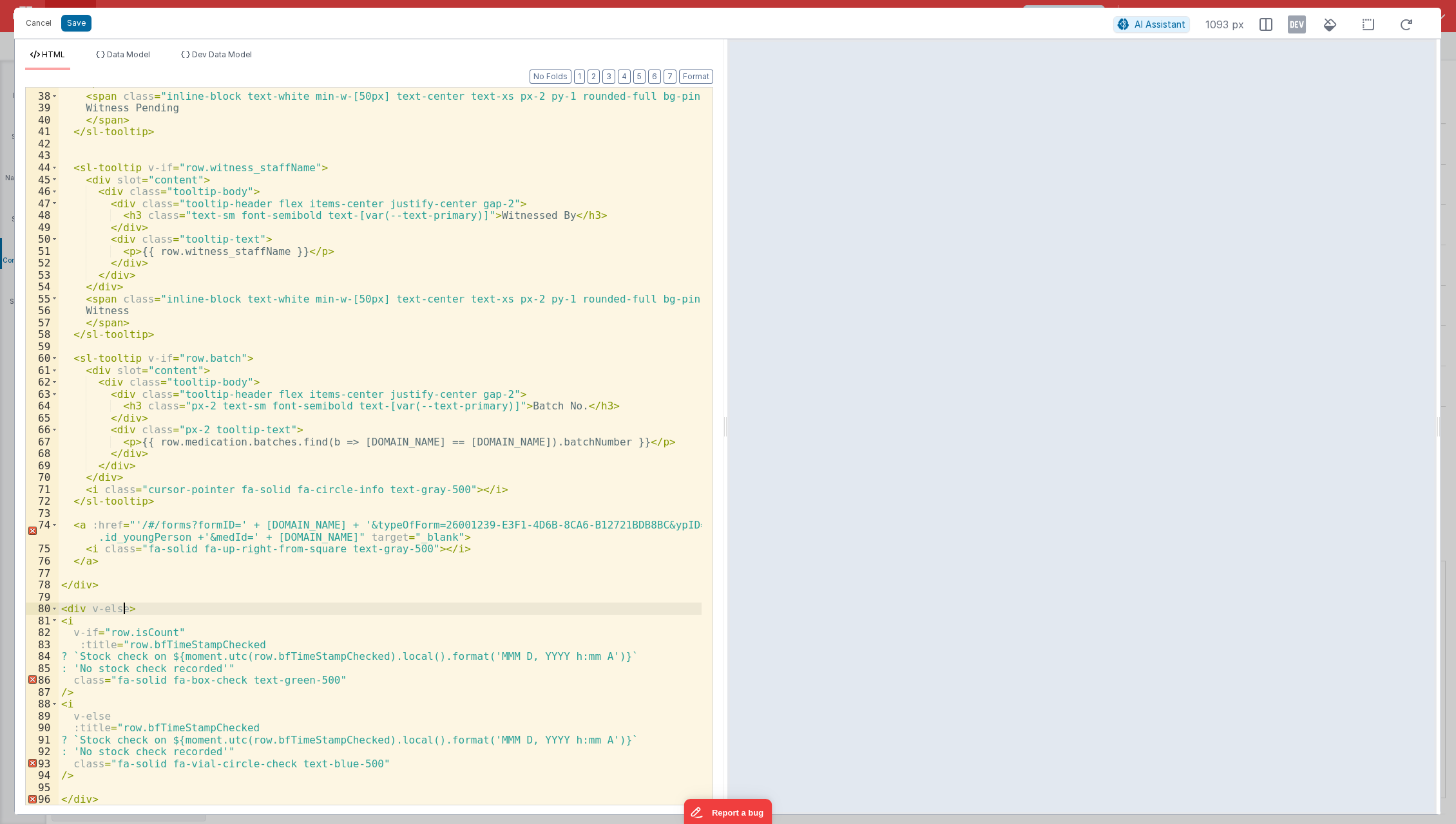
click at [125, 613] on div "</ div > < span class = "inline-block text-white min-w-[50px] text-center text-…" at bounding box center [380, 449] width 644 height 742
click at [83, 21] on button "Save" at bounding box center [76, 23] width 31 height 17
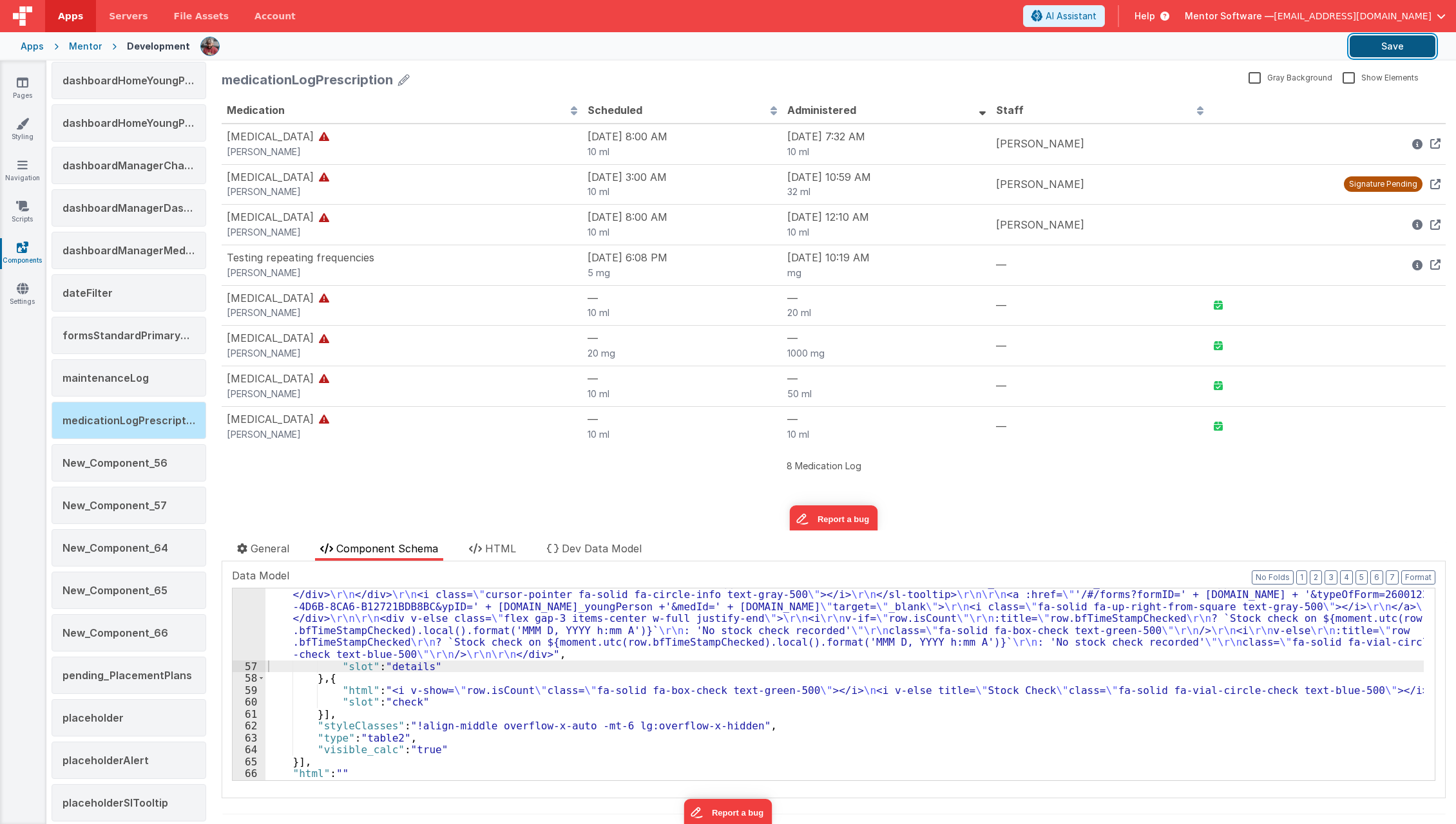
click at [1390, 45] on button "Save" at bounding box center [1393, 46] width 86 height 21
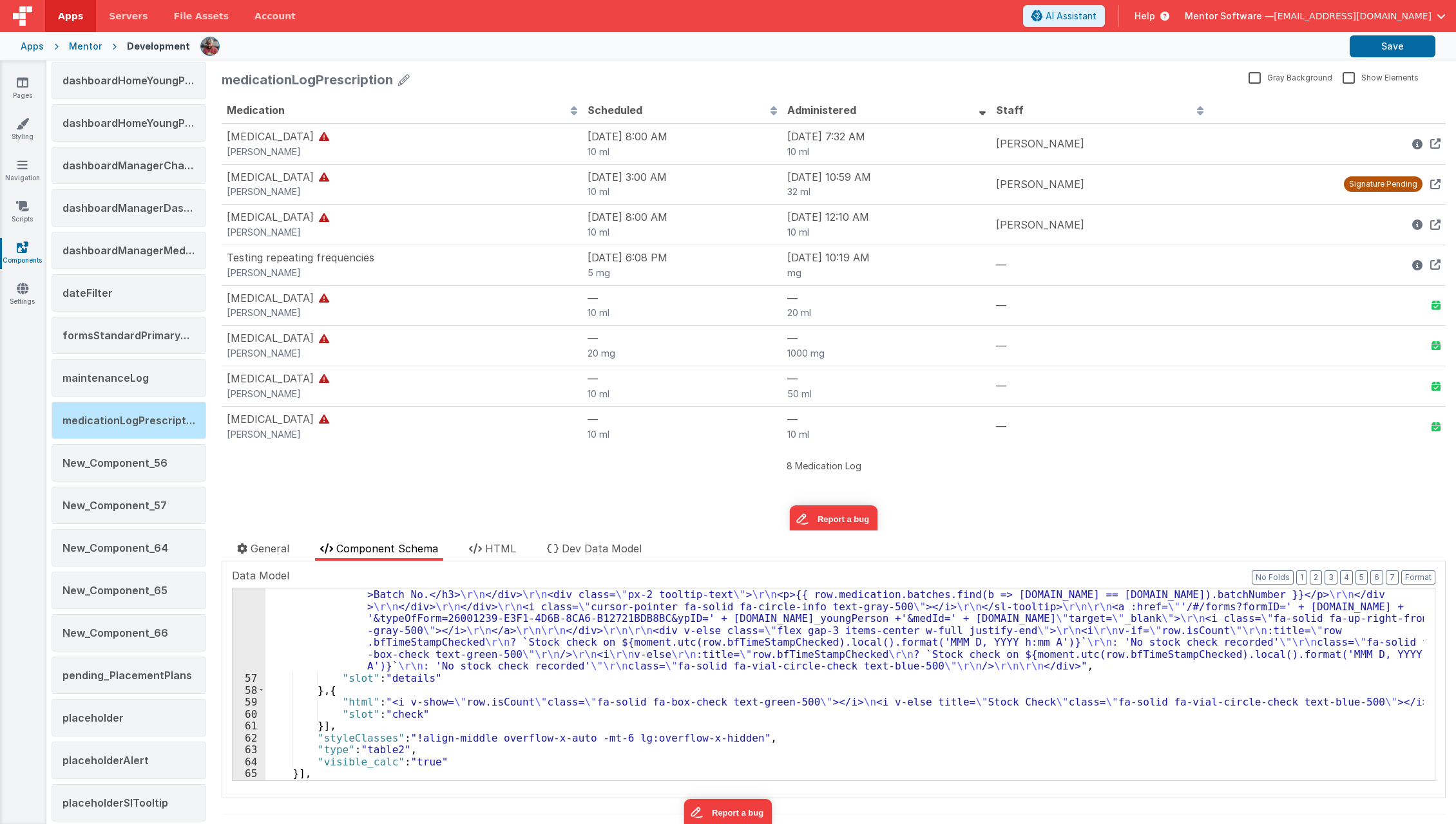
click at [340, 649] on div ""html" : "<div v-if= \" !row.isCount \" class= \" flex gap-3 items-center w-ful…" at bounding box center [844, 643] width 1158 height 467
click at [235, 638] on div "56" at bounding box center [249, 541] width 33 height 262
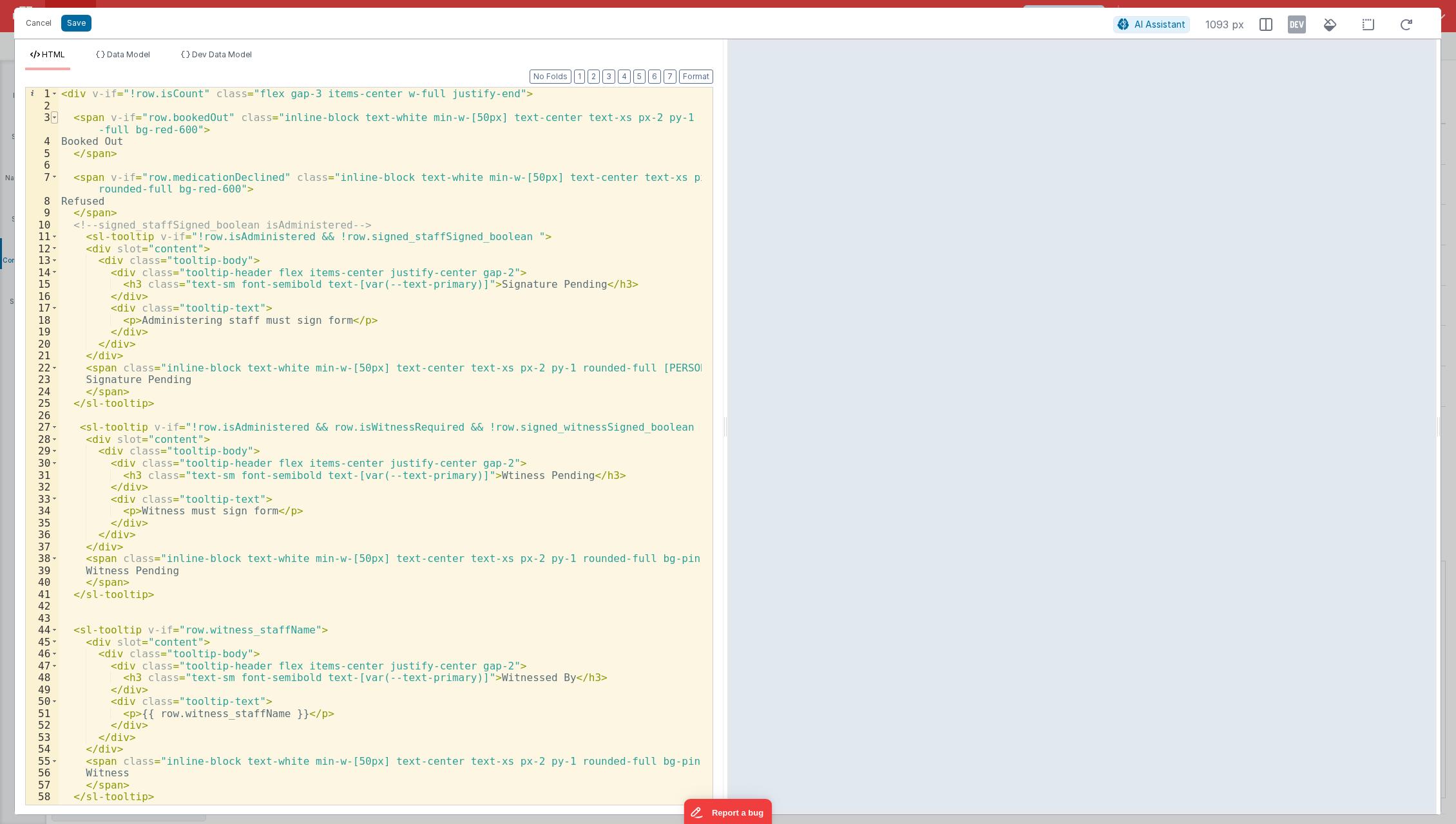
click at [54, 121] on span at bounding box center [55, 117] width 7 height 12
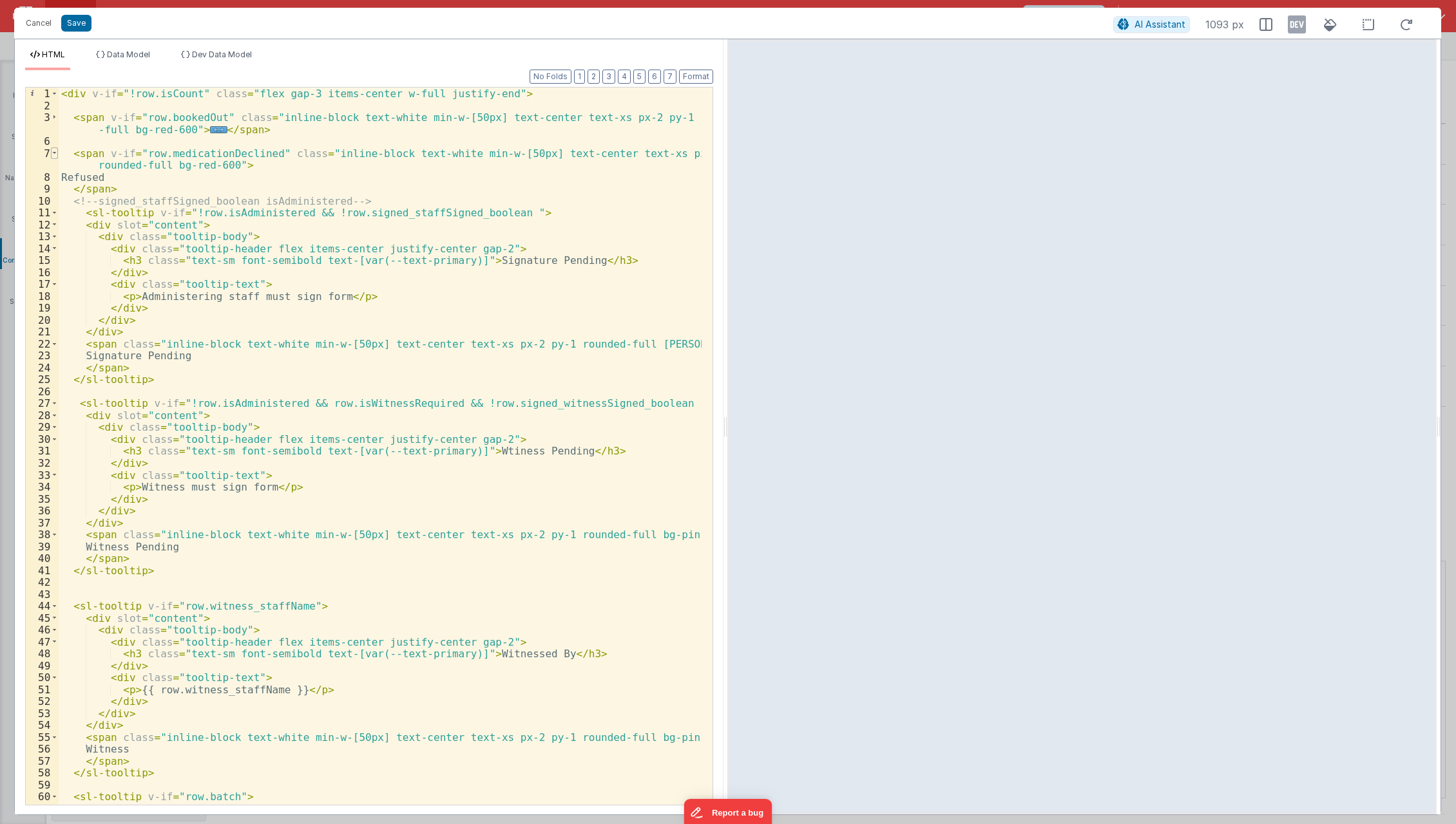
click at [54, 154] on span at bounding box center [55, 153] width 7 height 12
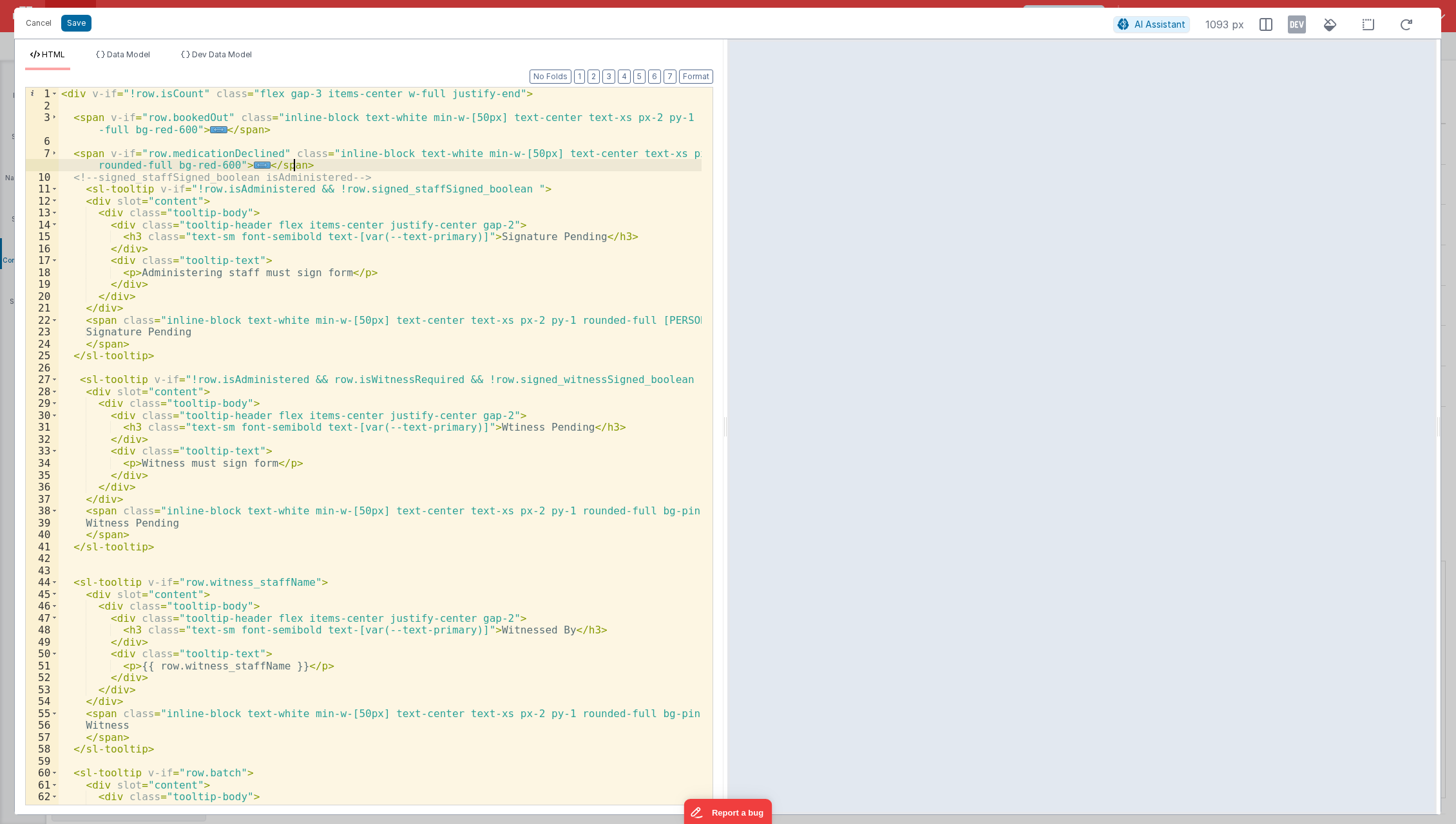
click at [326, 168] on div "< div v-if = "!row.isCount" class = "flex gap-3 items-center w-full justify-end…" at bounding box center [380, 459] width 644 height 742
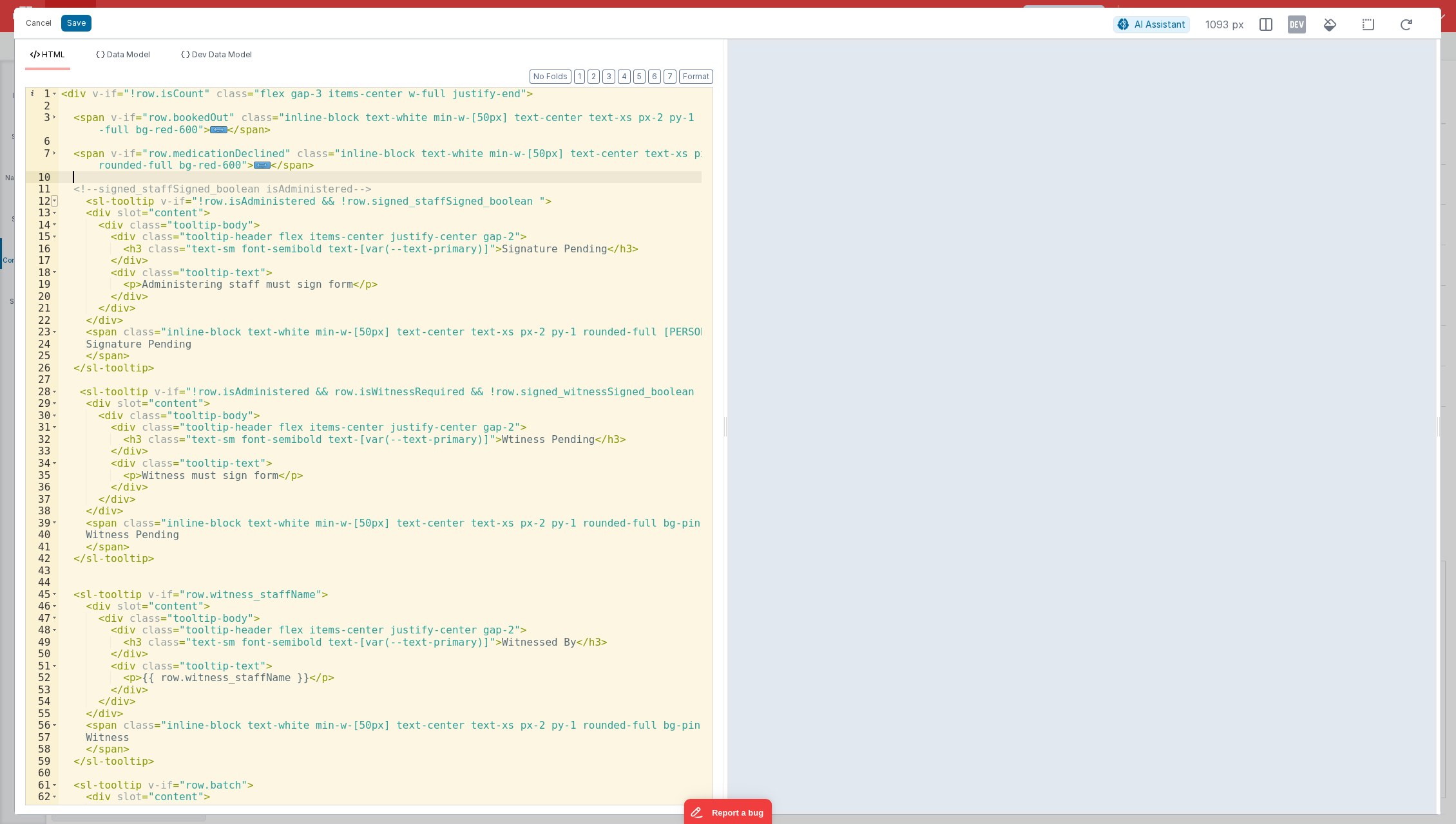
click at [53, 202] on span at bounding box center [55, 201] width 7 height 12
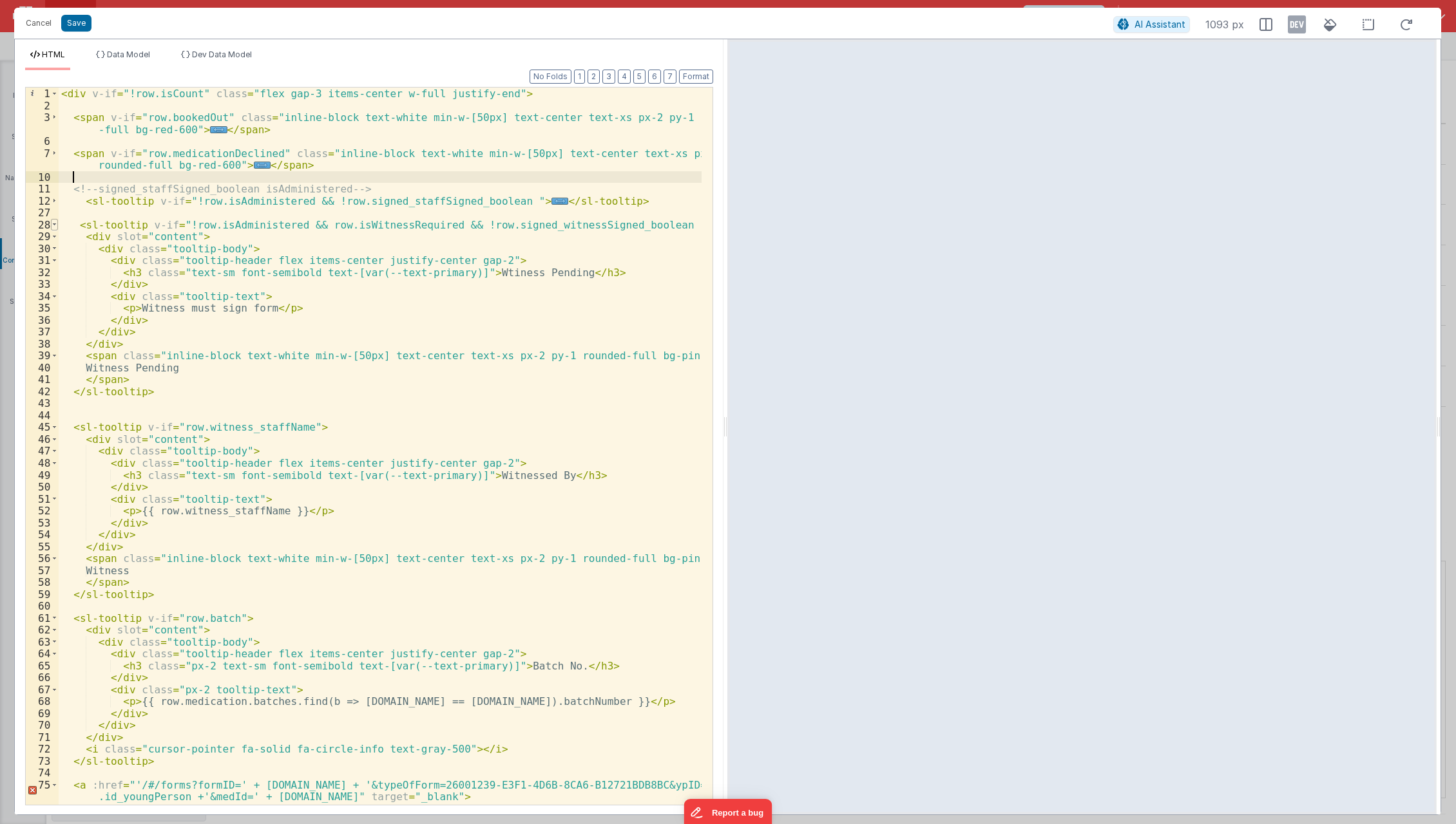
click at [53, 226] on span at bounding box center [55, 225] width 7 height 12
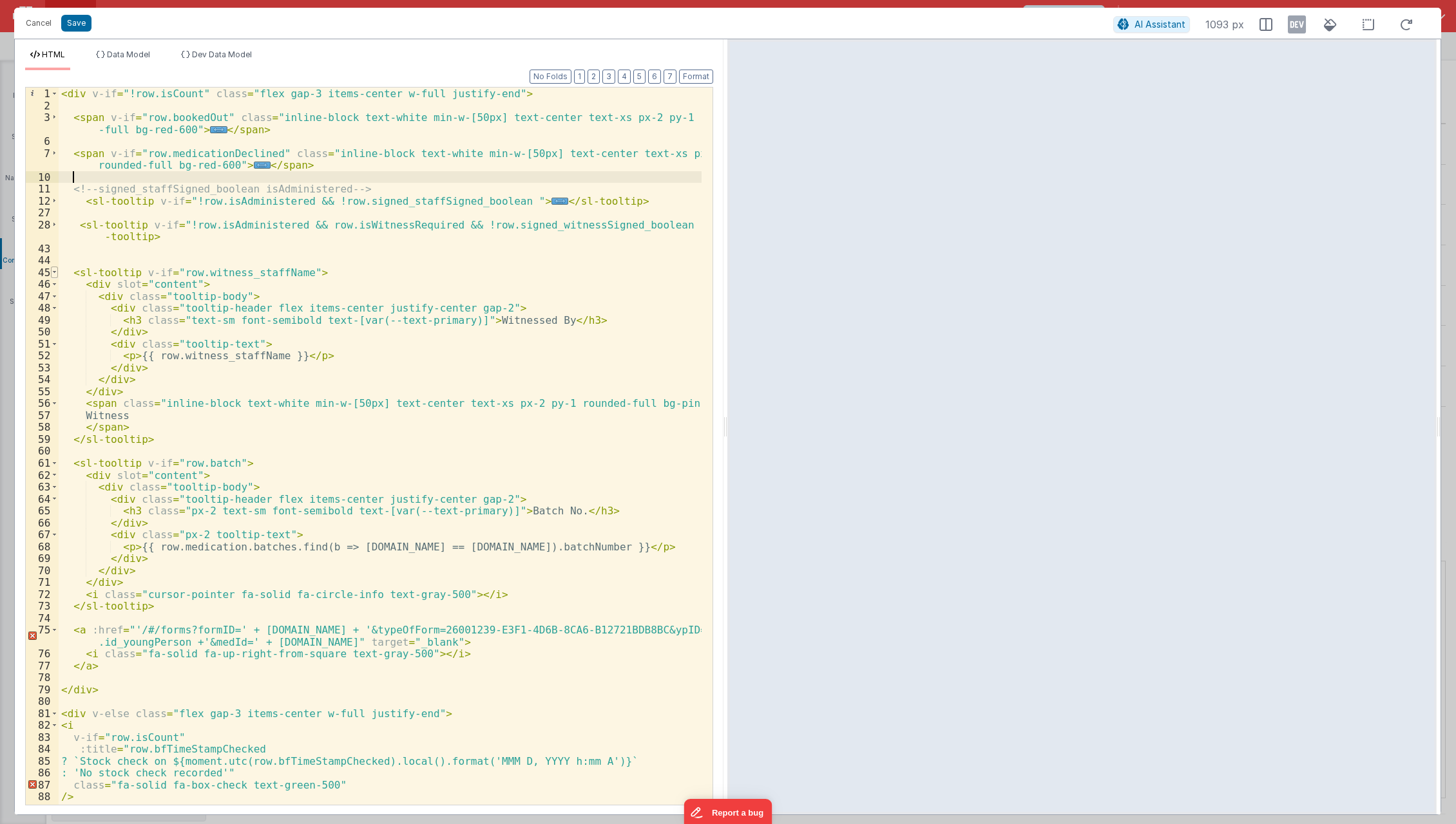
click at [52, 273] on span at bounding box center [55, 273] width 7 height 12
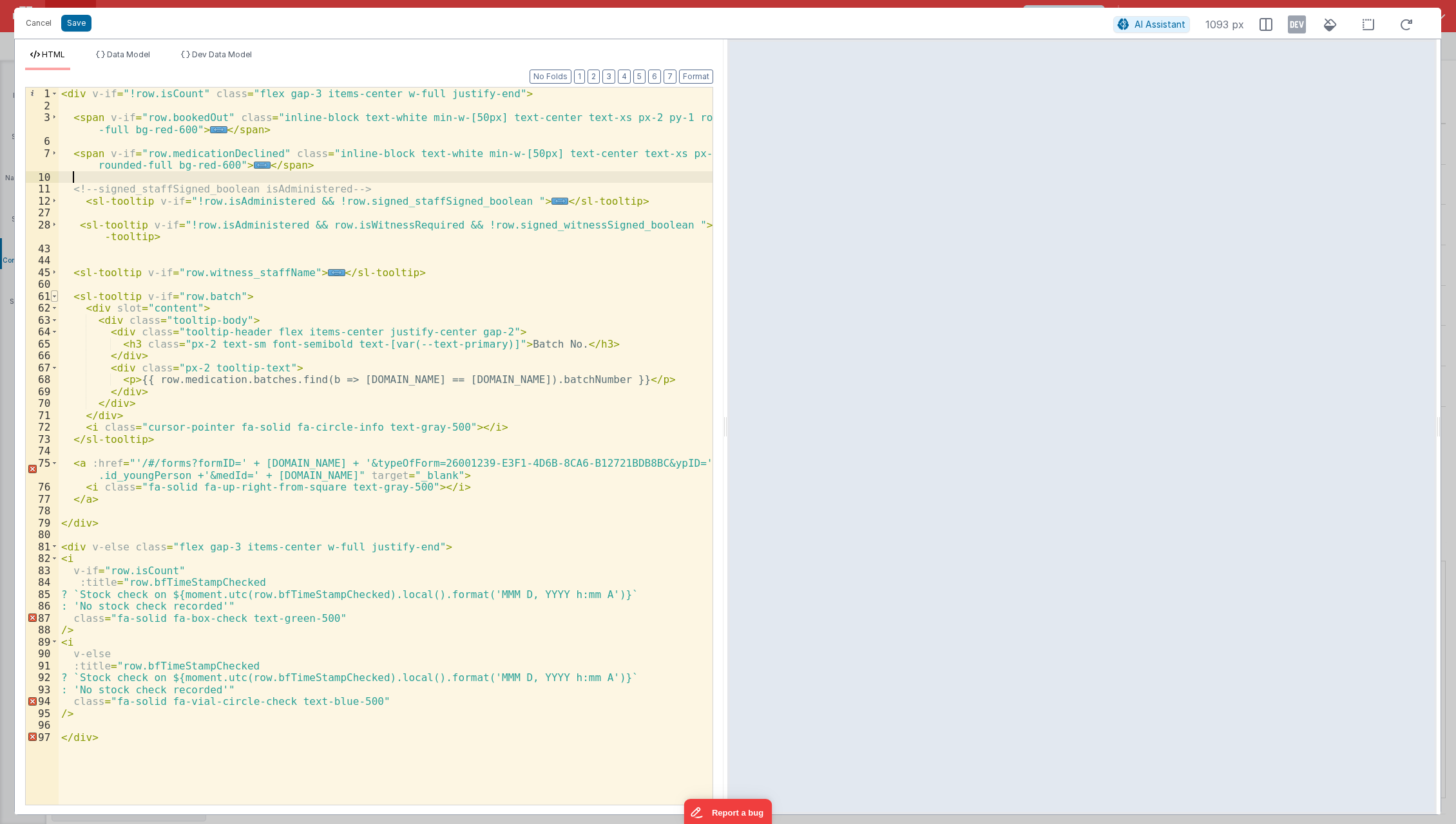
click at [52, 298] on span at bounding box center [55, 296] width 7 height 12
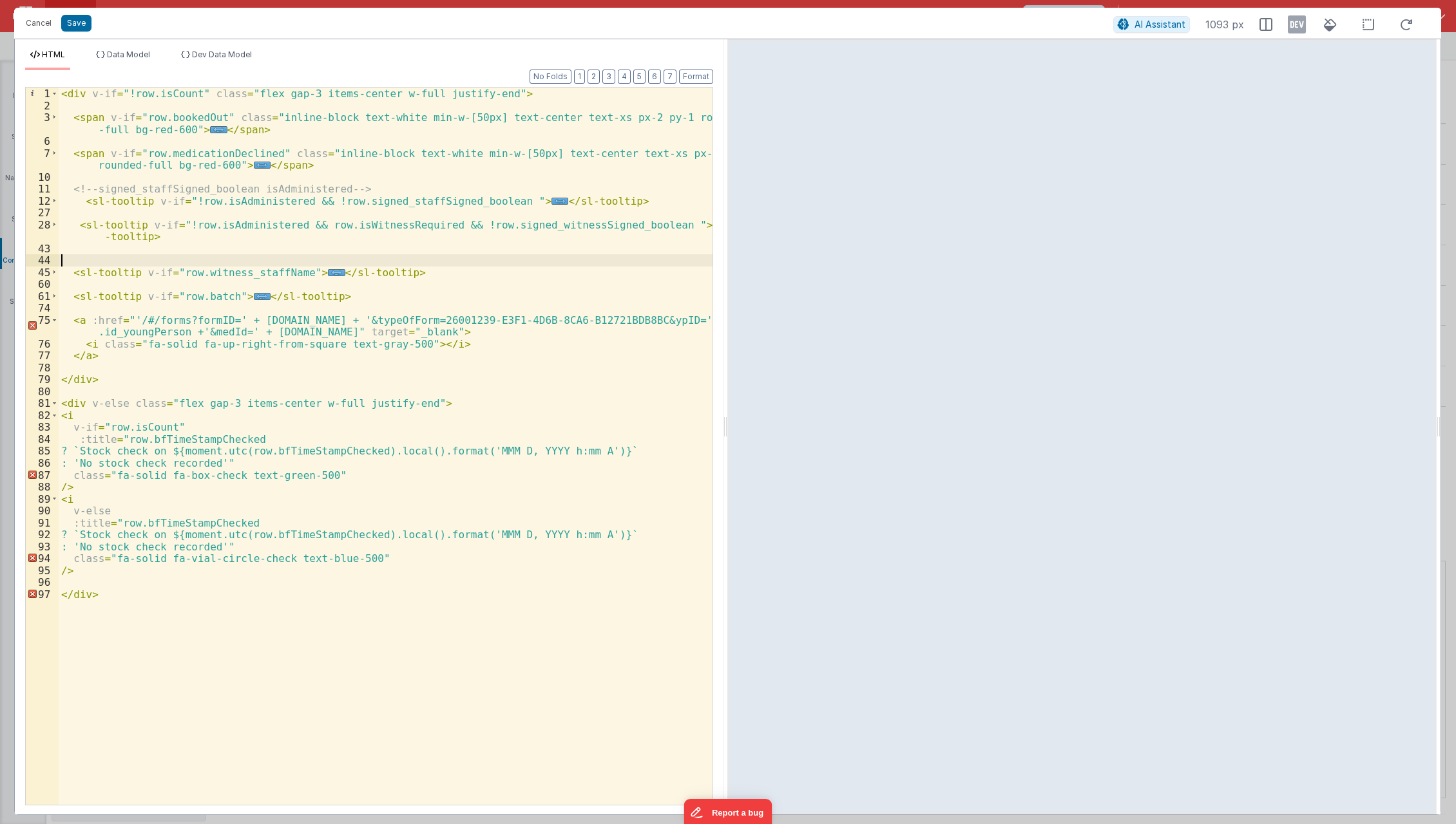
click at [206, 258] on div "< div v-if = "!row.isCount" class = "flex gap-3 items-center w-full justify-end…" at bounding box center [386, 459] width 655 height 742
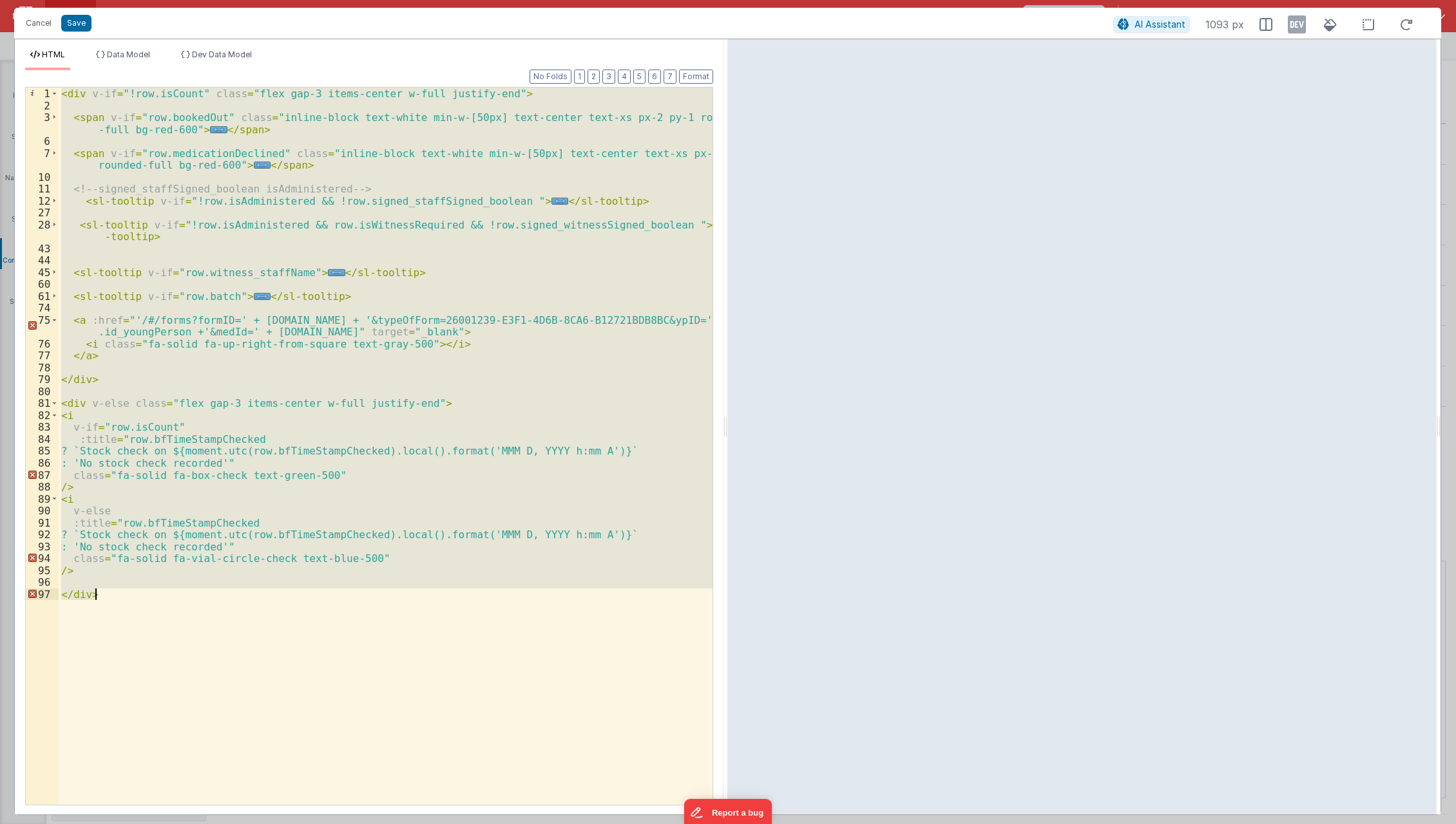
click at [537, 397] on div "< div v-if = "!row.isCount" class = "flex gap-3 items-center w-full justify-end…" at bounding box center [385, 446] width 654 height 717
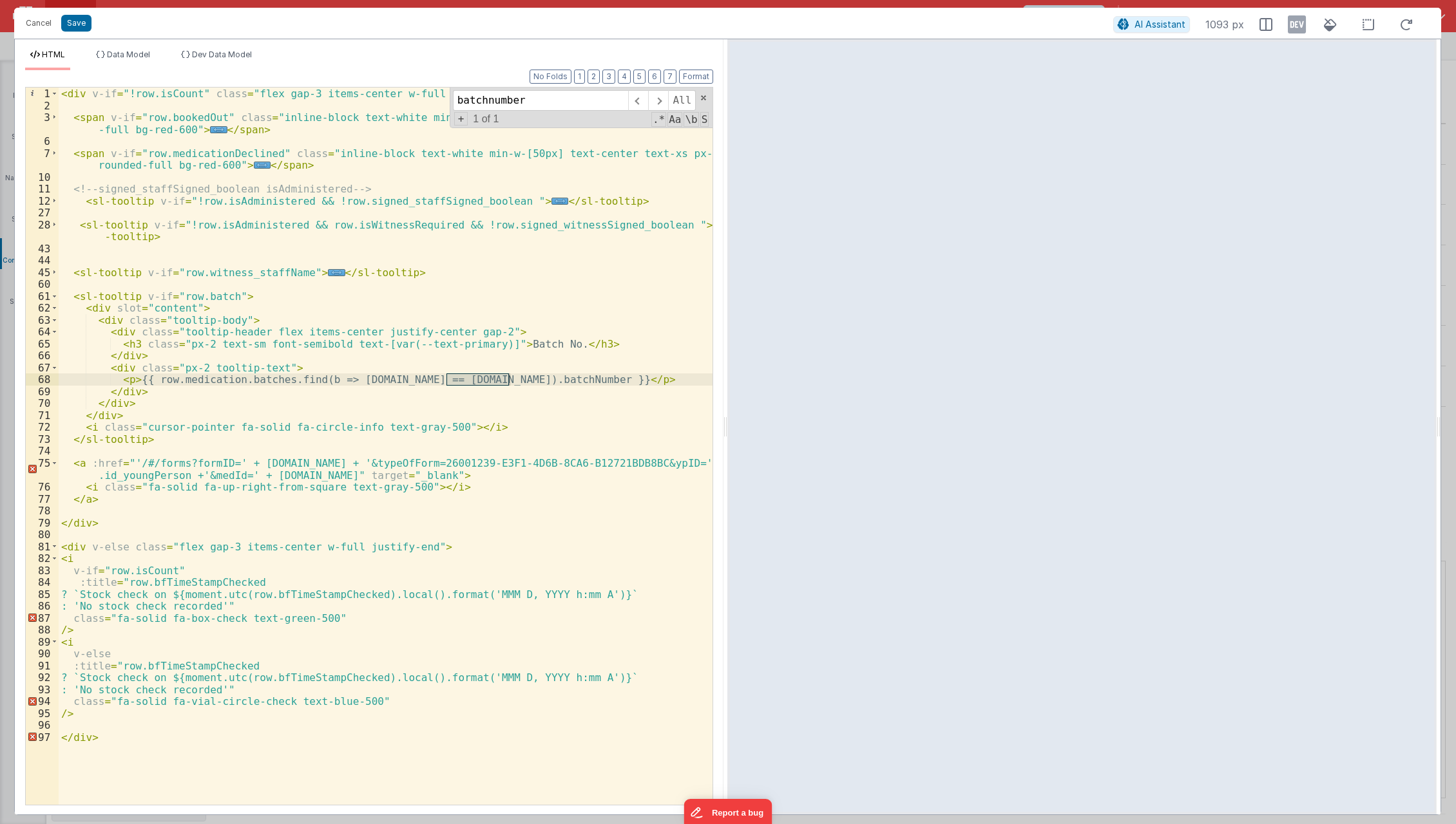
type input "batchnumber"
click at [192, 381] on div "< div v-if = "!row.isCount" class = "flex gap-3 items-center w-full justify-end…" at bounding box center [386, 459] width 655 height 742
click at [78, 28] on button "Save" at bounding box center [76, 23] width 31 height 17
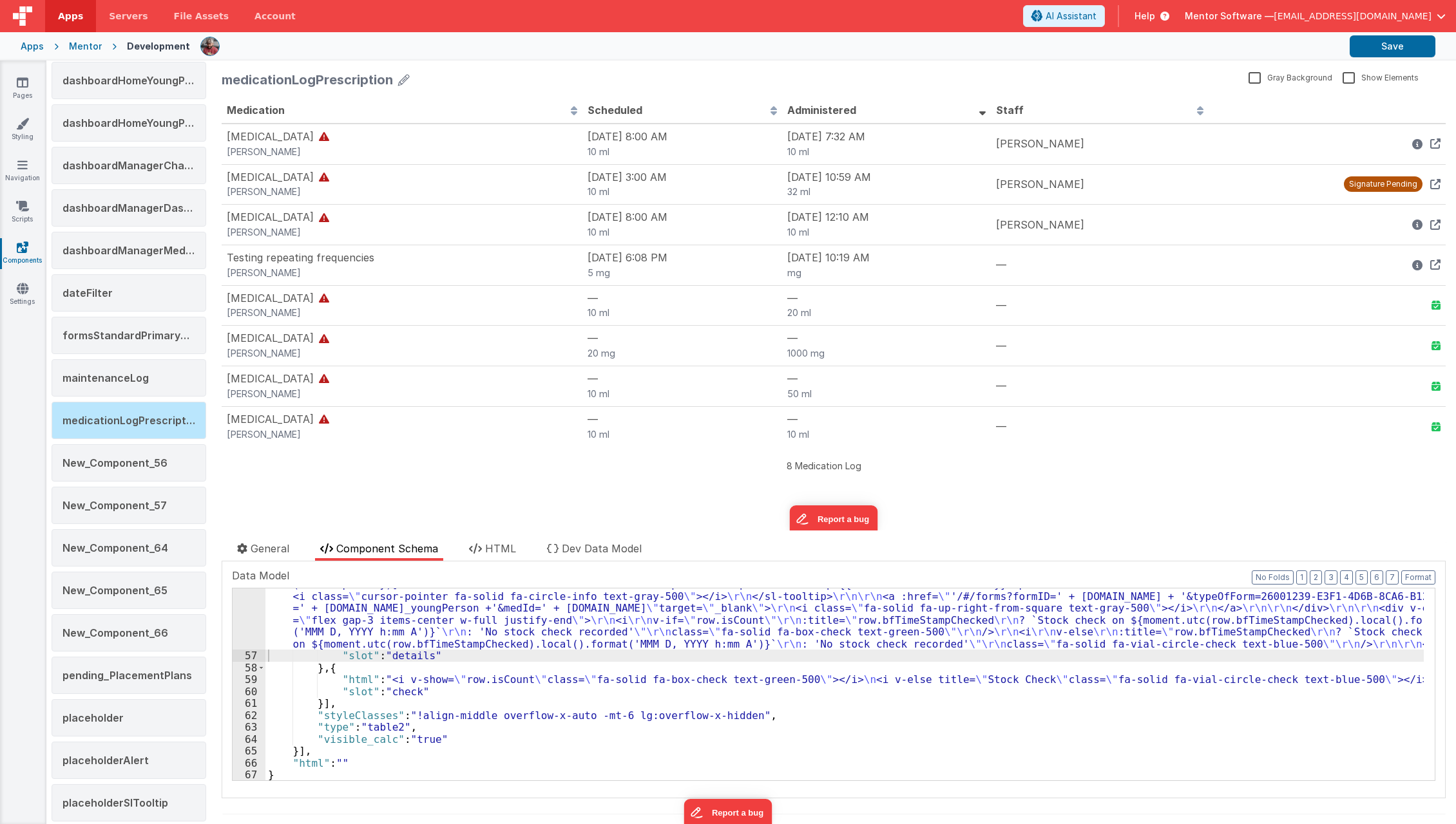
scroll to position [916, 0]
click at [1398, 43] on button "Save" at bounding box center [1393, 46] width 86 height 21
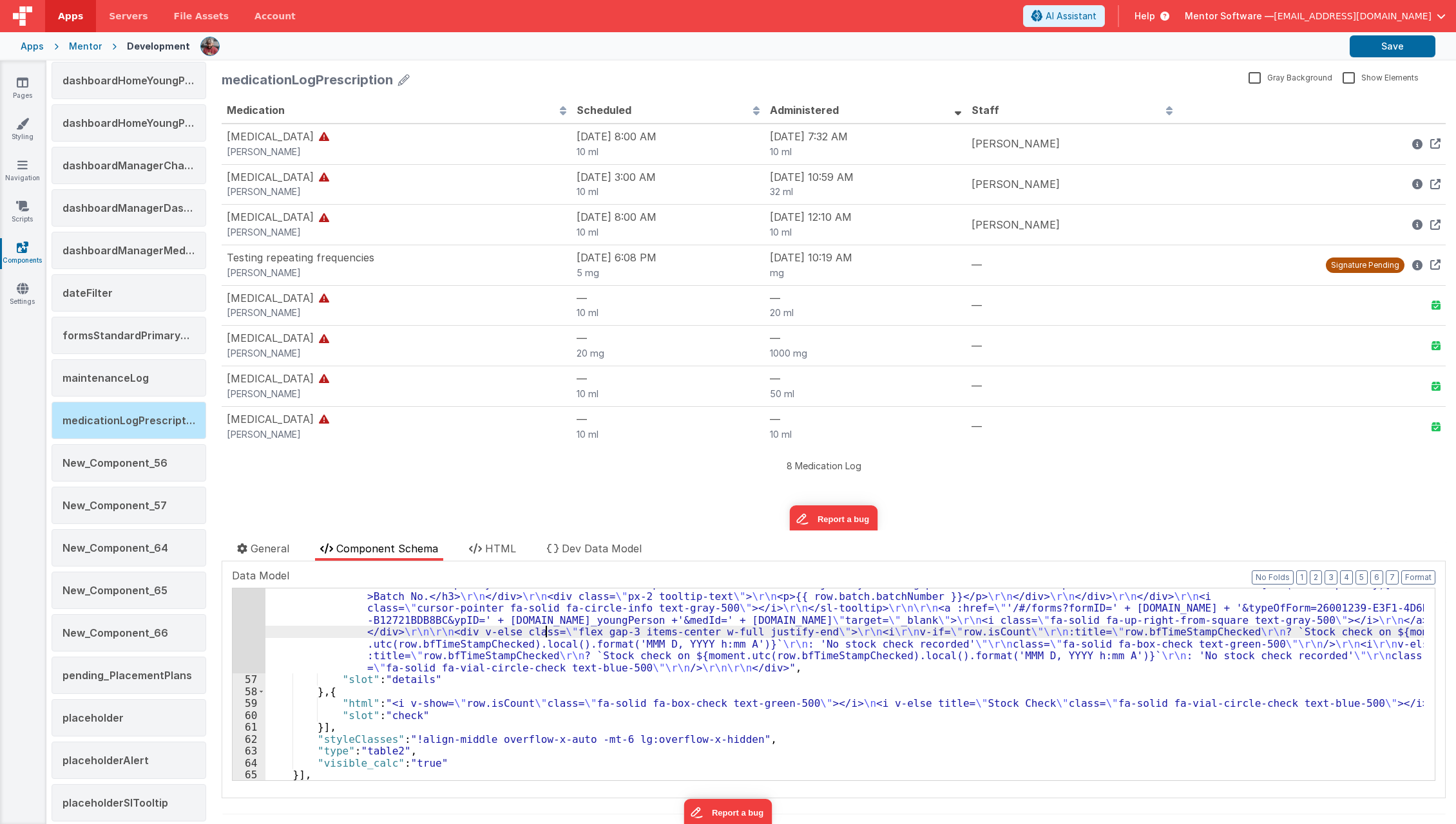
click at [542, 636] on div ""html" : "<div v-if= \" !row.isCount \" class= \" flex gap-3 items-center w-ful…" at bounding box center [844, 645] width 1158 height 467
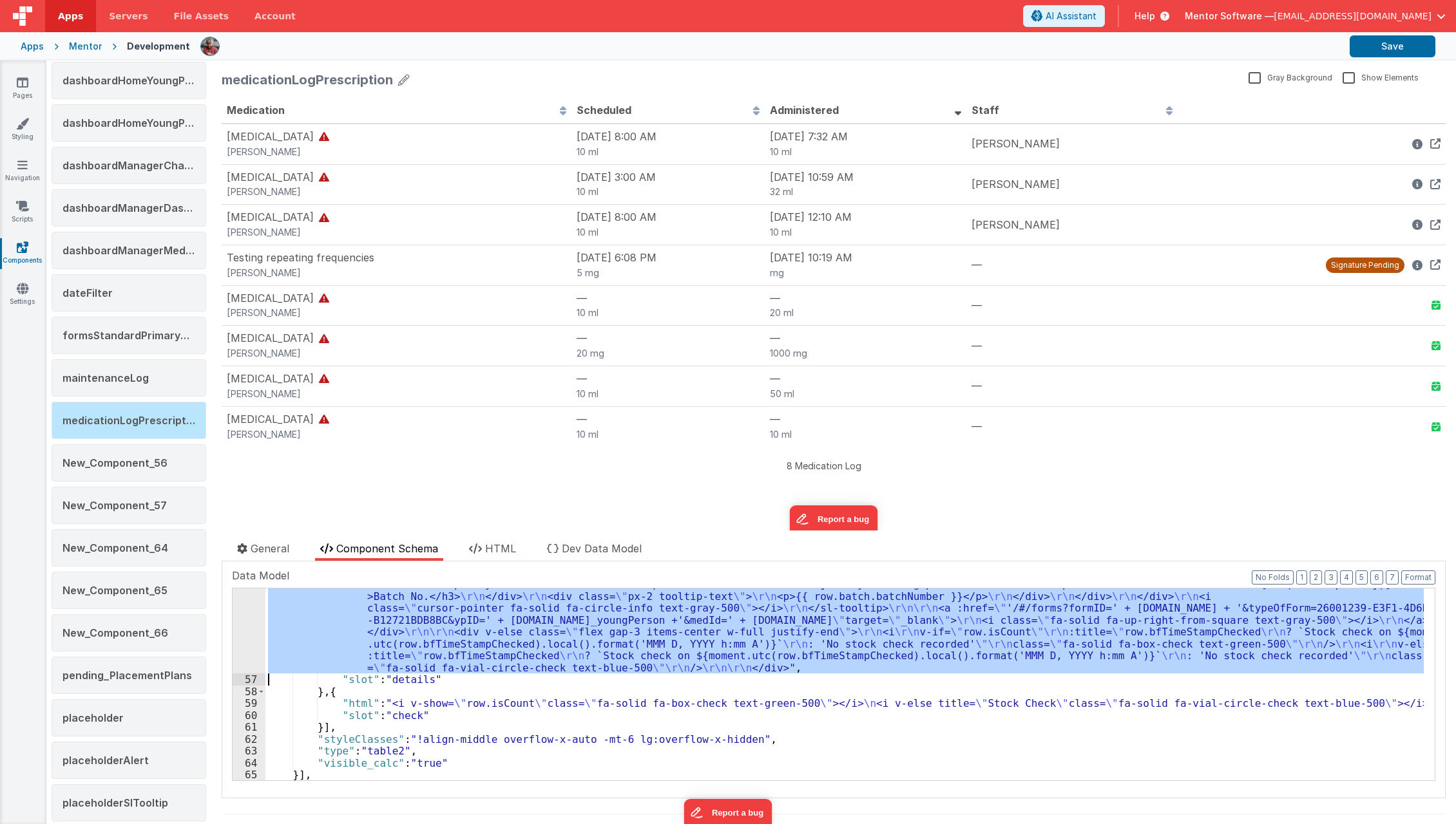
click at [239, 640] on div "56" at bounding box center [249, 542] width 33 height 262
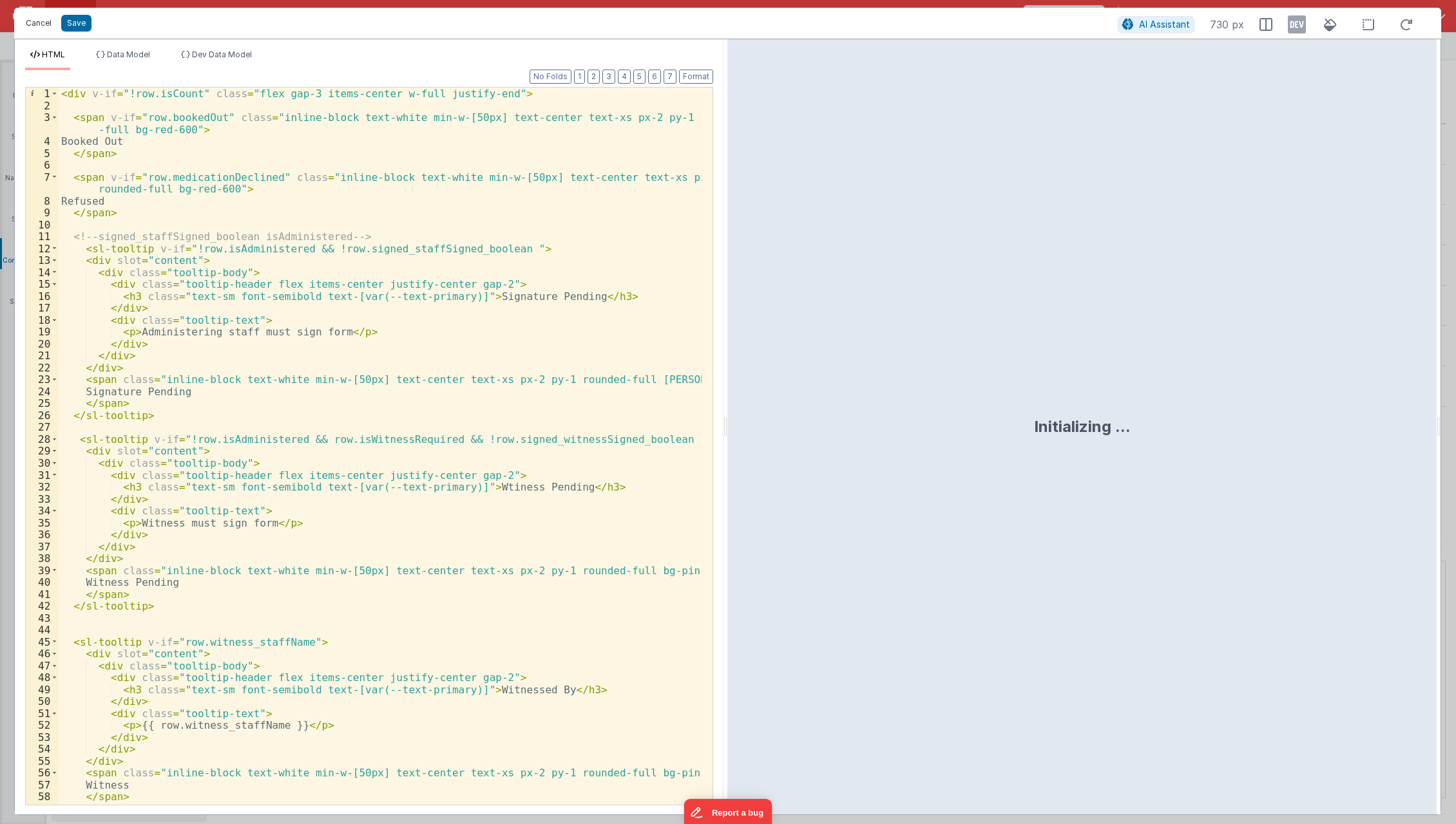
click at [36, 19] on button "Cancel" at bounding box center [38, 23] width 39 height 18
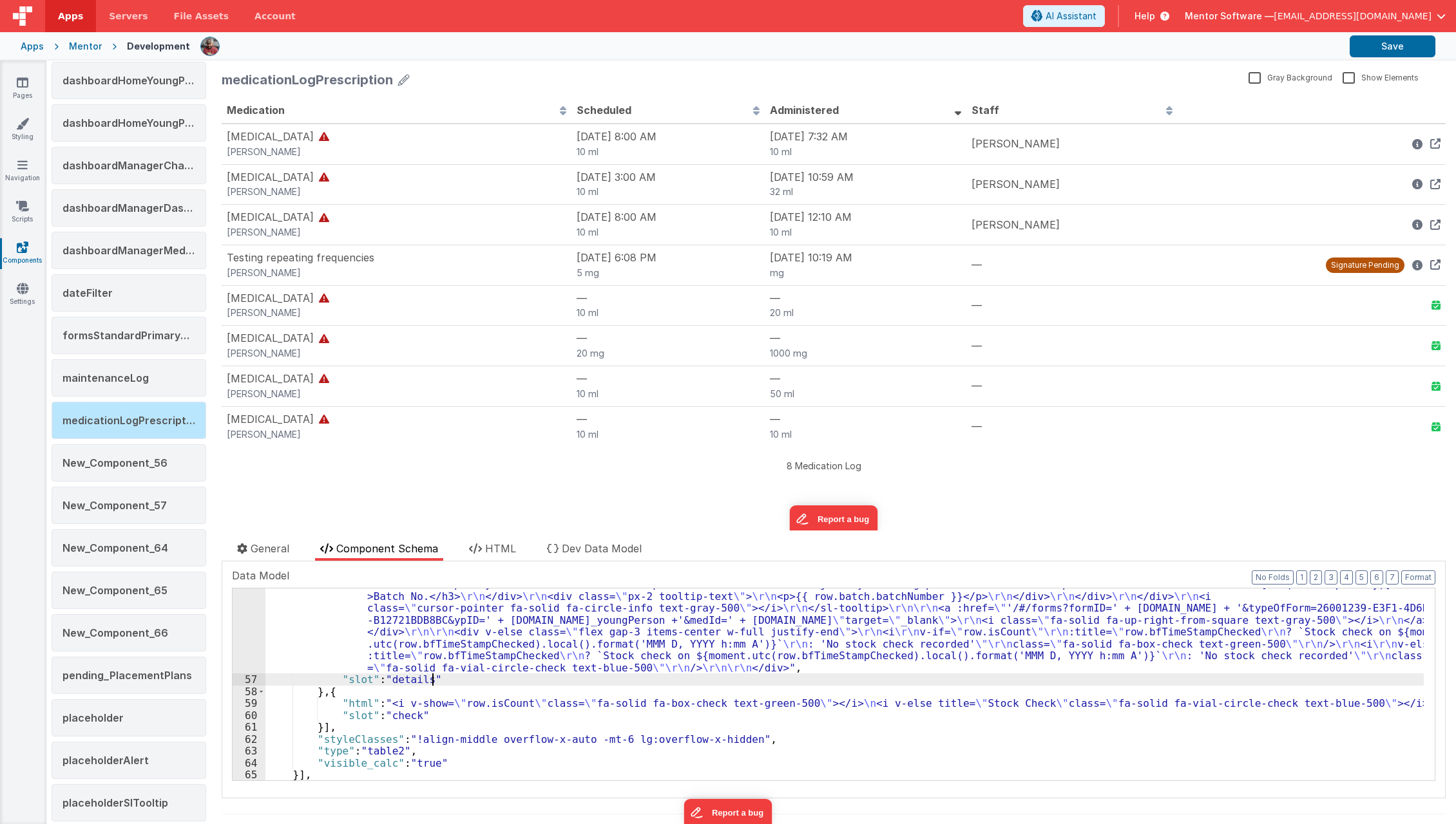
click at [513, 684] on div ""html" : "<div v-if= \" !row.isCount \" class= \" flex gap-3 items-center w-ful…" at bounding box center [844, 645] width 1158 height 467
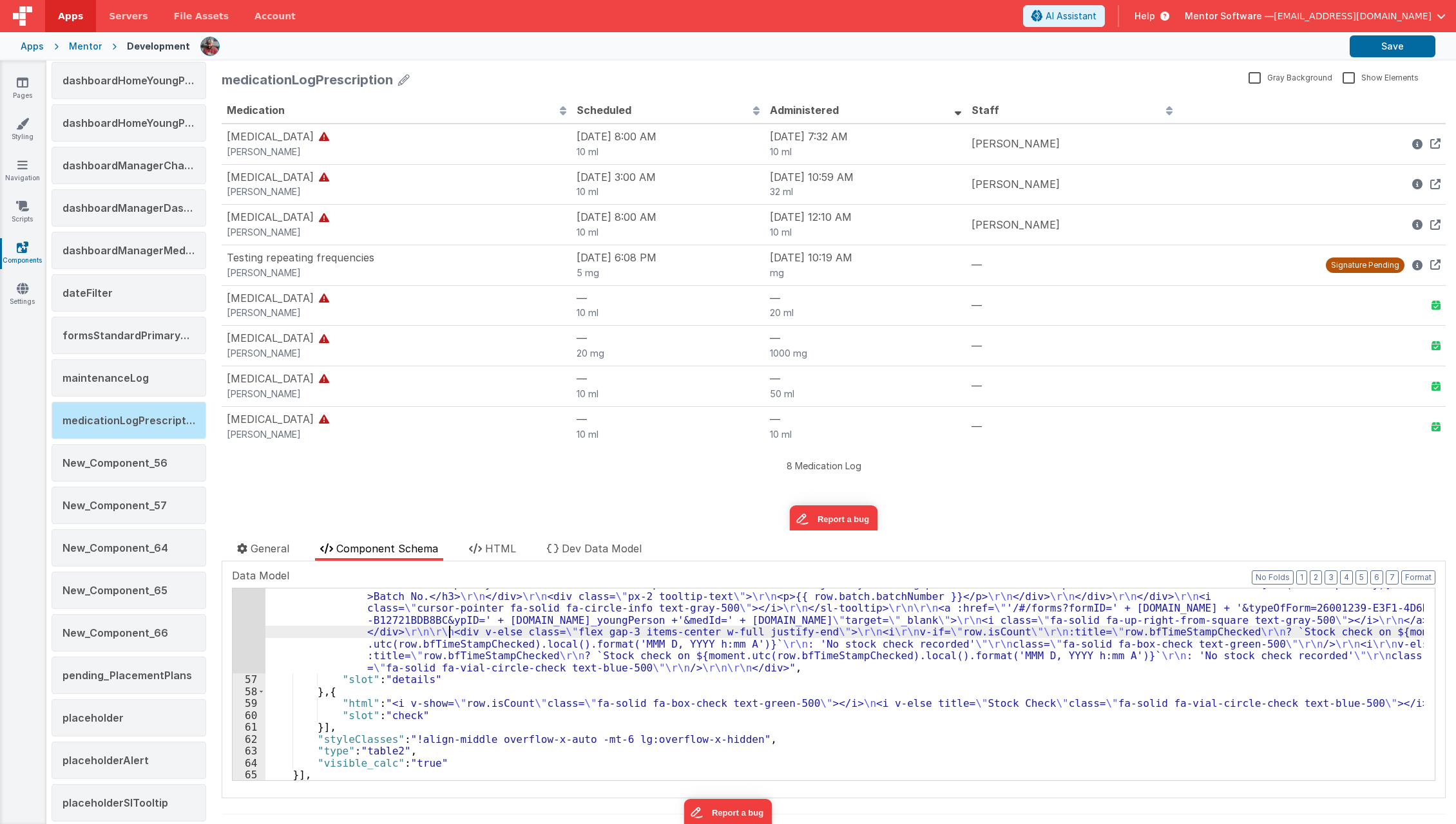
click at [450, 626] on div ""html" : "<div v-if= \" !row.isCount \" class= \" flex gap-3 items-center w-ful…" at bounding box center [844, 645] width 1158 height 467
click at [361, 647] on div ""html" : "<div v-if= \" !row.isCount \" class= \" flex gap-3 items-center w-ful…" at bounding box center [844, 645] width 1158 height 467
click at [243, 641] on div "56" at bounding box center [249, 542] width 33 height 262
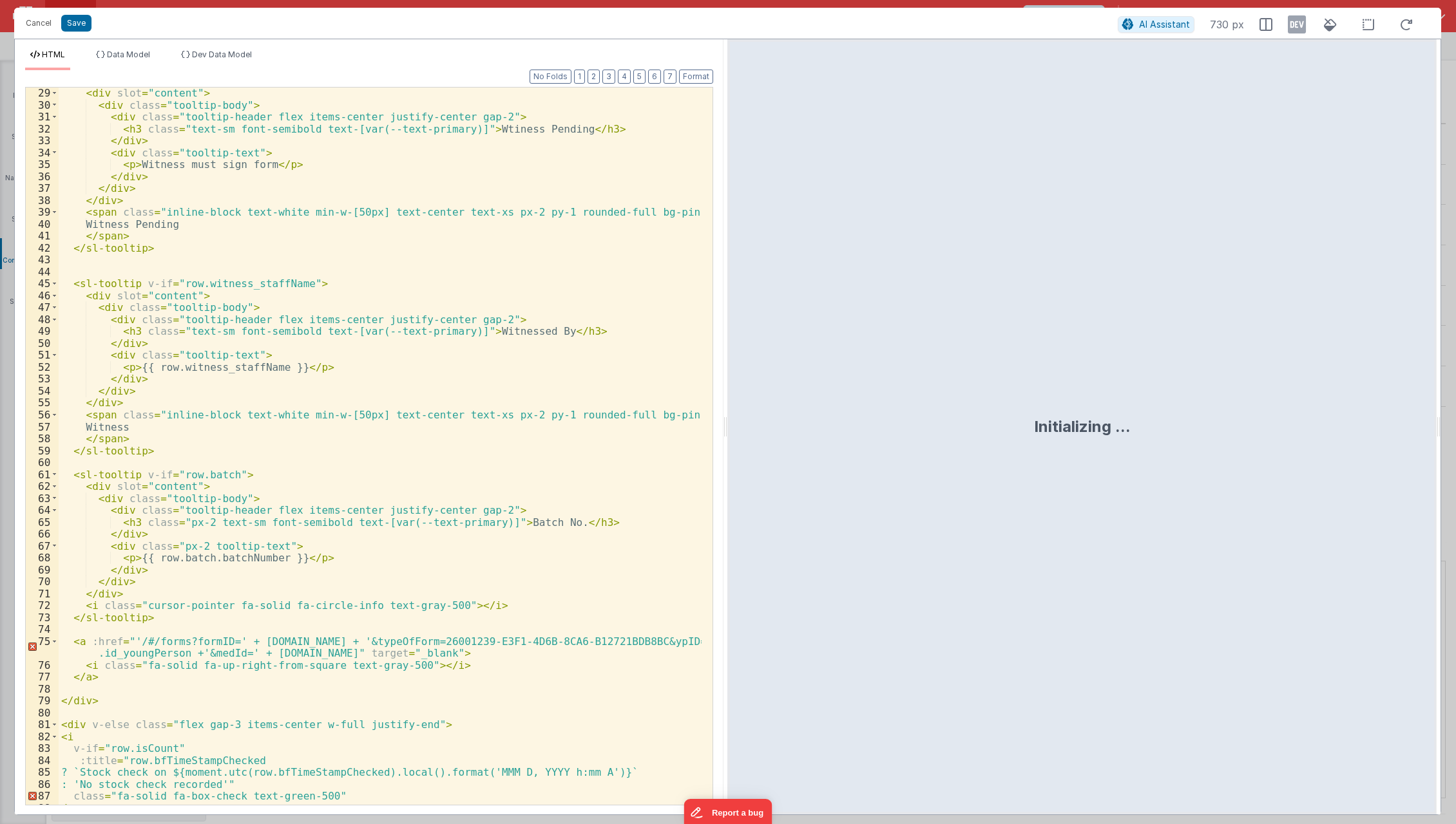
scroll to position [474, 0]
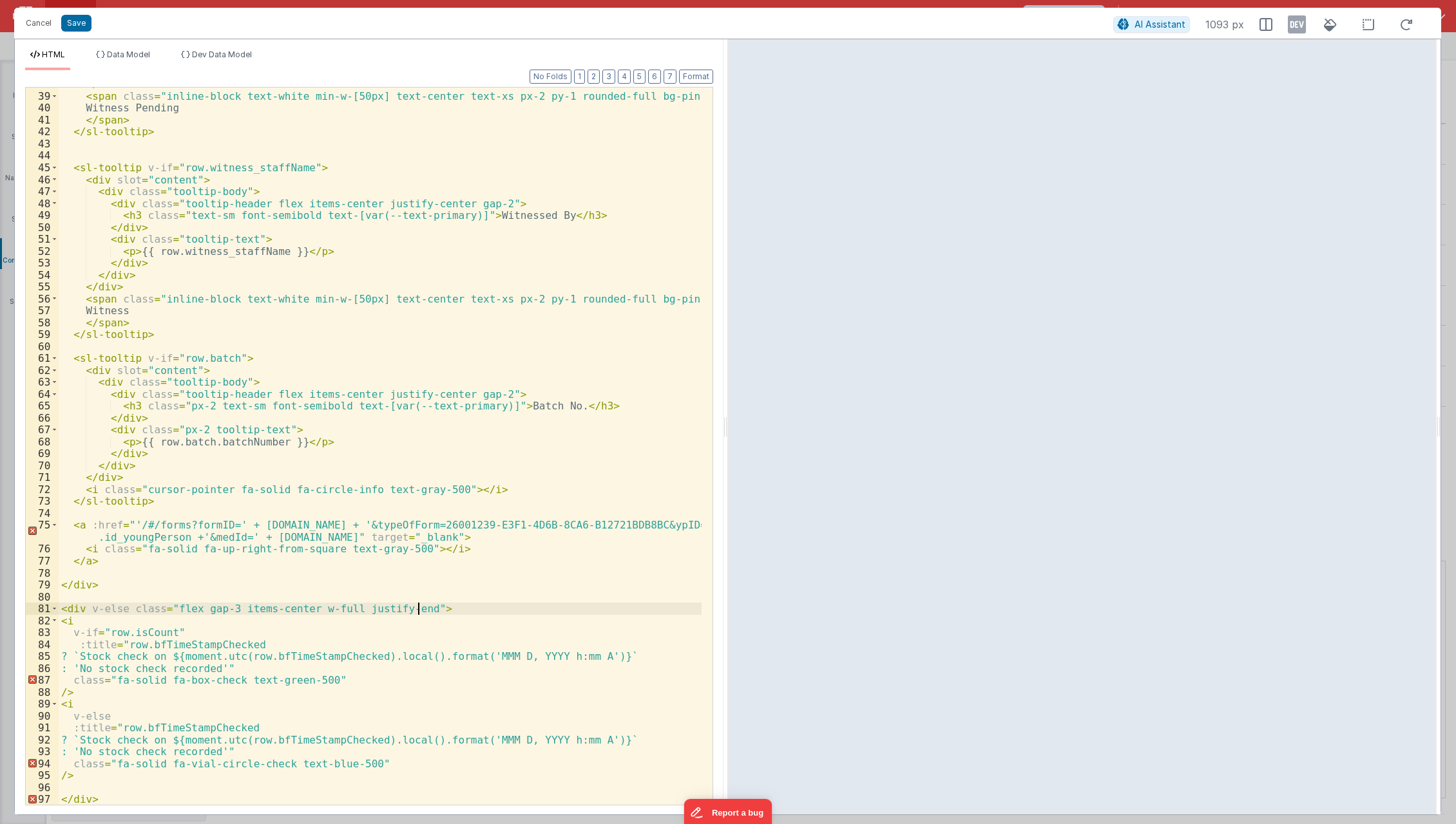
click at [465, 605] on div "</ div > < span class = "inline-block text-white min-w-[50px] text-center text-…" at bounding box center [380, 449] width 644 height 742
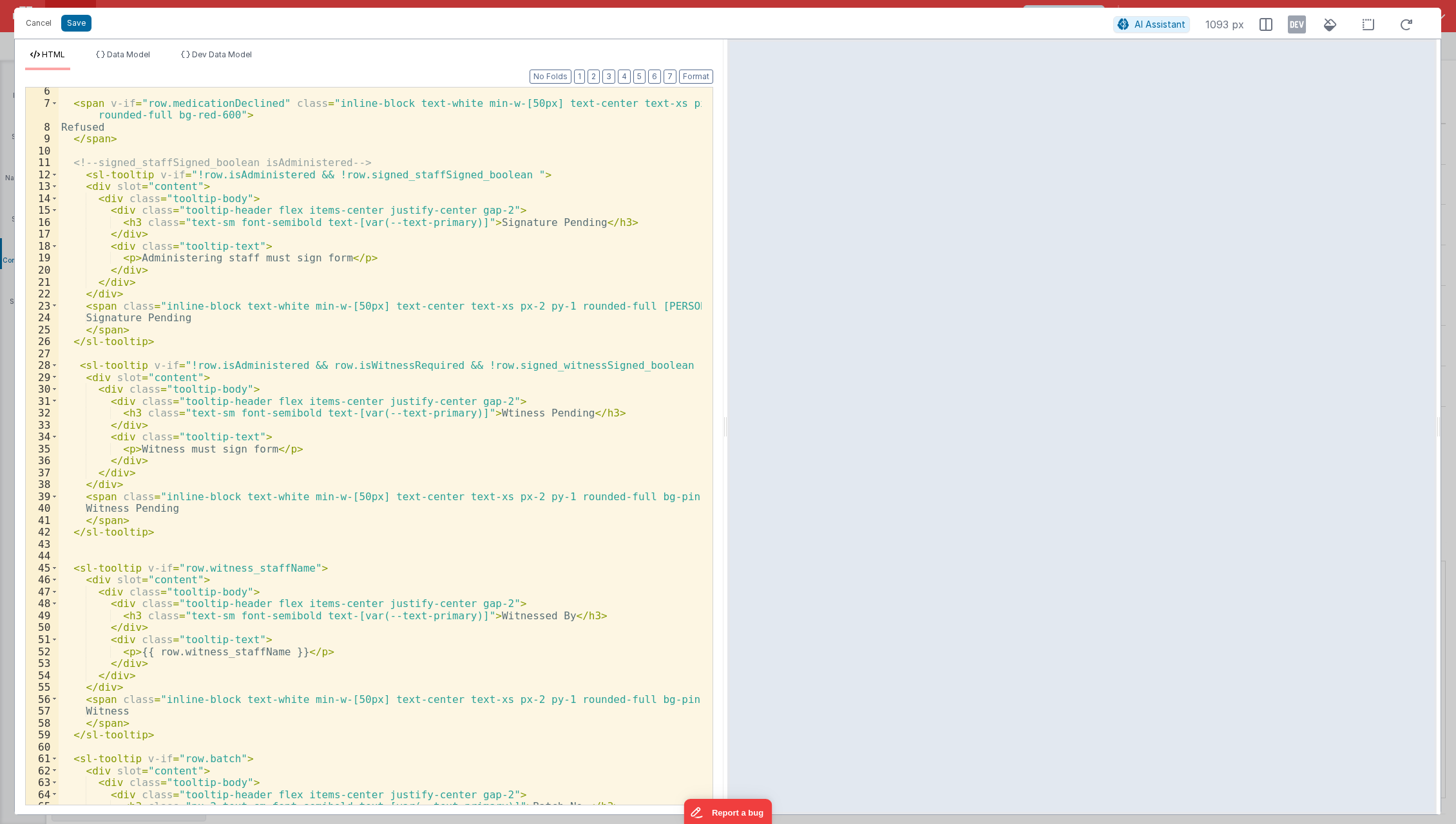
scroll to position [74, 0]
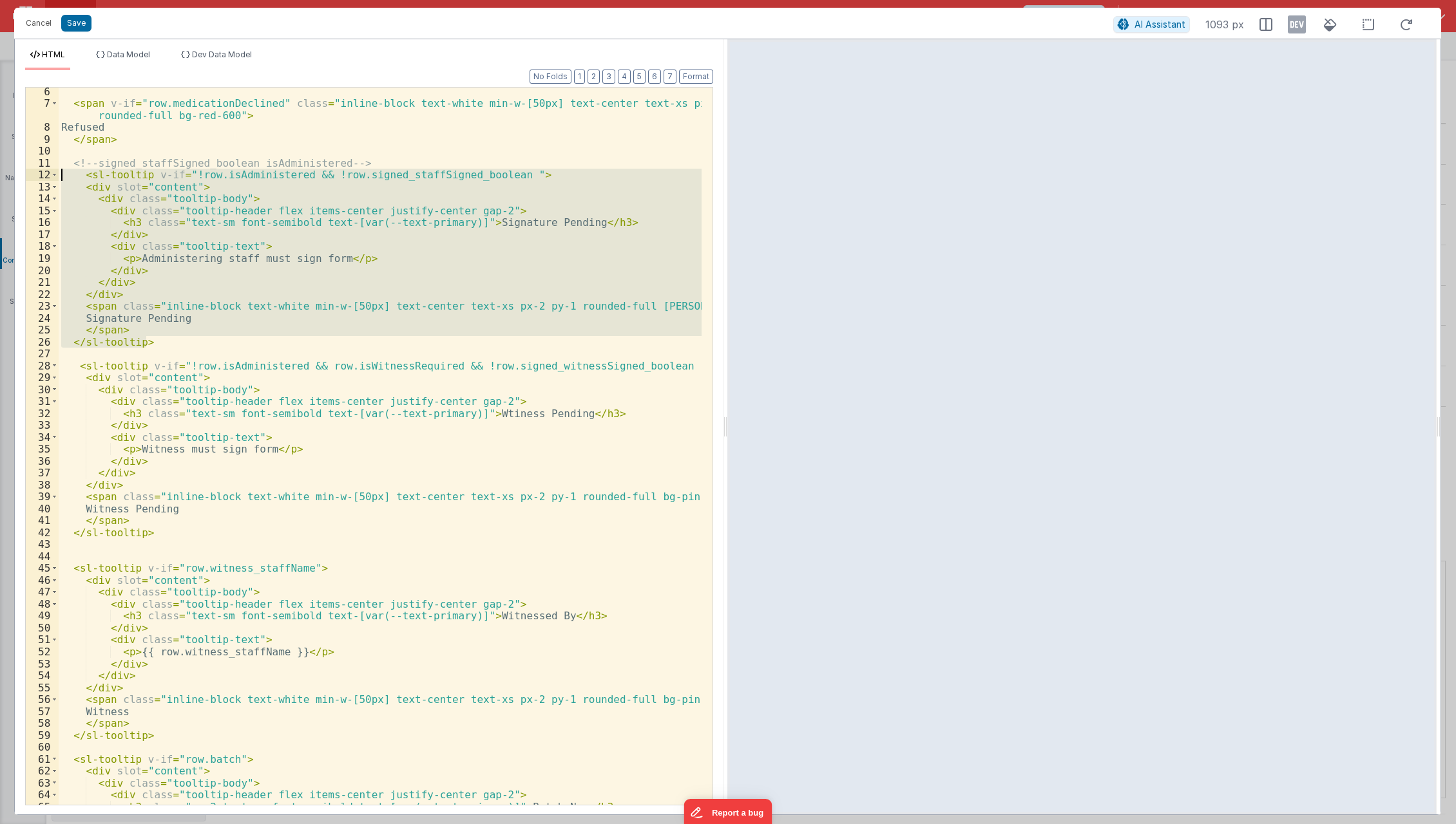
drag, startPoint x: 179, startPoint y: 344, endPoint x: 63, endPoint y: 177, distance: 203.3
click at [63, 177] on div "< span v-if = "row.medicationDeclined" class = "inline-block text-white min-w-[…" at bounding box center [380, 457] width 644 height 742
click at [202, 294] on div "< span v-if = "row.medicationDeclined" class = "inline-block text-white min-w-[…" at bounding box center [380, 446] width 643 height 717
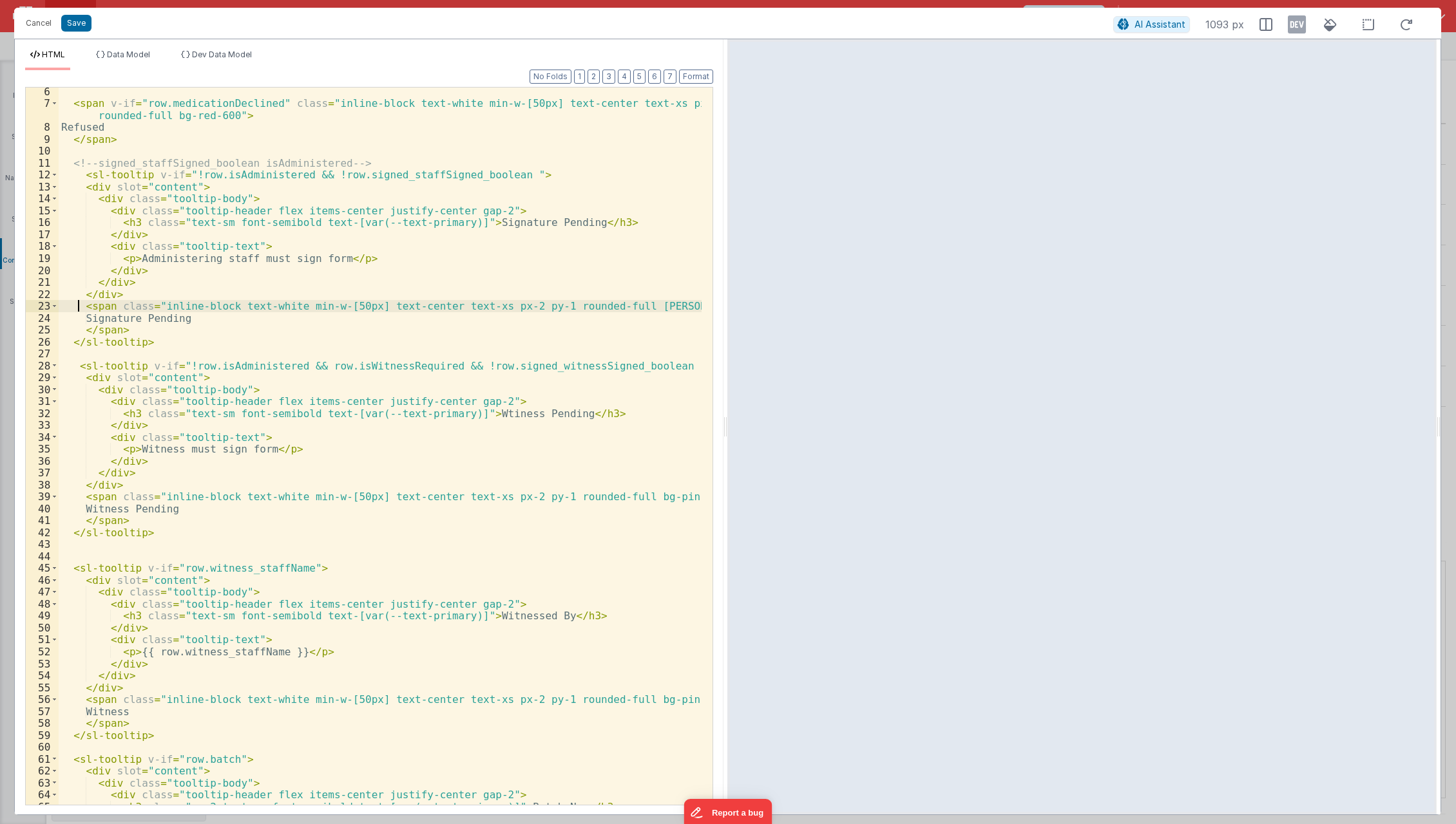
click at [76, 304] on div "< span v-if = "row.medicationDeclined" class = "inline-block text-white min-w-[…" at bounding box center [380, 457] width 644 height 742
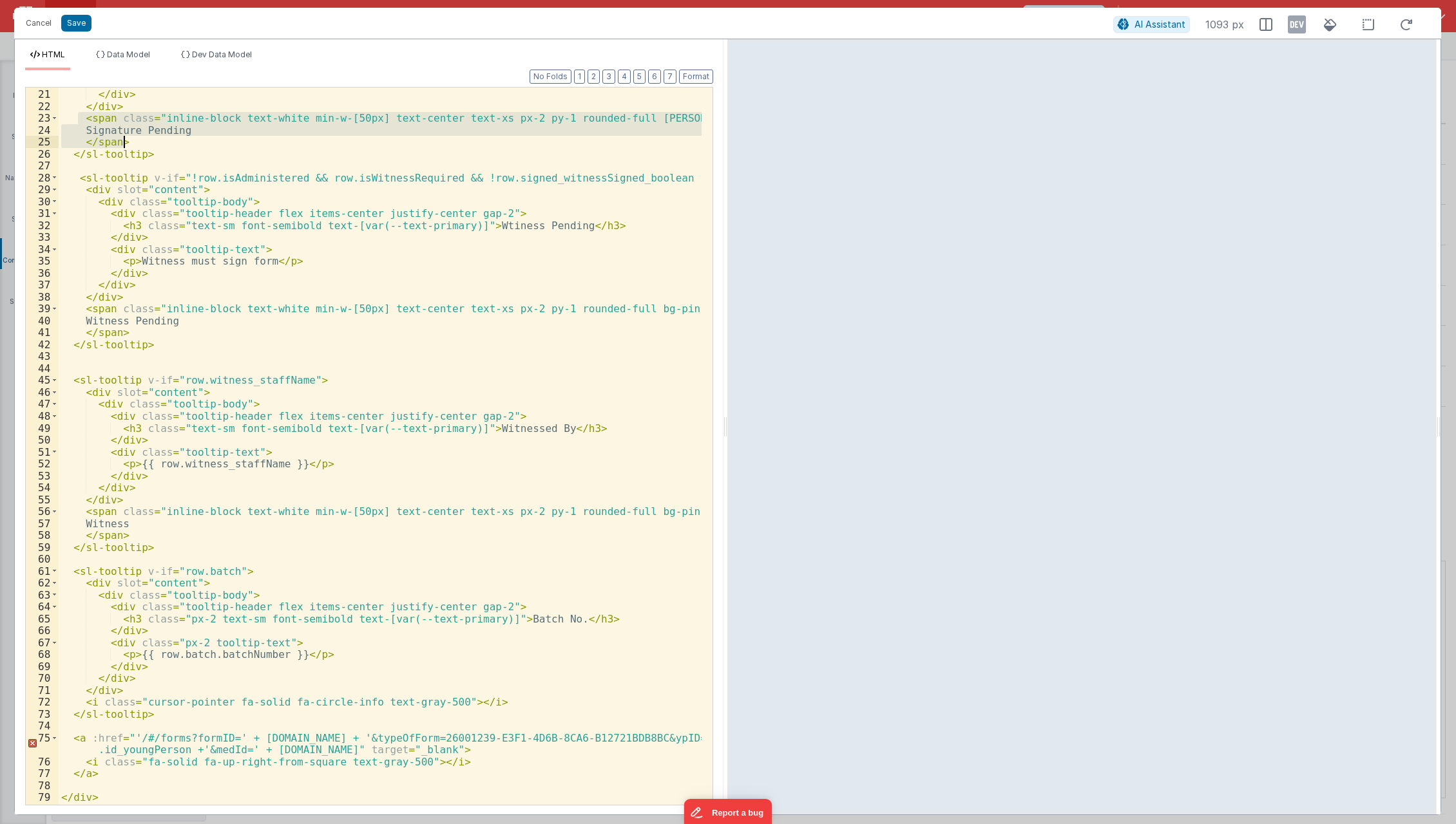
scroll to position [486, 0]
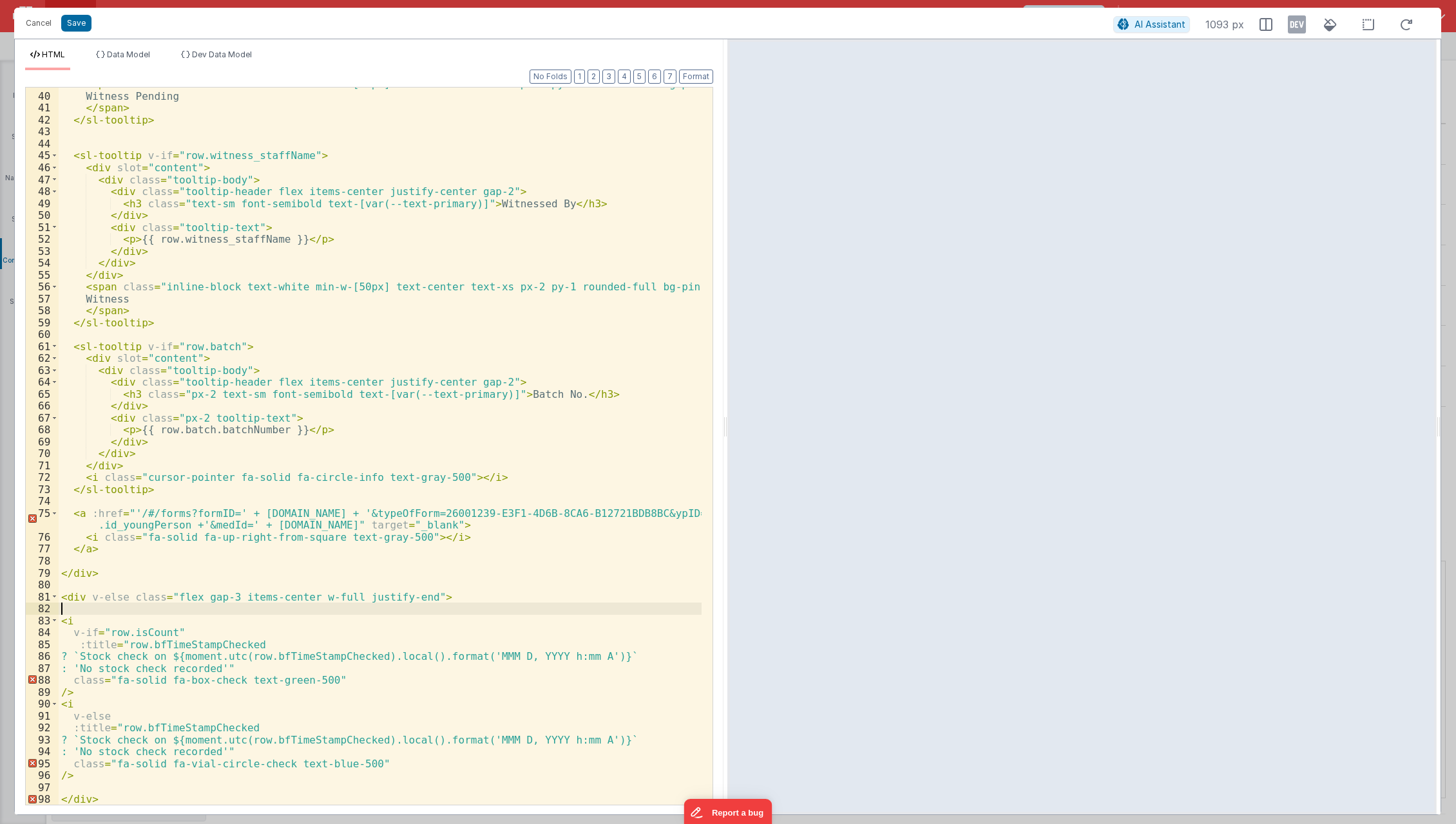
click at [136, 610] on div "< span class = "inline-block text-white min-w-[50px] text-center text-xs px-2 p…" at bounding box center [380, 449] width 644 height 742
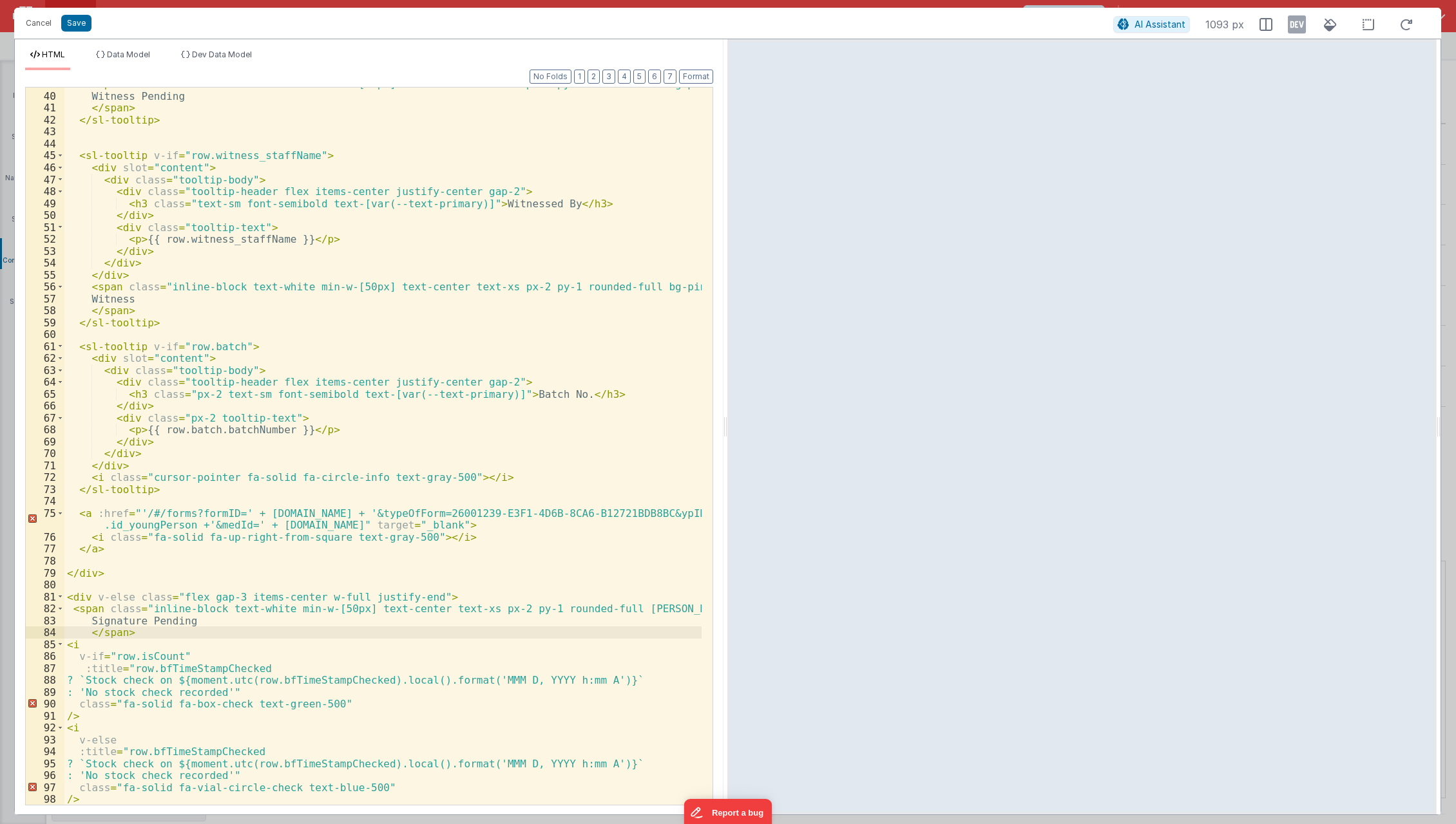
scroll to position [486, 0]
click at [103, 621] on div "< span class = "inline-block text-white min-w-[50px] text-center text-xs px-2 p…" at bounding box center [384, 449] width 638 height 742
click at [74, 657] on div "< span class = "inline-block text-white min-w-[50px] text-center text-xs px-2 p…" at bounding box center [384, 449] width 638 height 742
click at [105, 606] on div "< span class = "inline-block text-white min-w-[50px] text-center text-xs px-2 p…" at bounding box center [384, 449] width 638 height 742
paste textarea
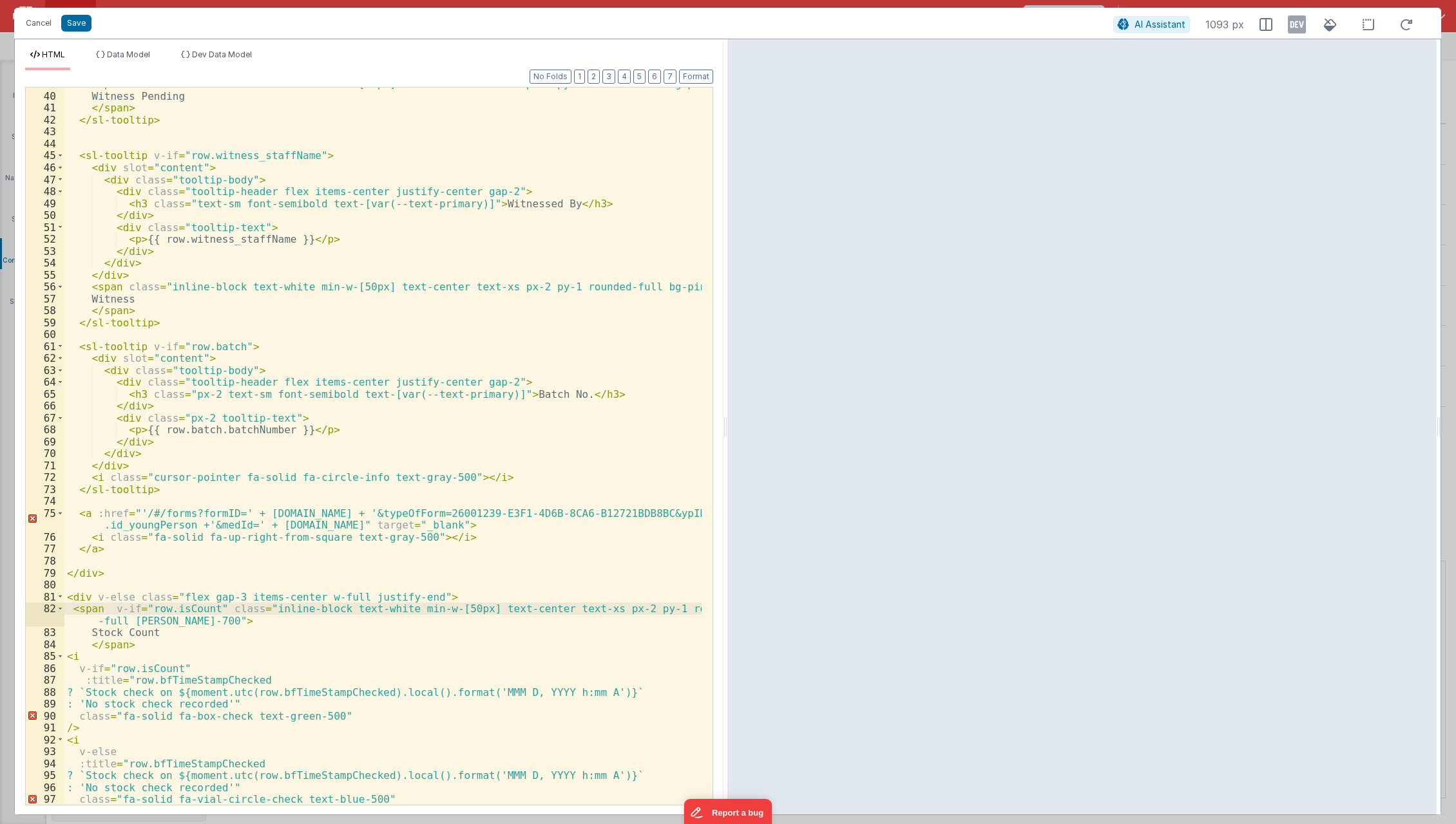
scroll to position [514, 0]
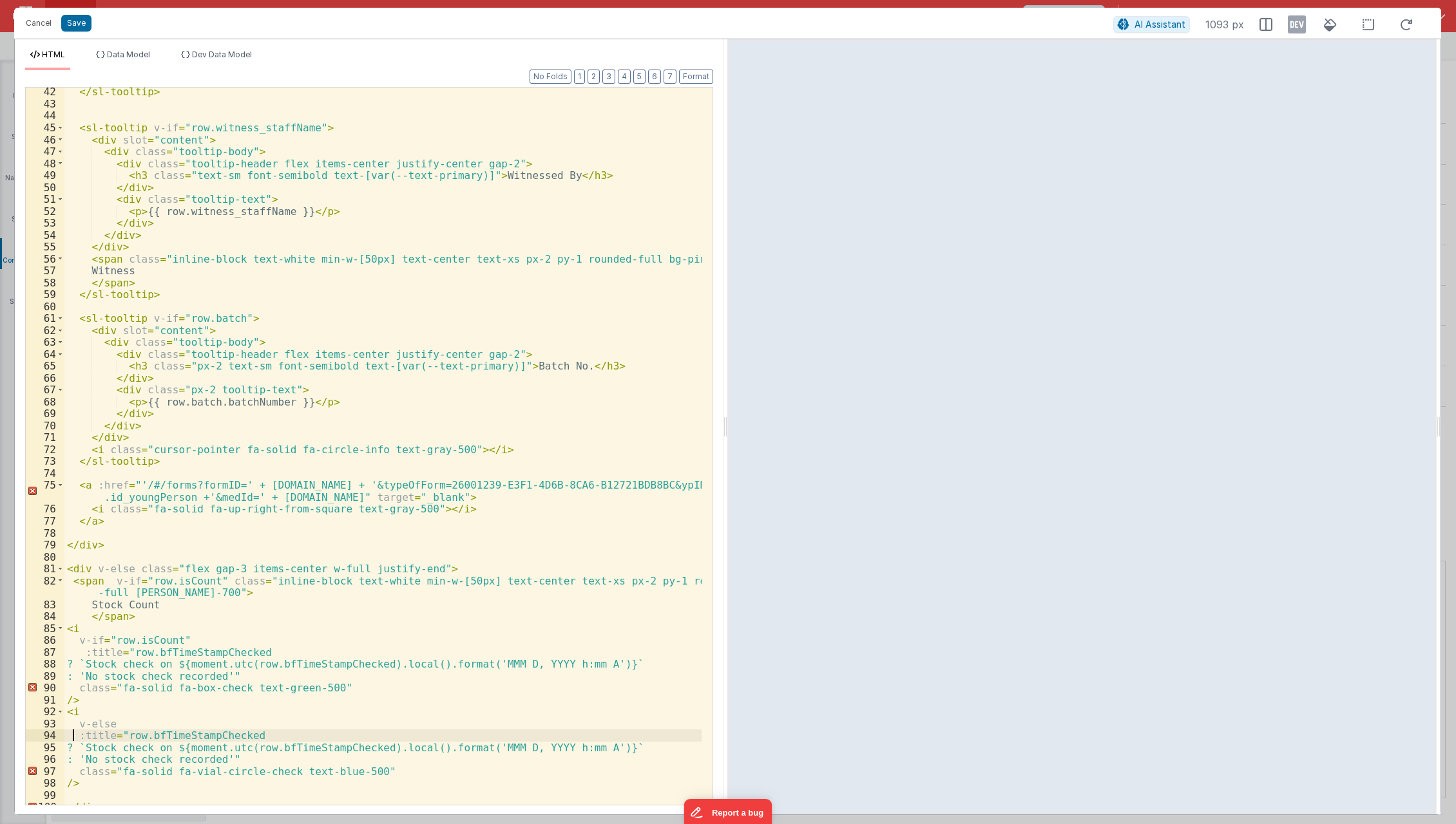
click at [69, 737] on div "</ sl-tooltip > < sl-tooltip v-if = "row.witness_staffName" > < div slot = "con…" at bounding box center [384, 457] width 638 height 742
click at [107, 579] on div "</ sl-tooltip > < sl-tooltip v-if = "row.witness_staffName" > < div slot = "con…" at bounding box center [384, 457] width 638 height 742
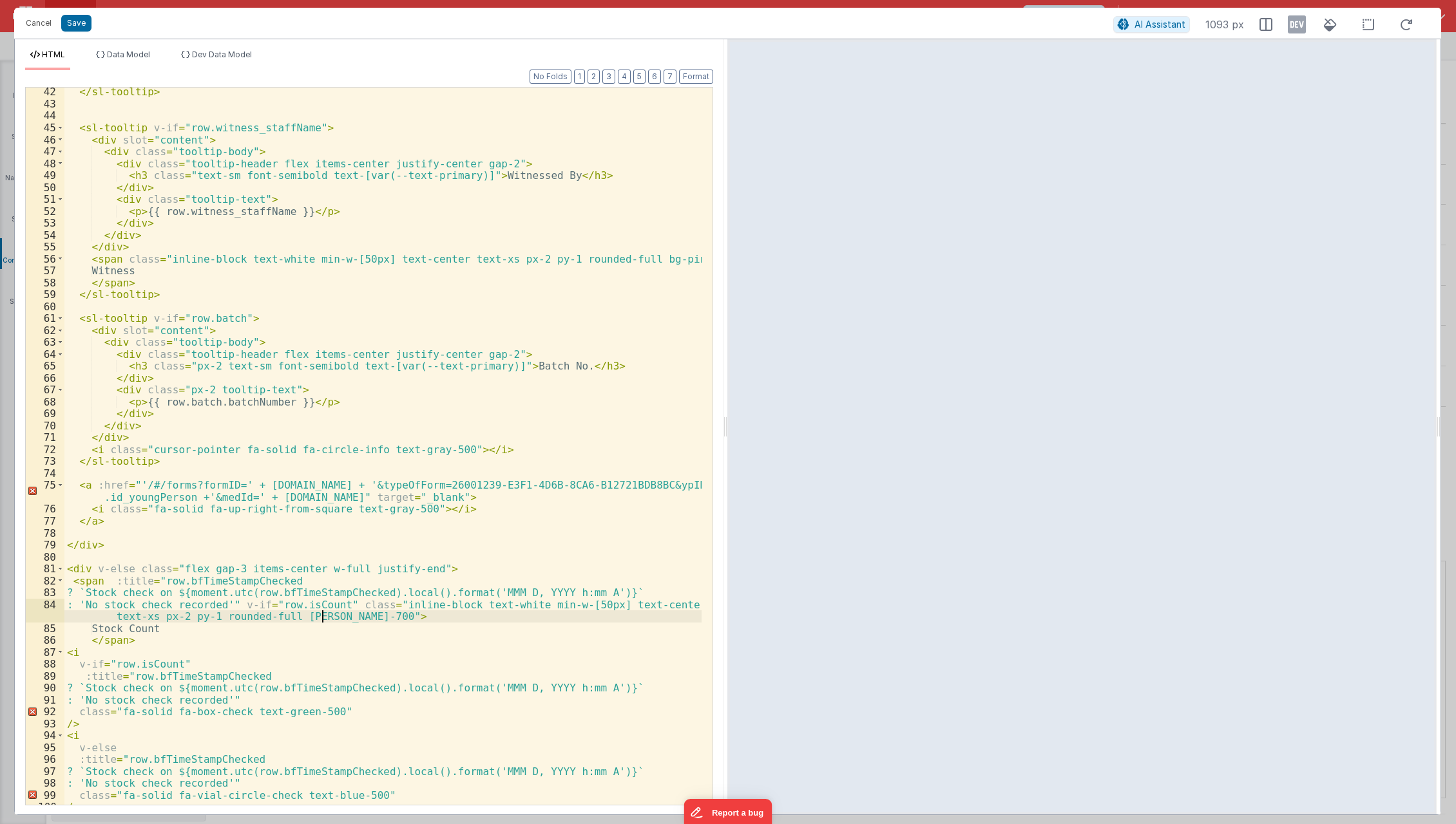
click at [324, 616] on div "</ sl-tooltip > < sl-tooltip v-if = "row.witness_staffName" > < div slot = "con…" at bounding box center [384, 457] width 638 height 742
click at [72, 21] on button "Save" at bounding box center [76, 23] width 31 height 17
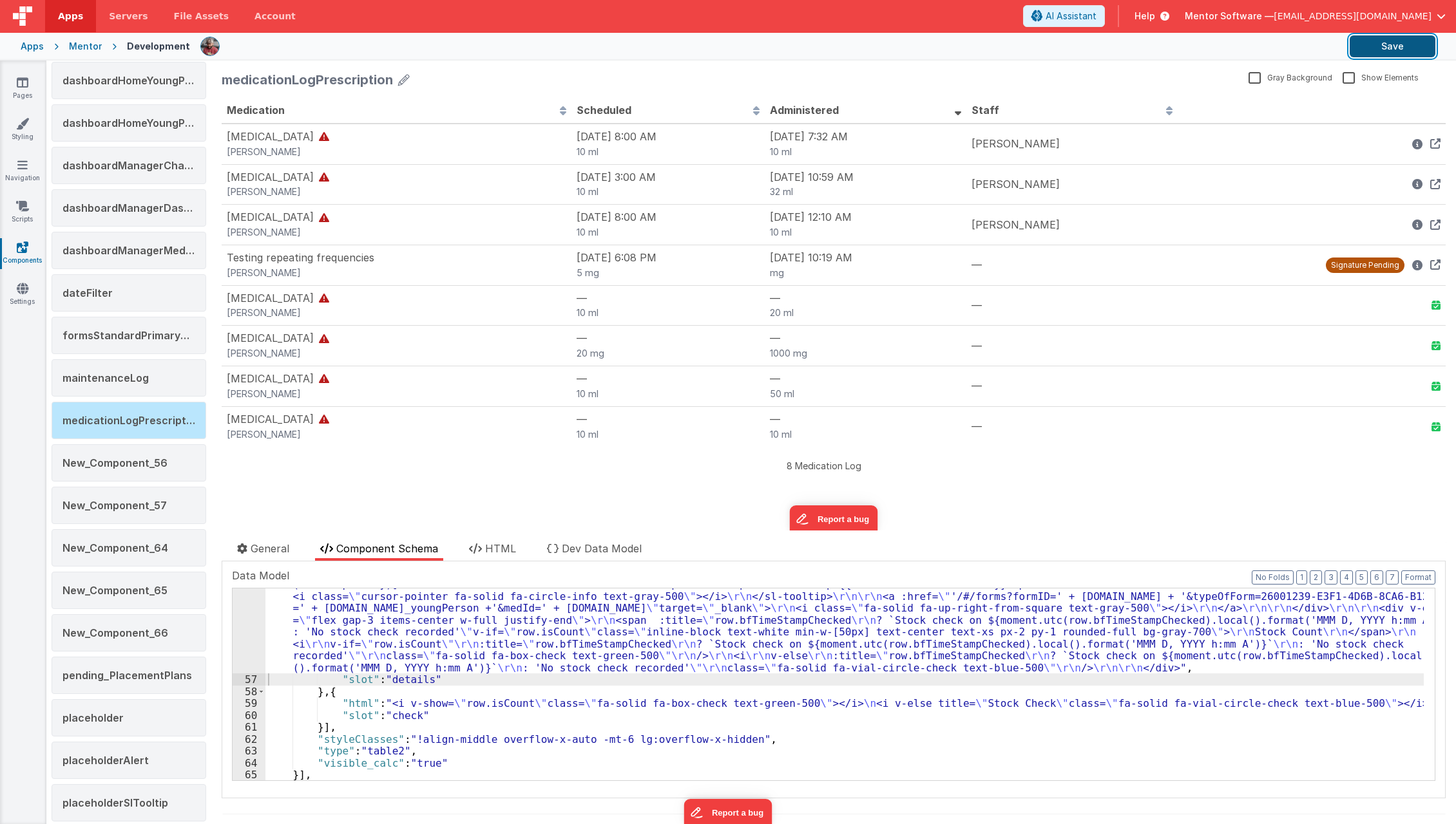
click at [1373, 44] on button "Save" at bounding box center [1393, 46] width 86 height 21
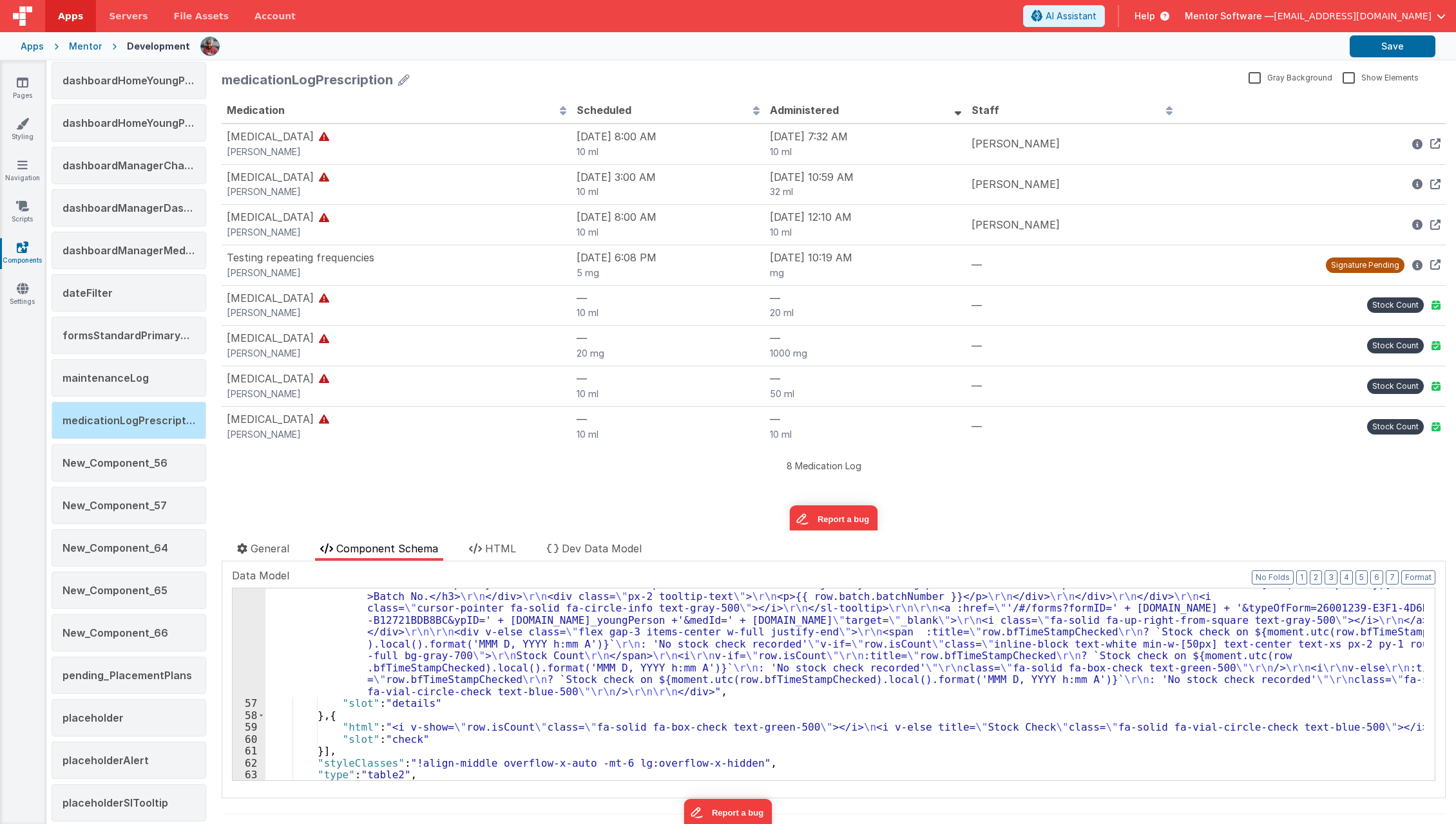
click at [484, 627] on div ""html" : "<div v-if= \" !row.isCount \" class= \" flex gap-3 items-center w-ful…" at bounding box center [844, 657] width 1158 height 491
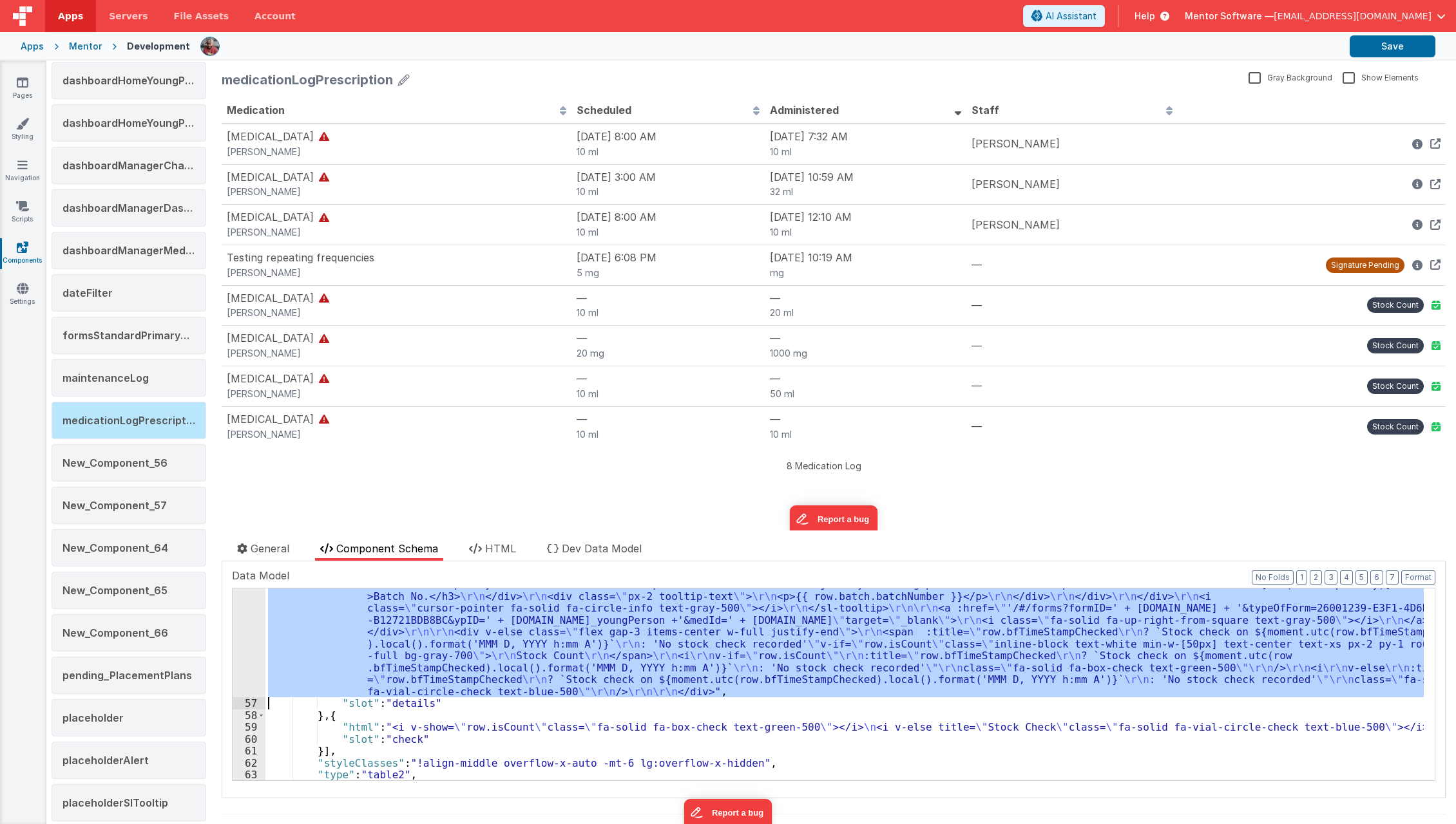
click at [241, 658] on div "56" at bounding box center [249, 555] width 33 height 286
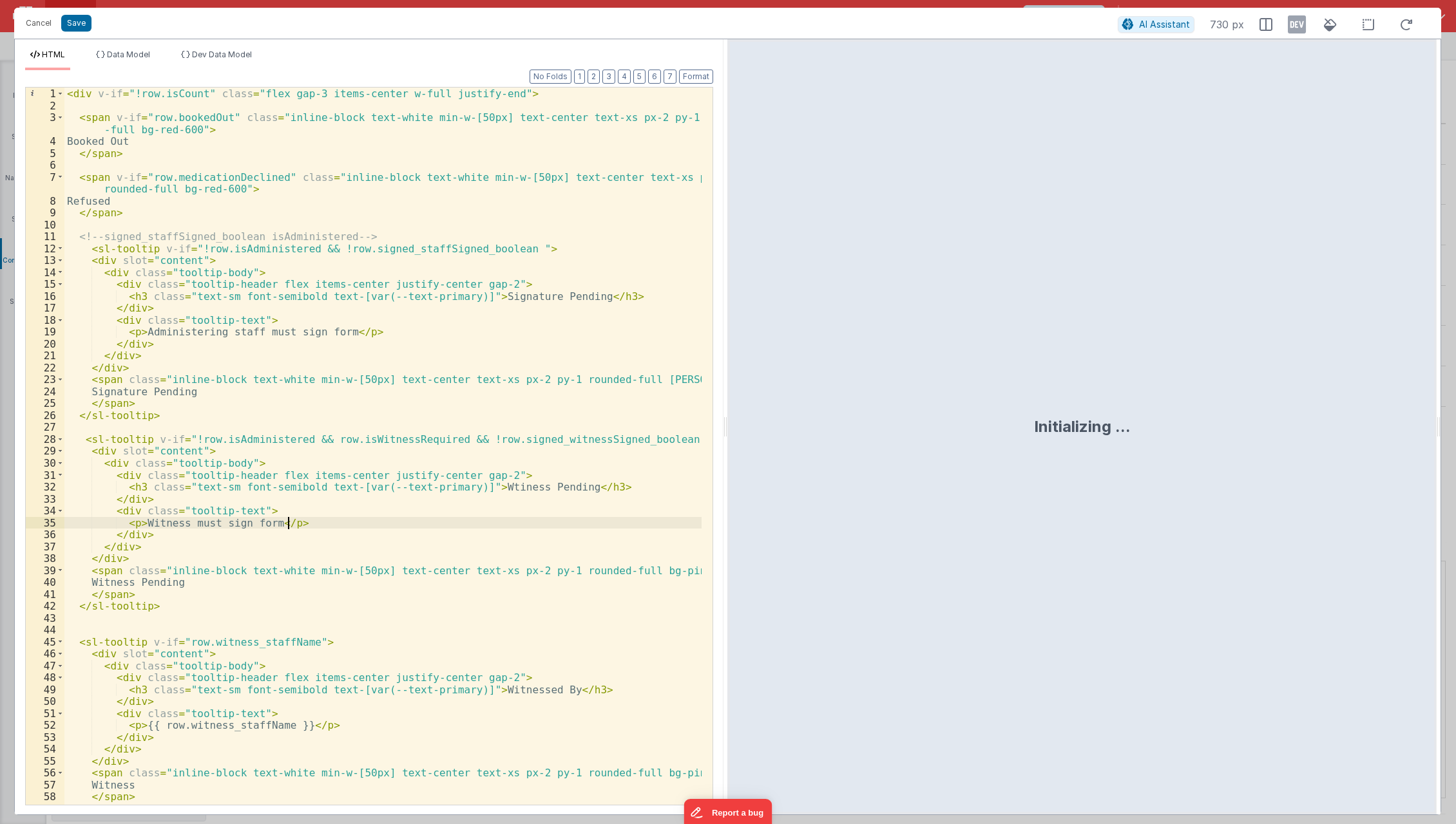
click at [311, 526] on div "< div v-if = "!row.isCount" class = "flex gap-3 items-center w-full justify-end…" at bounding box center [384, 459] width 638 height 742
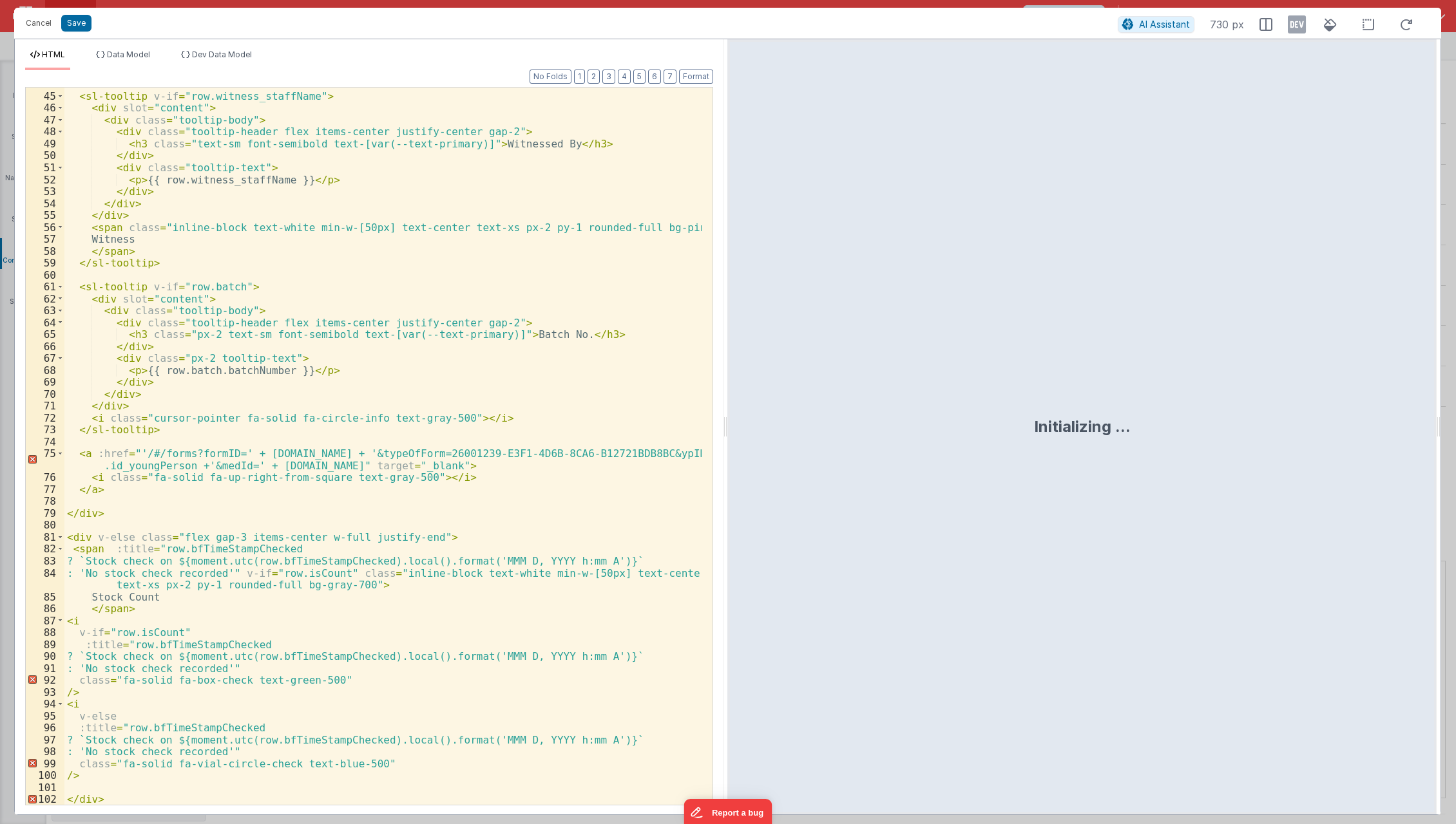
scroll to position [545, 0]
click at [123, 799] on div "< sl-tooltip v-if = "row.witness_staffName" > < div slot = "content" > < div cl…" at bounding box center [384, 449] width 638 height 742
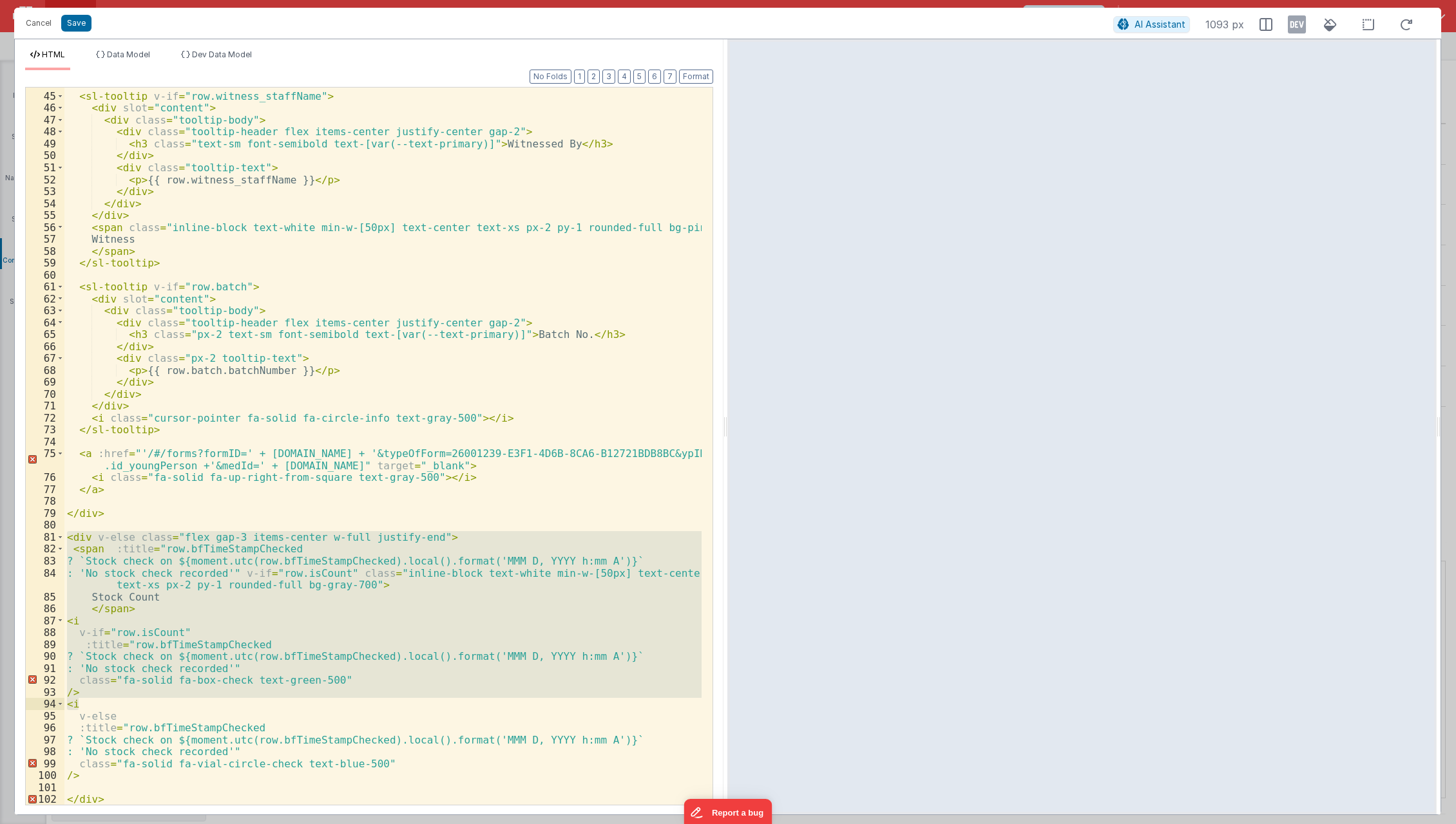
drag, startPoint x: 68, startPoint y: 532, endPoint x: 164, endPoint y: 699, distance: 192.6
click at [164, 699] on div "< sl-tooltip v-if = "row.witness_staffName" > < div slot = "content" > < div cl…" at bounding box center [384, 449] width 638 height 742
click at [164, 699] on div "< sl-tooltip v-if = "row.witness_staffName" > < div slot = "content" > < div cl…" at bounding box center [383, 446] width 637 height 717
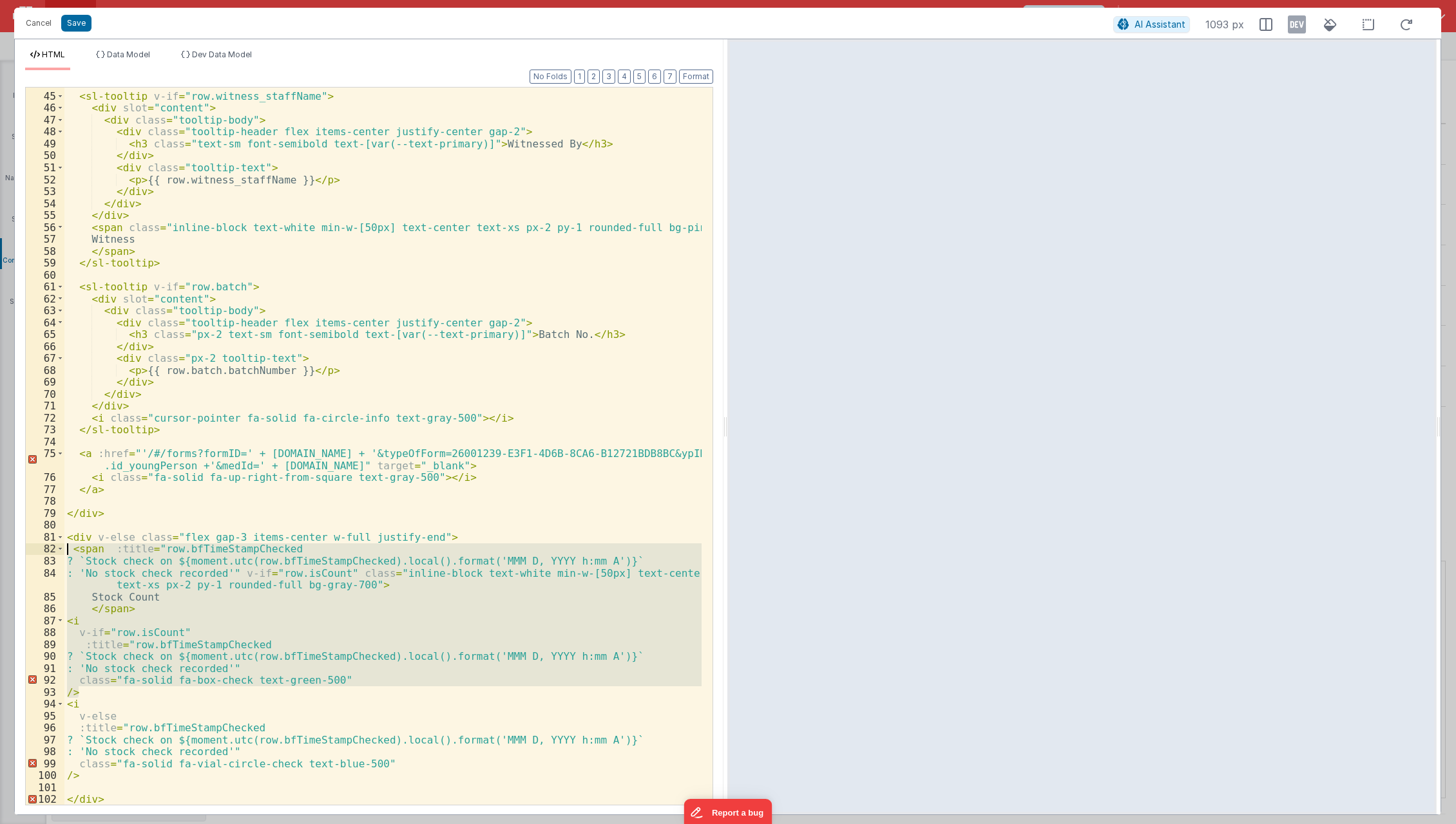
drag, startPoint x: 142, startPoint y: 688, endPoint x: 36, endPoint y: 547, distance: 176.4
click at [36, 547] on div "44 45 46 47 48 49 50 51 52 53 54 55 56 57 58 59 60 61 62 63 64 65 66 67 68 69 7…" at bounding box center [369, 446] width 688 height 719
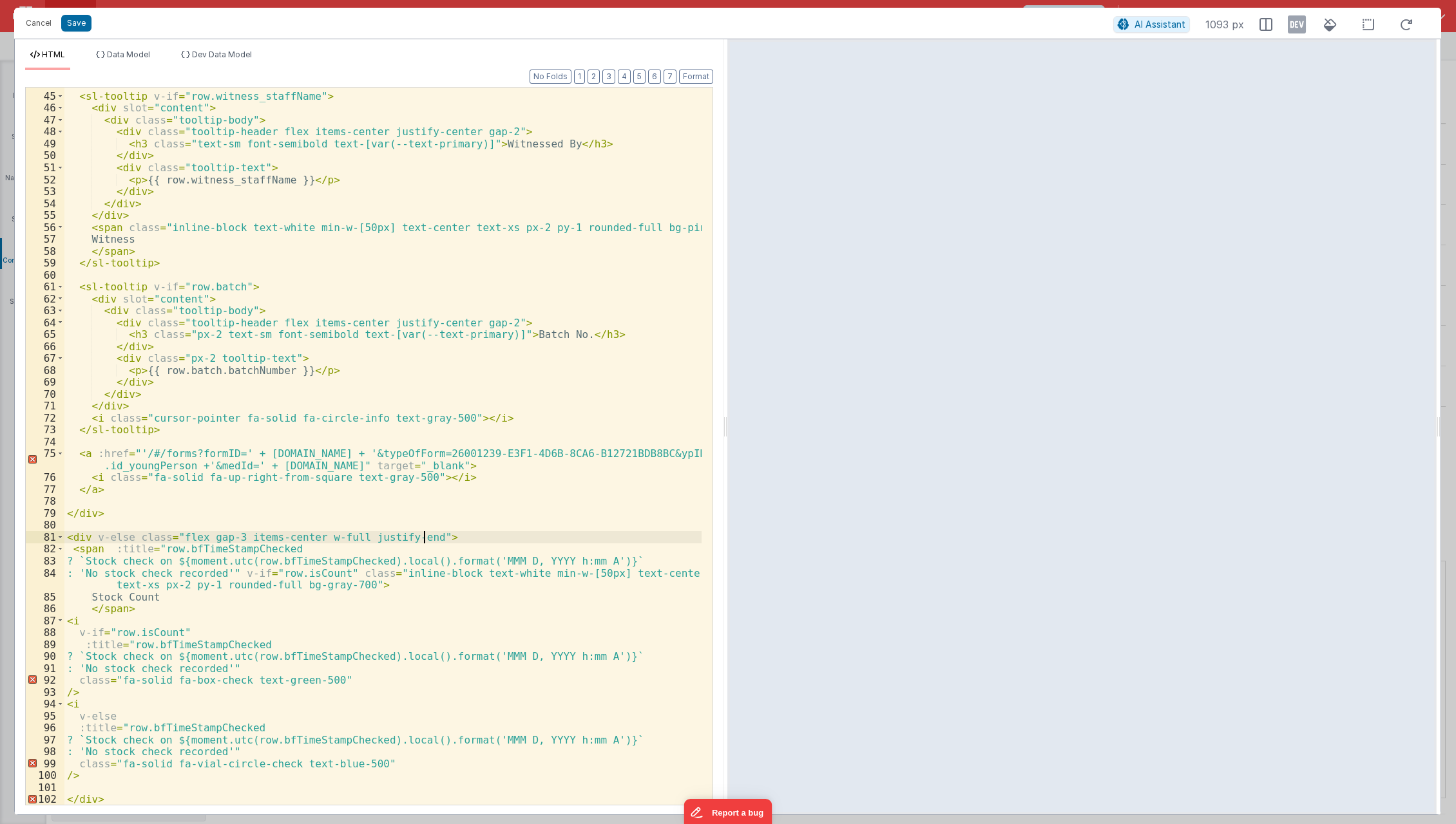
click at [433, 536] on div "< sl-tooltip v-if = "row.witness_staffName" > < div slot = "content" > < div cl…" at bounding box center [384, 449] width 638 height 742
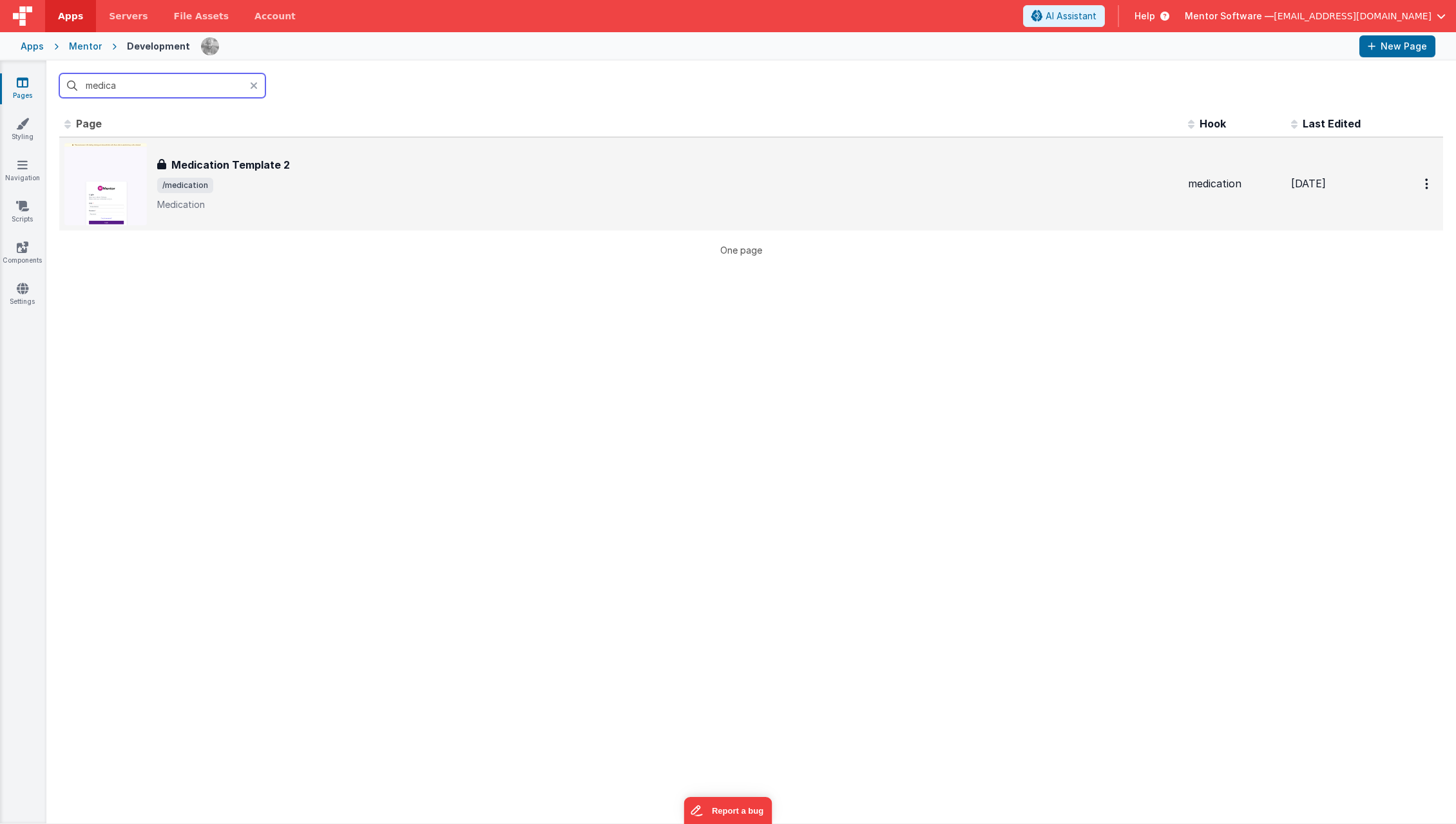
type input "medica"
click at [267, 178] on span "/medication" at bounding box center [667, 185] width 1020 height 16
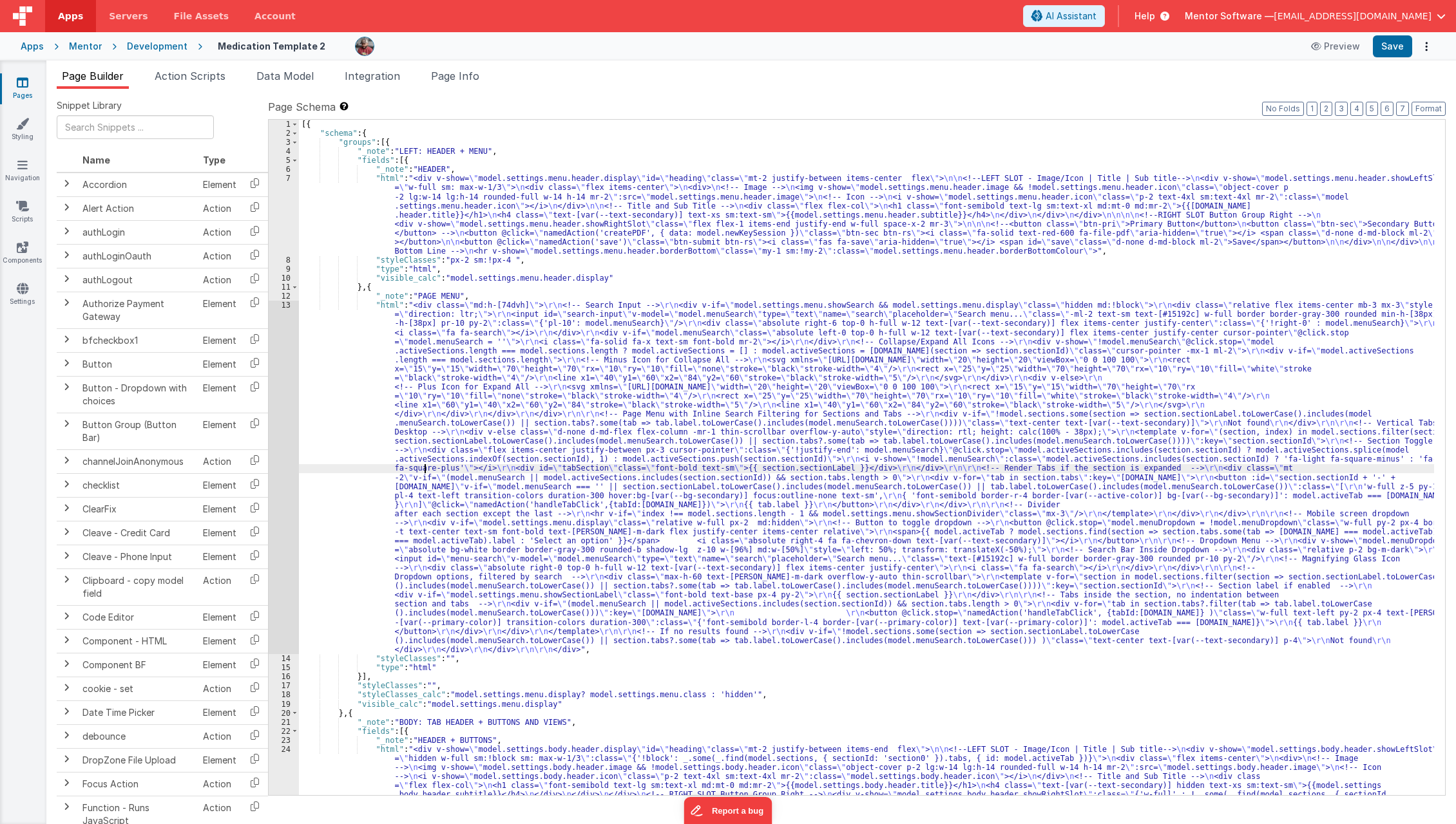
click at [425, 468] on div "[{ "schema" : { "groups" : [{ "_note" : "LEFT: HEADER + MENU" , "fields" : [{ "…" at bounding box center [867, 544] width 1136 height 848
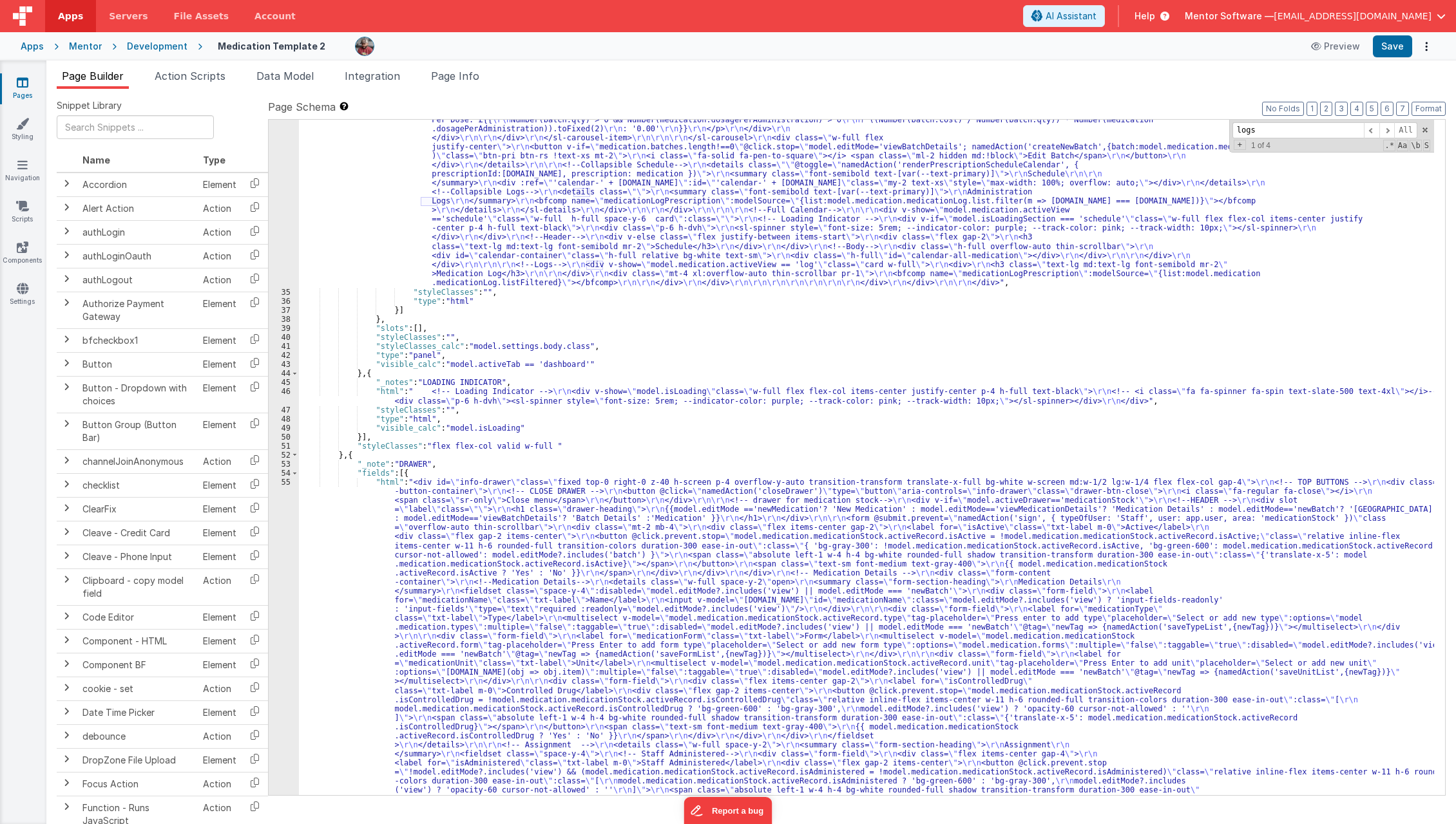
scroll to position [1427, 0]
type input "logs"
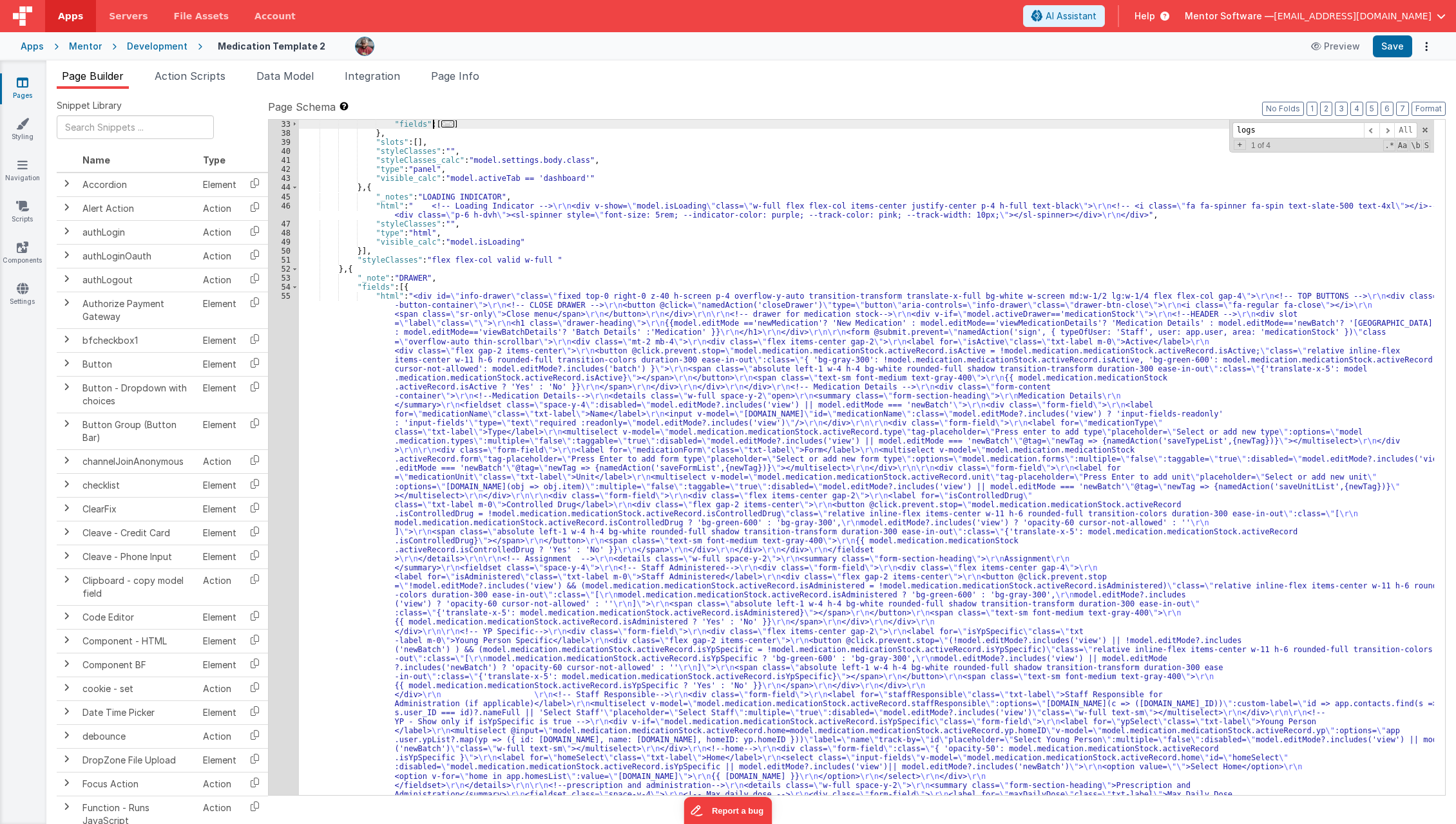
scroll to position [861, 0]
click at [442, 127] on span "..." at bounding box center [448, 124] width 13 height 7
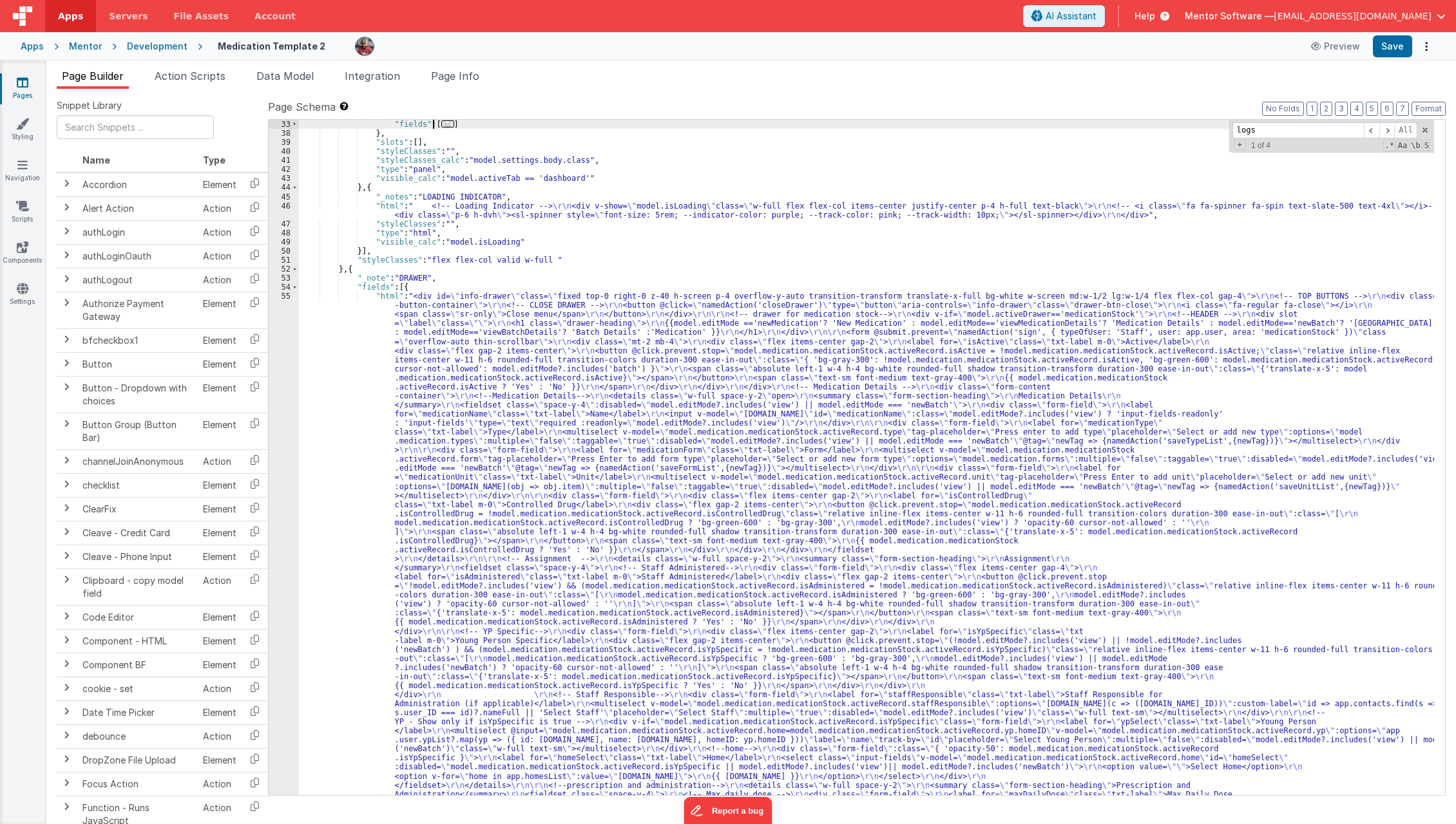
click at [442, 124] on span "..." at bounding box center [448, 124] width 13 height 7
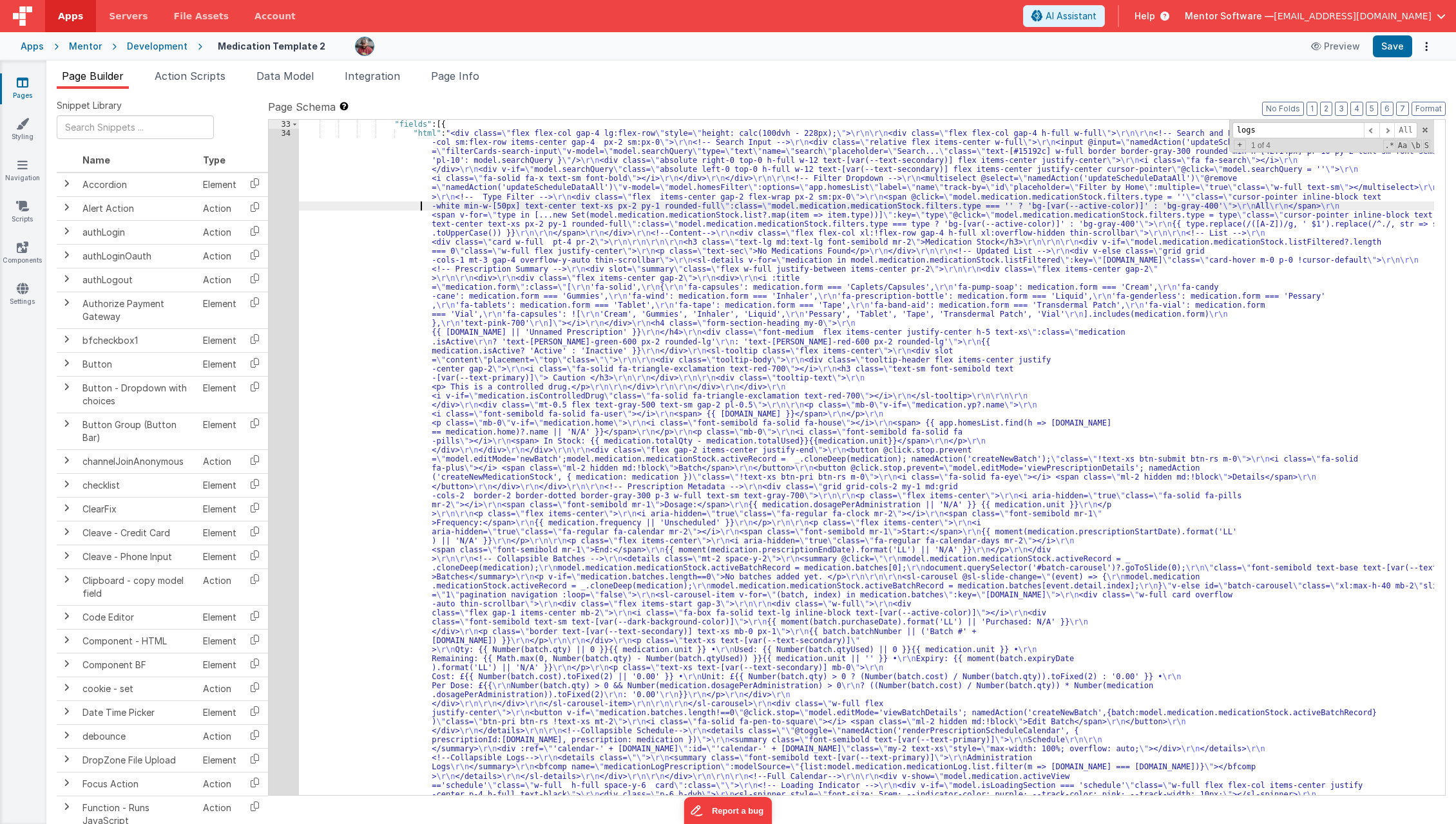
click at [377, 201] on div ""fields" : [{ "html" : "<div class= \" flex flex-col gap-4 lg:flex-row \" style…" at bounding box center [867, 825] width 1136 height 1411
click at [279, 296] on div "33 34" at bounding box center [284, 825] width 31 height 1411
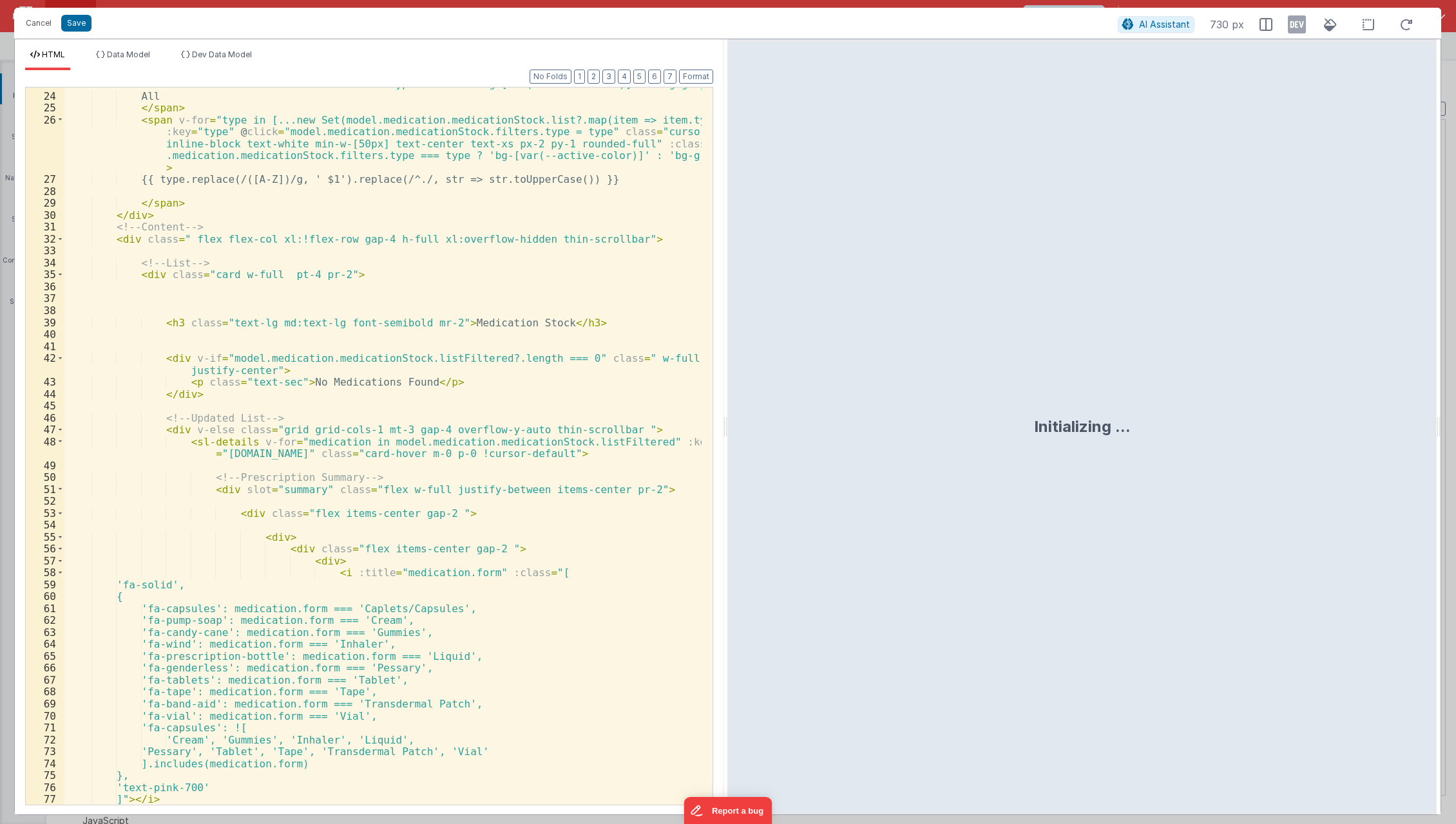
scroll to position [3360, 0]
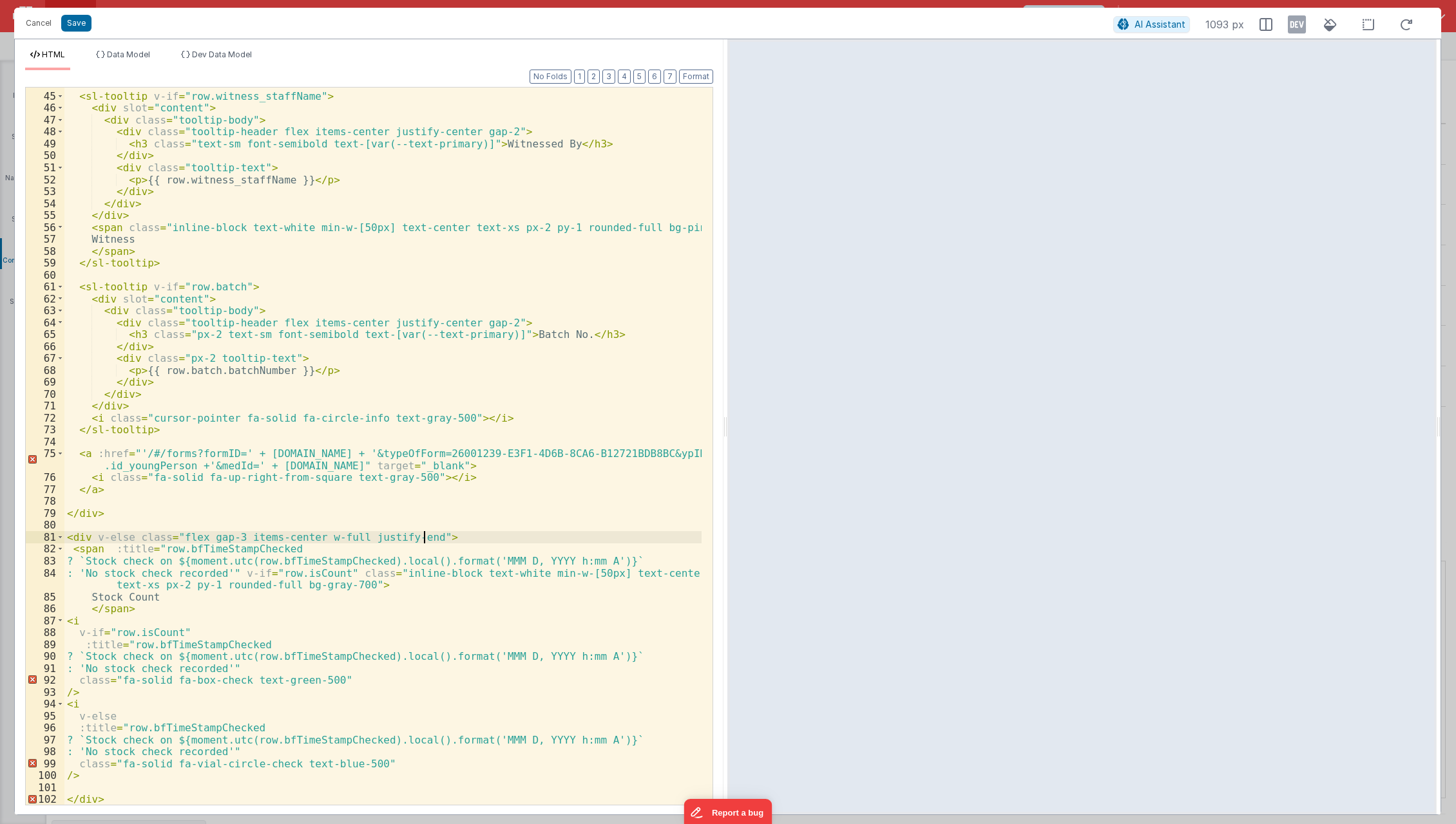
scroll to position [916, 0]
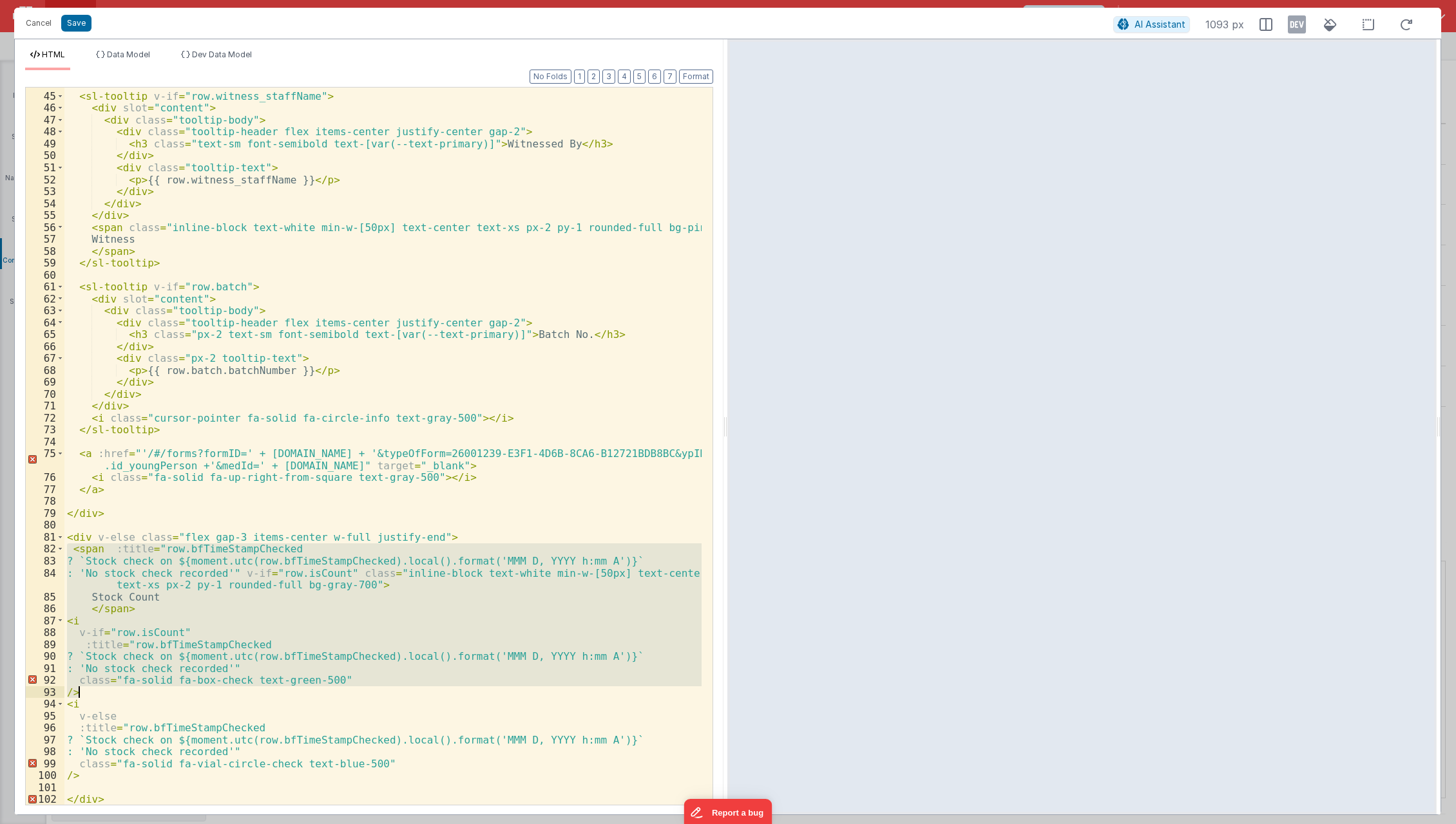
drag, startPoint x: 64, startPoint y: 551, endPoint x: 189, endPoint y: 690, distance: 186.9
click at [189, 690] on div "< sl-tooltip v-if = "row.witness_staffName" > < div slot = "content" > < div cl…" at bounding box center [384, 449] width 638 height 742
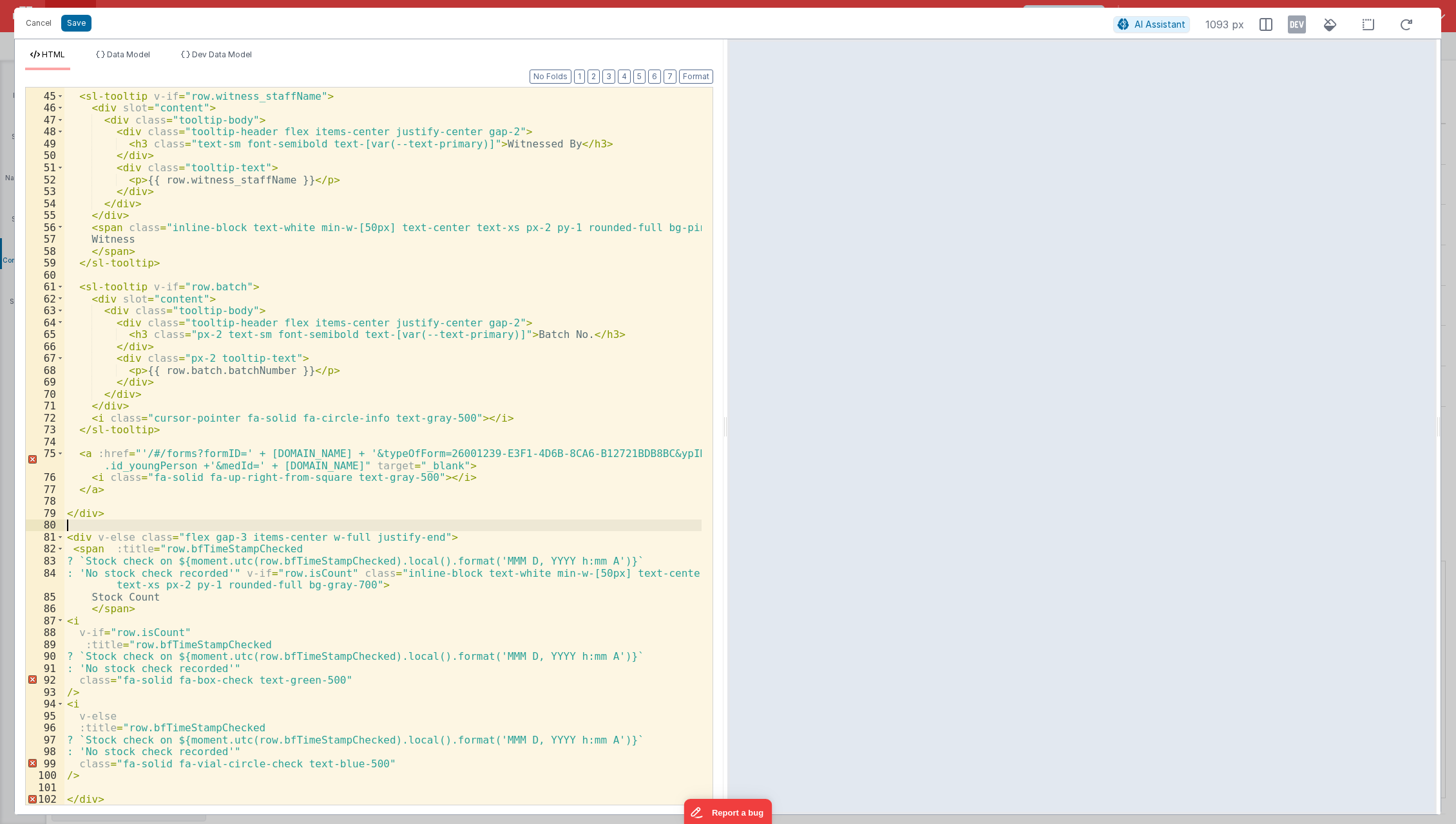
click at [227, 526] on div "< sl-tooltip v-if = "row.witness_staffName" > < div slot = "content" > < div cl…" at bounding box center [384, 449] width 638 height 742
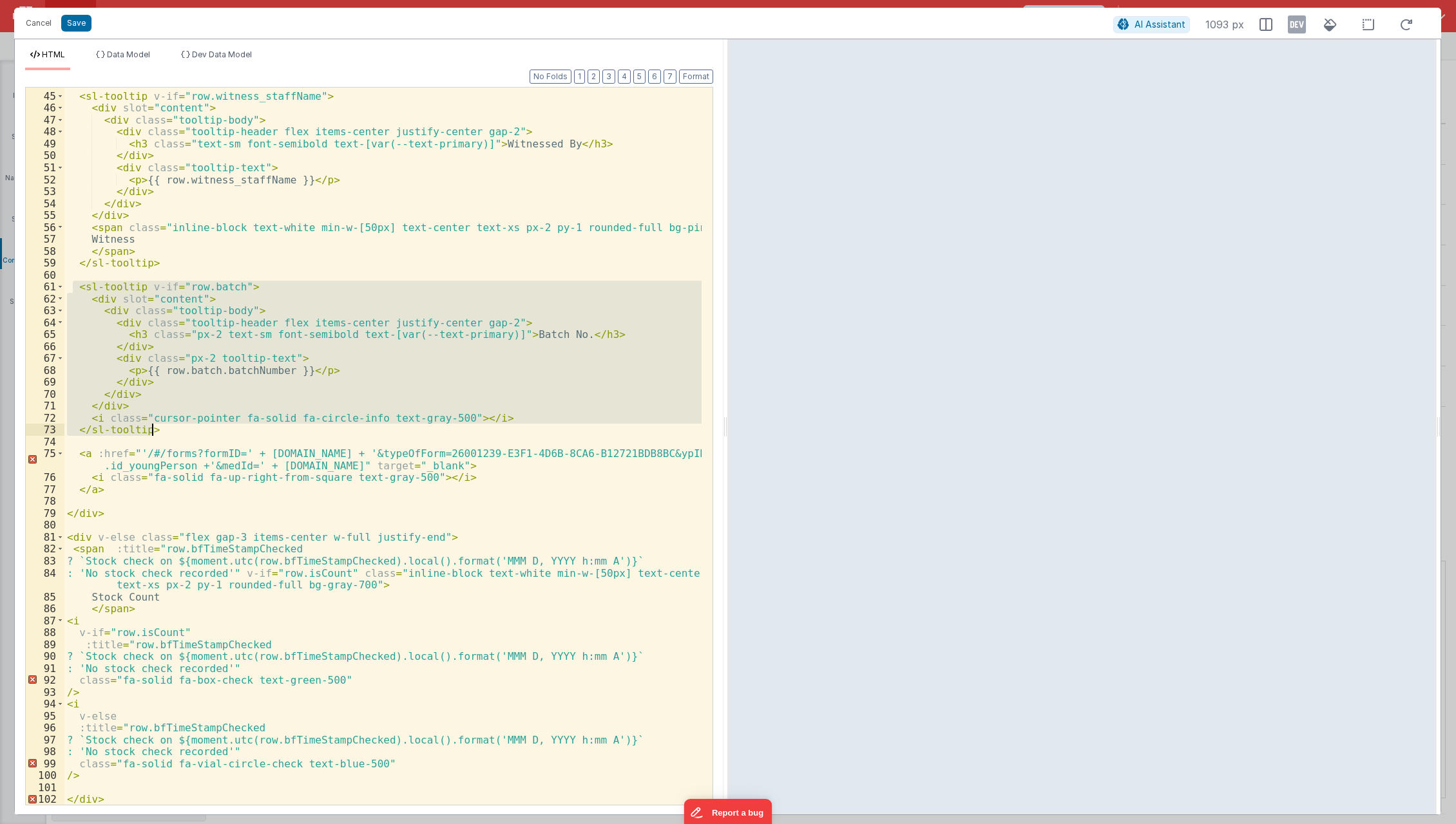
drag, startPoint x: 74, startPoint y: 287, endPoint x: 169, endPoint y: 436, distance: 176.7
click at [169, 436] on div "< sl-tooltip v-if = "row.witness_staffName" > < div slot = "content" > < div cl…" at bounding box center [384, 449] width 638 height 742
click at [395, 398] on div "< sl-tooltip v-if = "row.witness_staffName" > < div slot = "content" > < div cl…" at bounding box center [383, 446] width 637 height 717
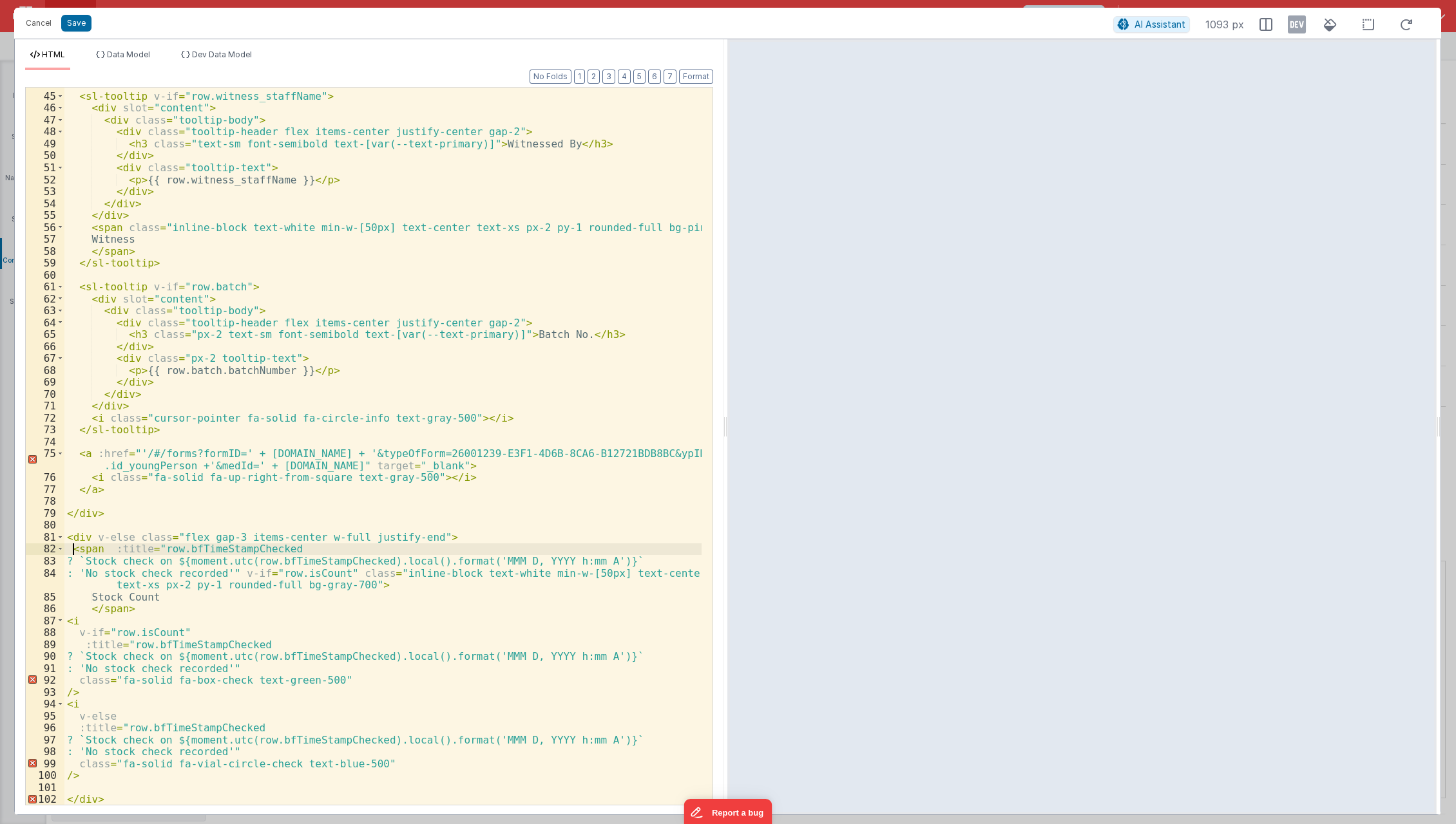
click at [69, 552] on div "< sl-tooltip v-if = "row.witness_staffName" > < div slot = "content" > < div cl…" at bounding box center [384, 449] width 638 height 742
click at [289, 623] on div "< sl-tooltip v-if = "row.witness_staffName" > < div slot = "content" > < div cl…" at bounding box center [384, 449] width 638 height 742
click at [108, 556] on div "< sl-tooltip v-if = "row.witness_staffName" > < div slot = "content" > < div cl…" at bounding box center [384, 449] width 638 height 742
click at [108, 549] on div "< sl-tooltip v-if = "row.witness_staffName" > < div slot = "content" > < div cl…" at bounding box center [384, 449] width 638 height 742
click at [70, 549] on div "< sl-tooltip v-if = "row.witness_staffName" > < div slot = "content" > < div cl…" at bounding box center [384, 449] width 638 height 742
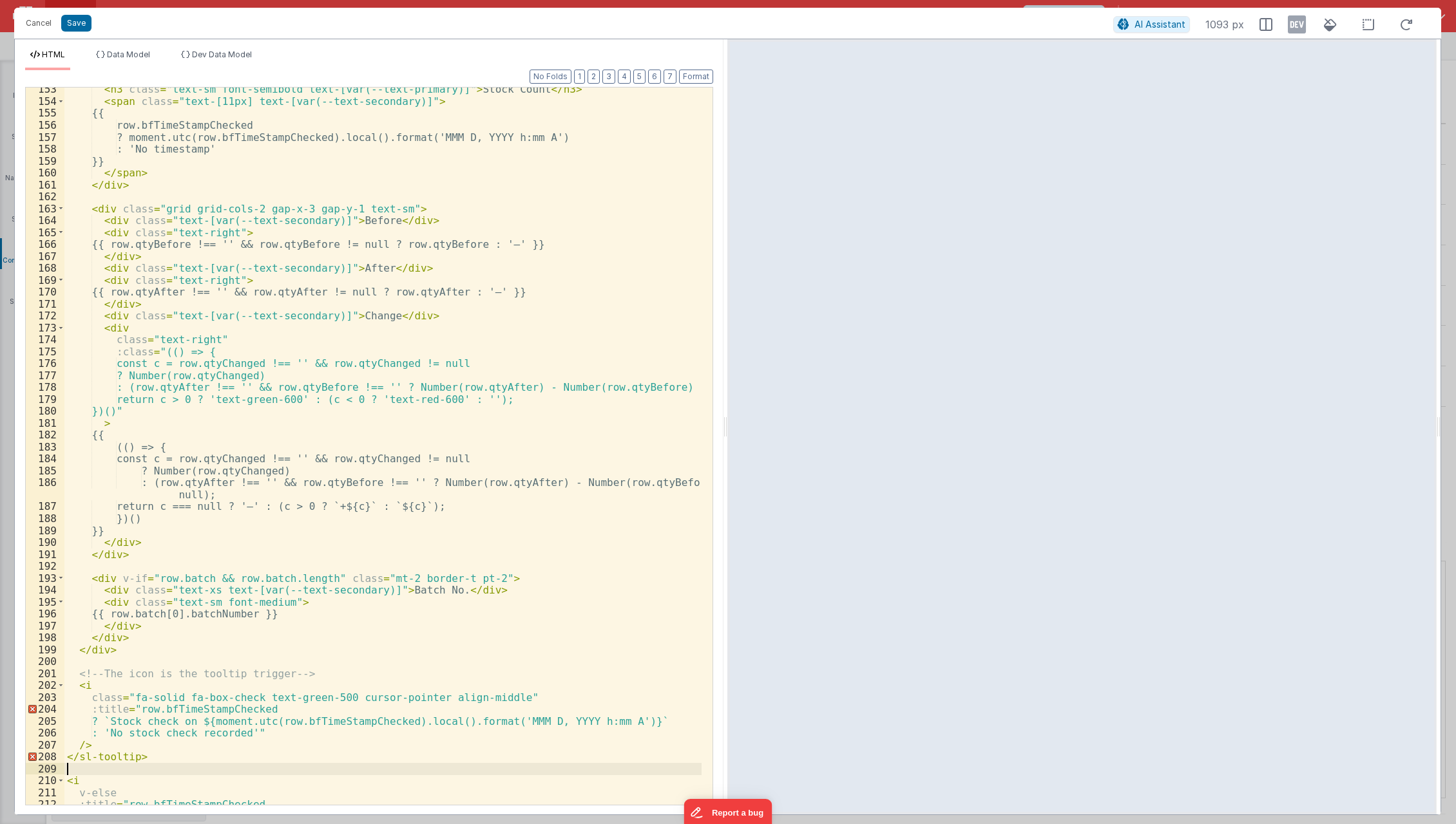
scroll to position [1865, 0]
click at [79, 22] on button "Save" at bounding box center [76, 23] width 31 height 17
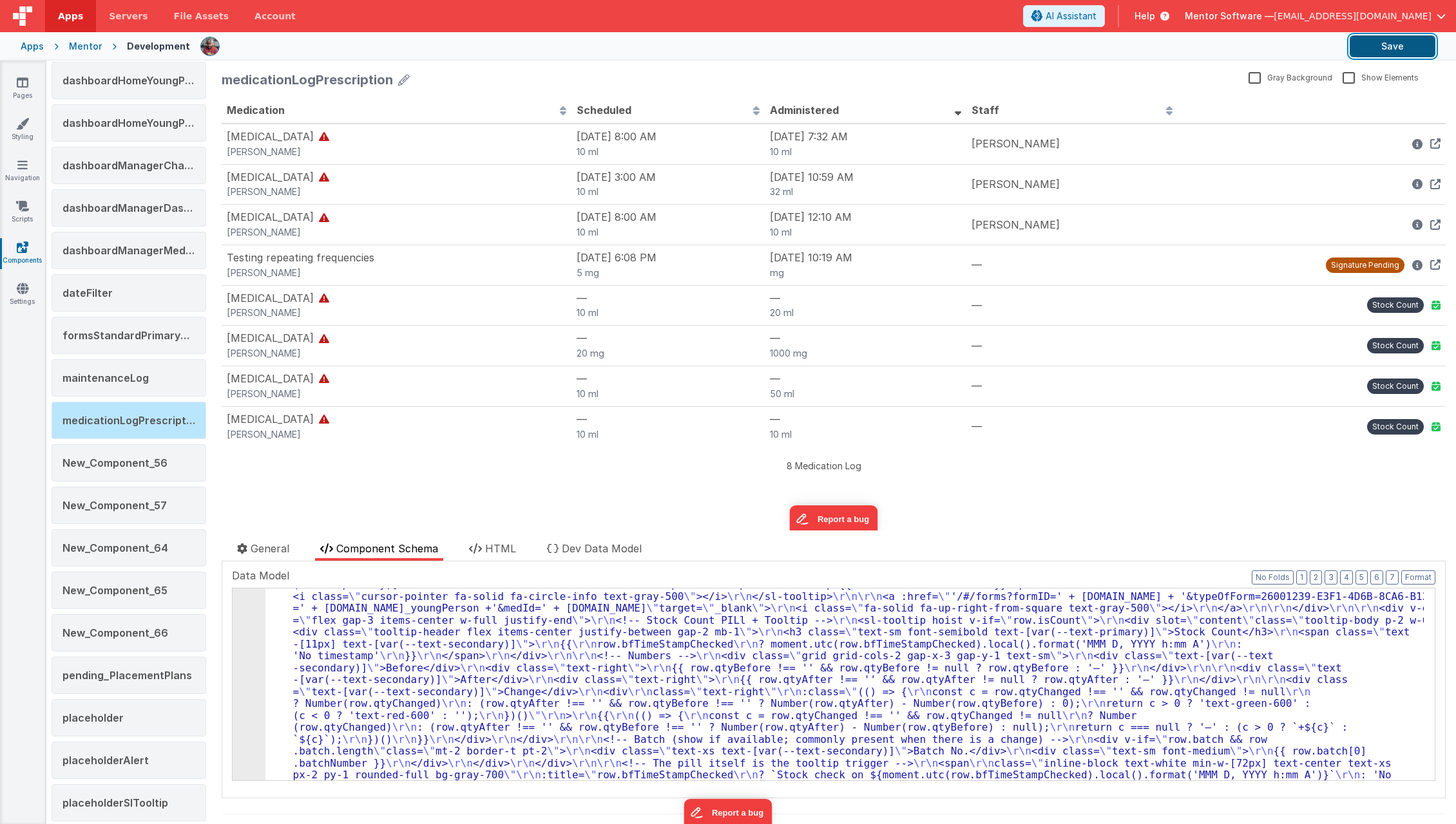
click at [1361, 50] on button "Save" at bounding box center [1393, 46] width 86 height 21
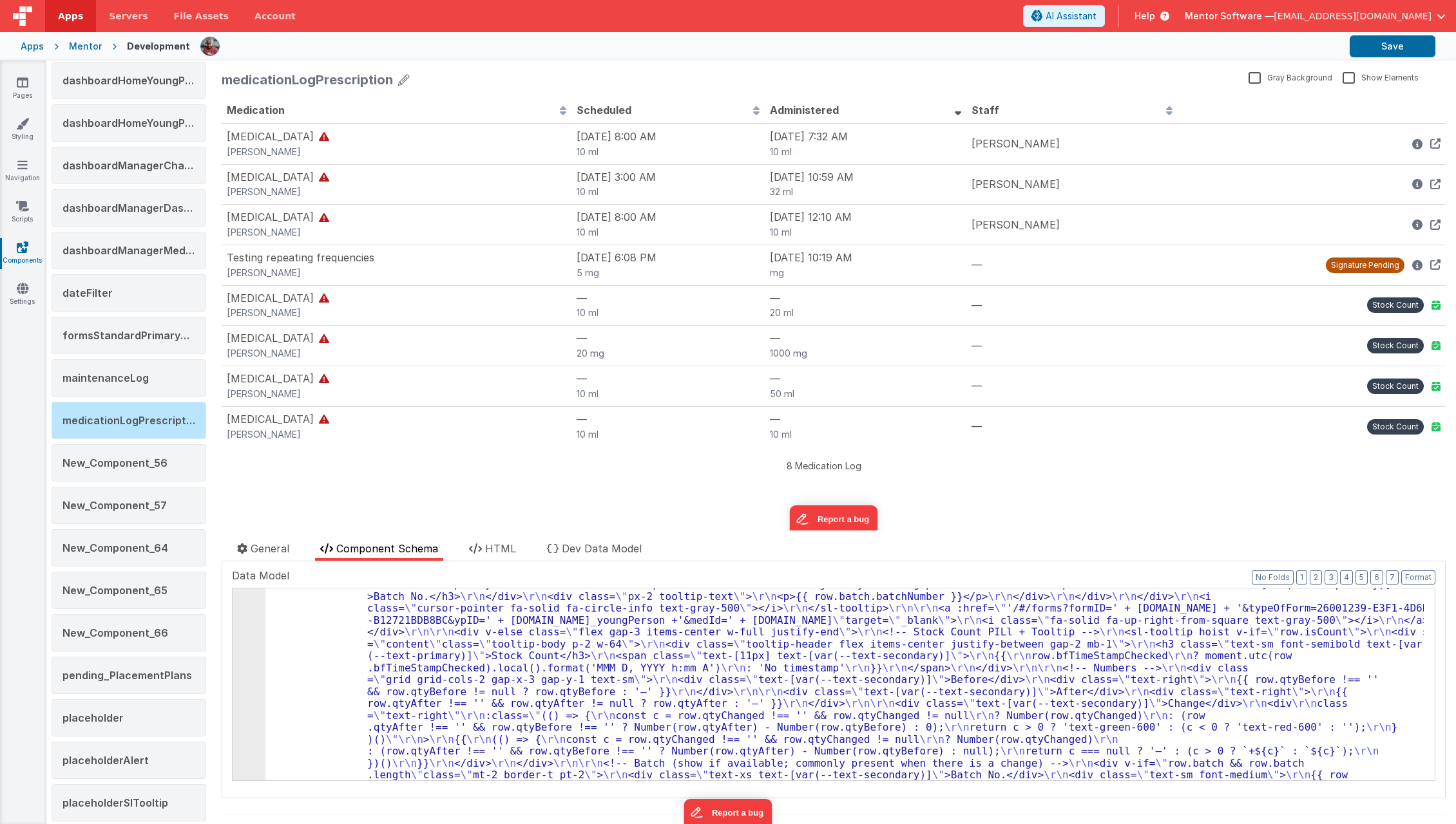
click at [241, 691] on div "56" at bounding box center [249, 710] width 33 height 597
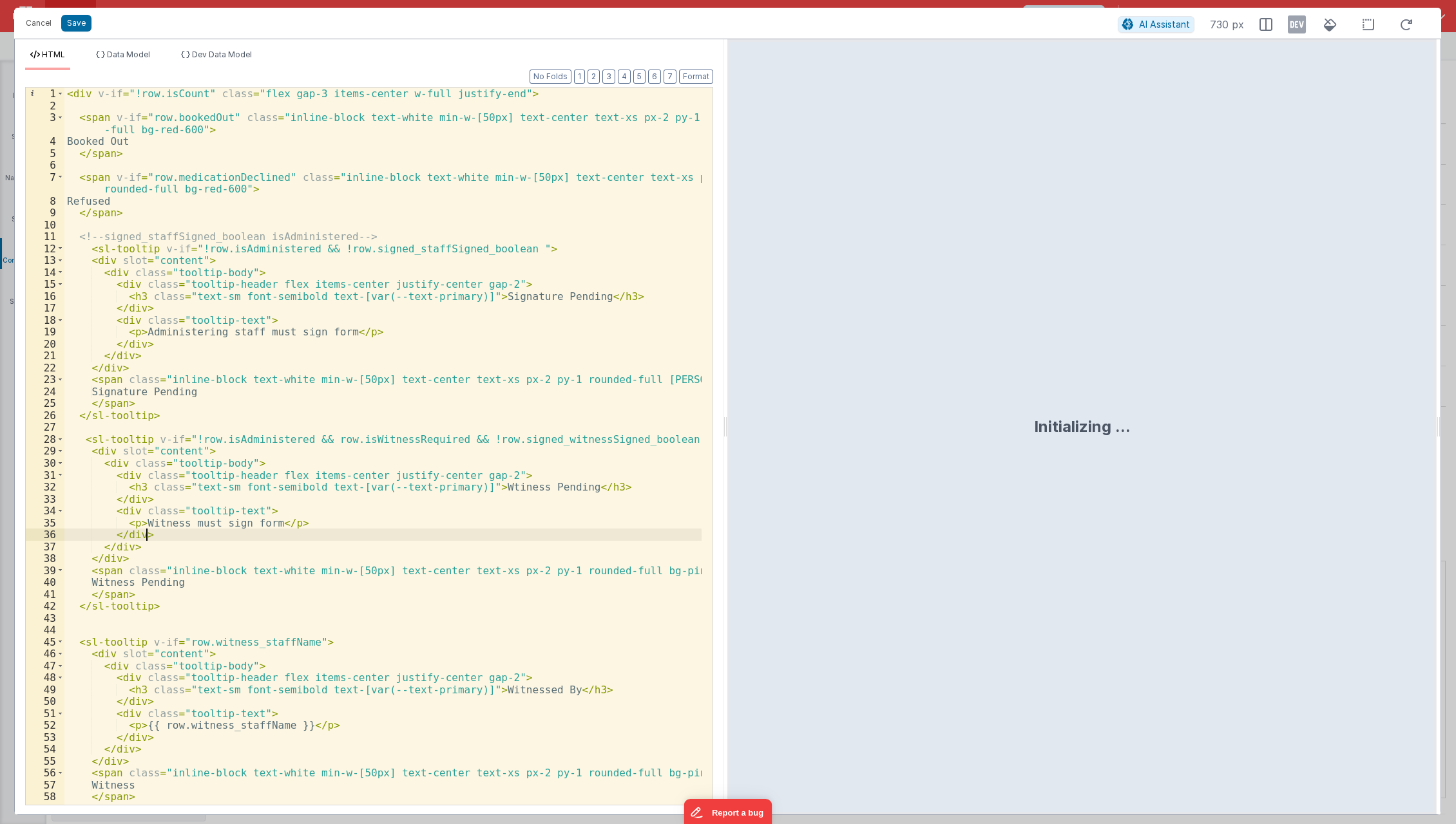
click at [357, 533] on div "< div v-if = "!row.isCount" class = "flex gap-3 items-center w-full justify-end…" at bounding box center [384, 459] width 638 height 742
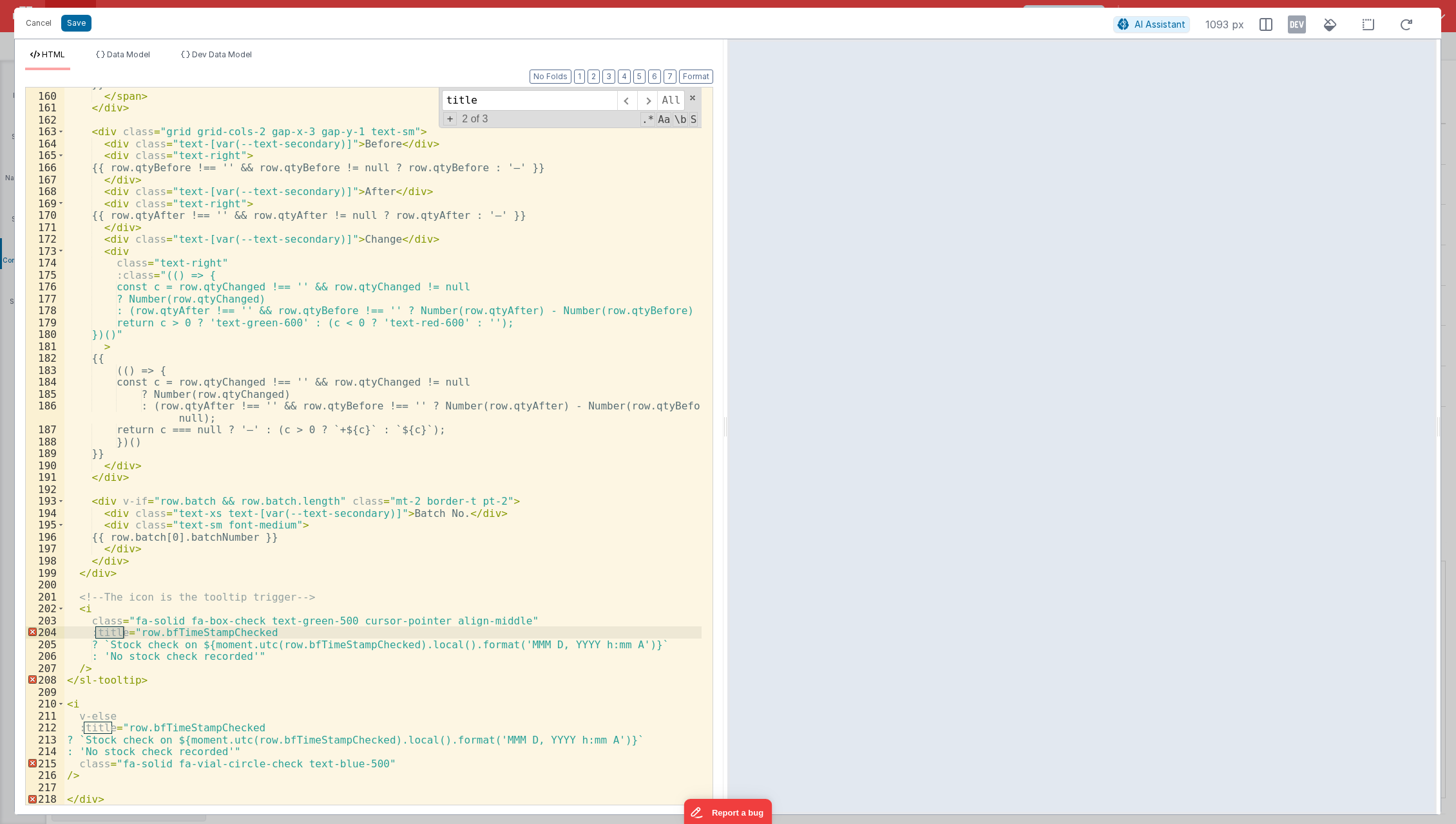
scroll to position [1941, 0]
click at [84, 628] on div "}} </ span > </ div > < div class = "grid grid-cols-2 gap-x-3 gap-y-1 text-sm" …" at bounding box center [384, 449] width 638 height 742
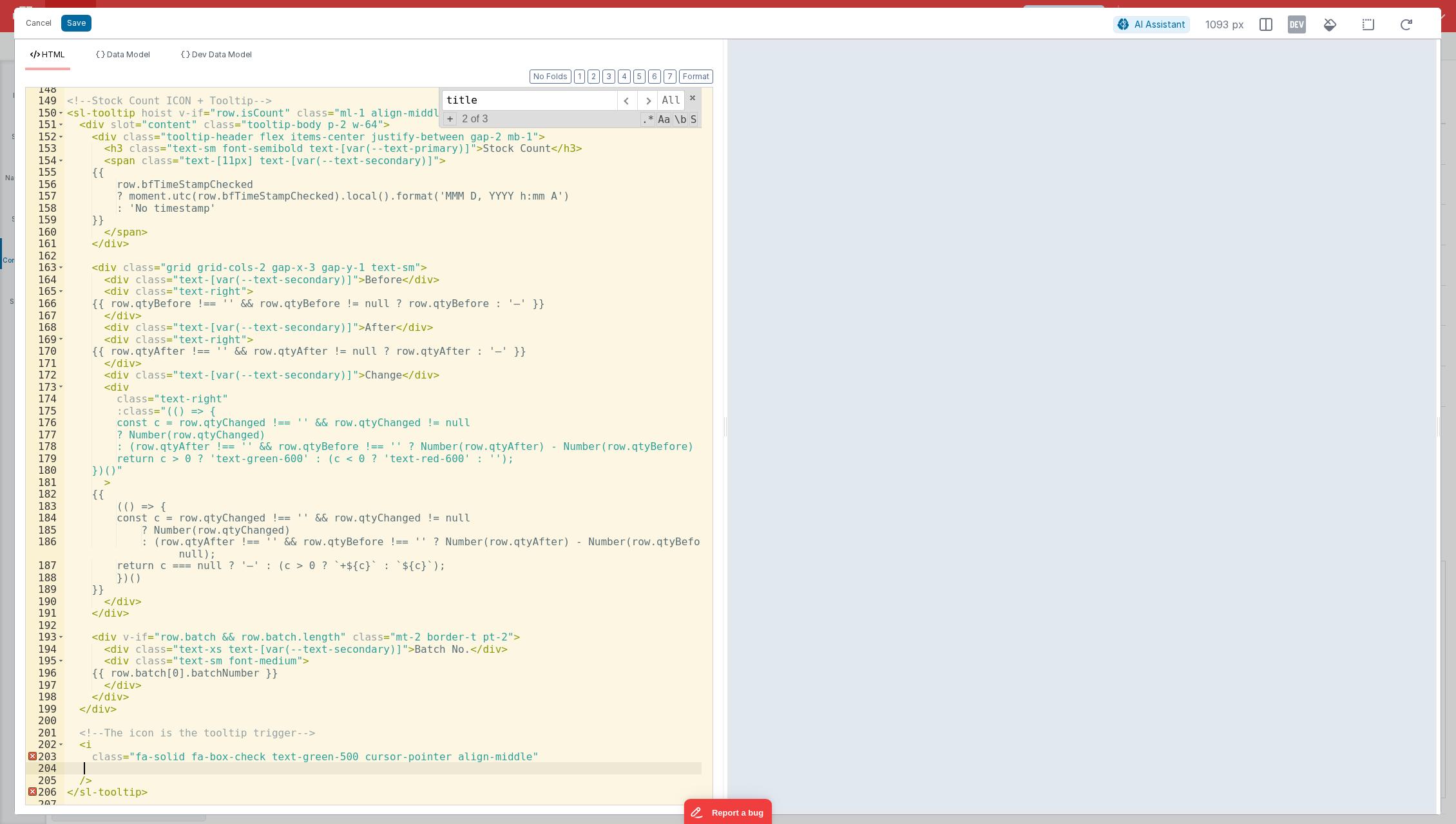
scroll to position [1805, 0]
click at [174, 97] on div "<!-- Stock Count ICON + Tooltip --> < sl-tooltip hoist v-if = "row.isCount" cla…" at bounding box center [384, 455] width 638 height 742
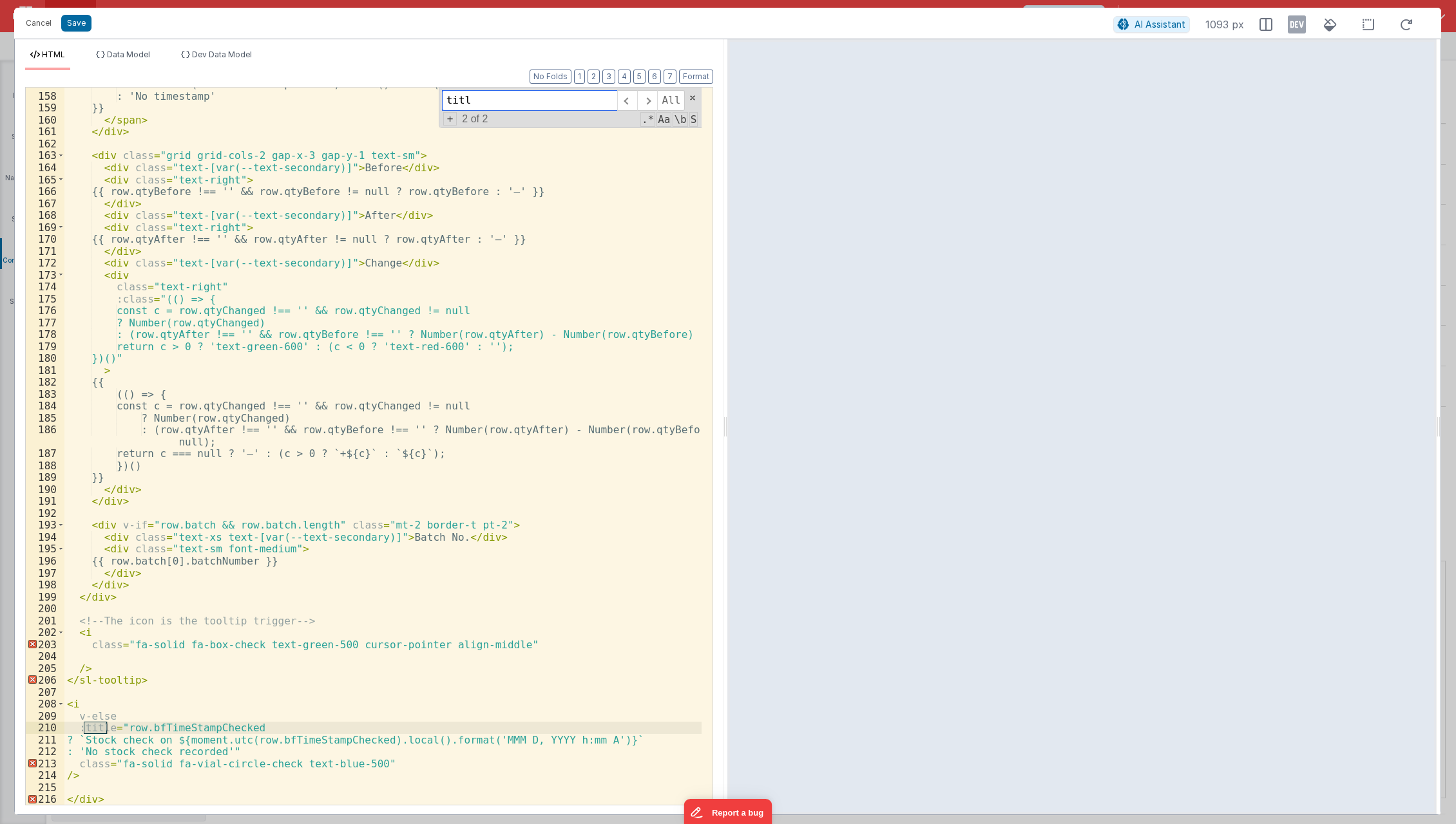
type input "title"
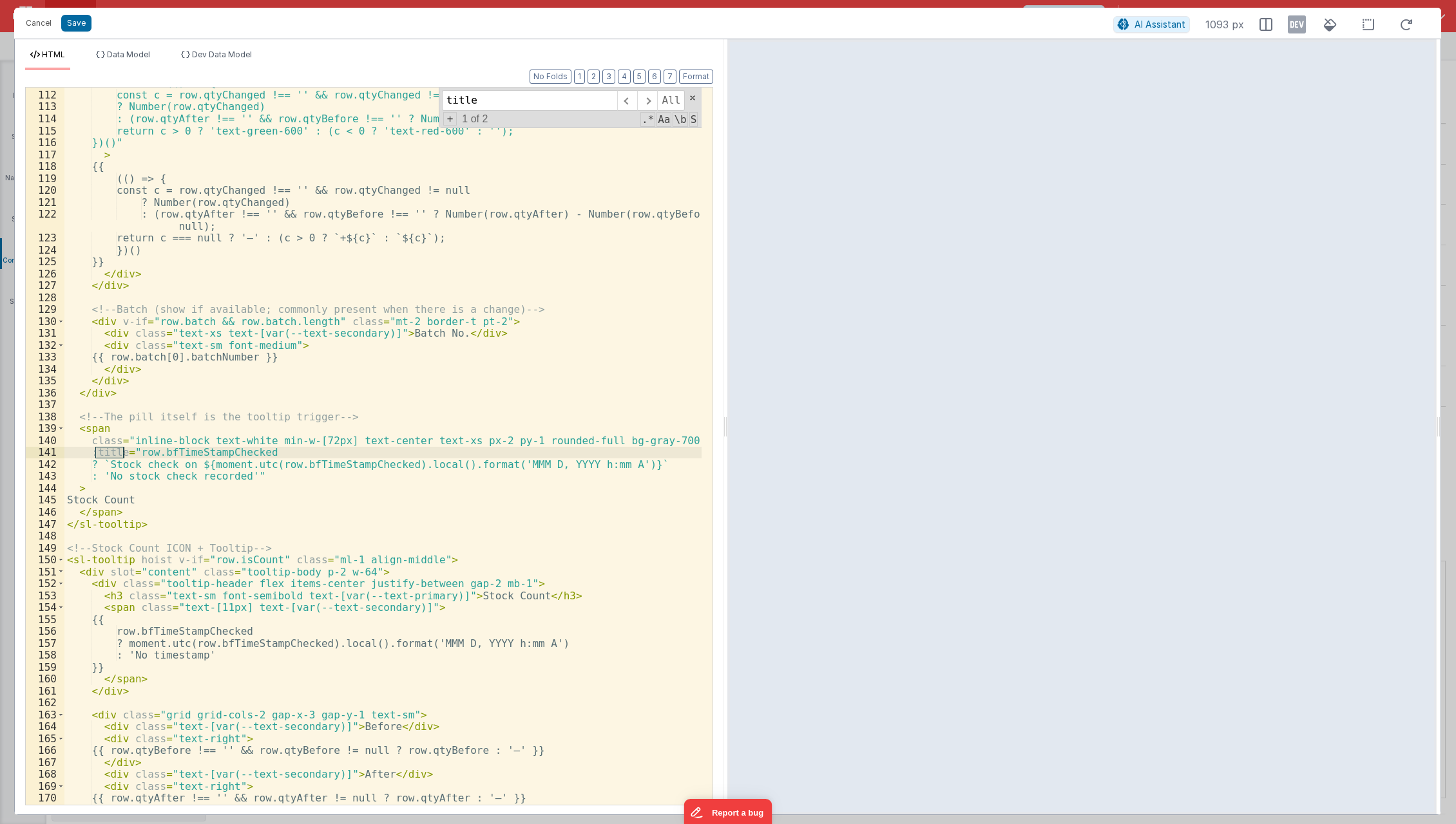
click at [90, 455] on div ":class = "(() => { const c = row.qtyChanged !== '' && row.qtyChanged != null ? …" at bounding box center [384, 448] width 638 height 742
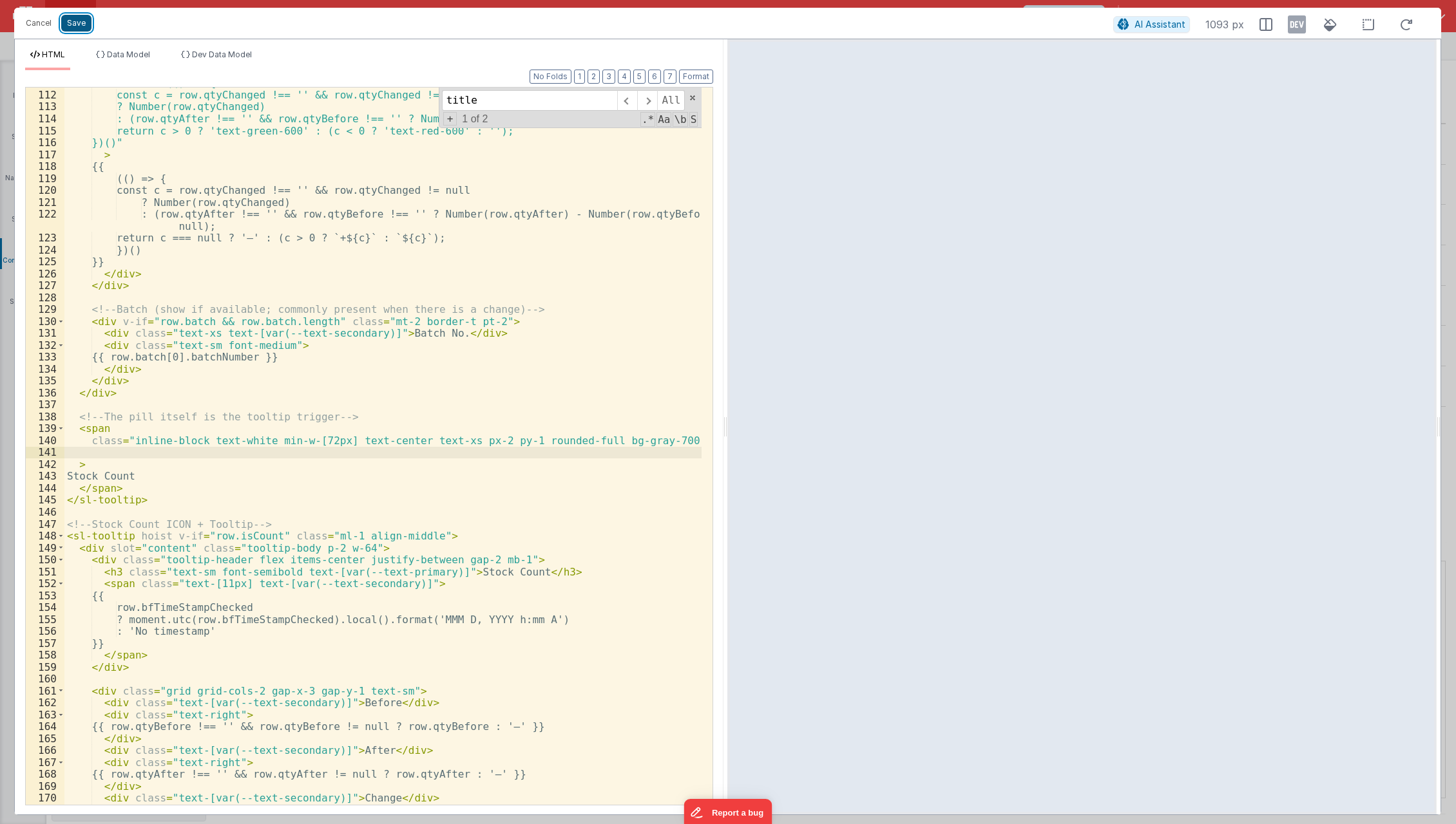
click at [70, 21] on button "Save" at bounding box center [76, 23] width 31 height 17
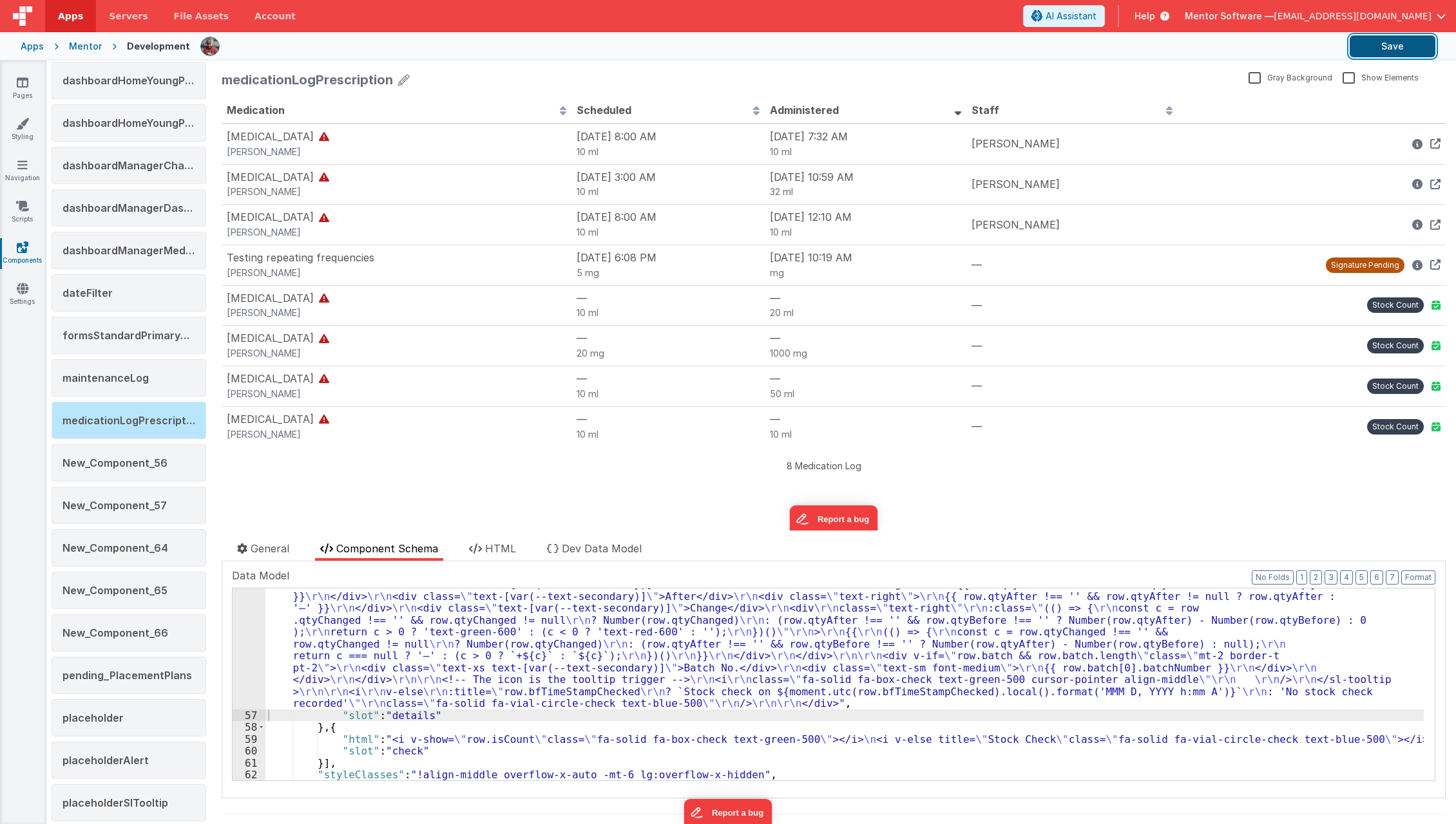
click at [1415, 48] on button "Save" at bounding box center [1393, 46] width 86 height 21
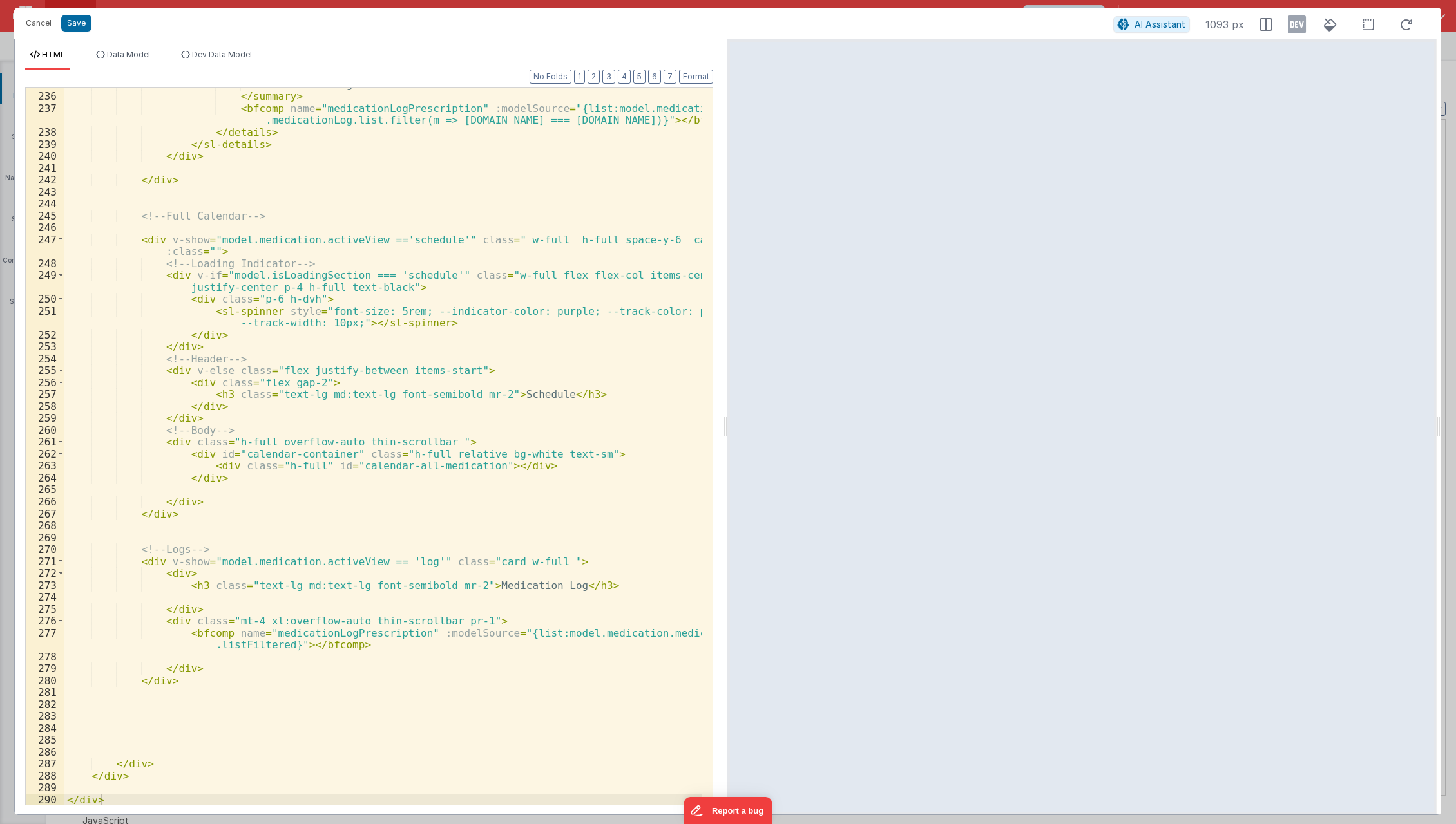
scroll to position [928, 0]
click at [284, 251] on div "Administration Logs </ summary > < bfcomp name = "medicationLogPrescription" :m…" at bounding box center [384, 450] width 638 height 742
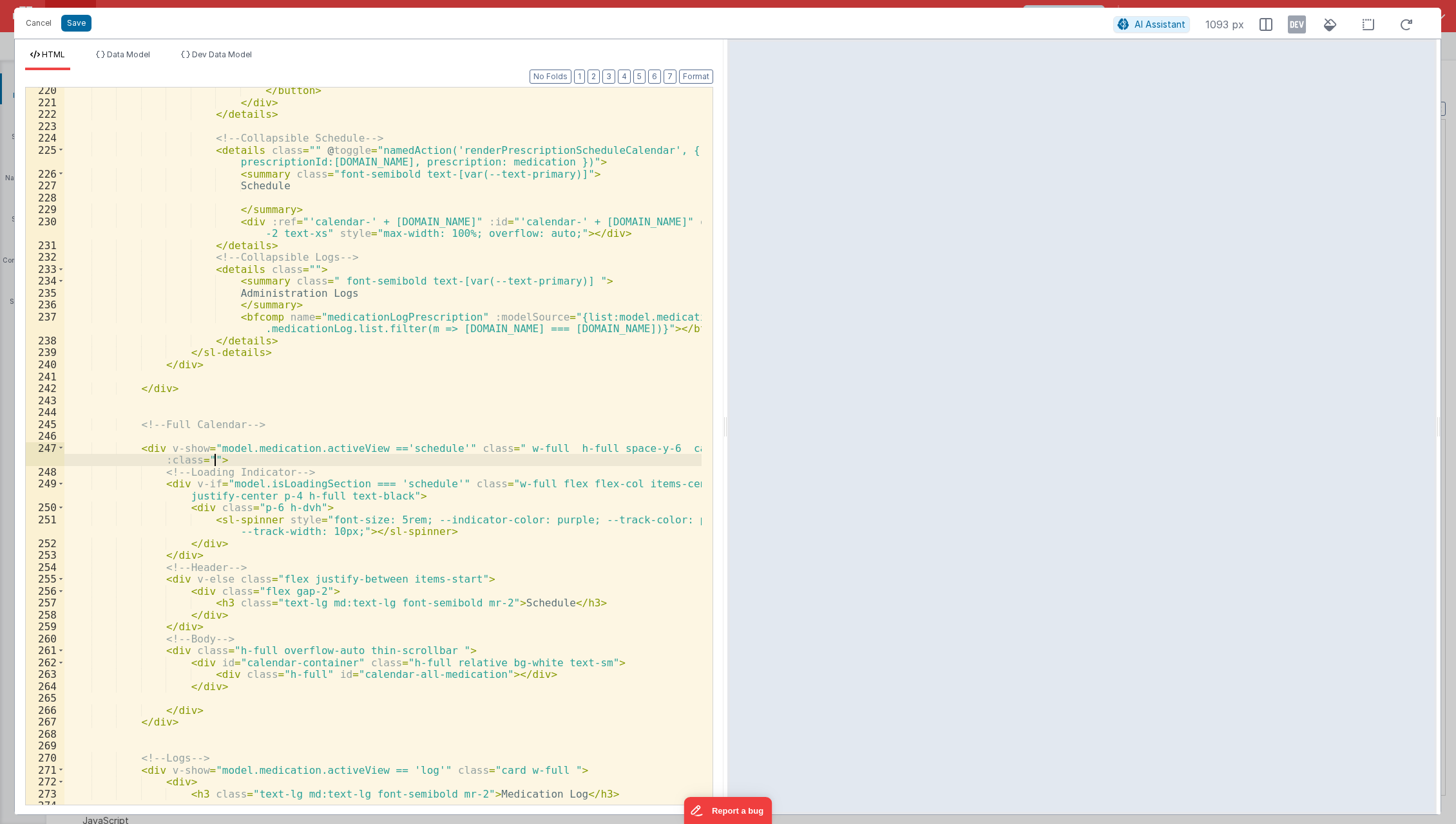
scroll to position [3149, 0]
